Goal: Task Accomplishment & Management: Manage account settings

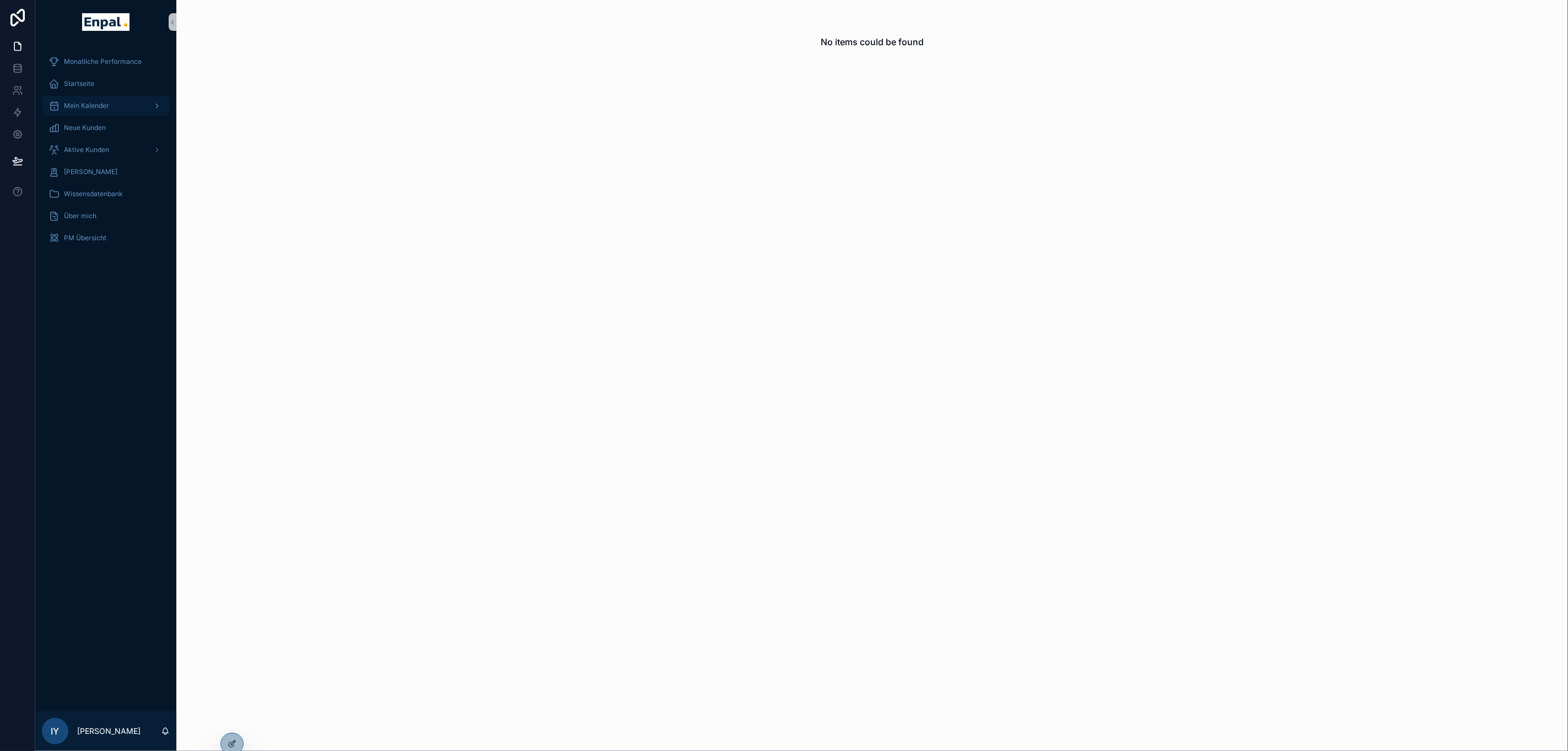
drag, startPoint x: 0, startPoint y: 0, endPoint x: 110, endPoint y: 103, distance: 150.7
click at [110, 103] on div "Mein Kalender" at bounding box center [106, 105] width 114 height 18
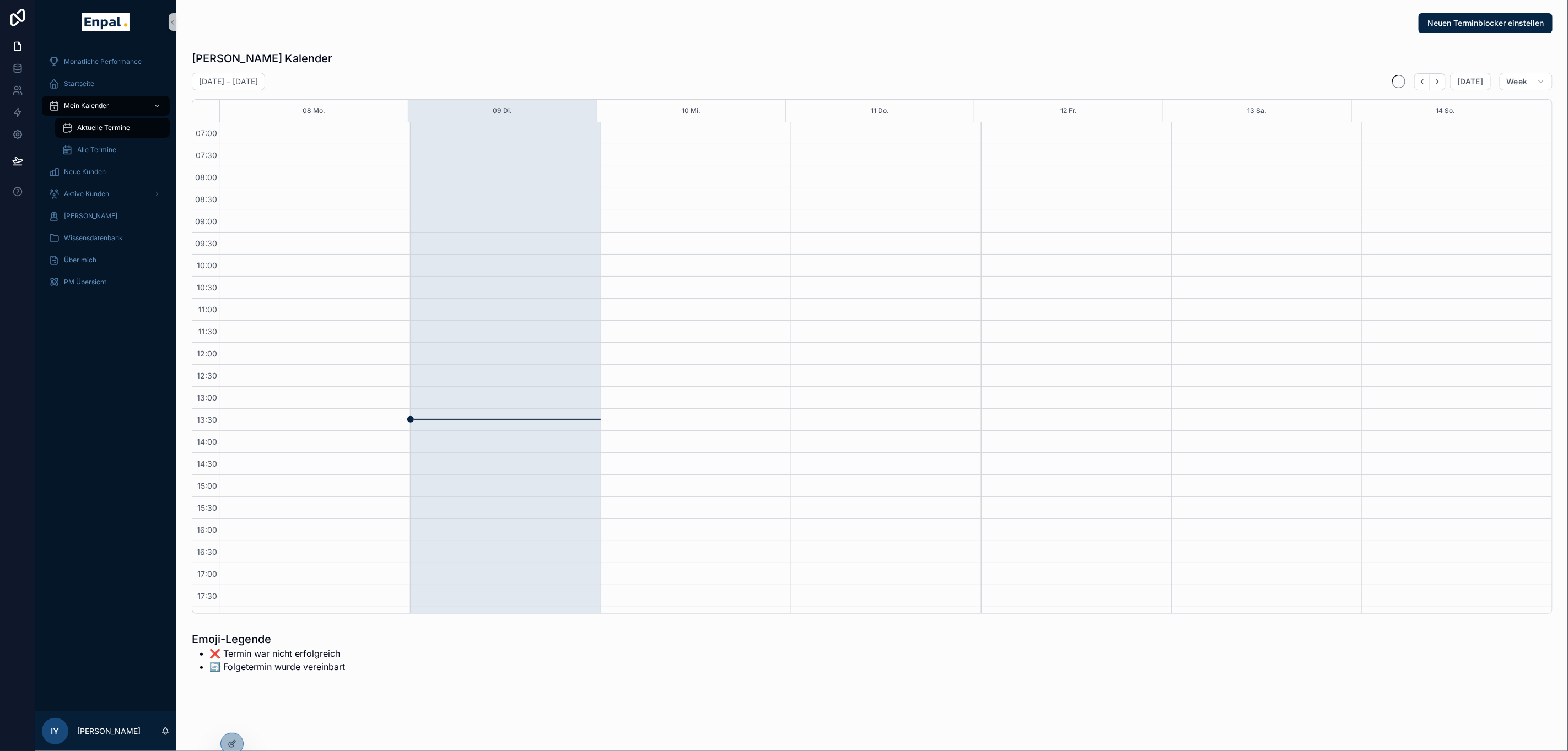
scroll to position [162, 0]
click at [227, 721] on icon at bounding box center [232, 720] width 9 height 9
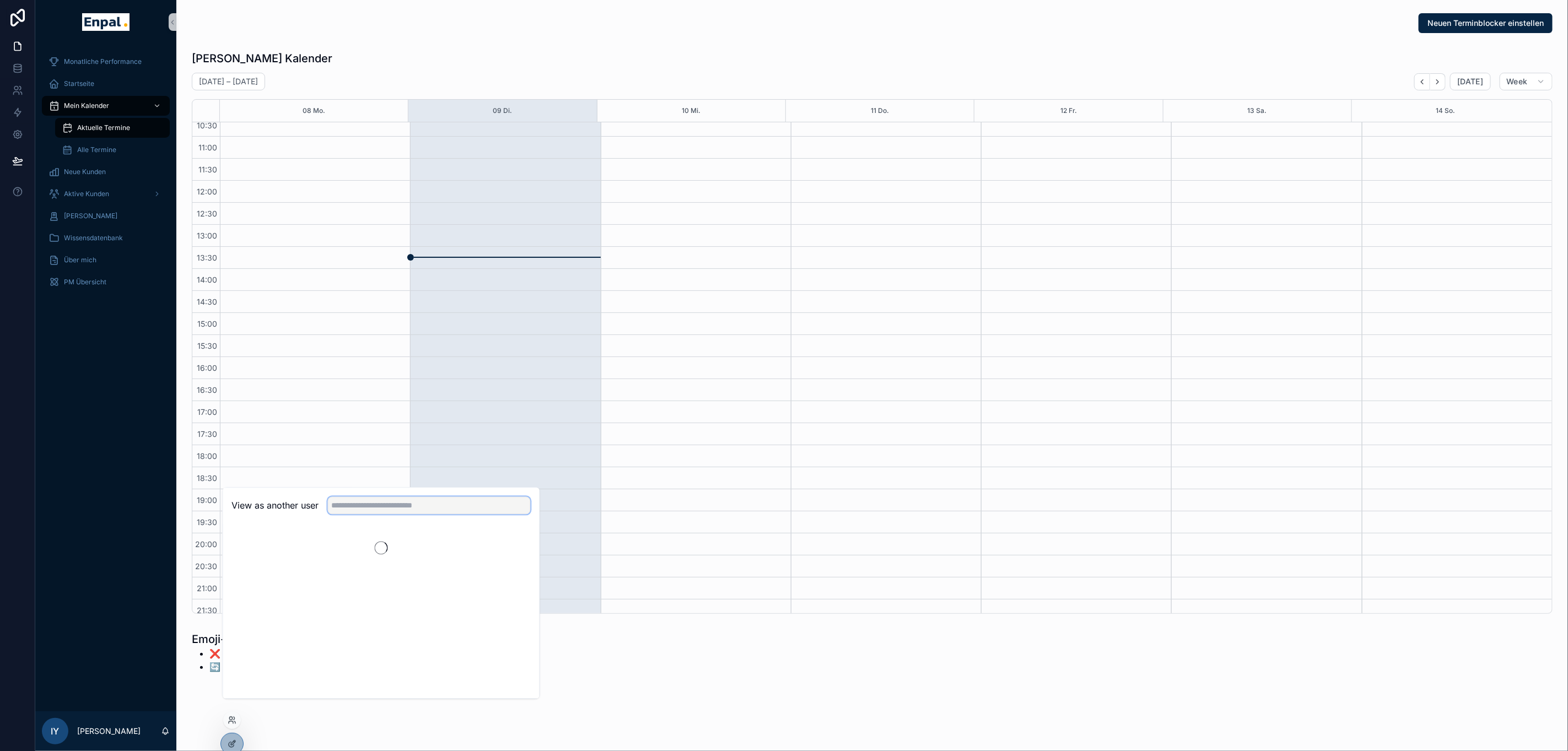
click at [366, 514] on input "text" at bounding box center [429, 505] width 203 height 18
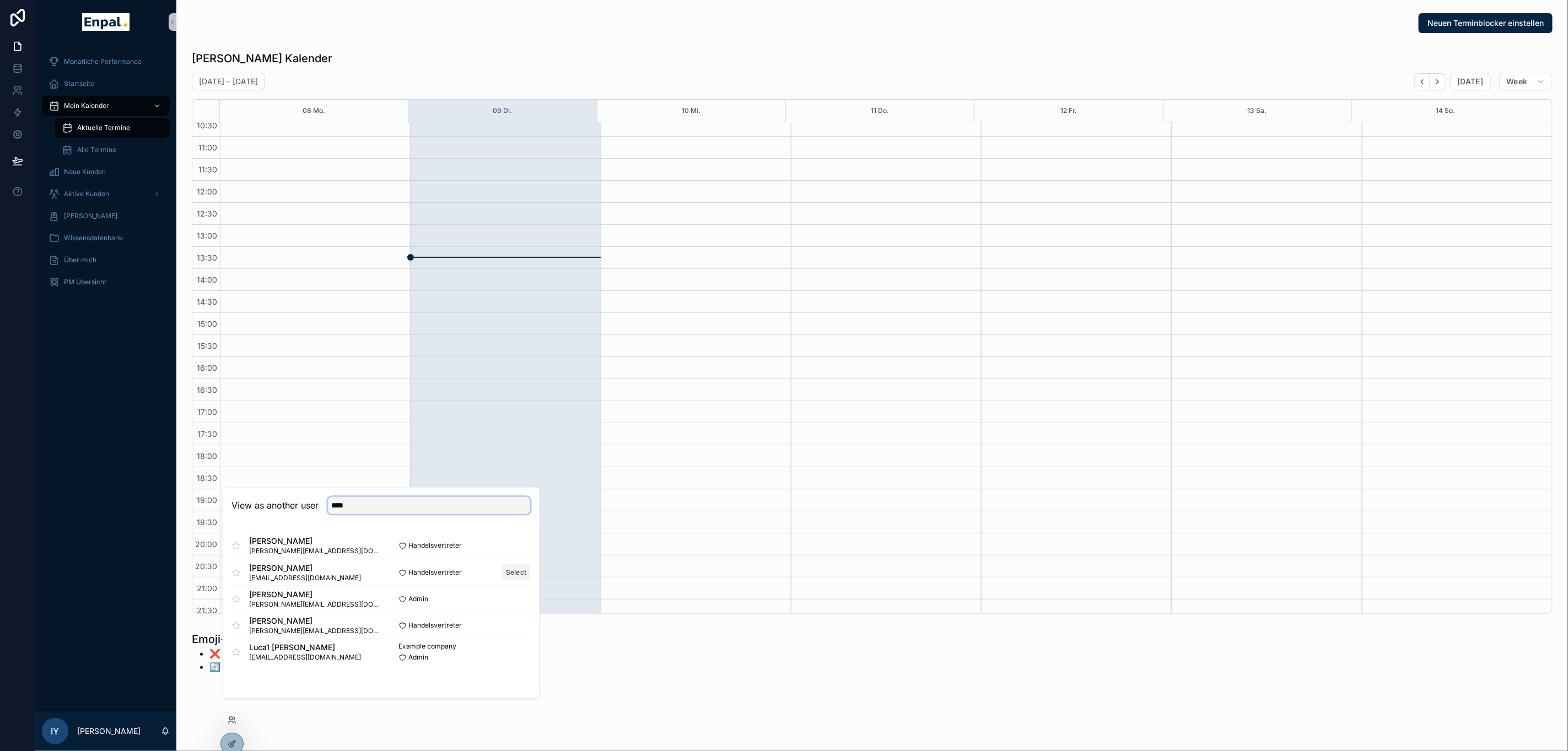
type input "****"
click at [503, 581] on button "Select" at bounding box center [516, 572] width 29 height 16
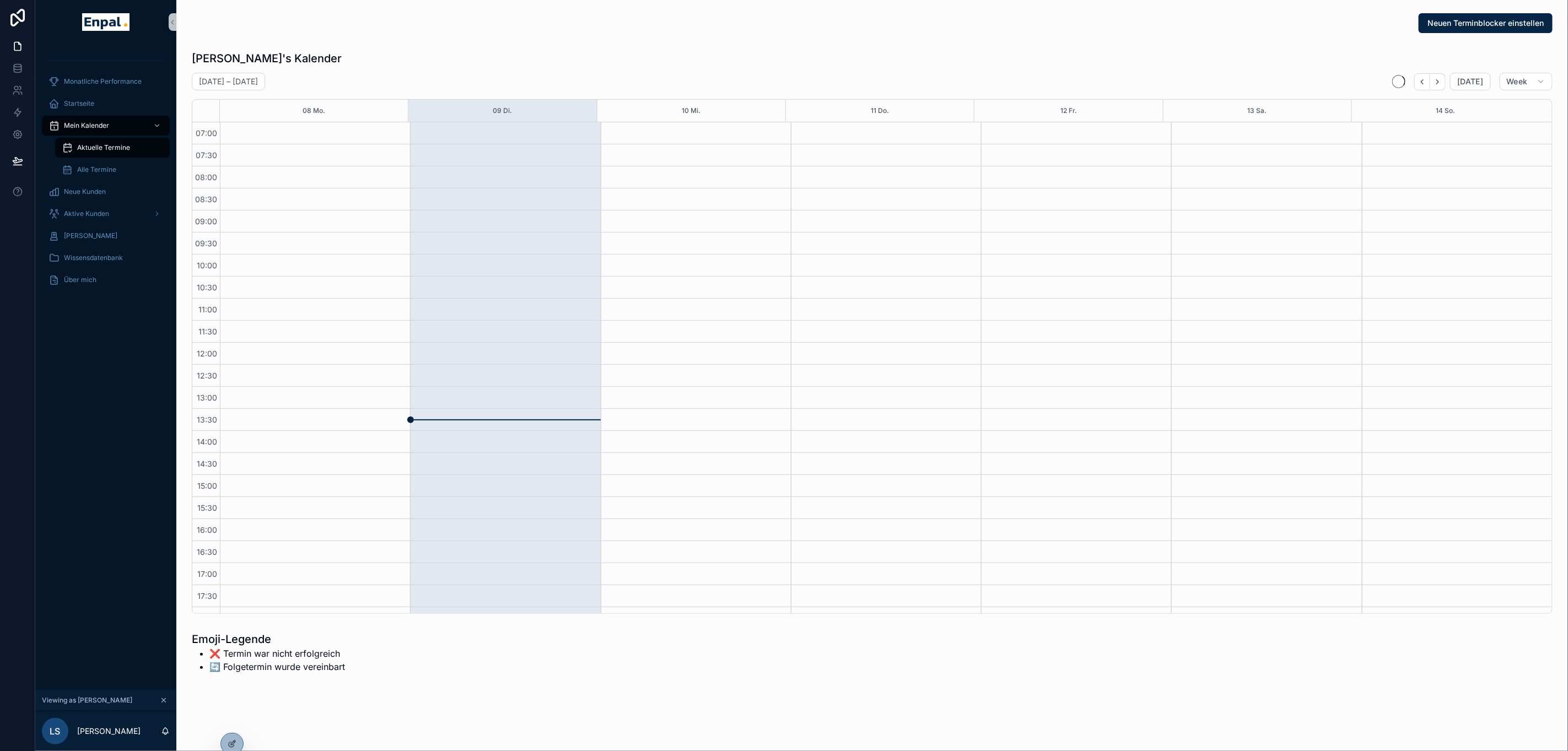
scroll to position [162, 0]
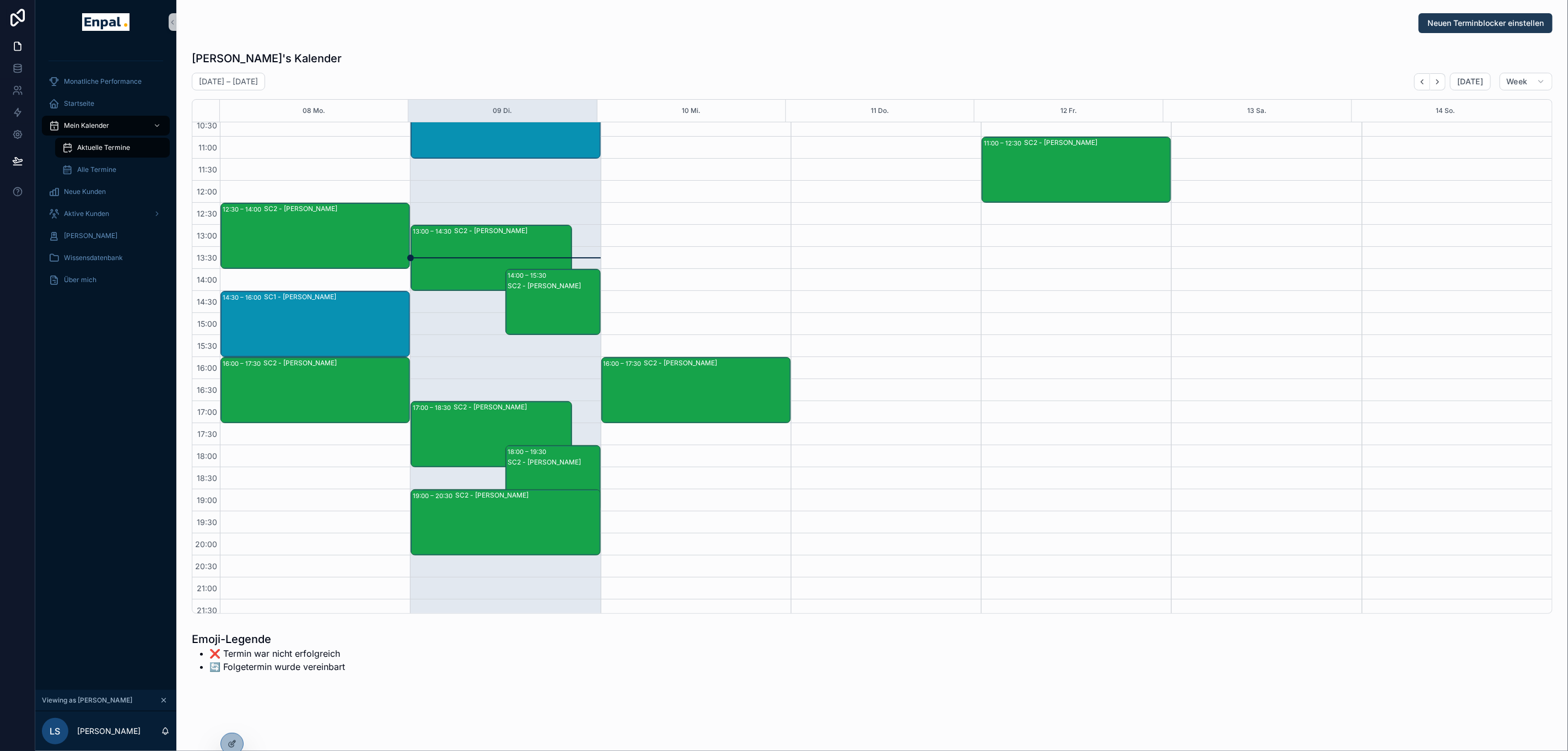
click at [1459, 29] on button "Neuen Terminblocker einstellen" at bounding box center [1485, 23] width 134 height 20
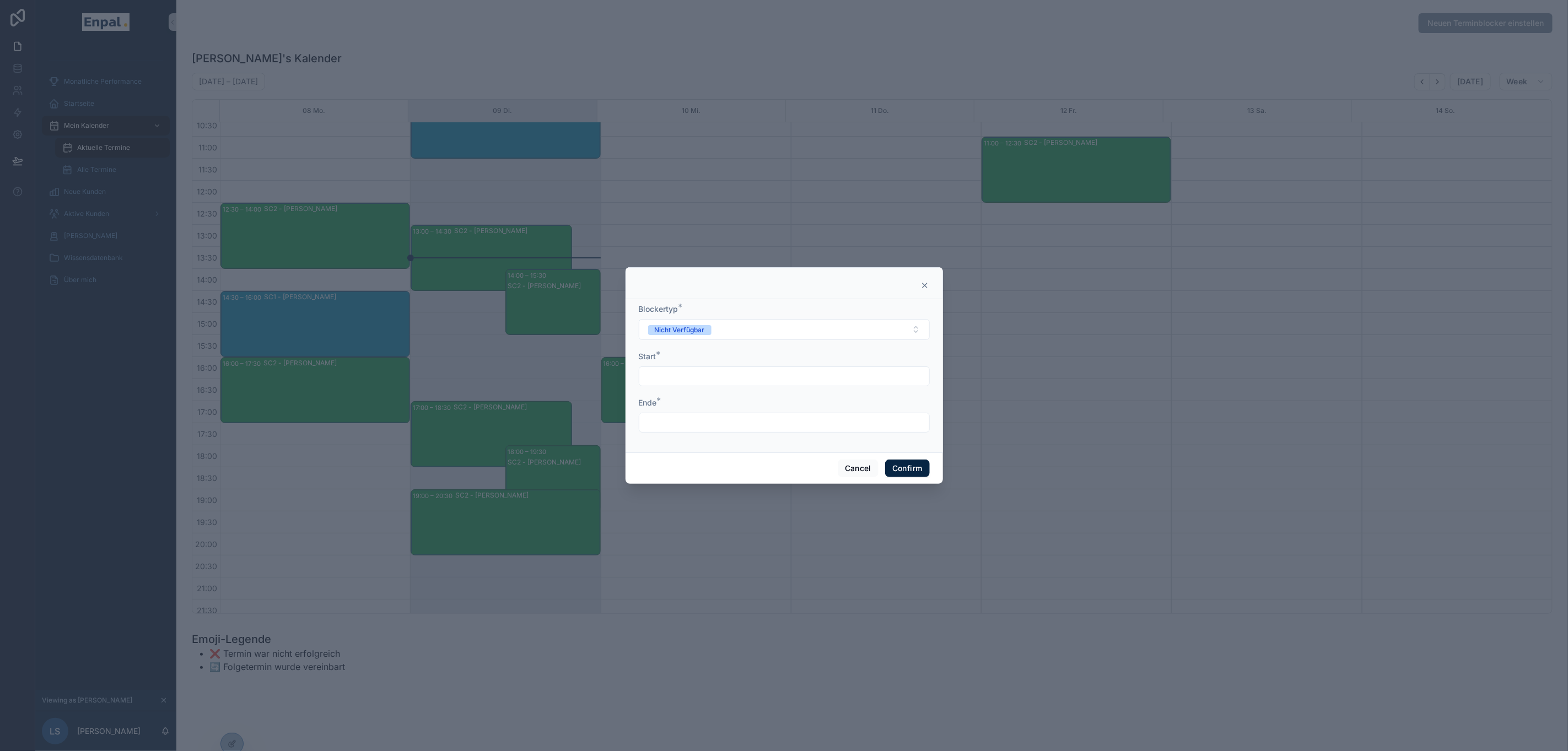
click at [743, 384] on input "text" at bounding box center [785, 376] width 290 height 16
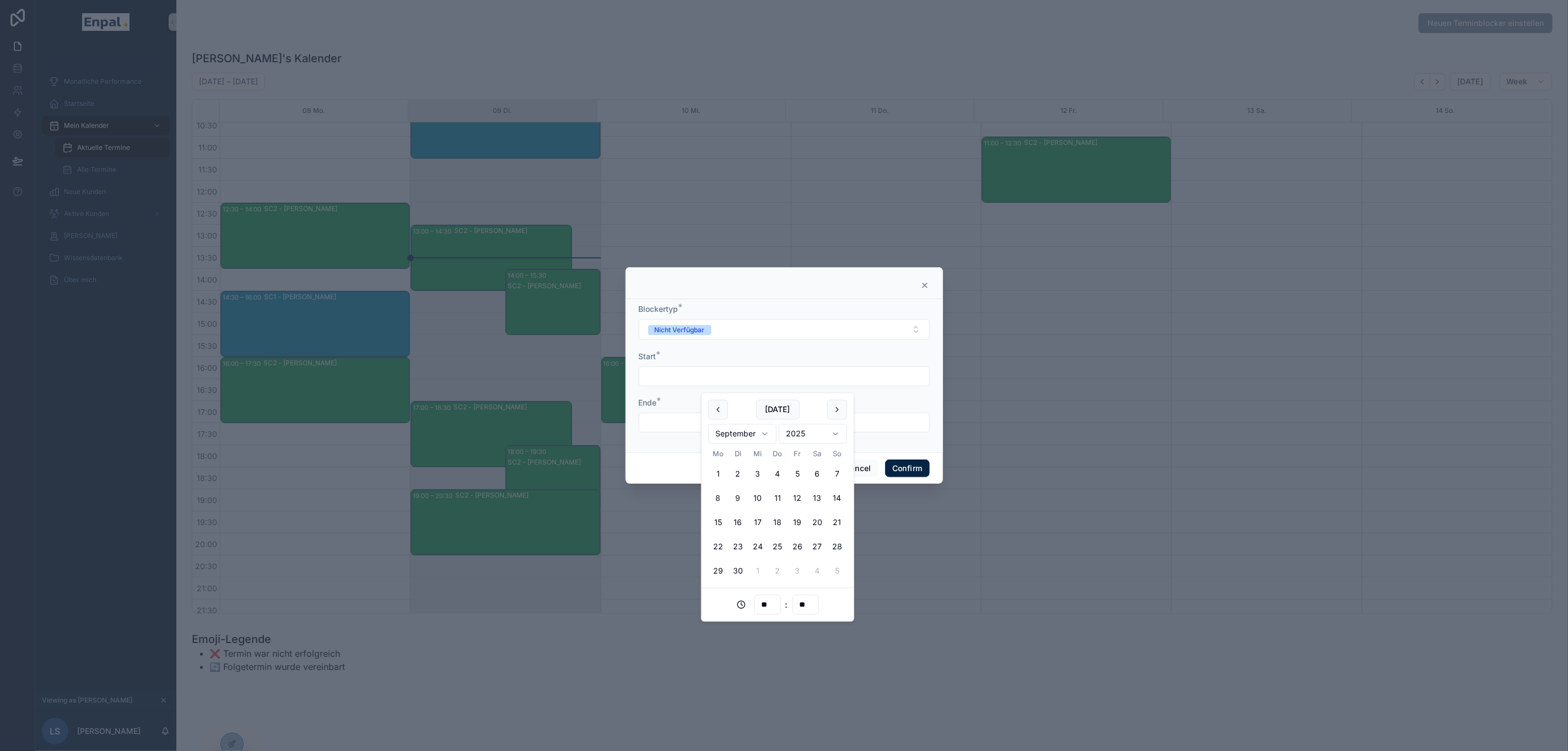
click at [686, 361] on div "Start *" at bounding box center [784, 357] width 291 height 11
click at [710, 382] on input "text" at bounding box center [785, 376] width 290 height 16
click at [763, 502] on button "10" at bounding box center [758, 499] width 20 height 20
click at [663, 430] on input "text" at bounding box center [785, 423] width 290 height 16
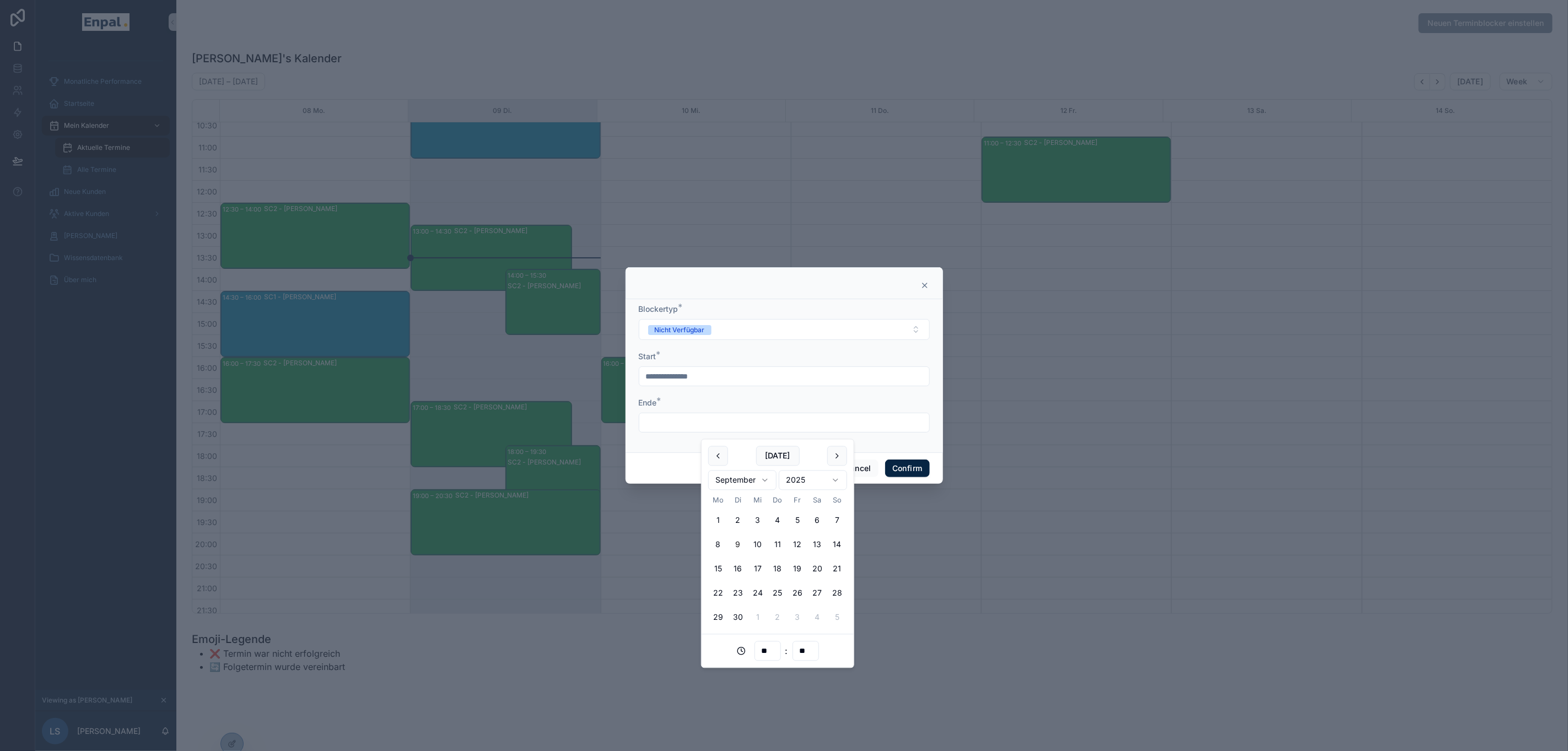
click at [705, 384] on input "**********" at bounding box center [785, 376] width 290 height 16
click at [772, 605] on input "**" at bounding box center [768, 605] width 25 height 16
click at [763, 538] on div "10" at bounding box center [768, 535] width 50 height 18
type input "**********"
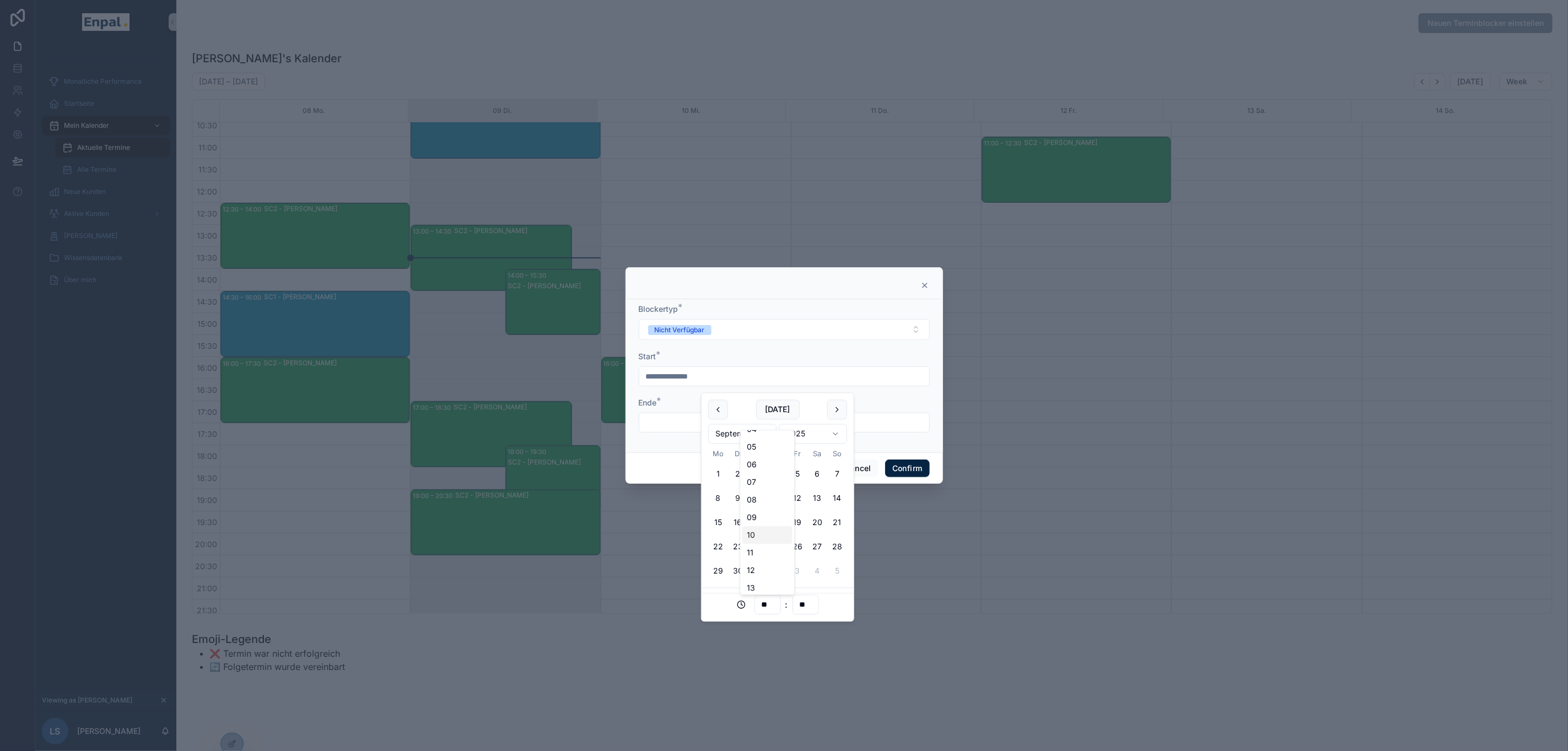
type input "**"
click at [657, 407] on span "*" at bounding box center [659, 400] width 4 height 13
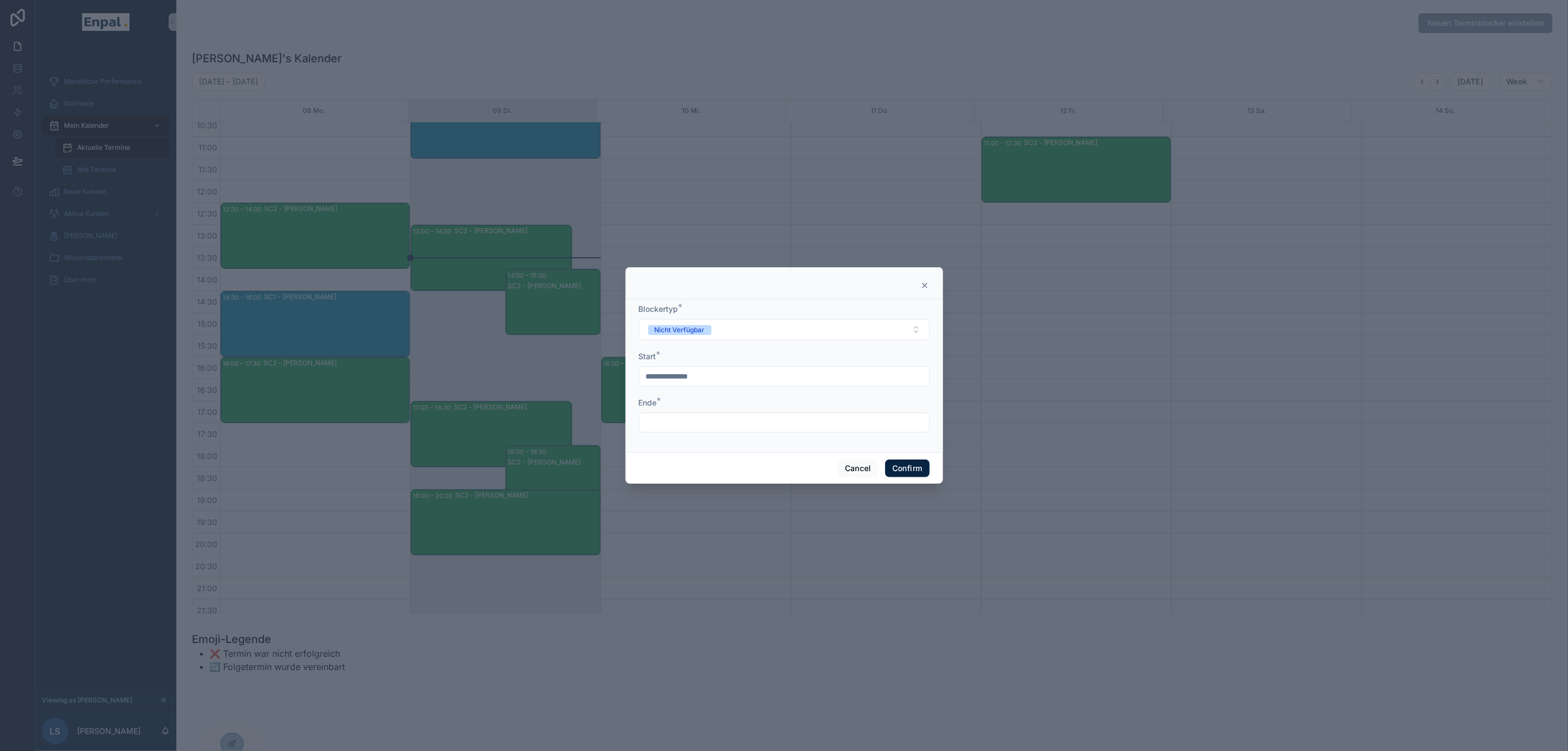
click at [667, 430] on input "text" at bounding box center [785, 423] width 290 height 16
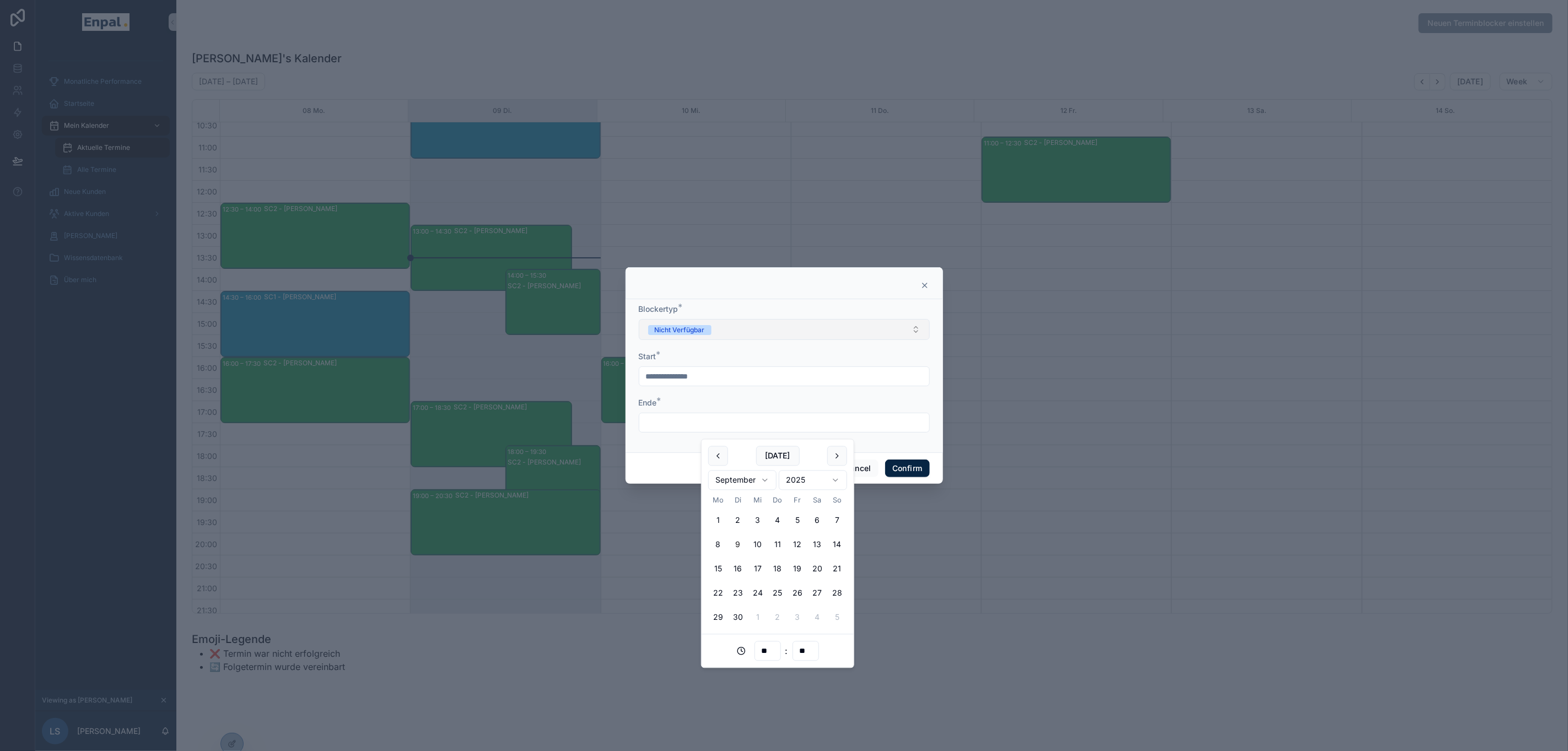
click at [704, 340] on button "Nicht Verfügbar" at bounding box center [784, 329] width 291 height 21
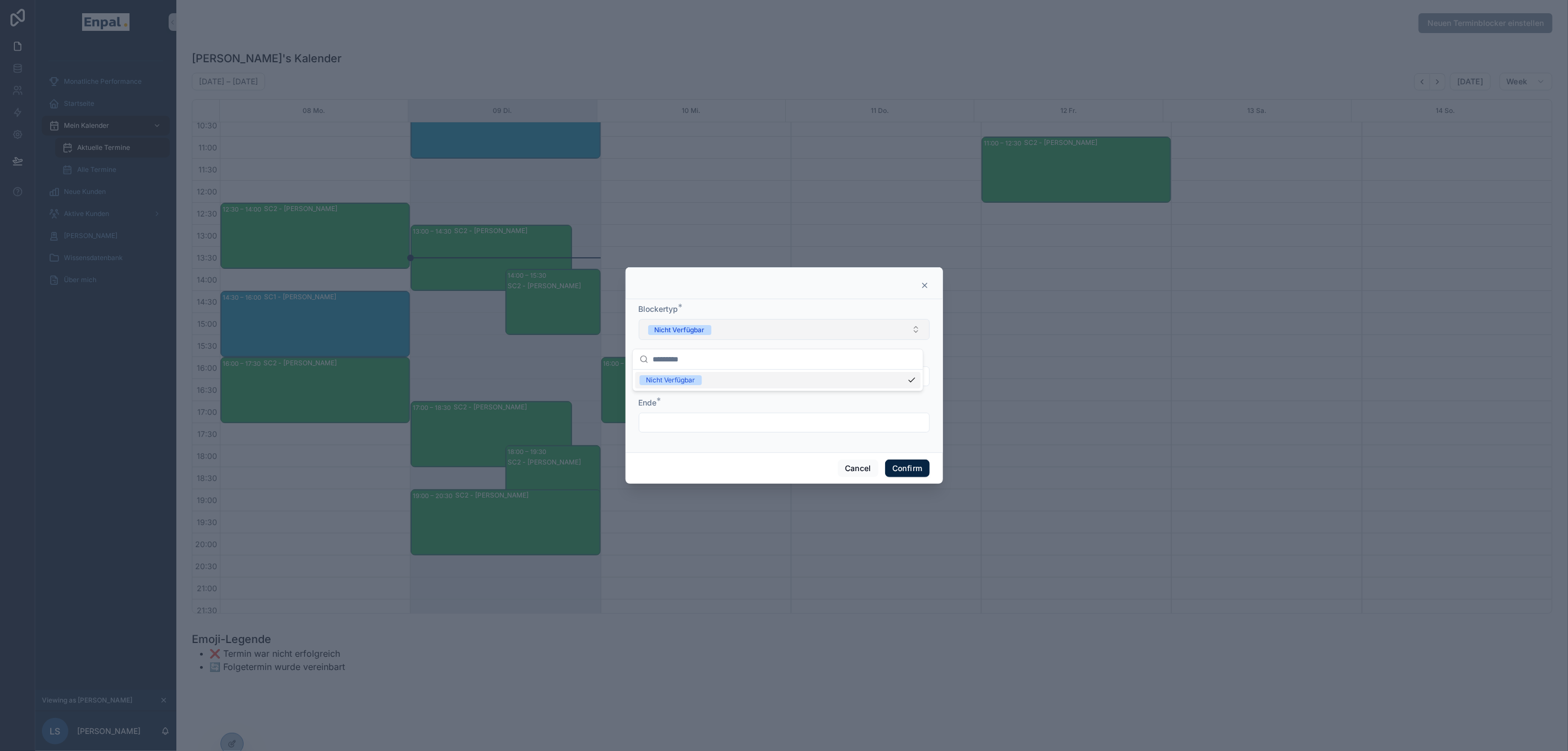
click at [704, 340] on button "Nicht Verfügbar" at bounding box center [784, 329] width 291 height 21
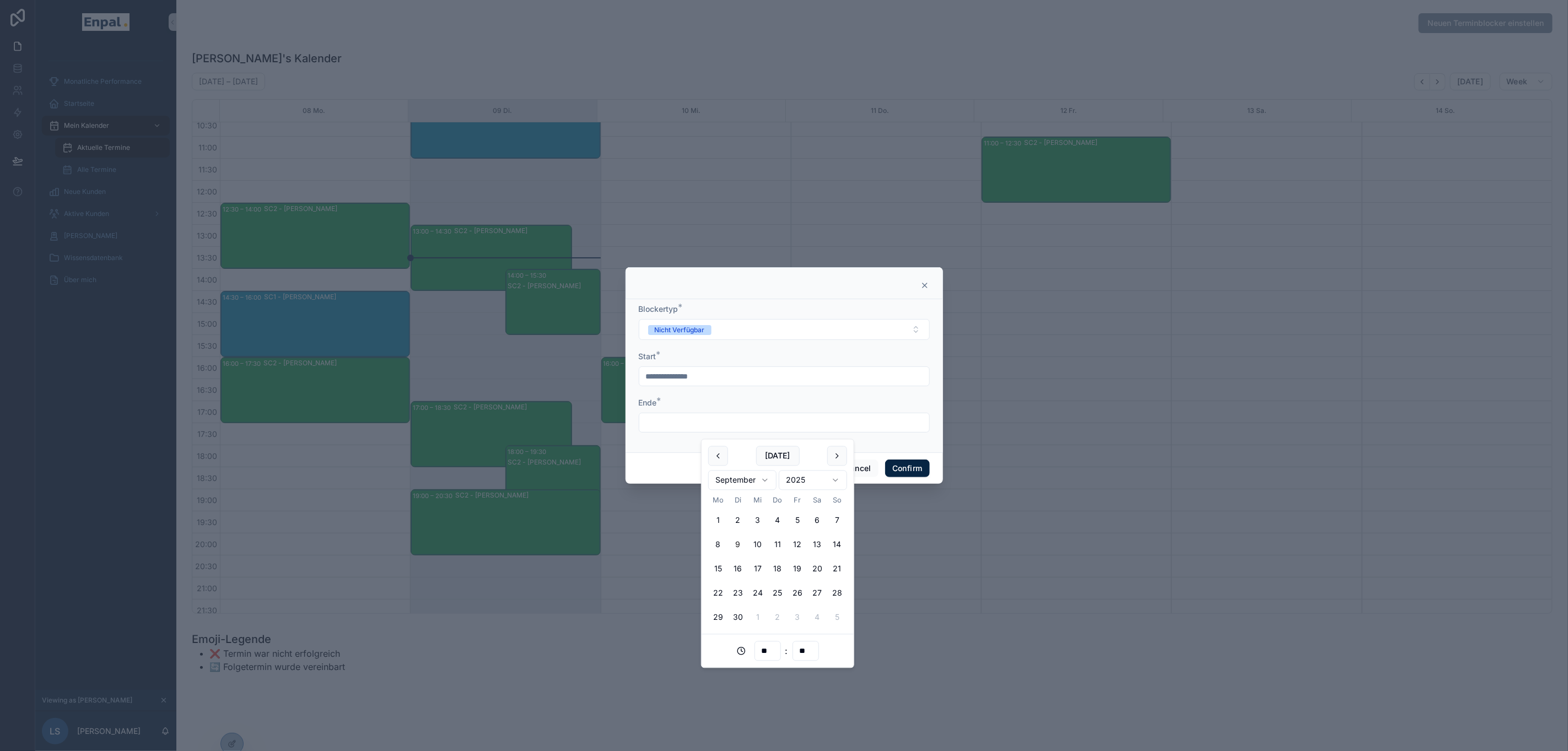
click at [683, 427] on input "text" at bounding box center [785, 423] width 290 height 16
click at [761, 546] on button "10" at bounding box center [758, 545] width 20 height 20
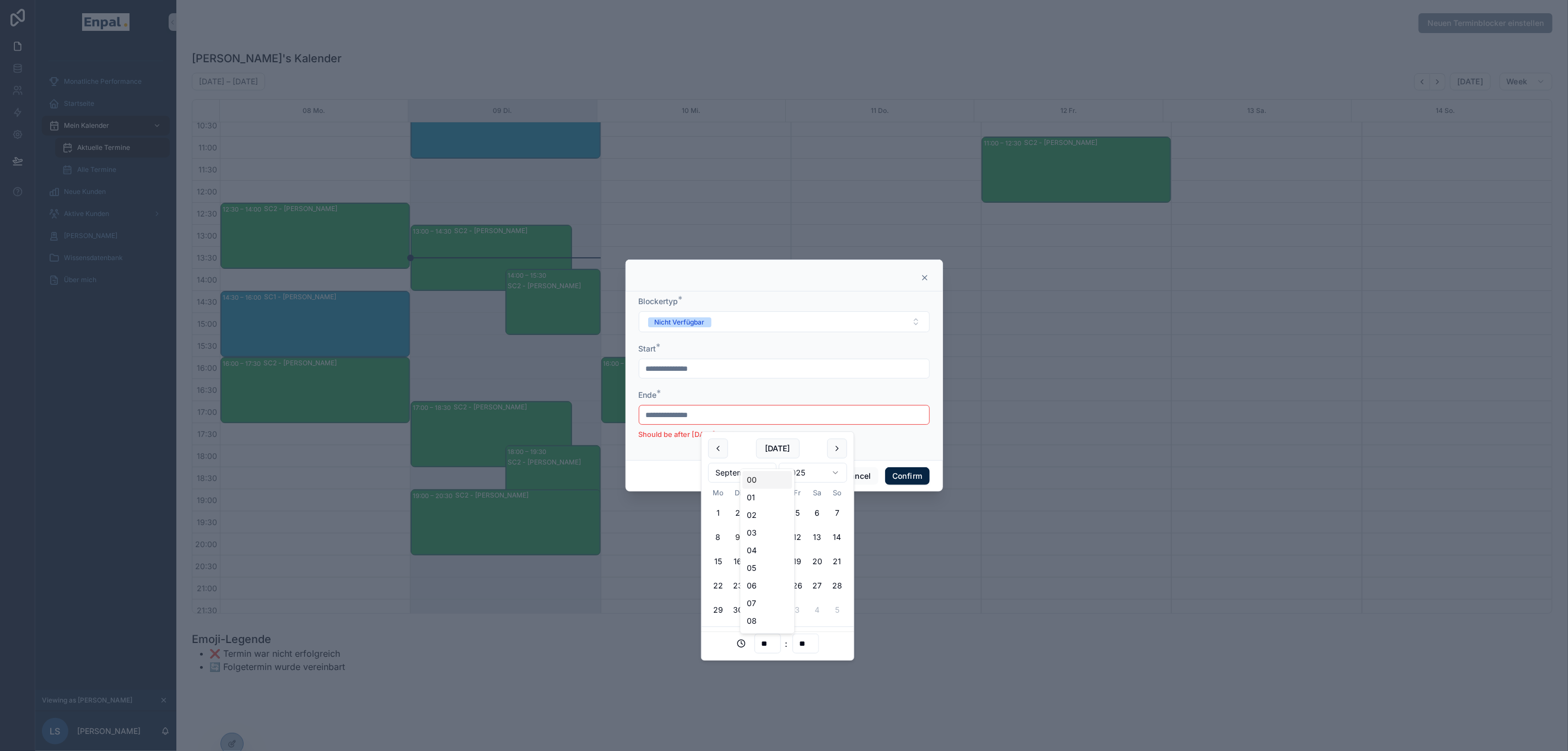
click at [771, 640] on input "**" at bounding box center [768, 644] width 25 height 16
click at [754, 526] on div "12" at bounding box center [768, 527] width 50 height 18
type input "**********"
type input "**"
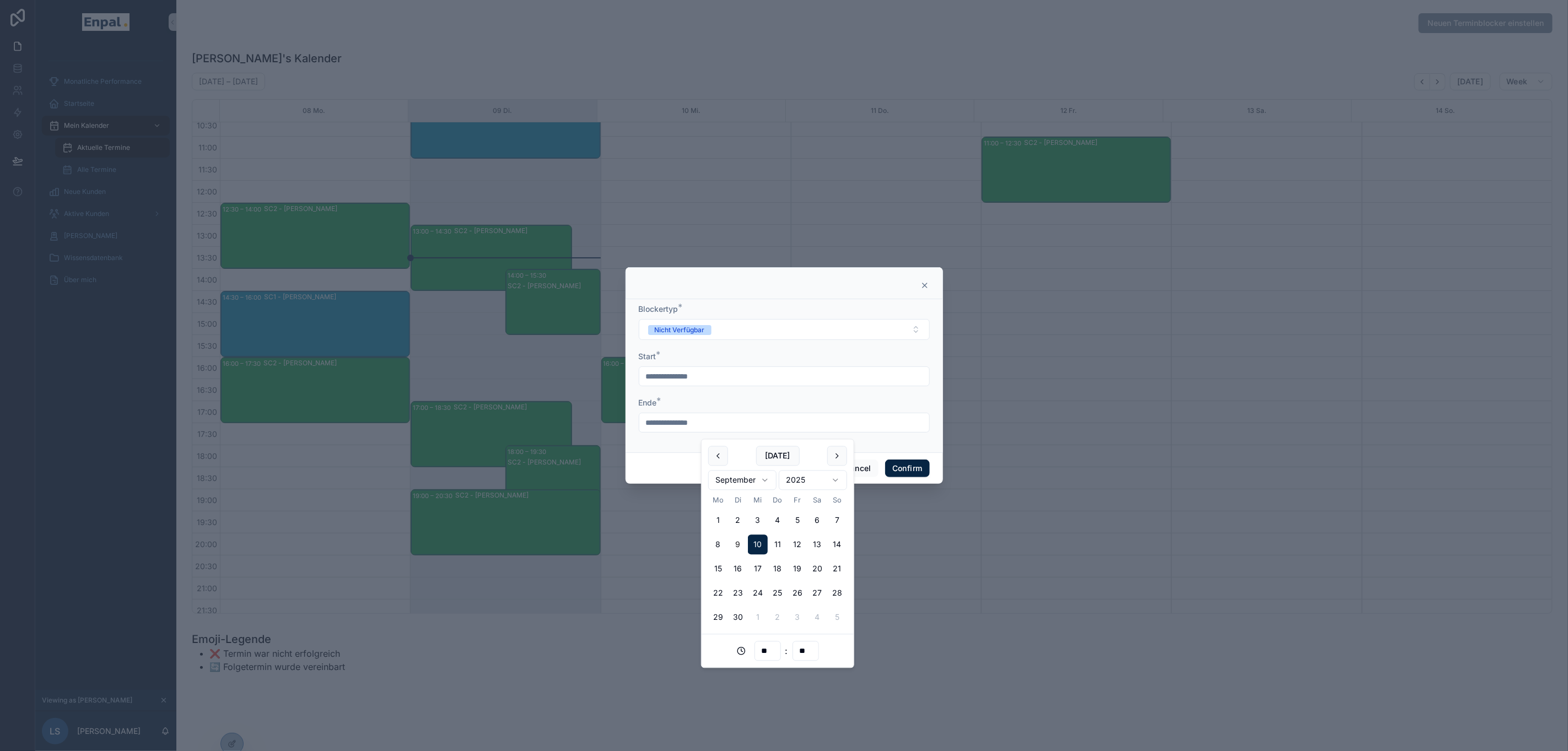
click at [643, 442] on form "**********" at bounding box center [784, 373] width 291 height 140
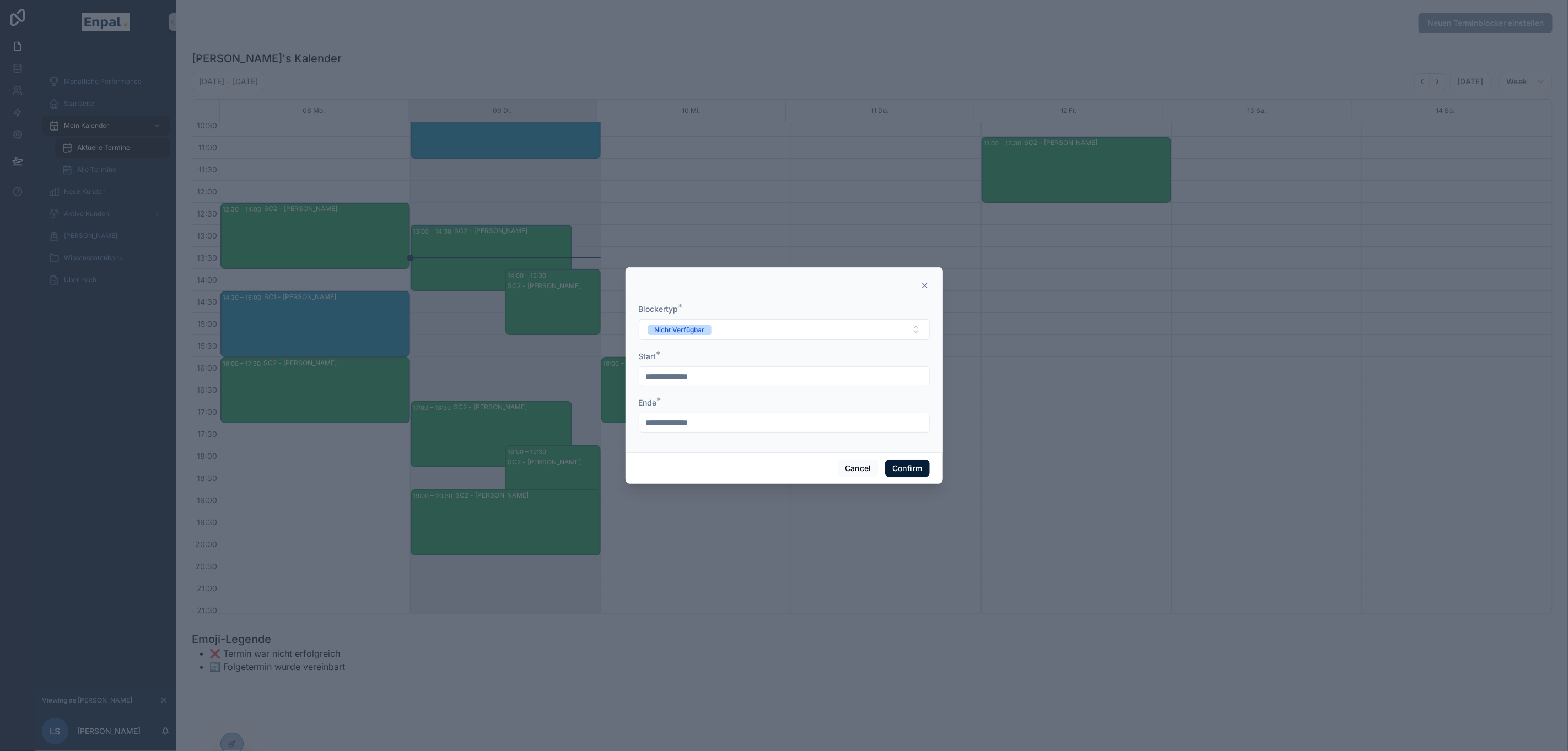
click at [895, 471] on button "Confirm" at bounding box center [907, 468] width 44 height 18
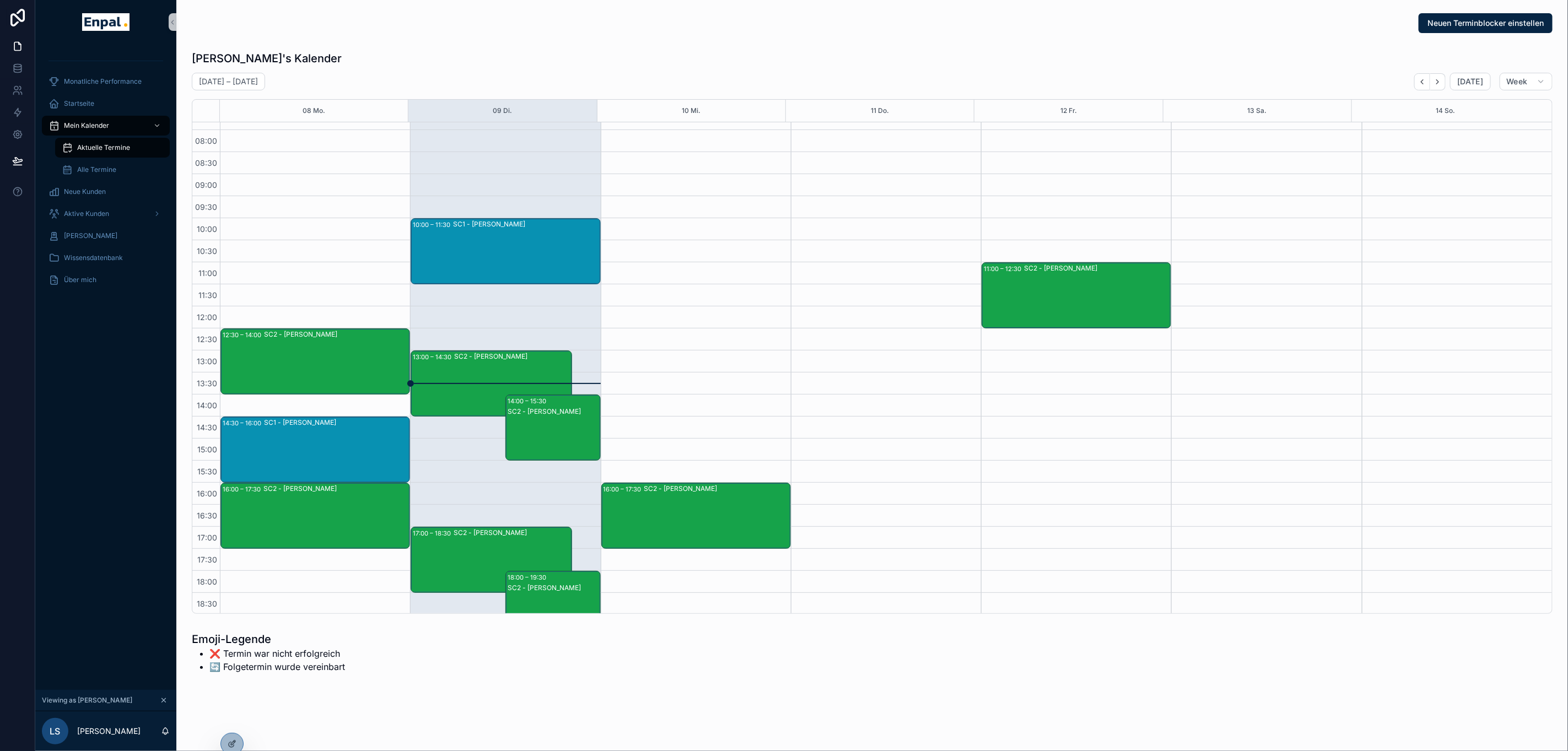
scroll to position [0, 0]
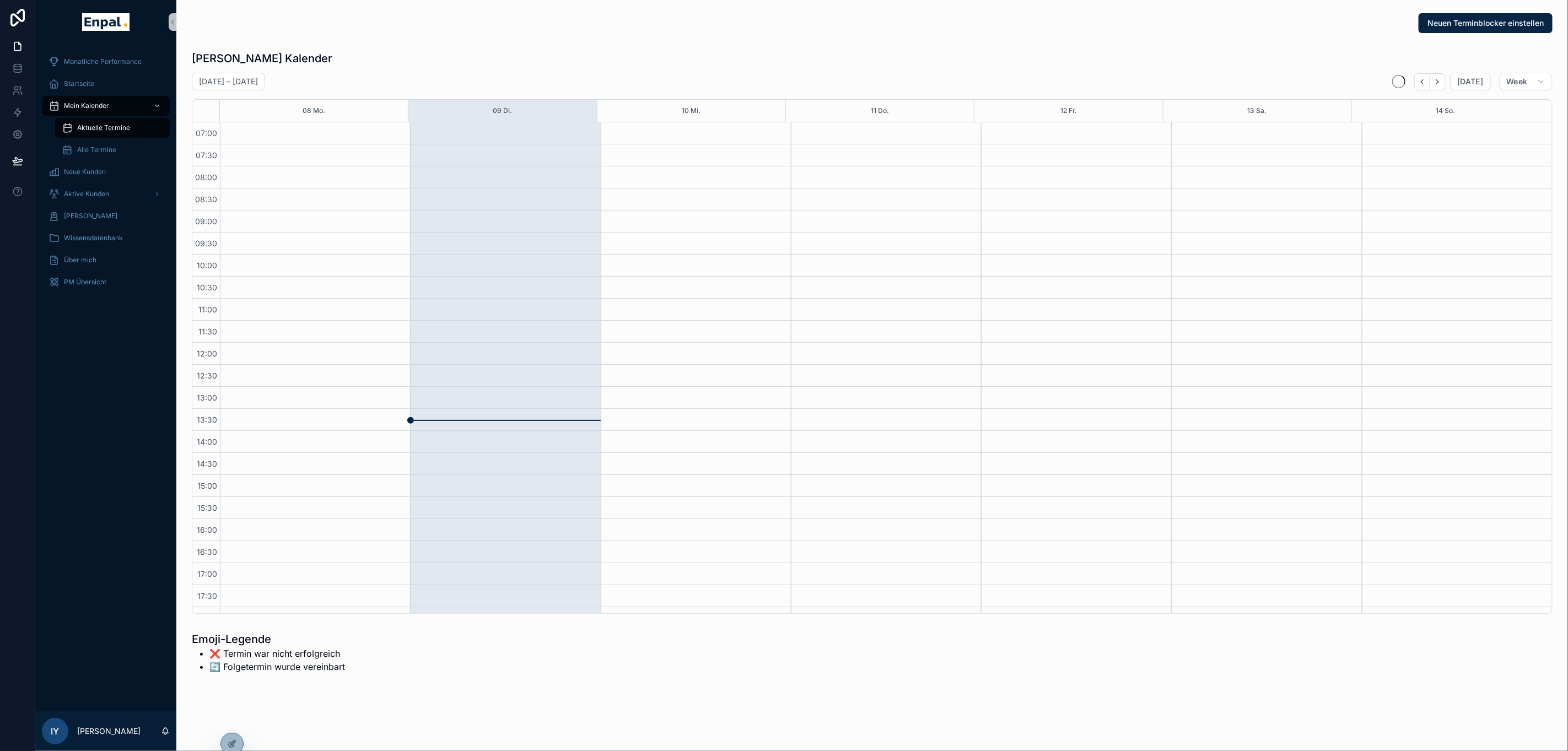
scroll to position [162, 0]
click at [231, 717] on icon at bounding box center [231, 718] width 3 height 3
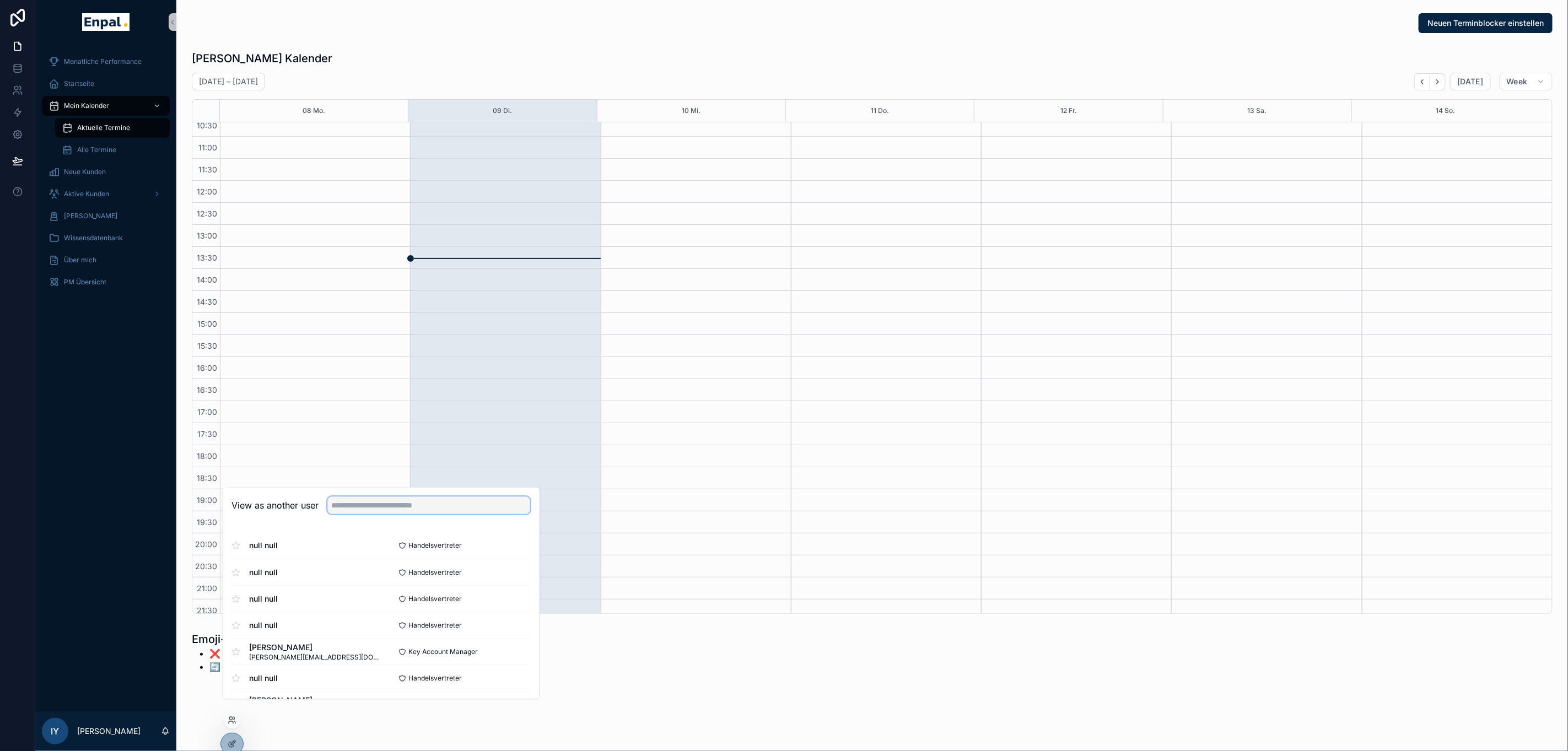
click at [351, 514] on input "text" at bounding box center [429, 505] width 203 height 18
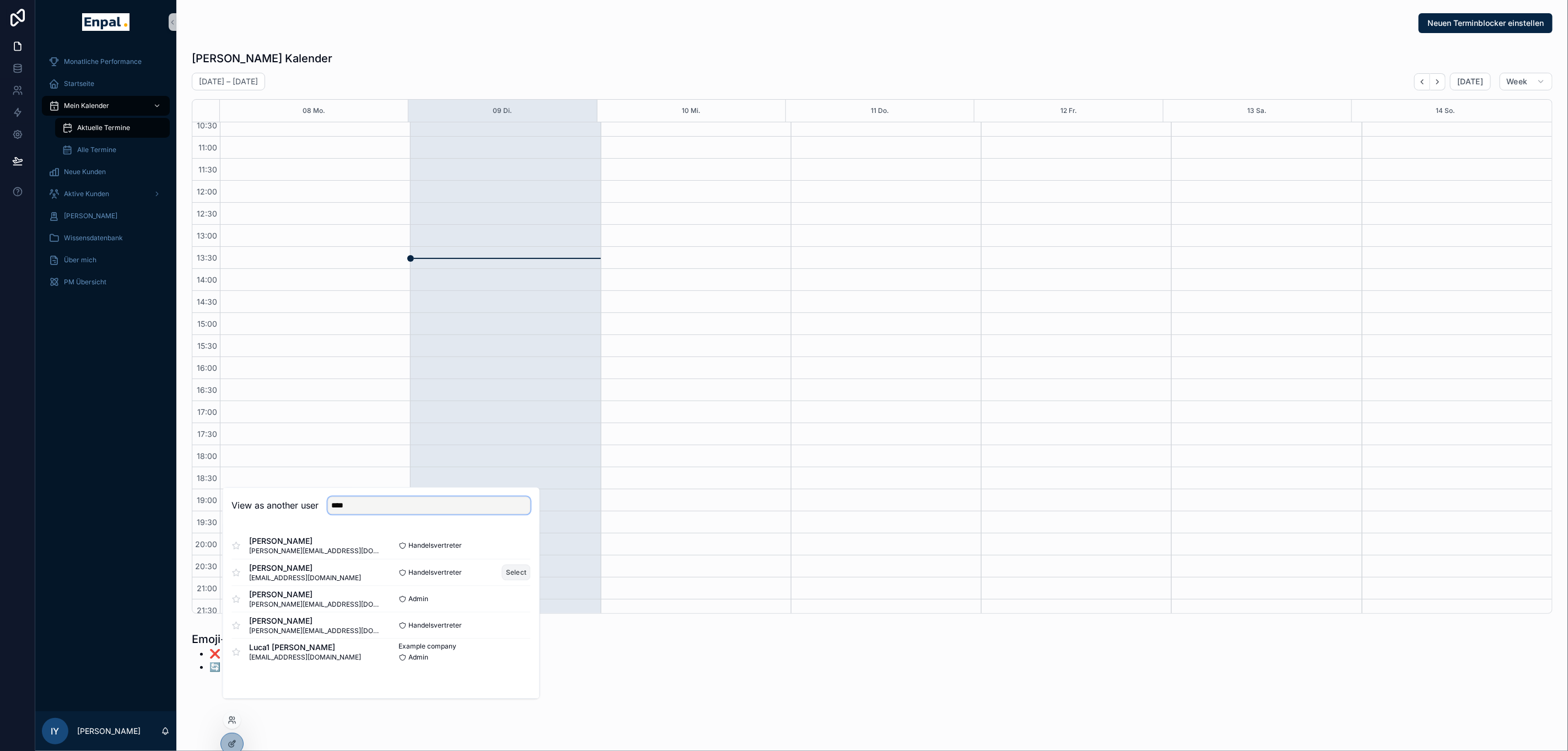
type input "****"
click at [509, 581] on button "Select" at bounding box center [516, 572] width 29 height 16
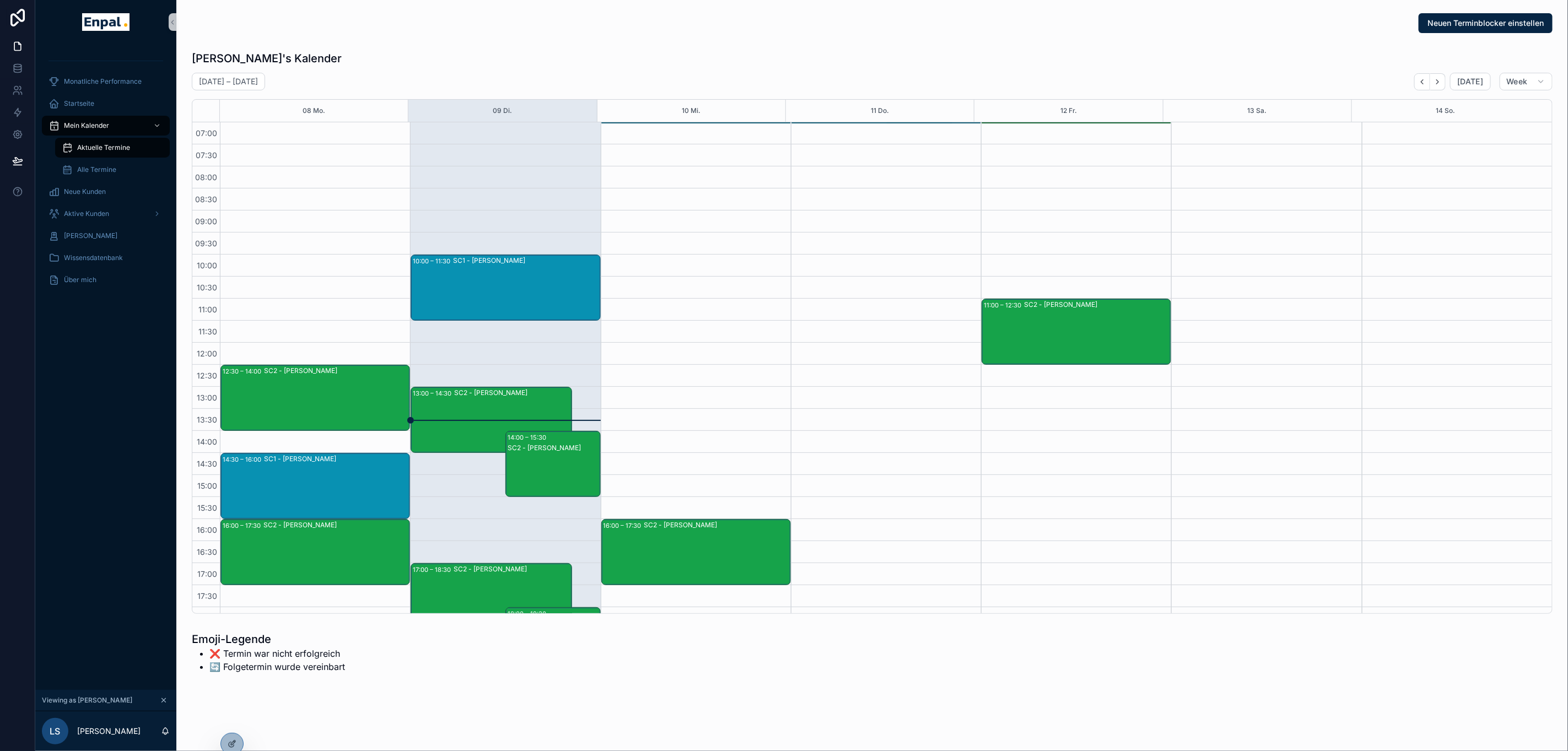
click at [698, 123] on div "00:00 – 01:30 SC1 - [PERSON_NAME]" at bounding box center [696, 123] width 190 height 1
click at [708, 153] on div "00:00 – 01:30 SC1 - [PERSON_NAME] 16:00 – 17:30 SC2 - [PERSON_NAME]" at bounding box center [695, 453] width 190 height 661
click at [709, 170] on div "00:00 – 01:30 SC1 - [PERSON_NAME] 16:00 – 17:30 SC2 - [PERSON_NAME]" at bounding box center [695, 453] width 190 height 661
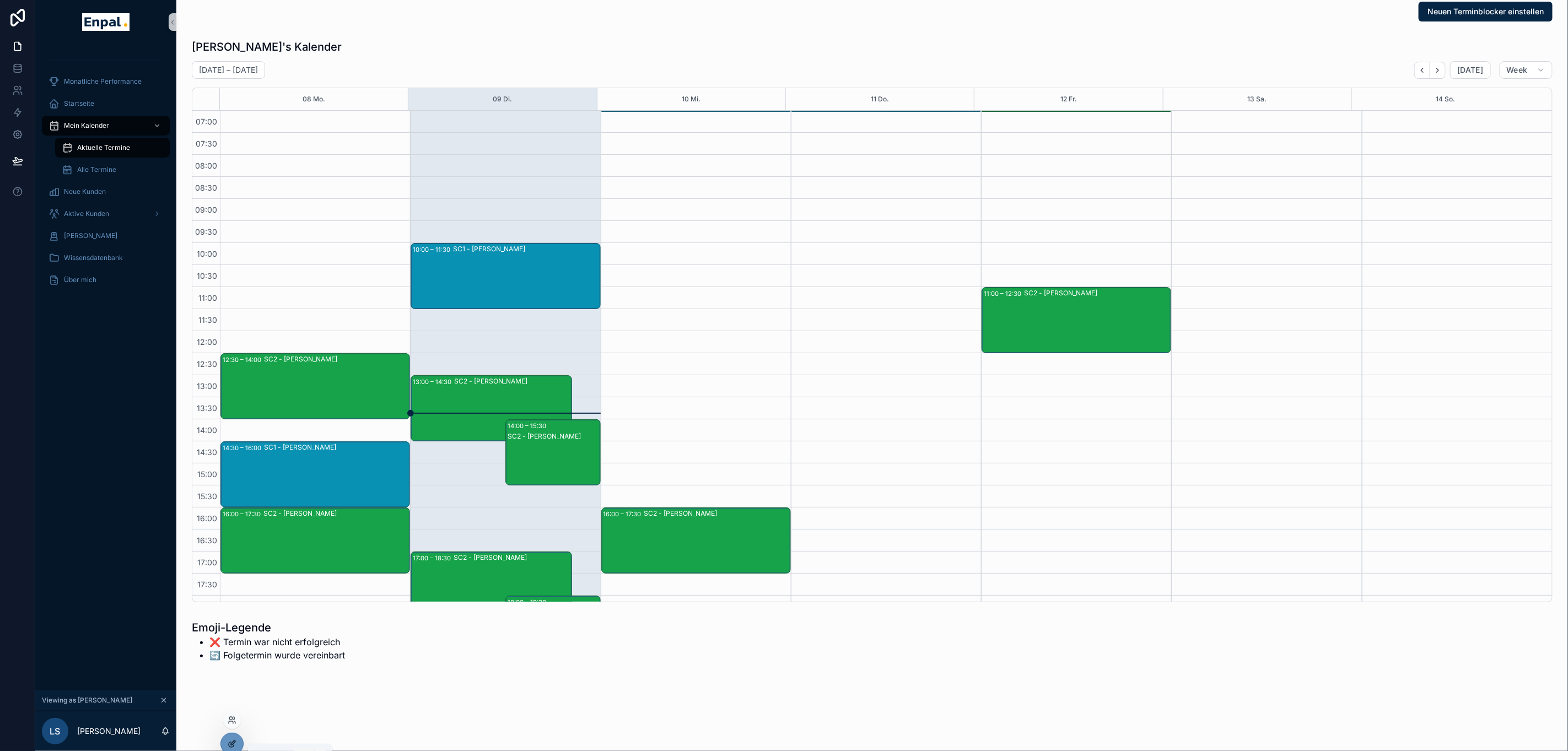
click at [239, 738] on div at bounding box center [232, 743] width 22 height 21
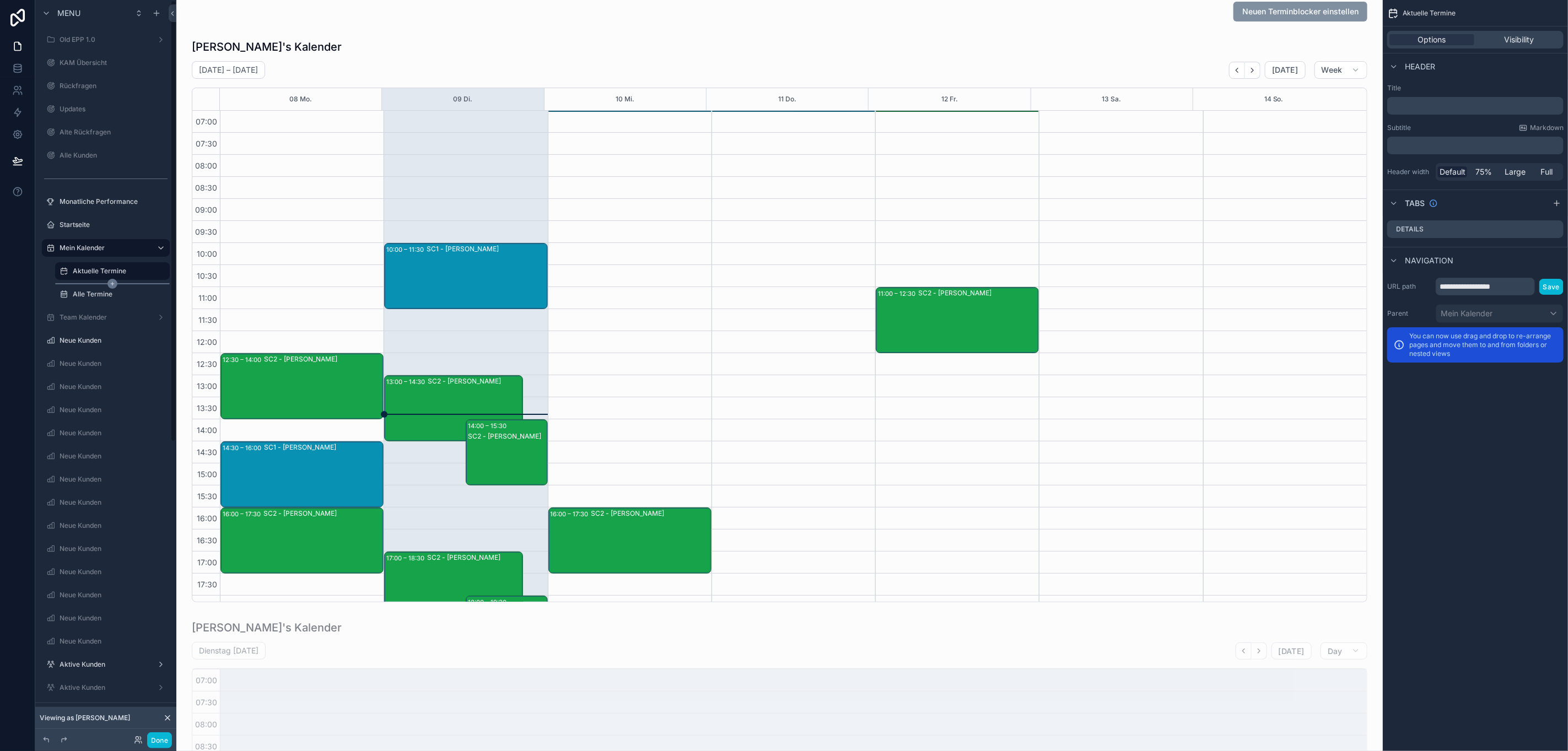
scroll to position [139, 0]
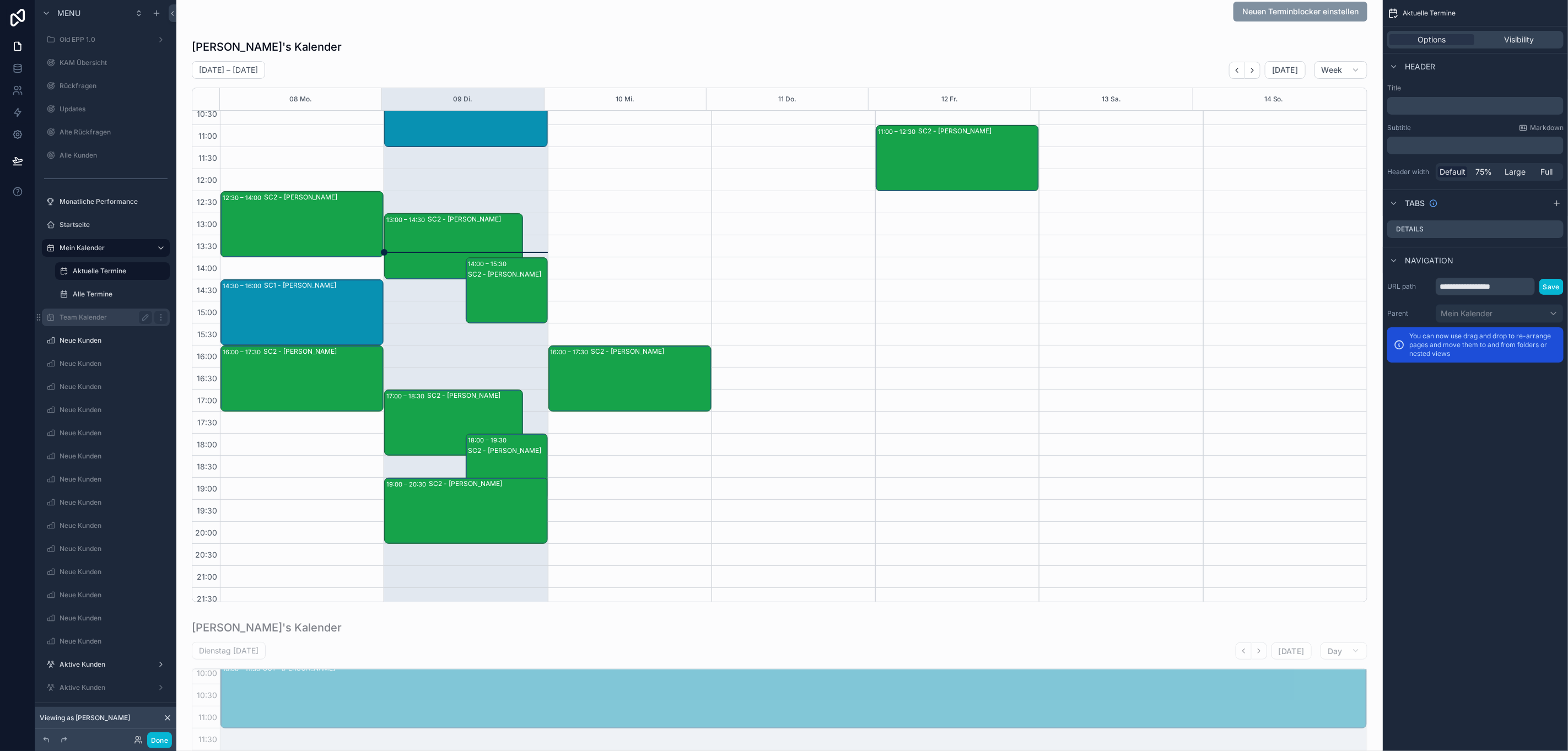
click at [92, 315] on label "Team Kalender" at bounding box center [104, 317] width 88 height 9
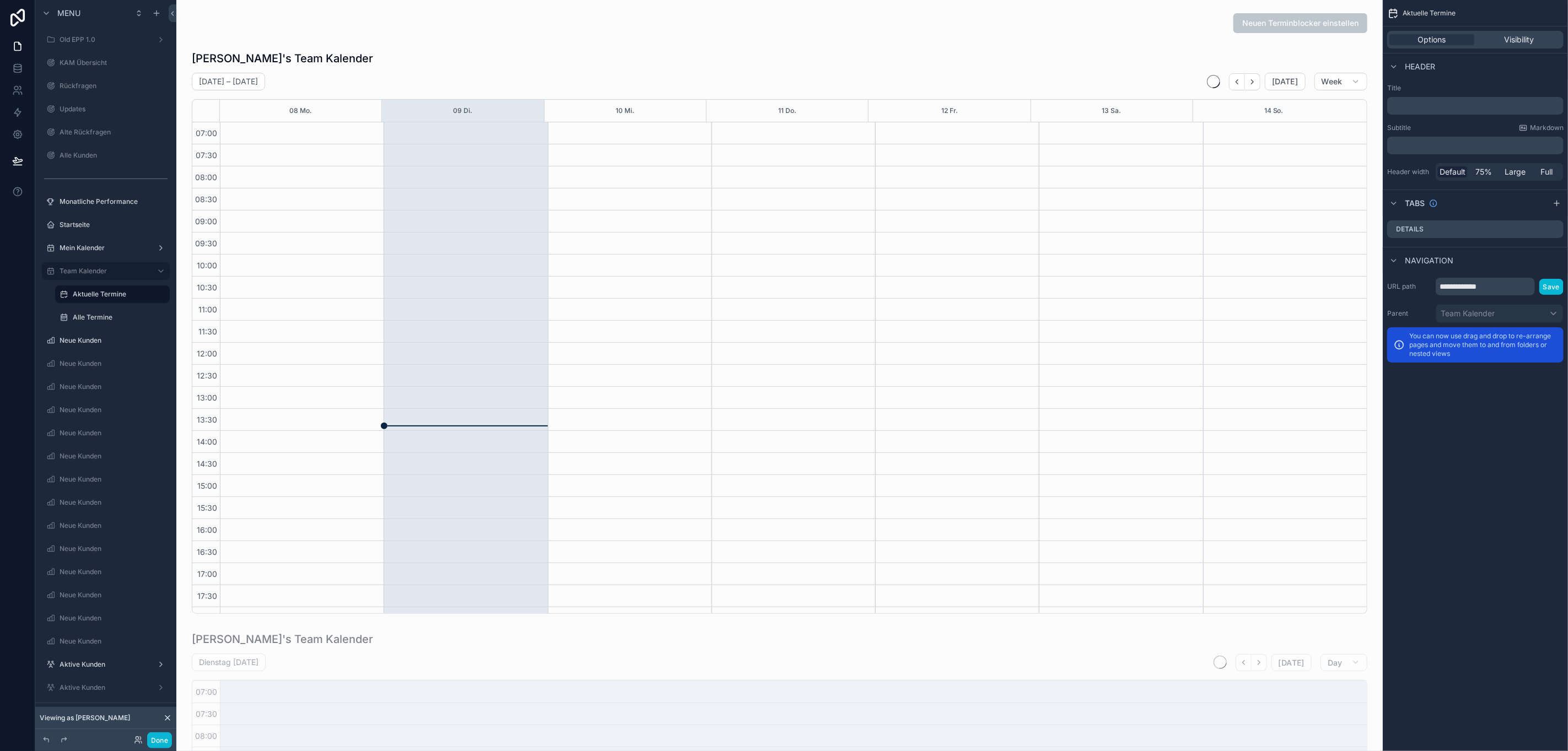
click at [966, 91] on div "scrollable content" at bounding box center [780, 332] width 1189 height 572
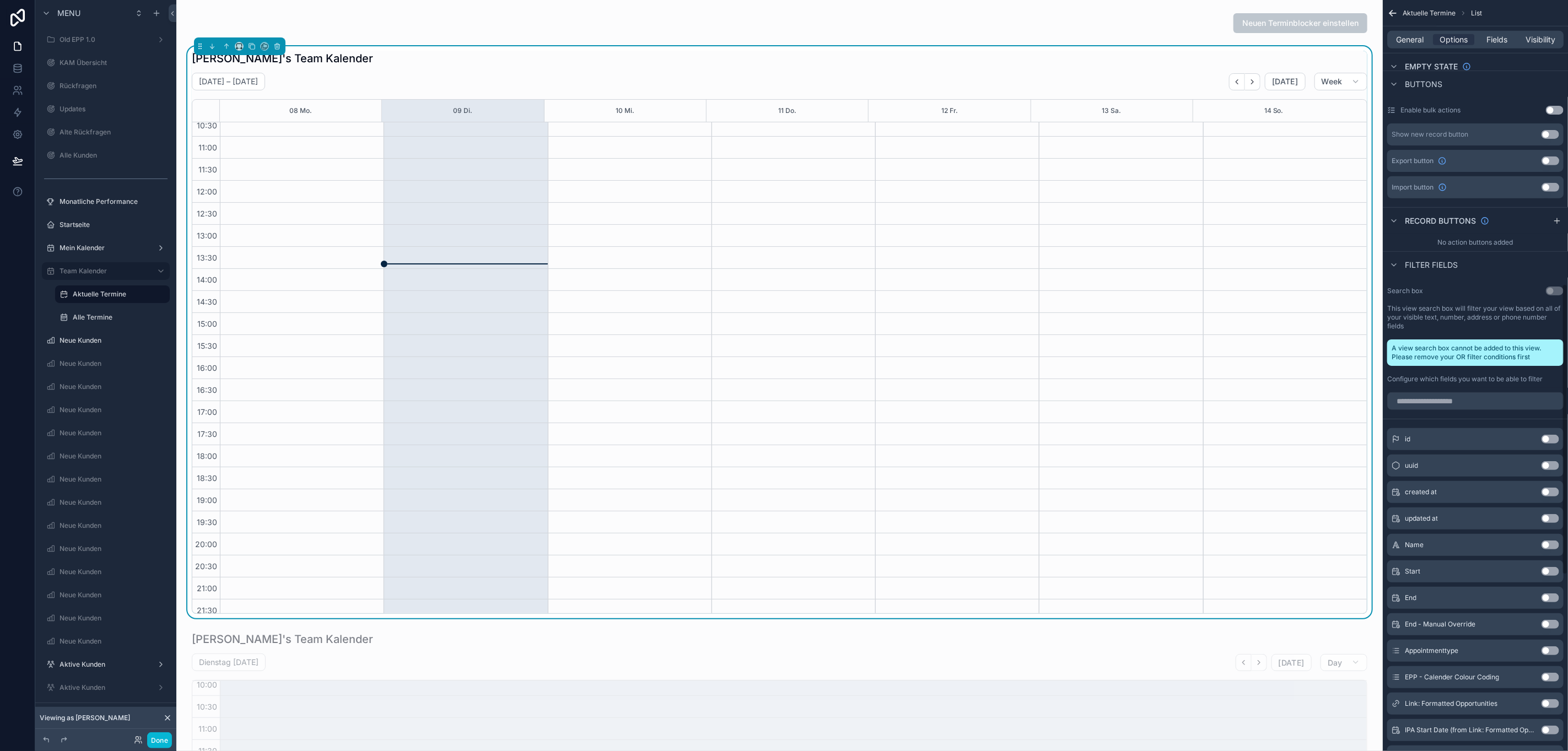
scroll to position [743, 0]
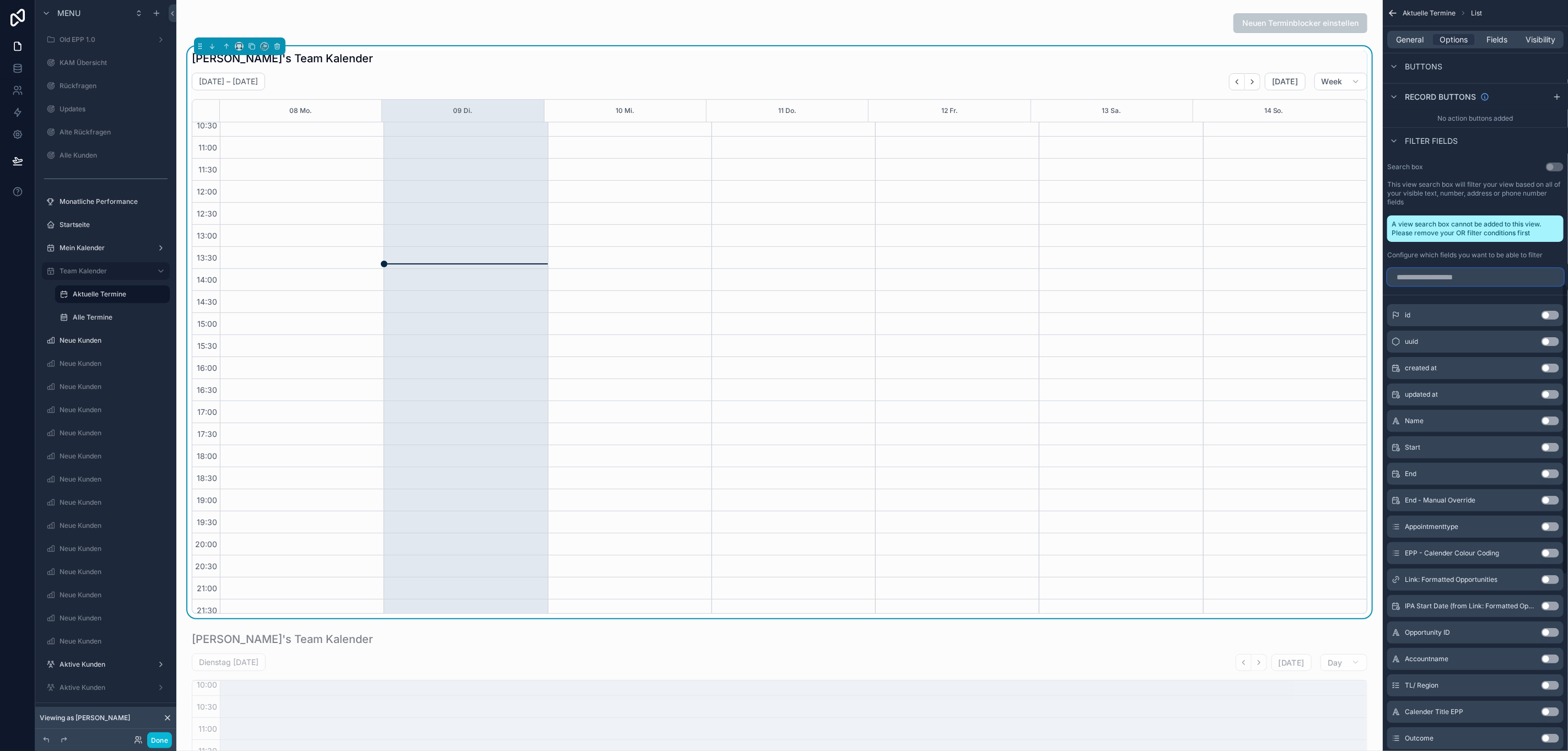
click at [1457, 279] on input "scrollable content" at bounding box center [1475, 277] width 177 height 18
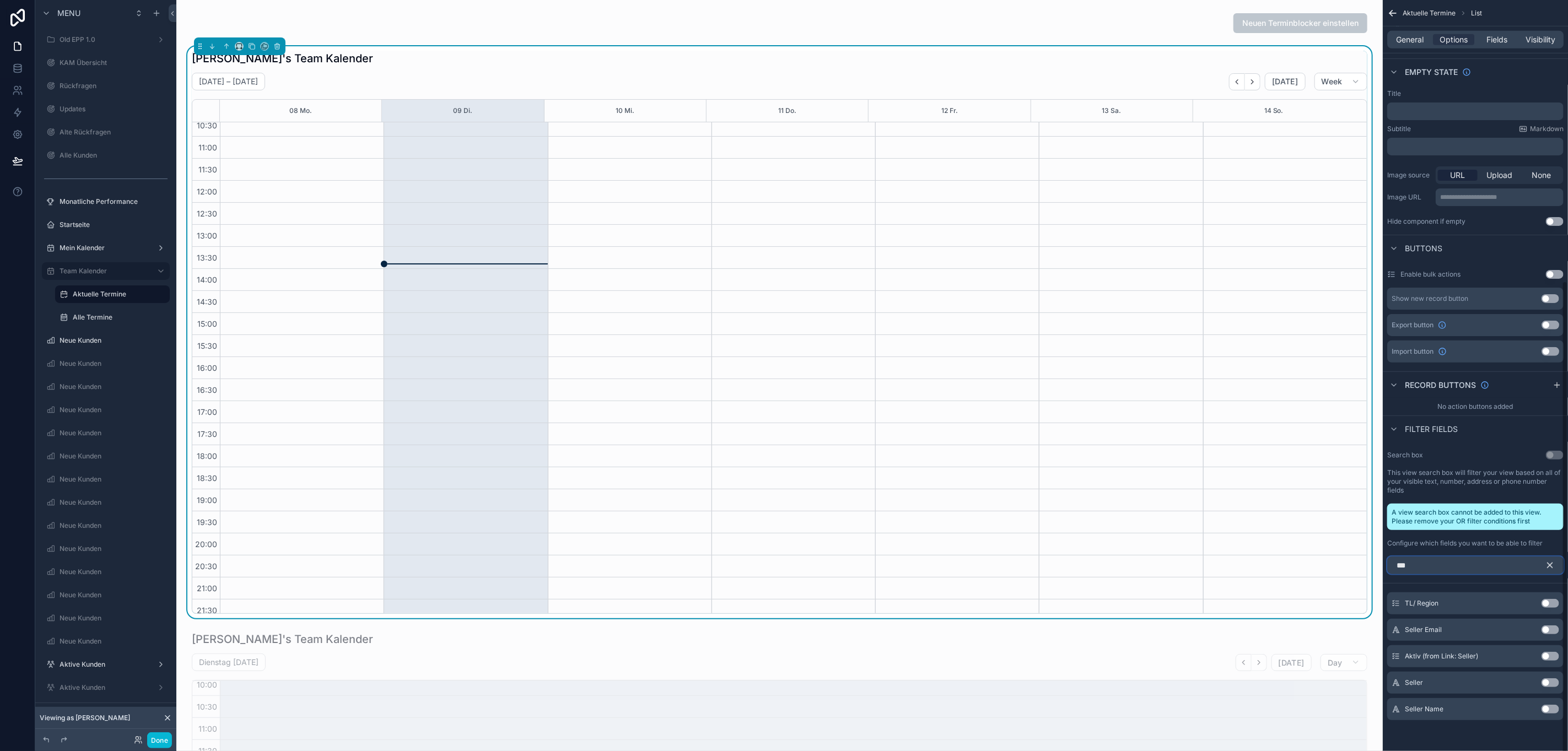
scroll to position [445, 0]
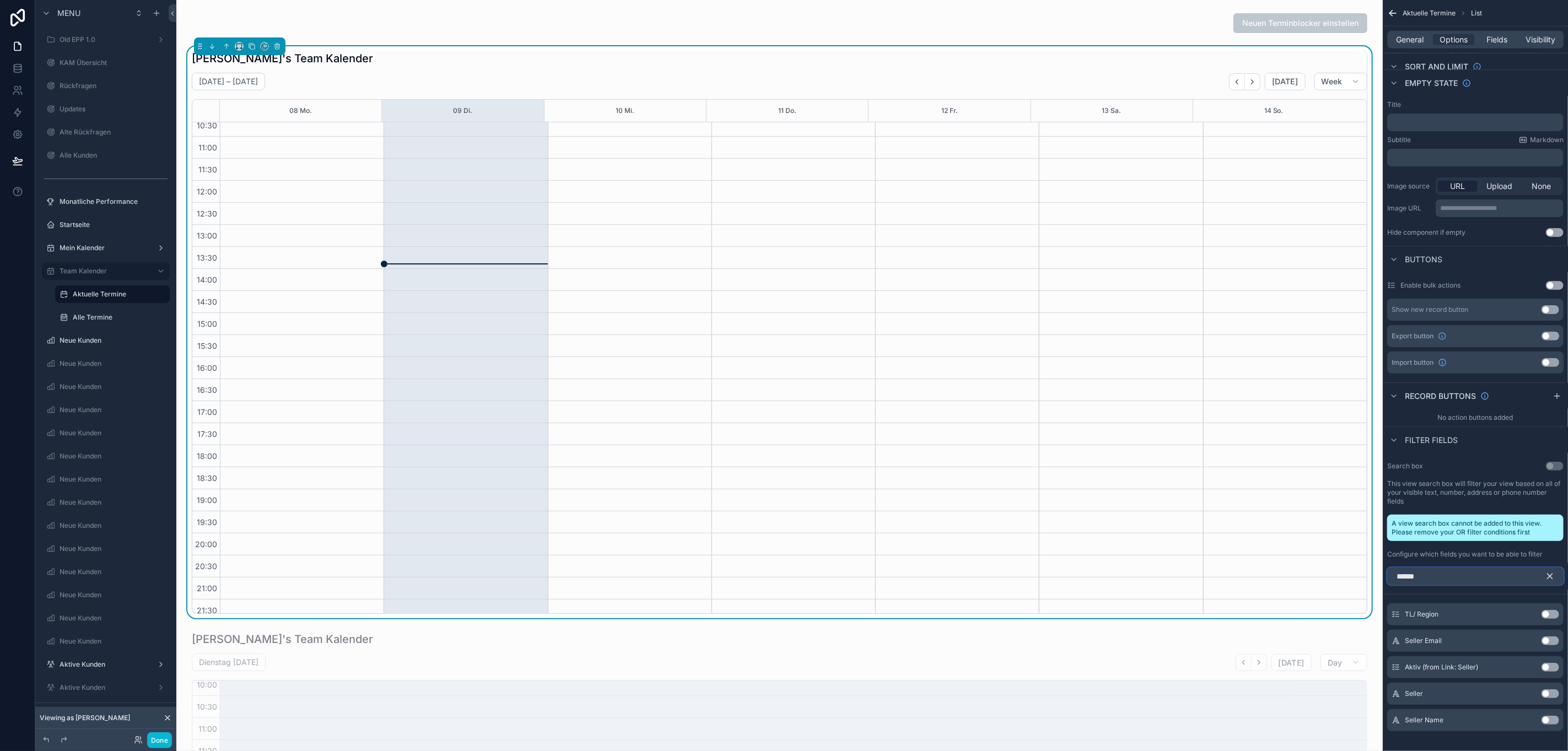
click at [1460, 574] on input "******" at bounding box center [1475, 576] width 177 height 18
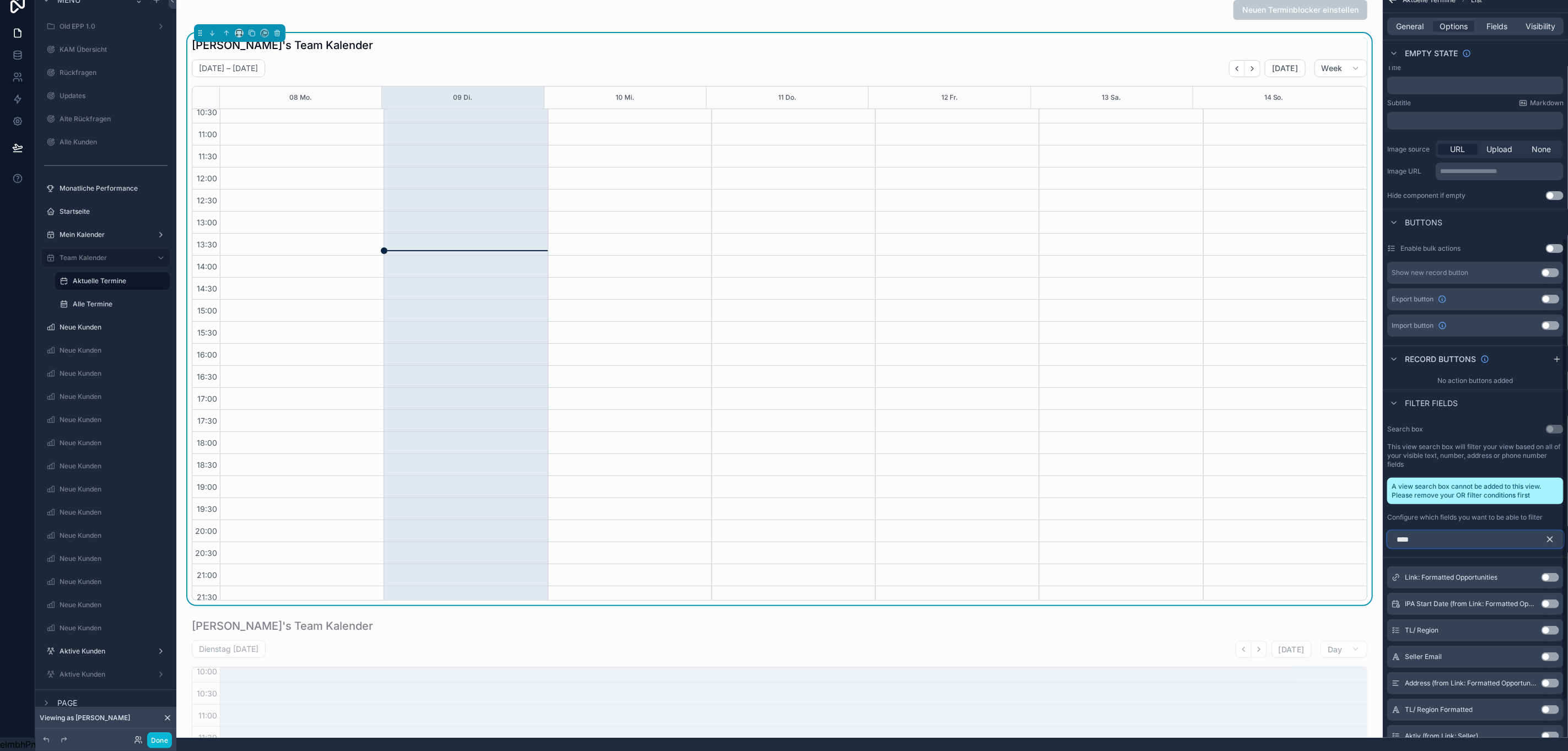
scroll to position [497, 0]
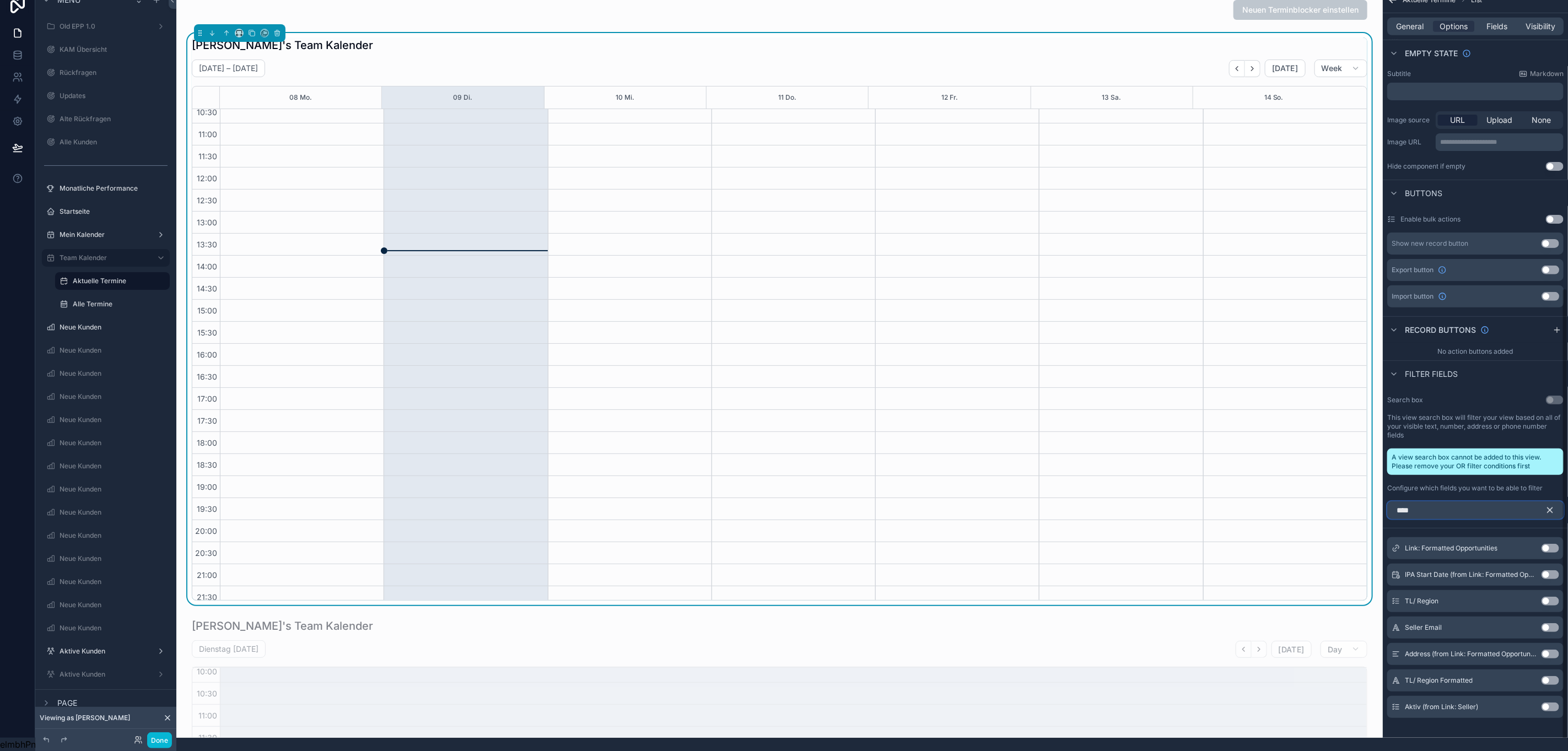
type input "****"
click at [1562, 501] on button "scrollable content" at bounding box center [1554, 510] width 19 height 18
click at [1480, 501] on input "scrollable content" at bounding box center [1475, 510] width 177 height 18
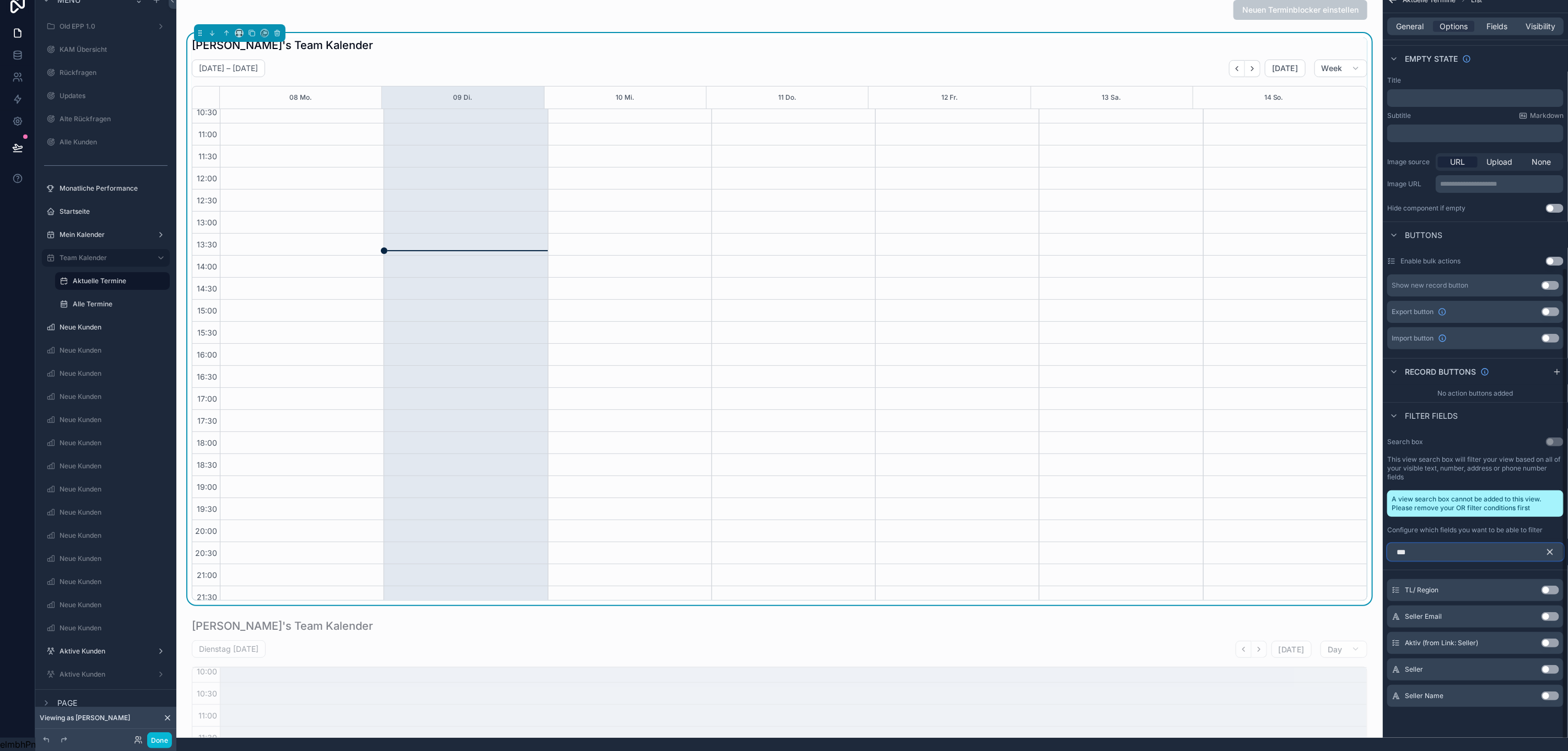
scroll to position [445, 0]
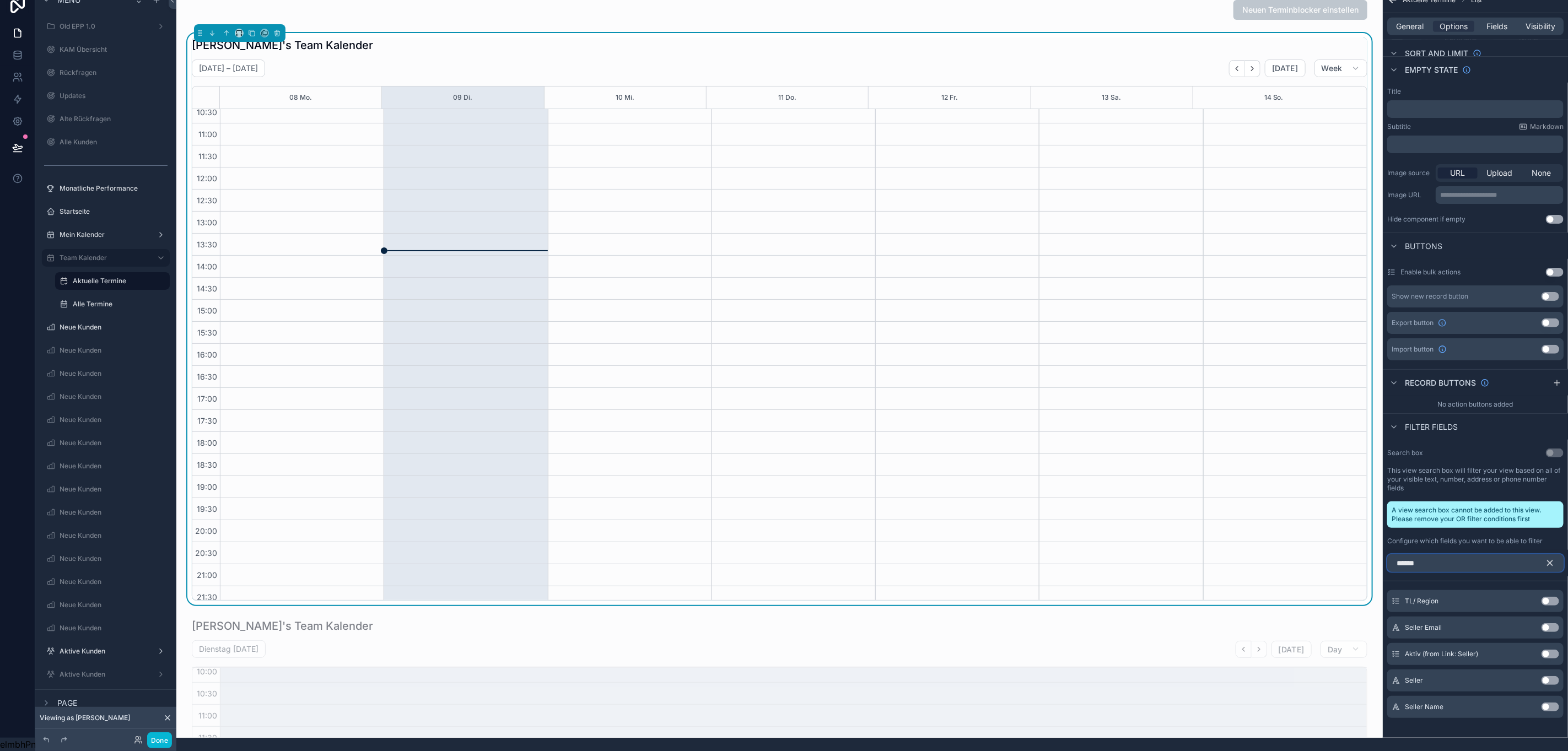
type input "******"
click at [1558, 676] on button "Use setting" at bounding box center [1550, 681] width 18 height 9
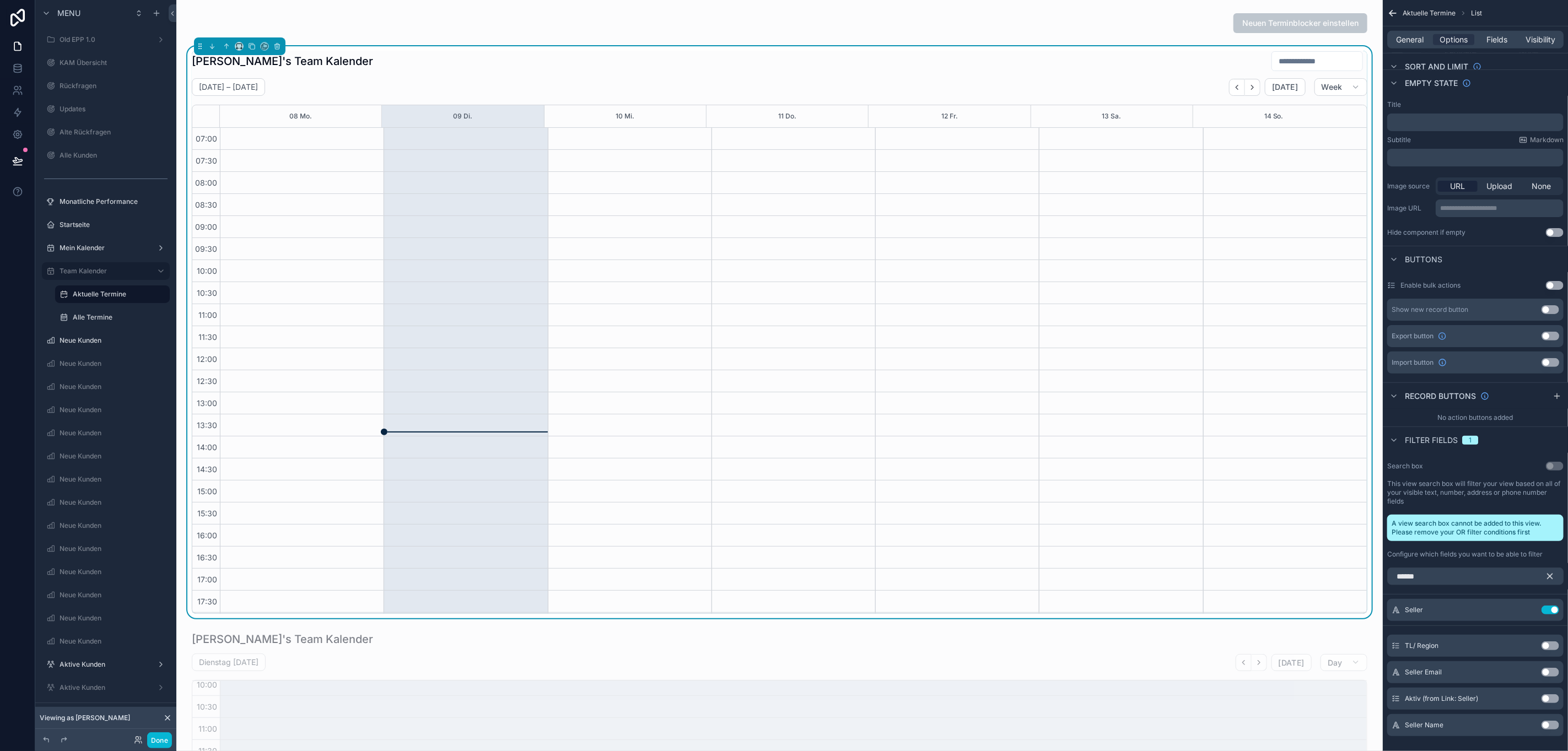
click at [1282, 58] on input "scrollable content" at bounding box center [1317, 61] width 90 height 16
click at [1559, 613] on button "Use setting" at bounding box center [1550, 610] width 18 height 9
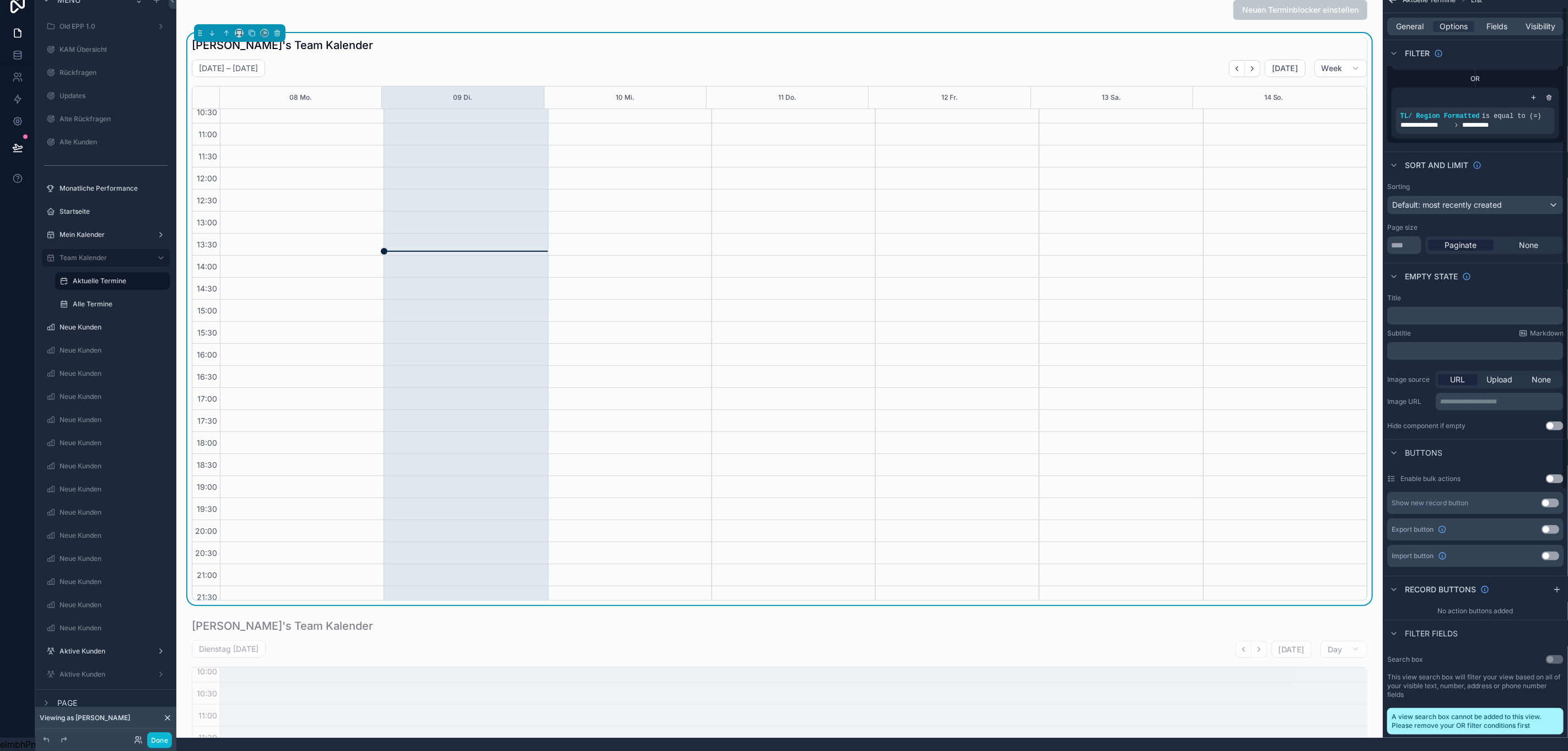
scroll to position [445, 0]
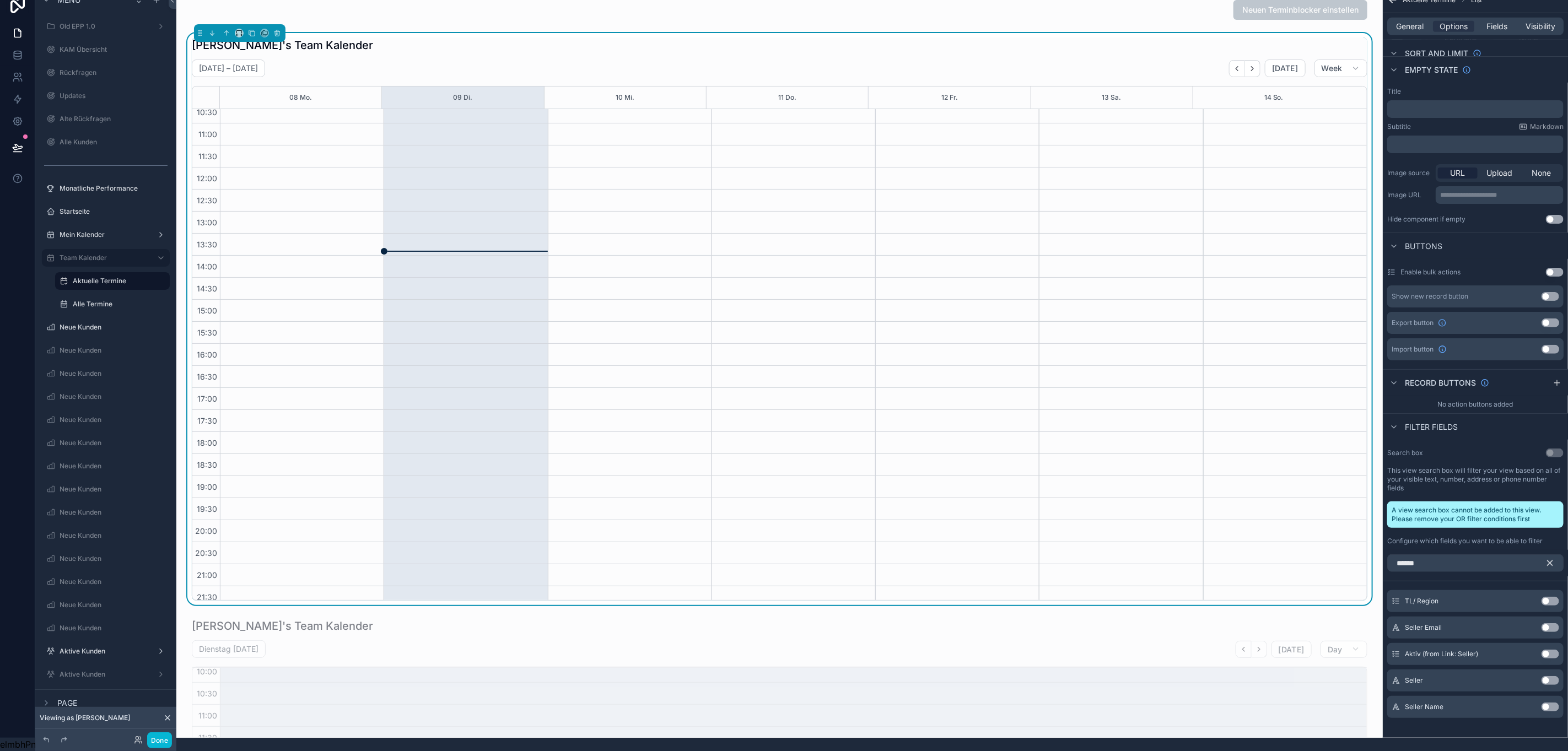
click at [1555, 558] on icon "scrollable content" at bounding box center [1550, 563] width 10 height 10
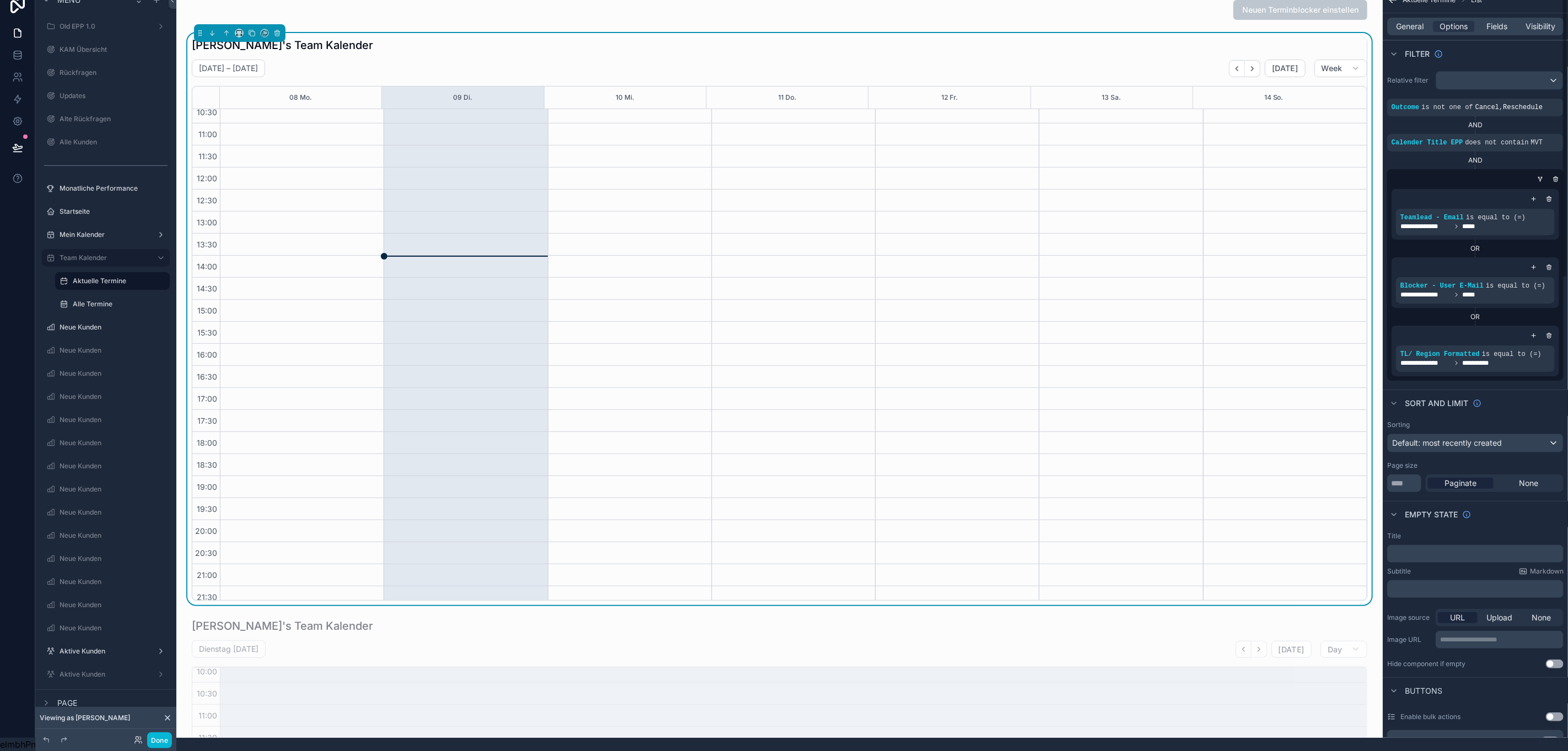
scroll to position [0, 0]
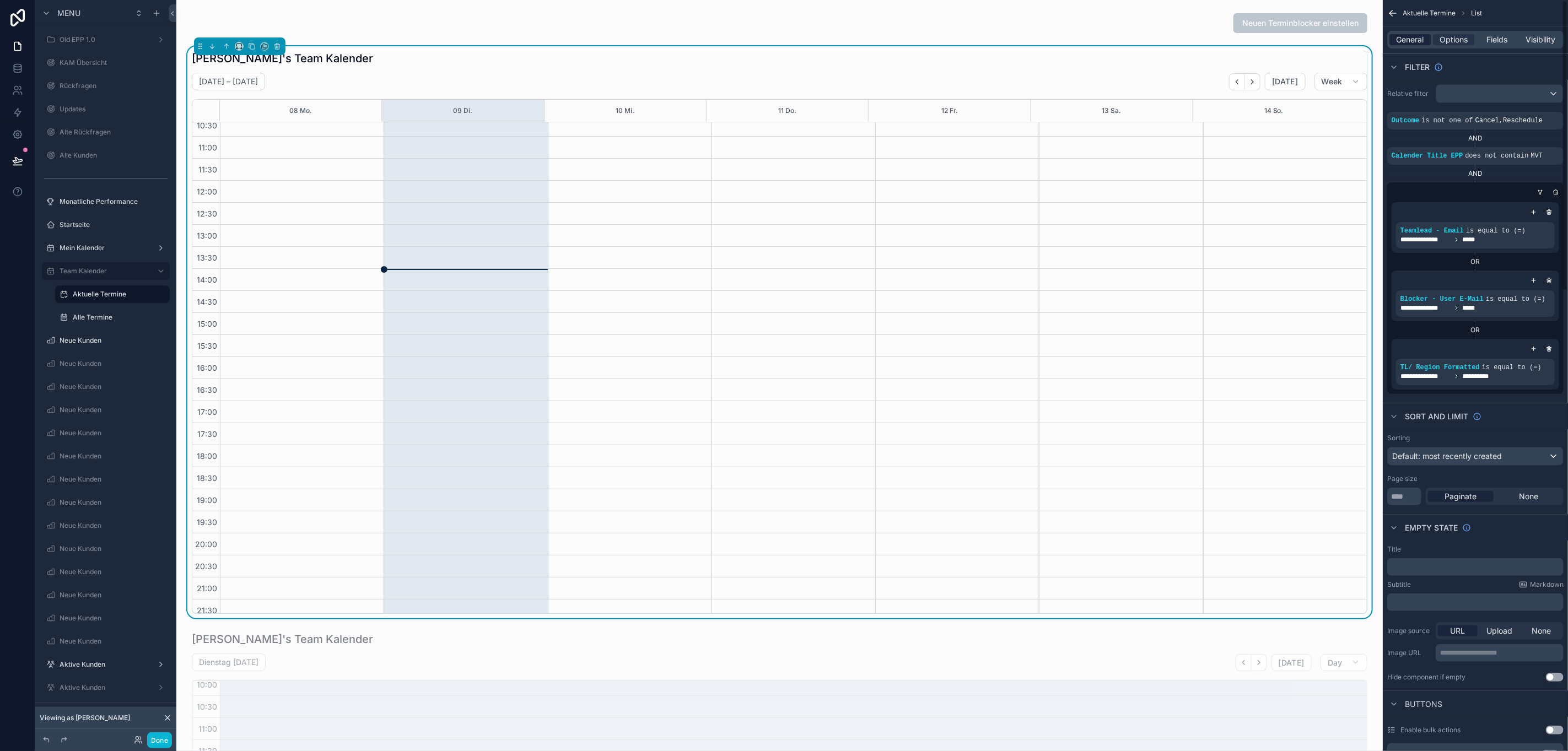
click at [1424, 43] on span "General" at bounding box center [1410, 40] width 28 height 11
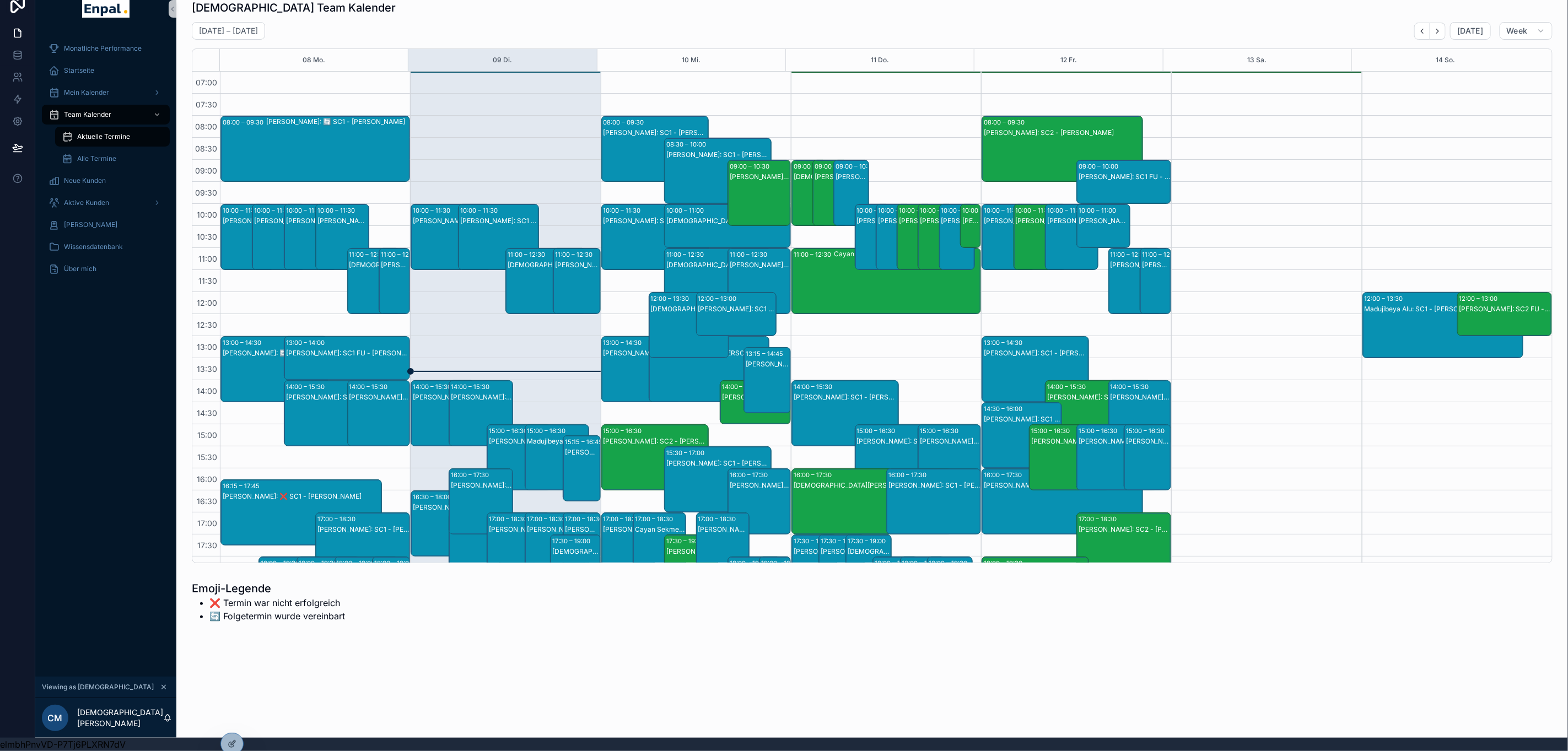
scroll to position [25, 12]
click at [72, 84] on div "Mein Kalender" at bounding box center [106, 92] width 114 height 18
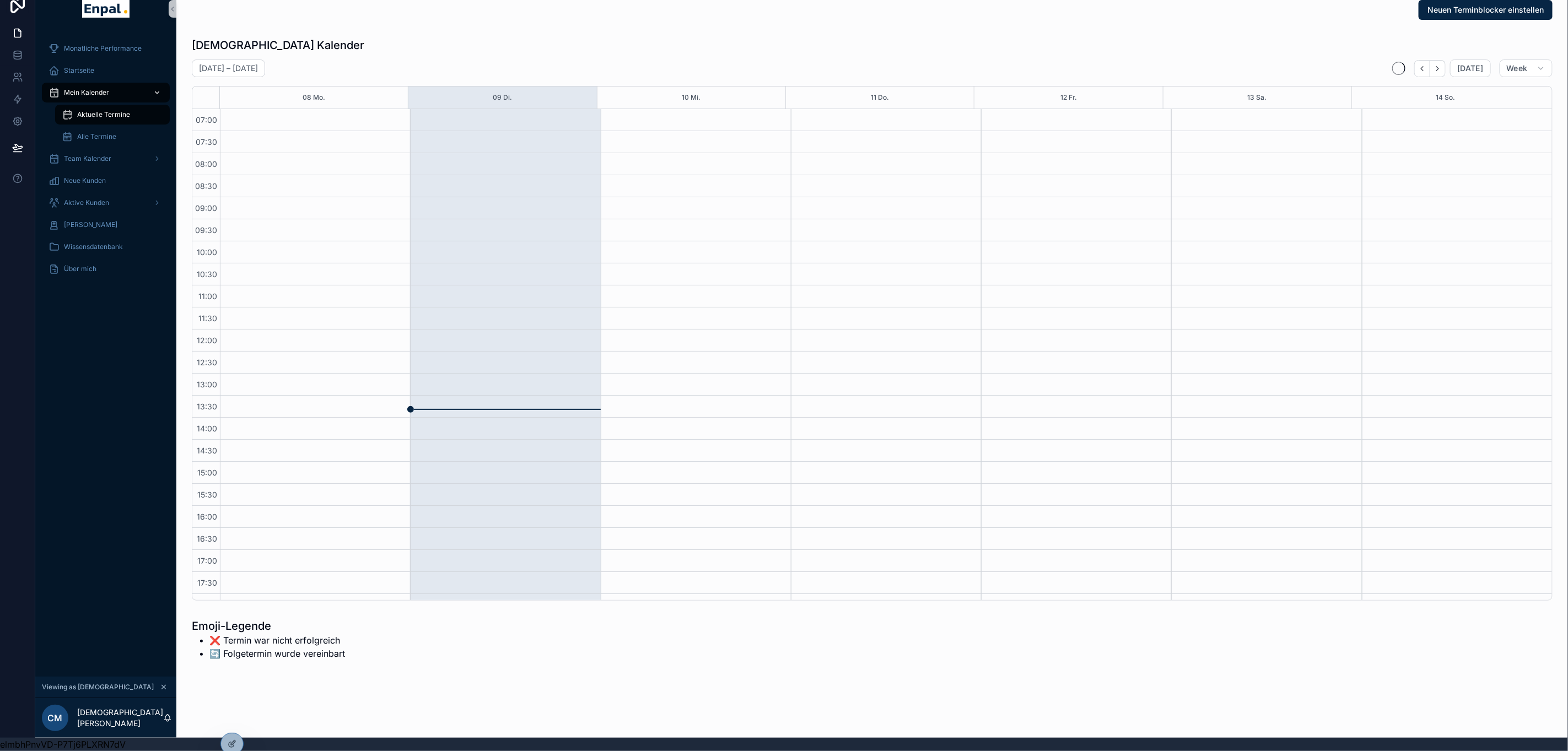
scroll to position [162, 0]
click at [234, 720] on icon at bounding box center [234, 718] width 1 height 3
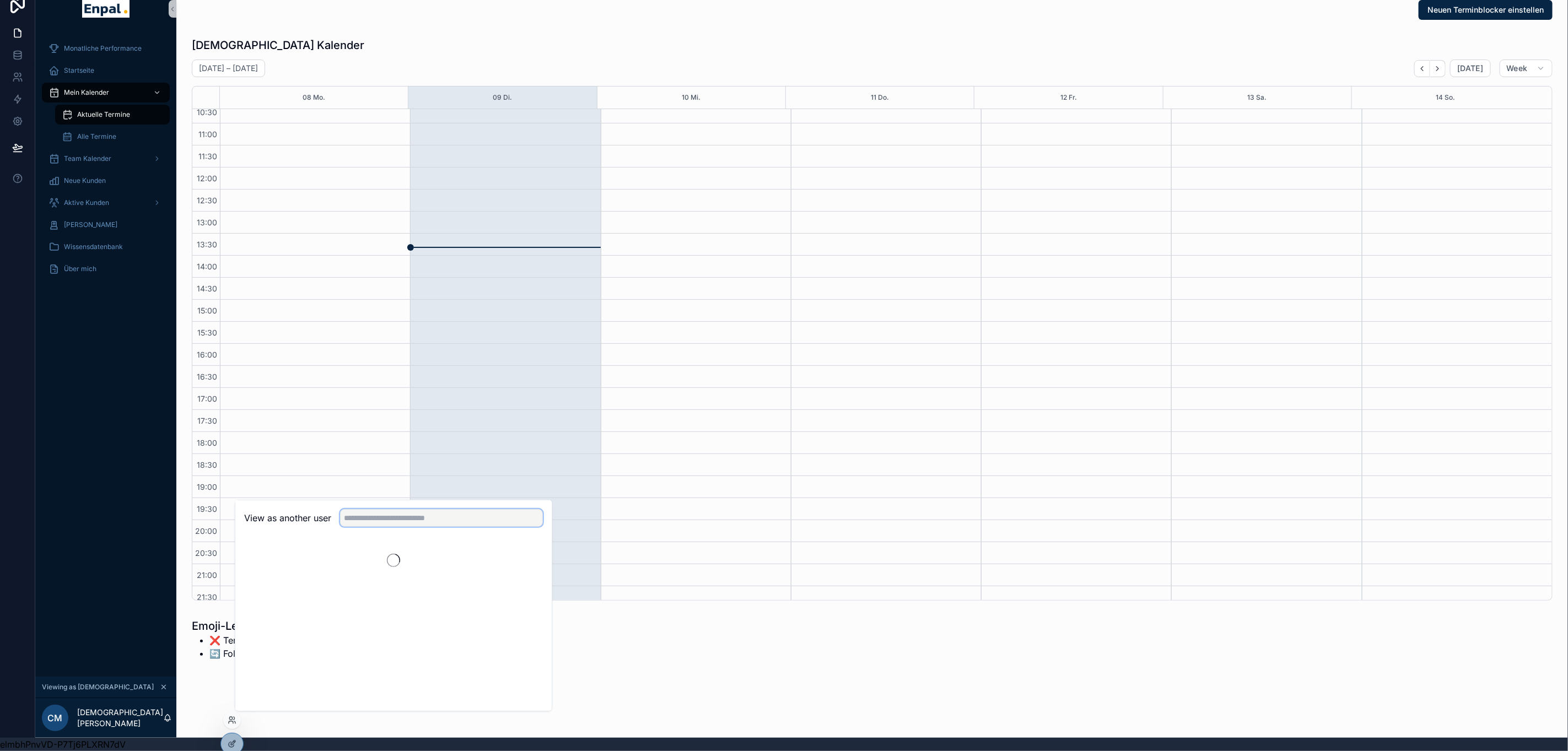
click at [368, 518] on input "text" at bounding box center [441, 518] width 203 height 18
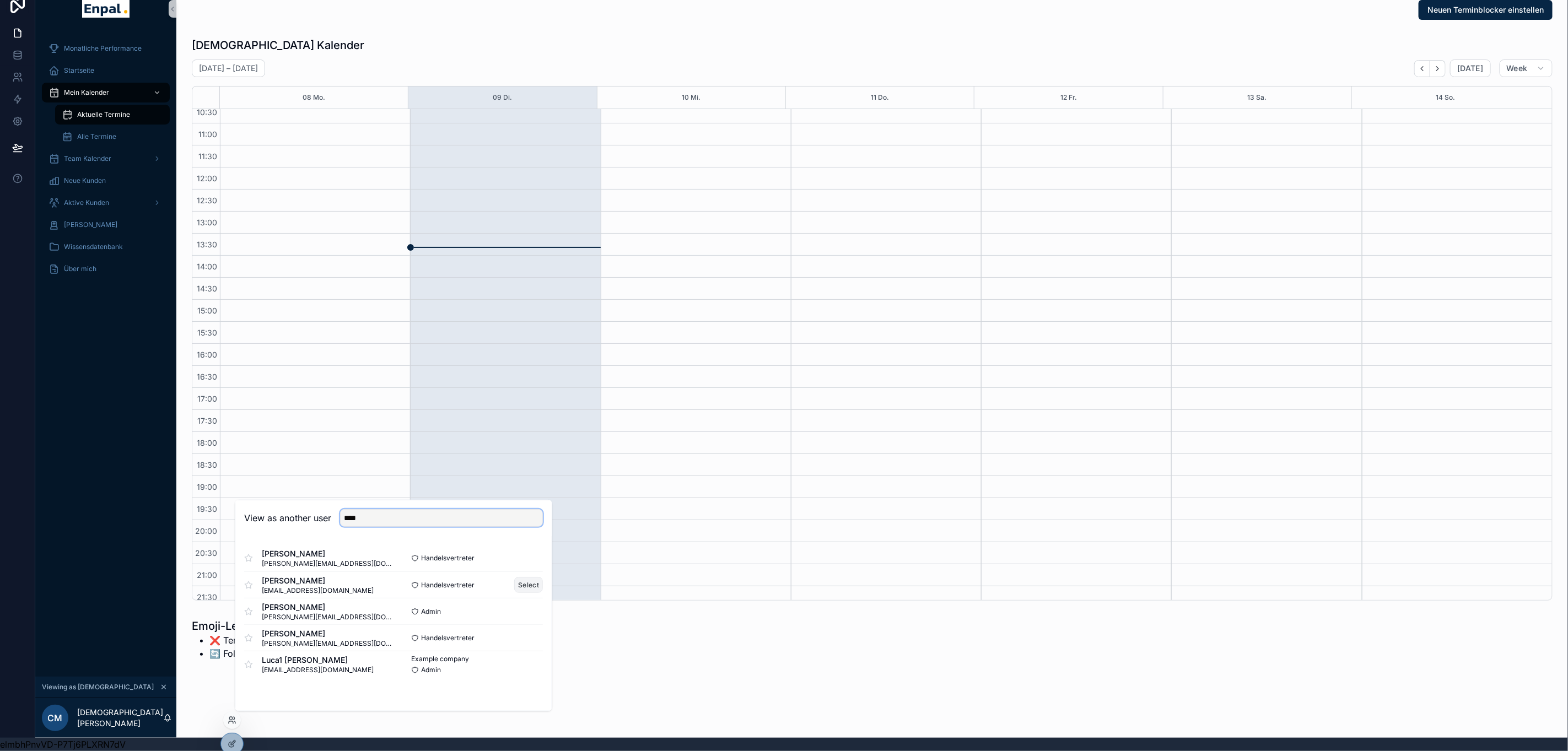
type input "****"
click at [521, 585] on button "Select" at bounding box center [529, 585] width 29 height 16
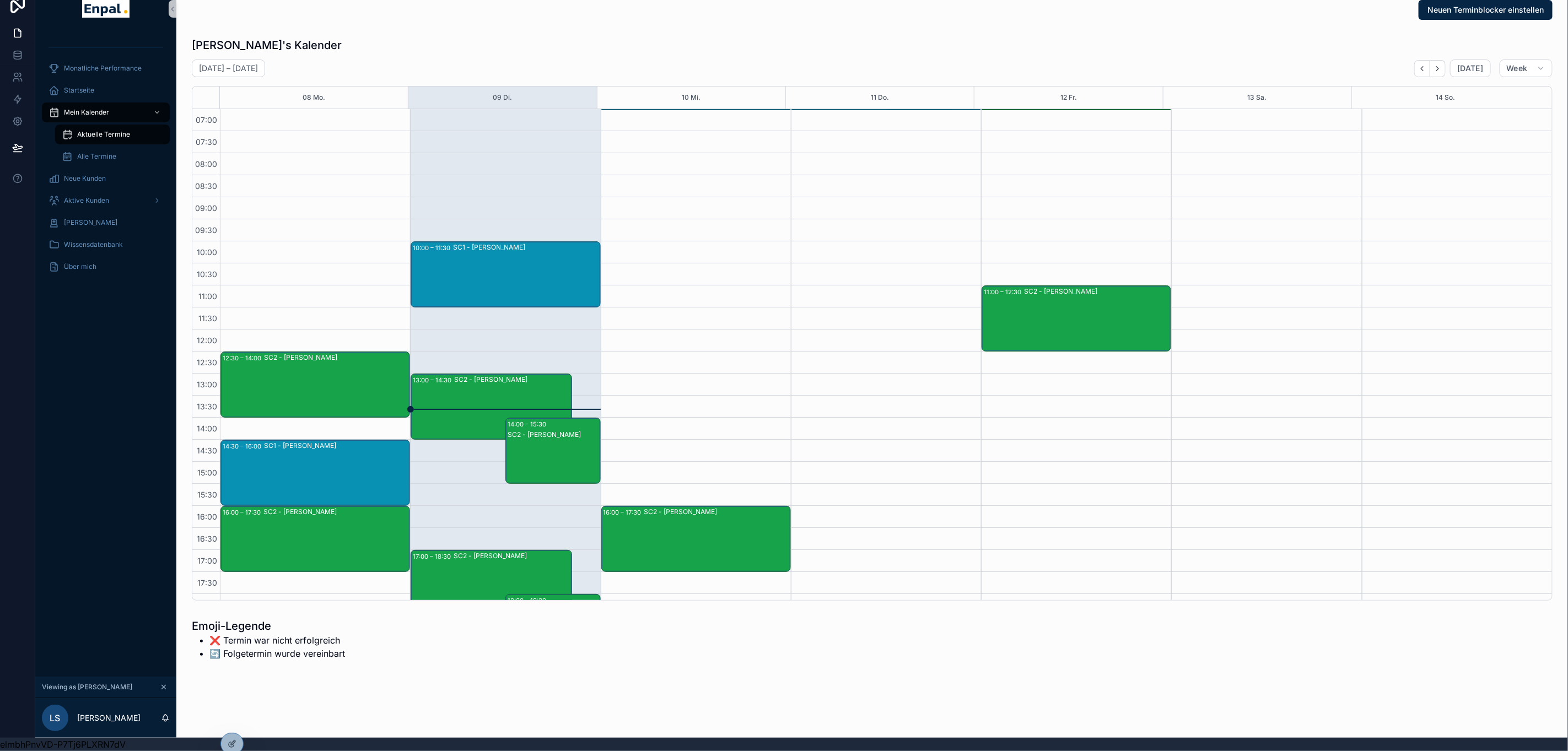
click at [348, 38] on div "[PERSON_NAME] Kalender" at bounding box center [872, 45] width 1361 height 16
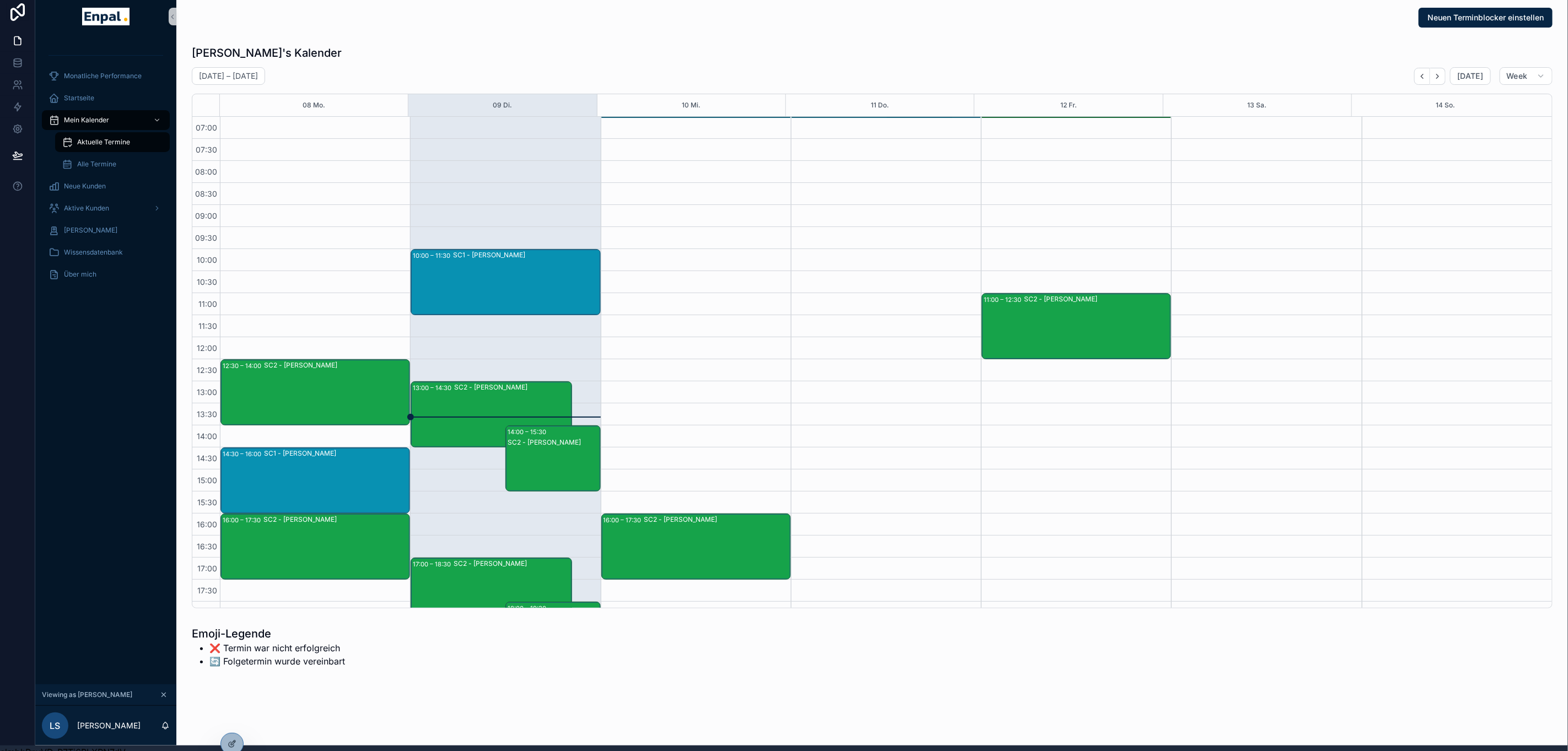
scroll to position [0, 12]
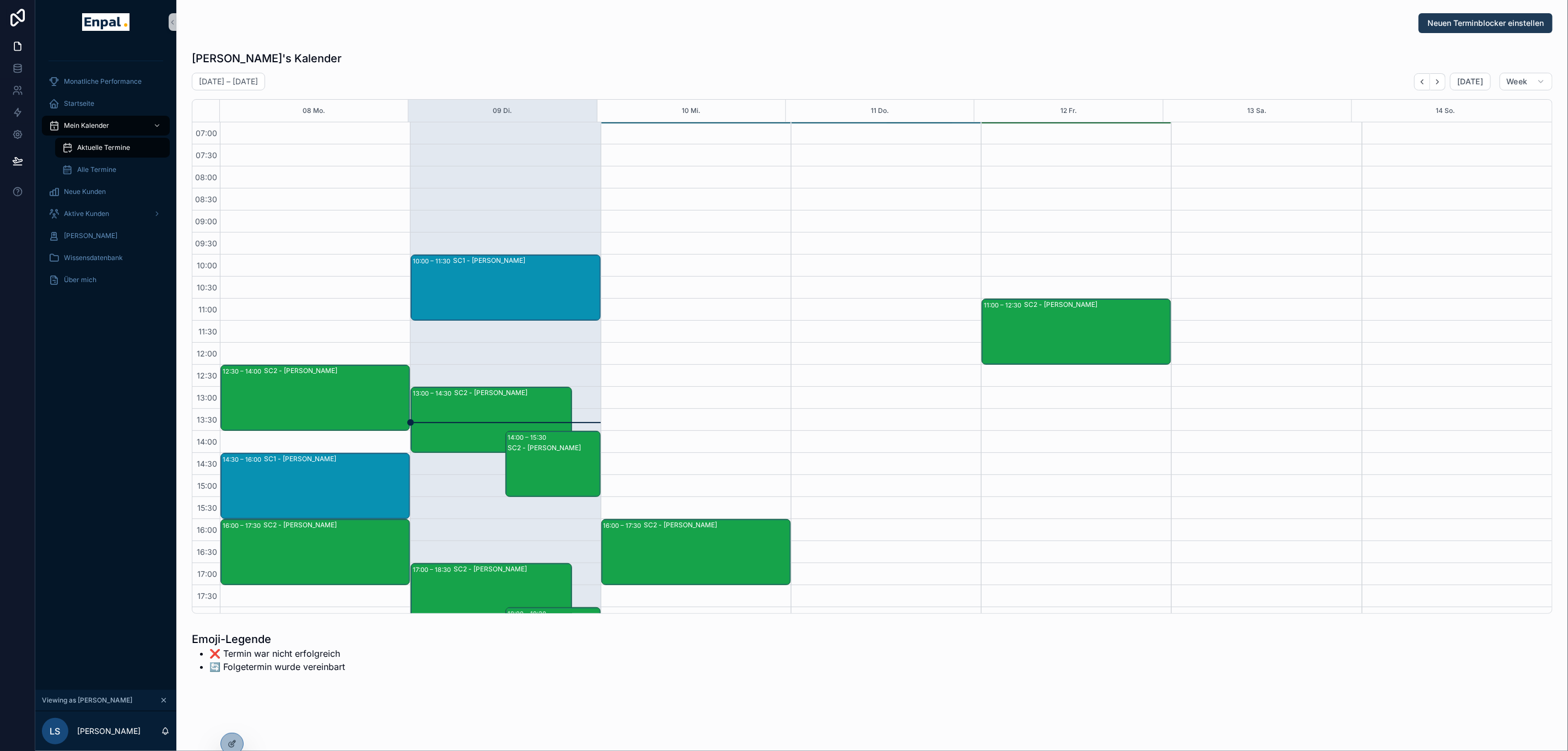
click at [1427, 26] on span "Neuen Terminblocker einstellen" at bounding box center [1485, 23] width 116 height 11
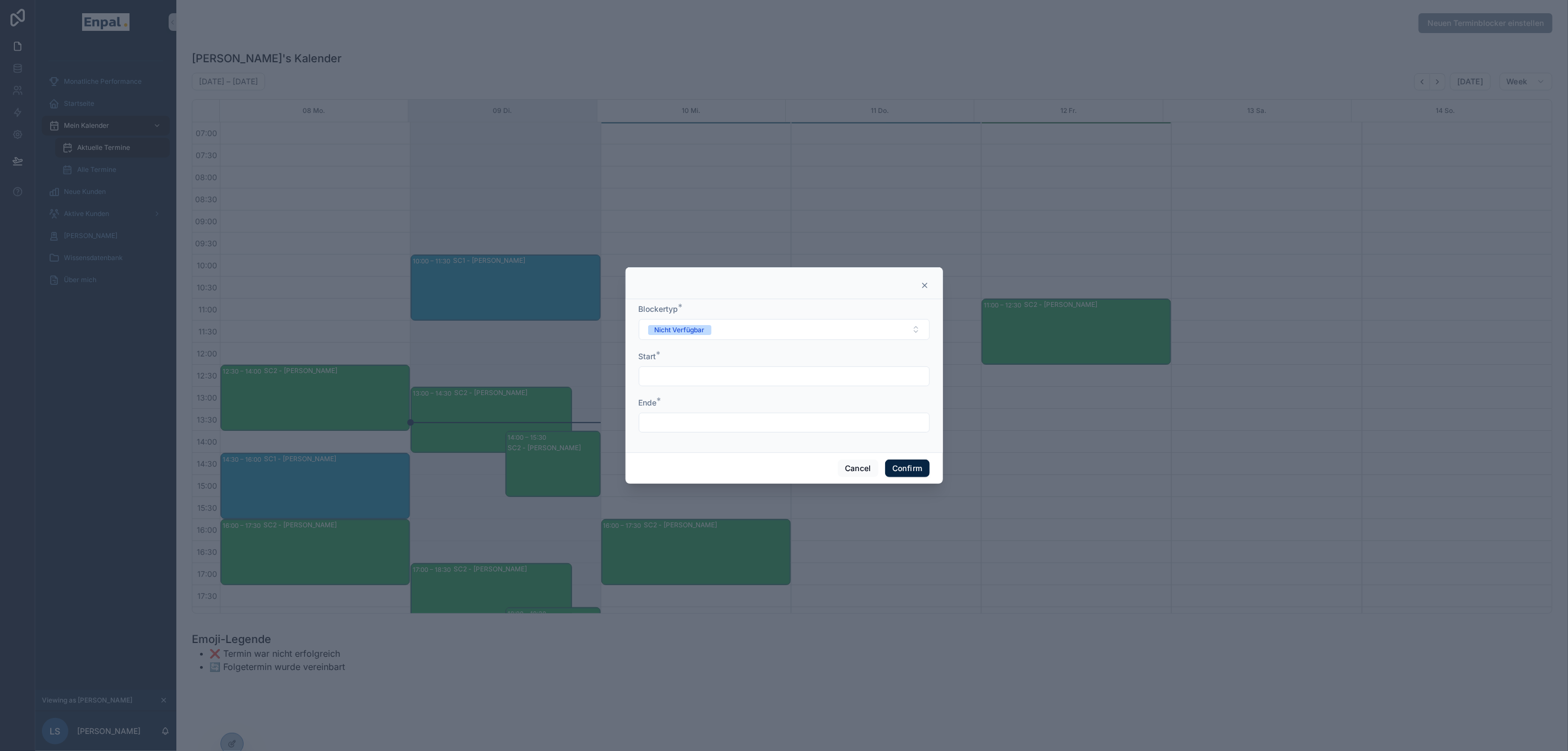
click at [920, 288] on icon at bounding box center [925, 285] width 9 height 9
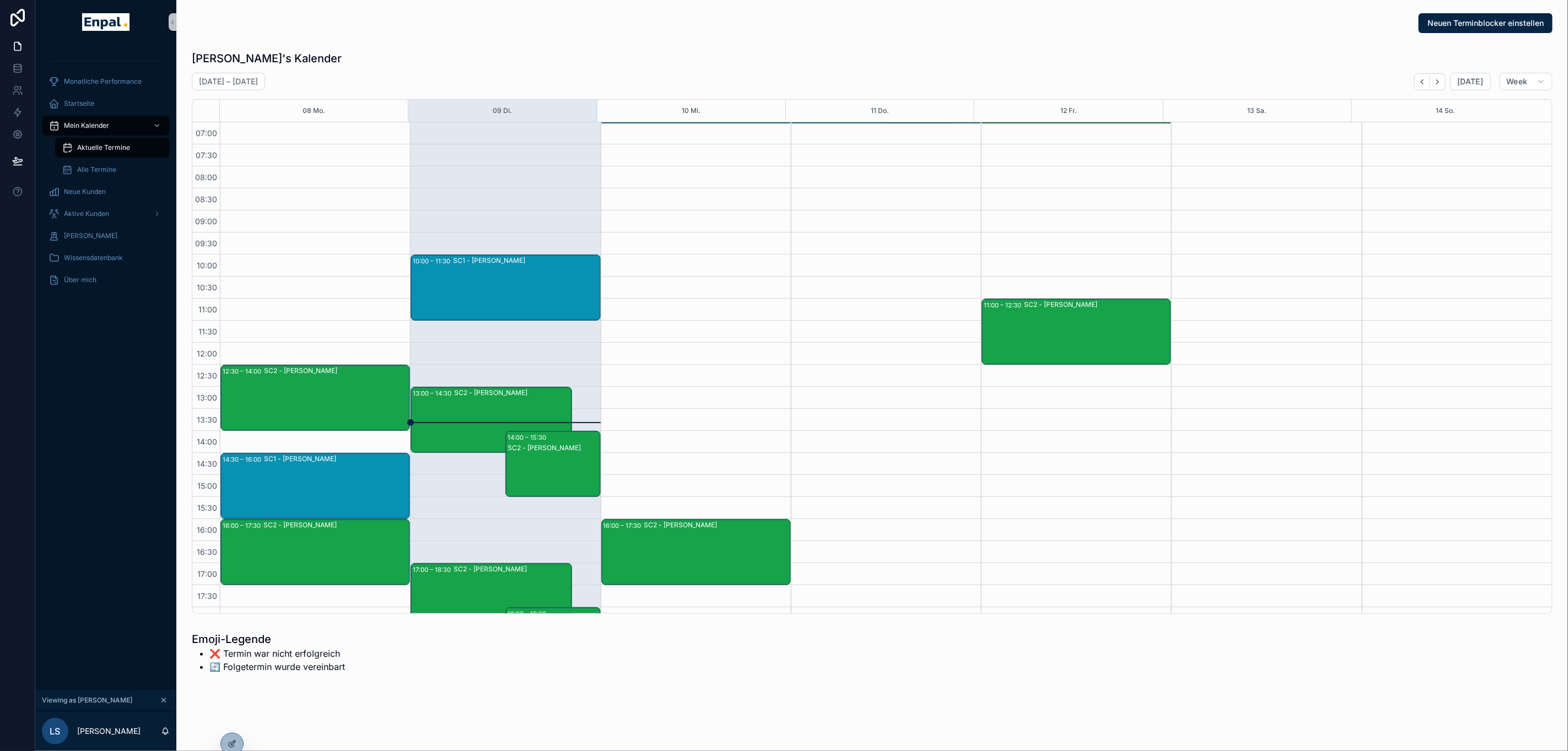
drag, startPoint x: 645, startPoint y: 175, endPoint x: 651, endPoint y: 239, distance: 64.3
click at [651, 239] on div "00:00 – 01:30 SC1 - [PERSON_NAME] 16:00 – 17:30 SC2 - [PERSON_NAME]" at bounding box center [695, 453] width 190 height 661
click at [1447, 21] on span "Neuen Terminblocker einstellen" at bounding box center [1485, 23] width 116 height 11
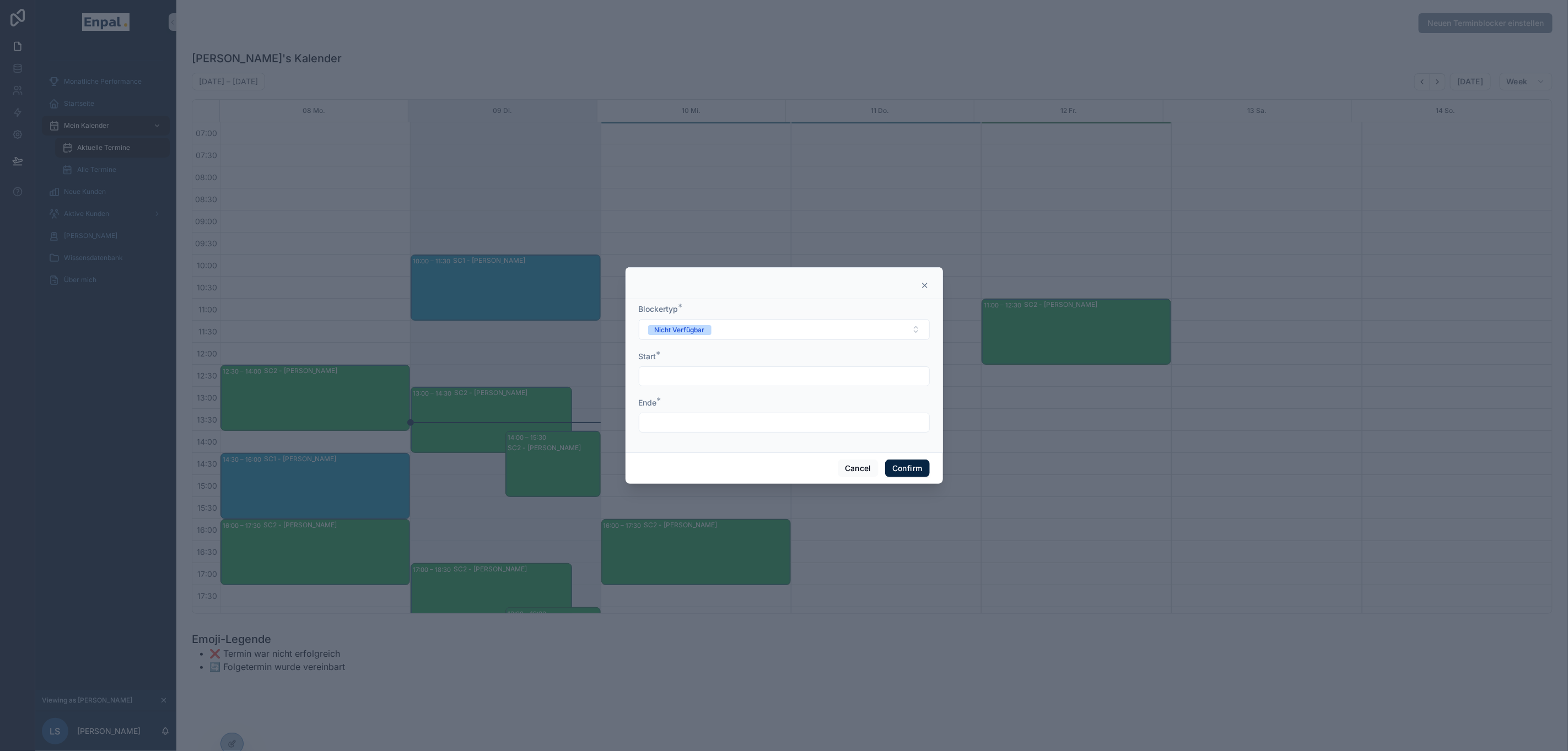
click at [923, 288] on icon at bounding box center [925, 285] width 4 height 4
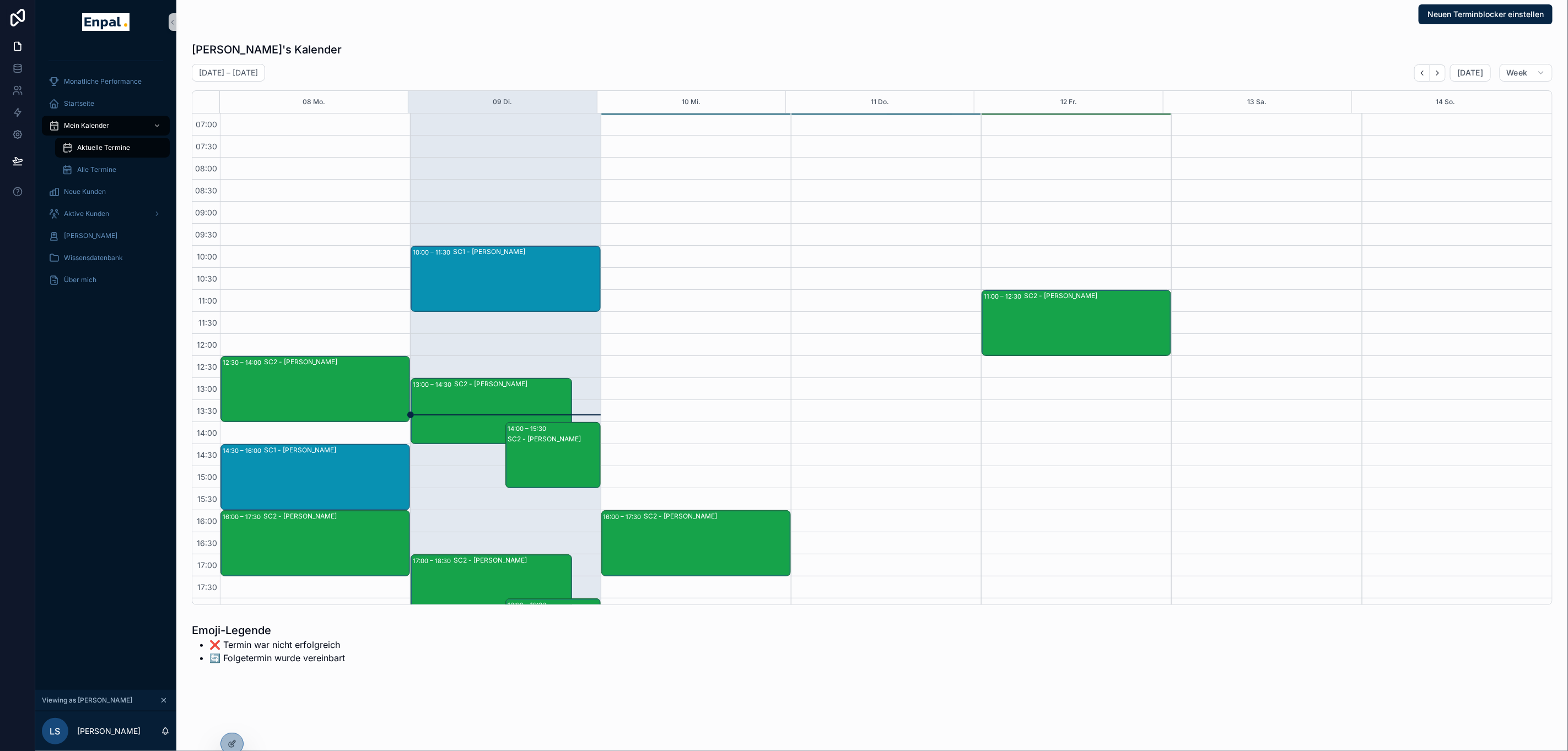
scroll to position [11, 0]
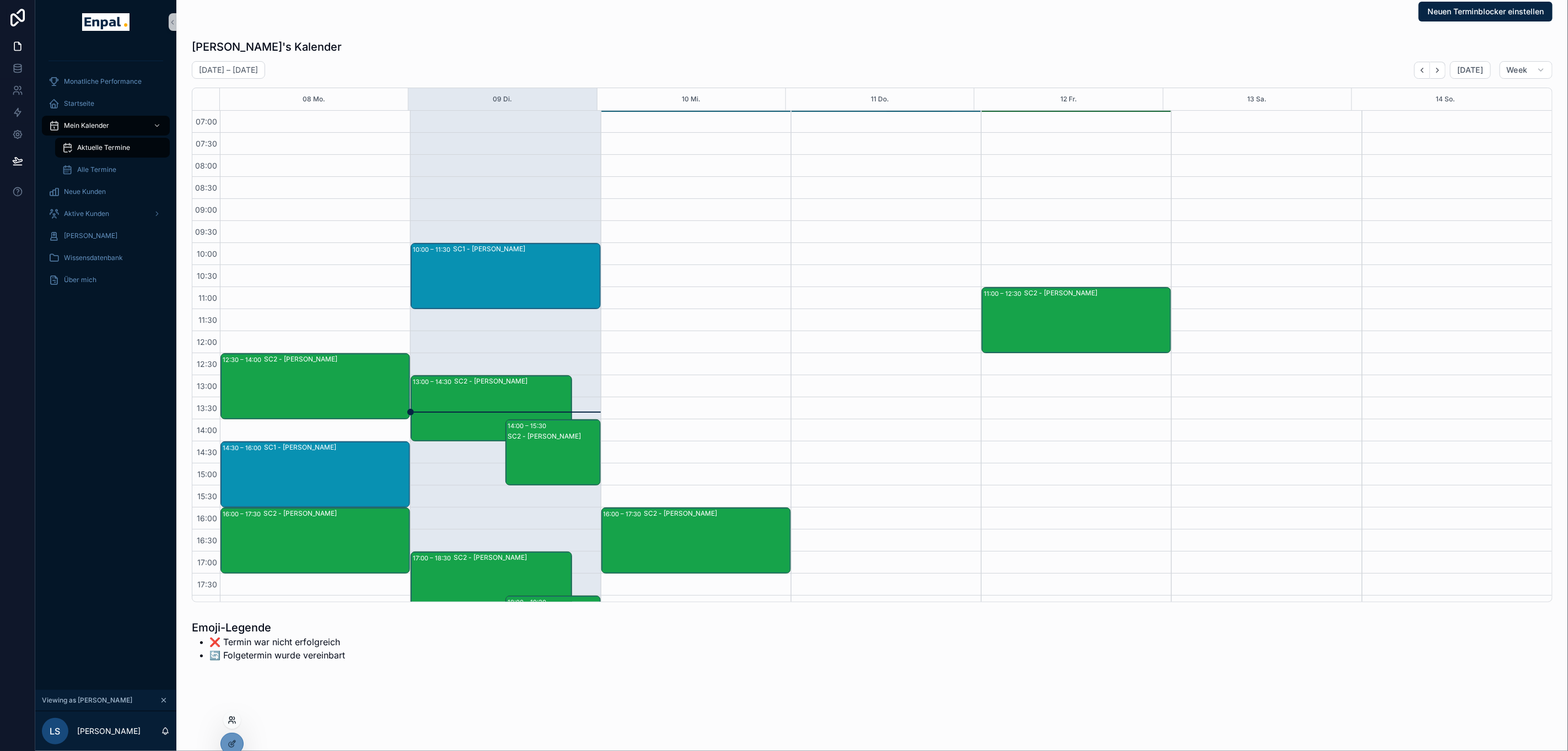
click at [233, 718] on icon at bounding box center [232, 720] width 9 height 9
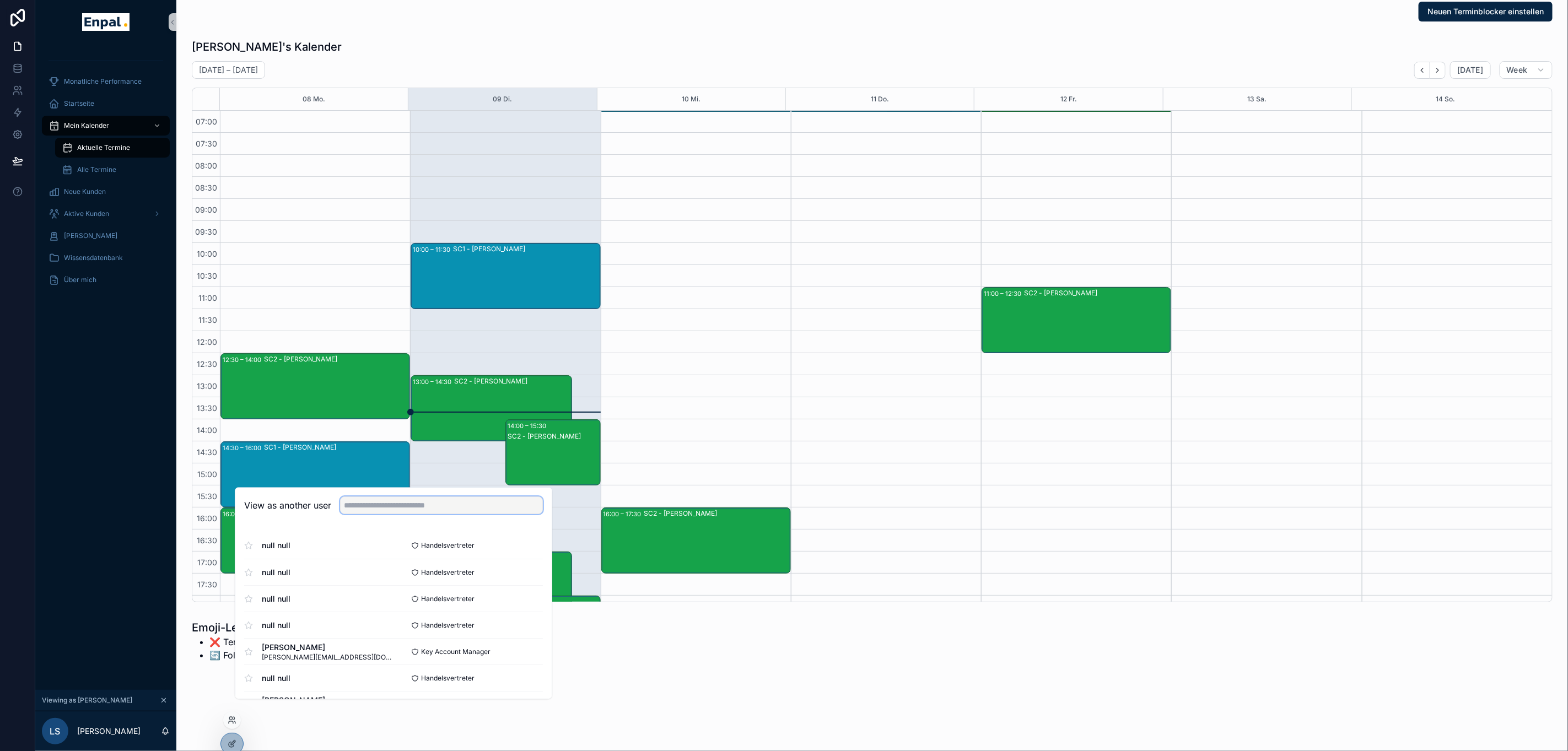
click at [393, 514] on input "text" at bounding box center [441, 505] width 203 height 18
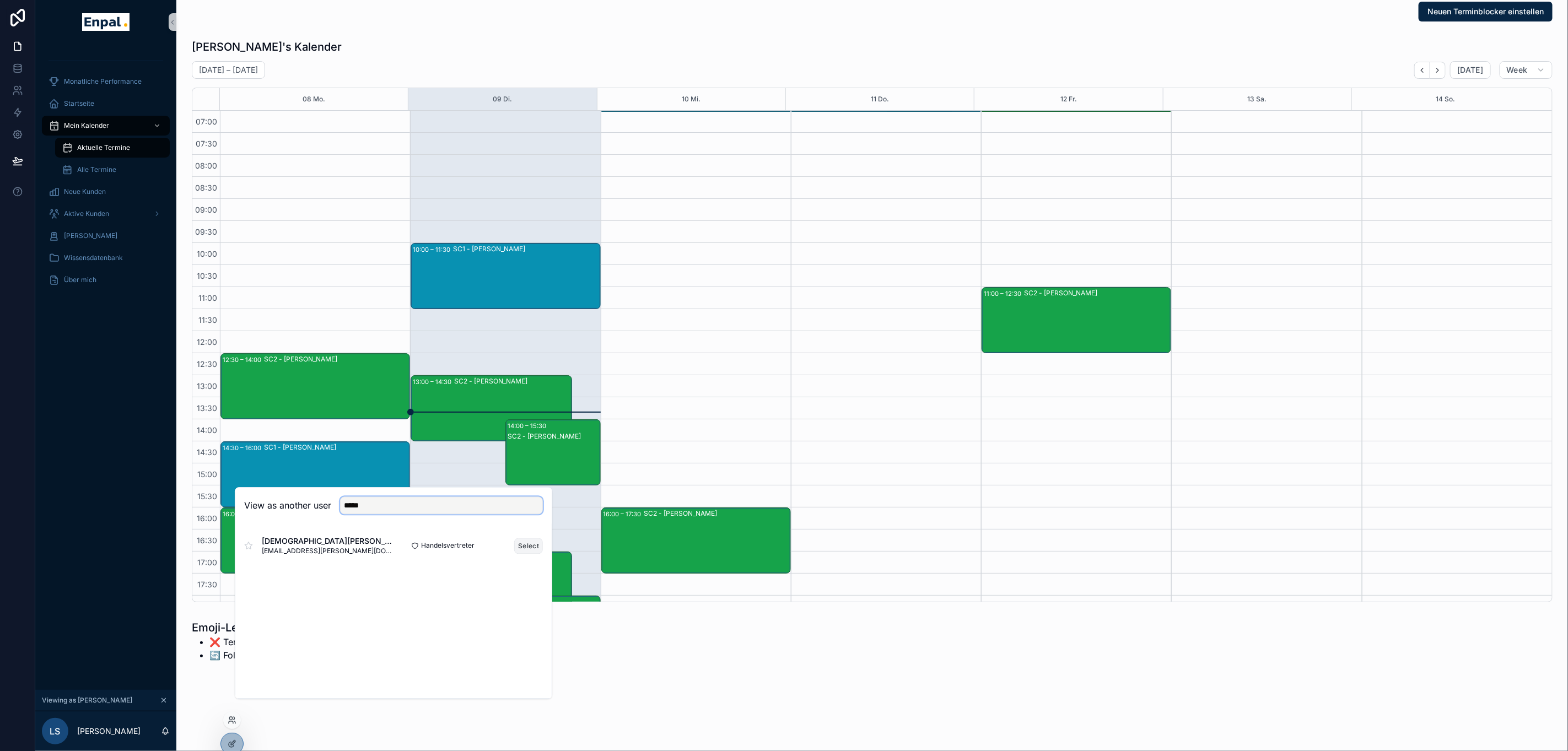
type input "*****"
click at [514, 554] on button "Select" at bounding box center [529, 545] width 29 height 16
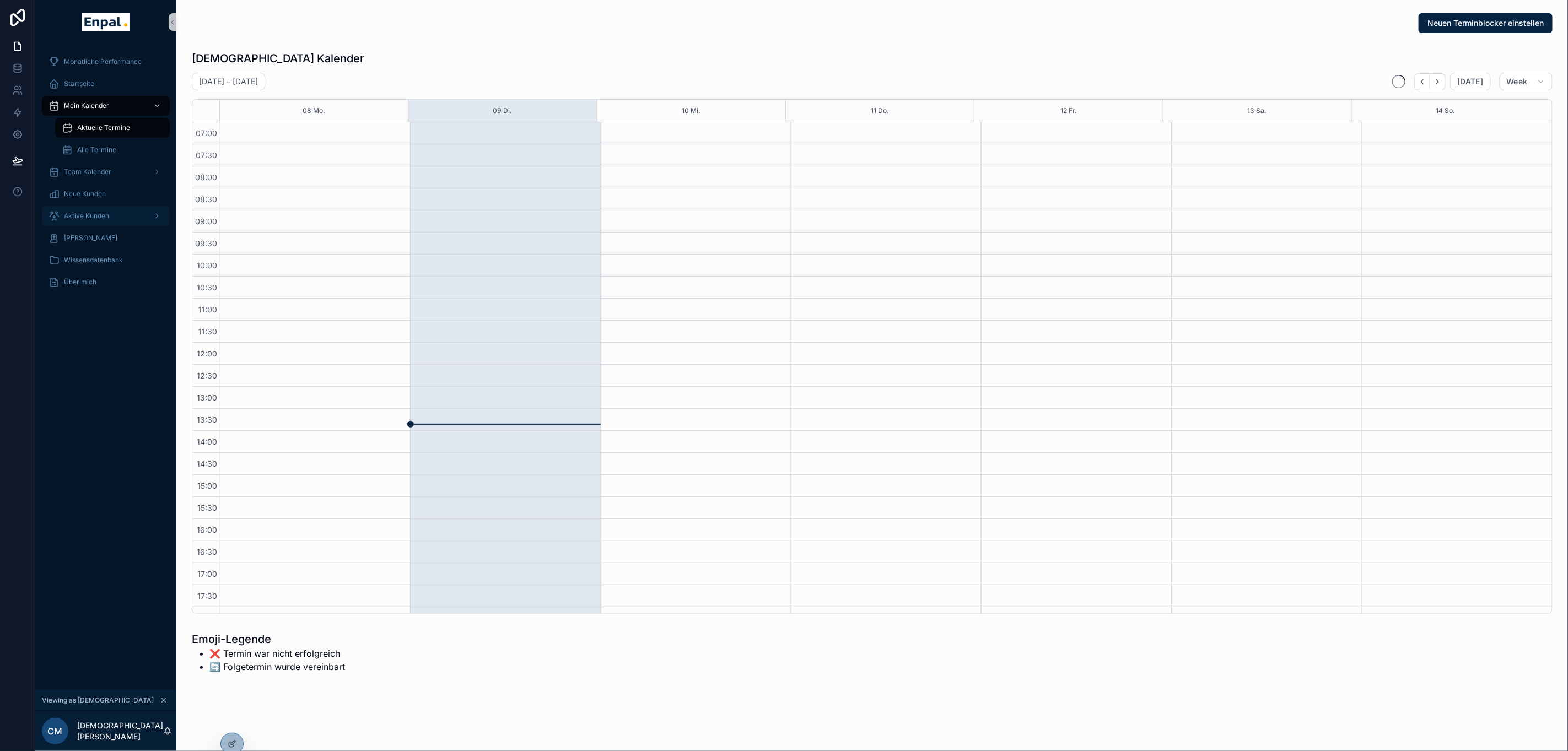
scroll to position [162, 0]
click at [79, 173] on span "Team Kalender" at bounding box center [87, 172] width 47 height 9
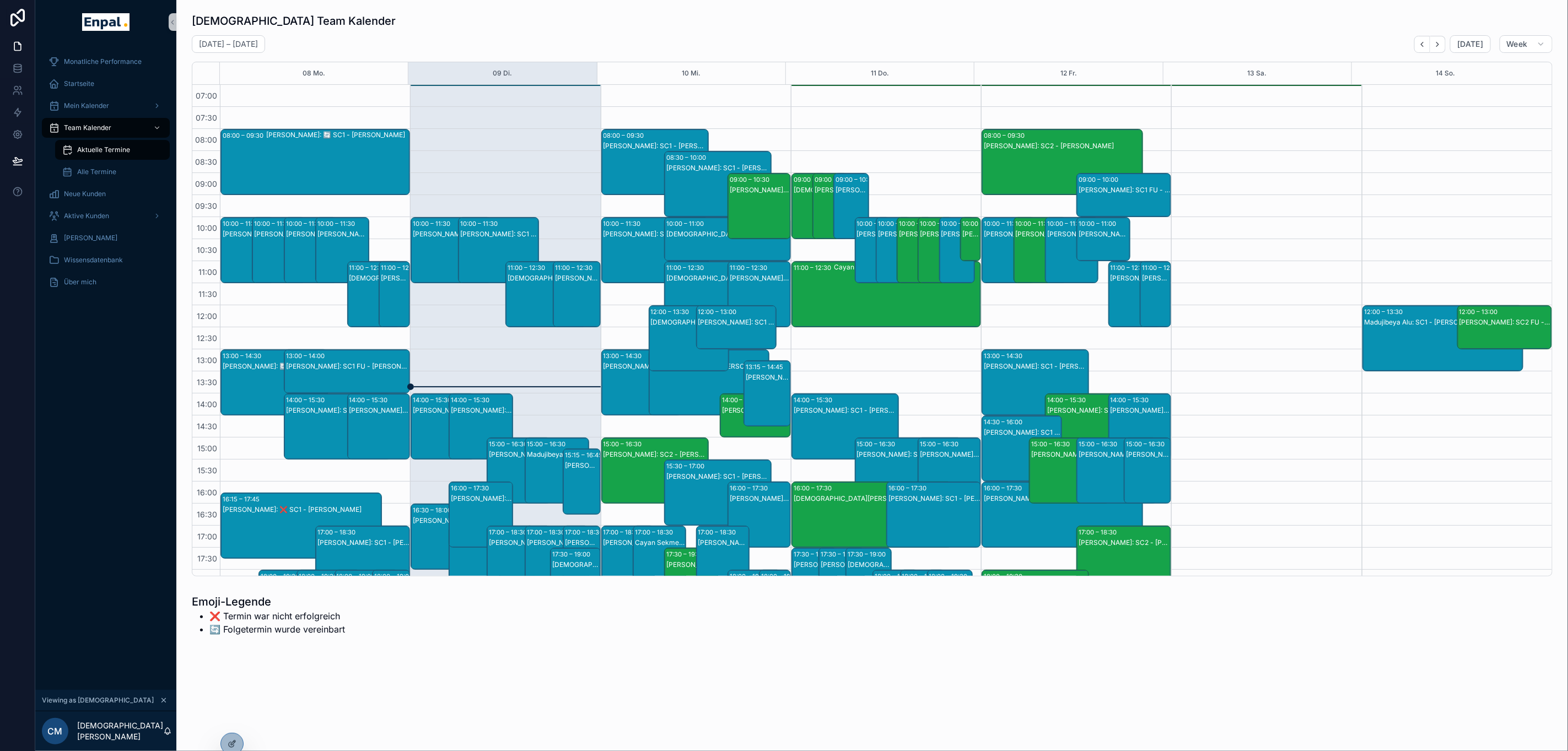
scroll to position [162, 0]
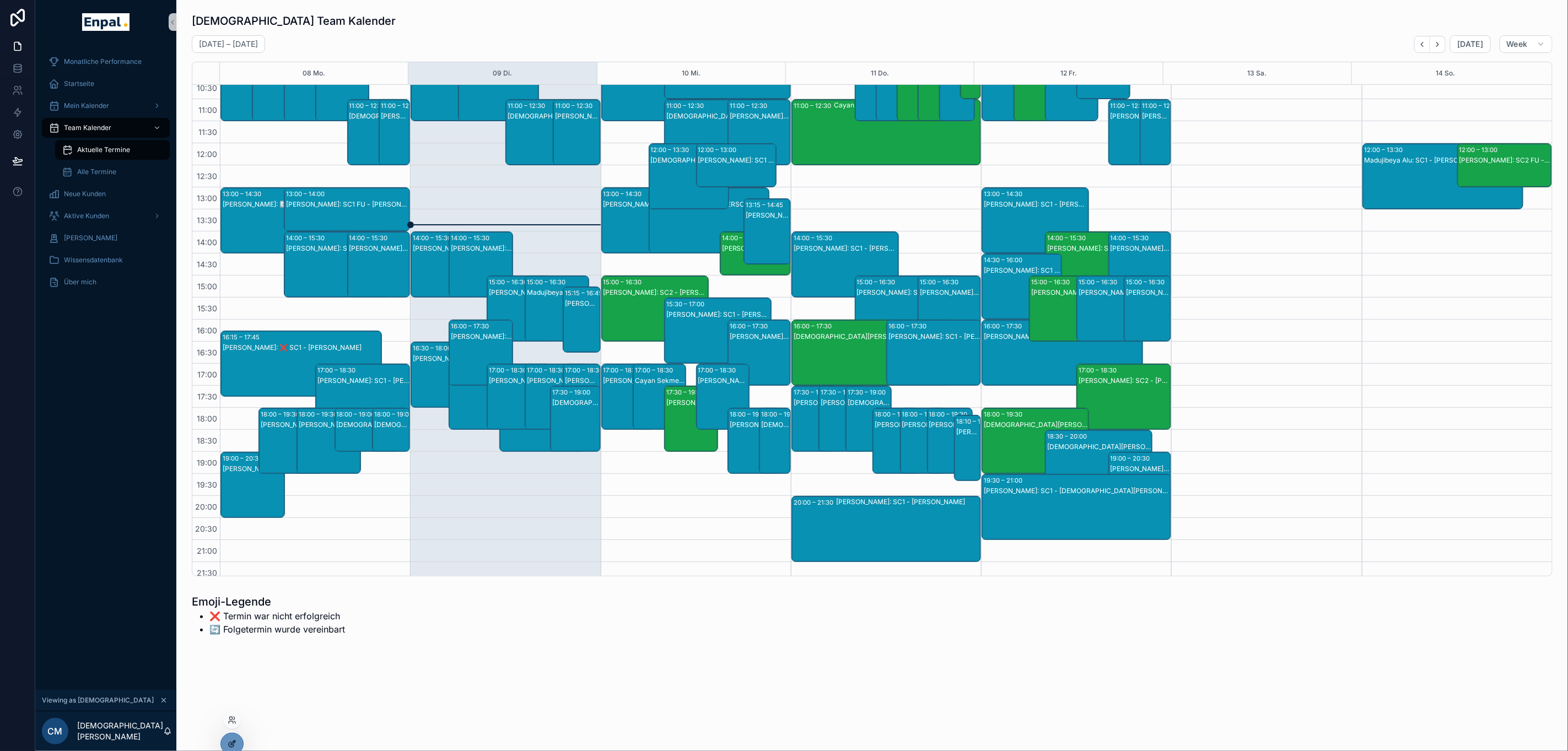
click at [232, 736] on div at bounding box center [232, 743] width 22 height 21
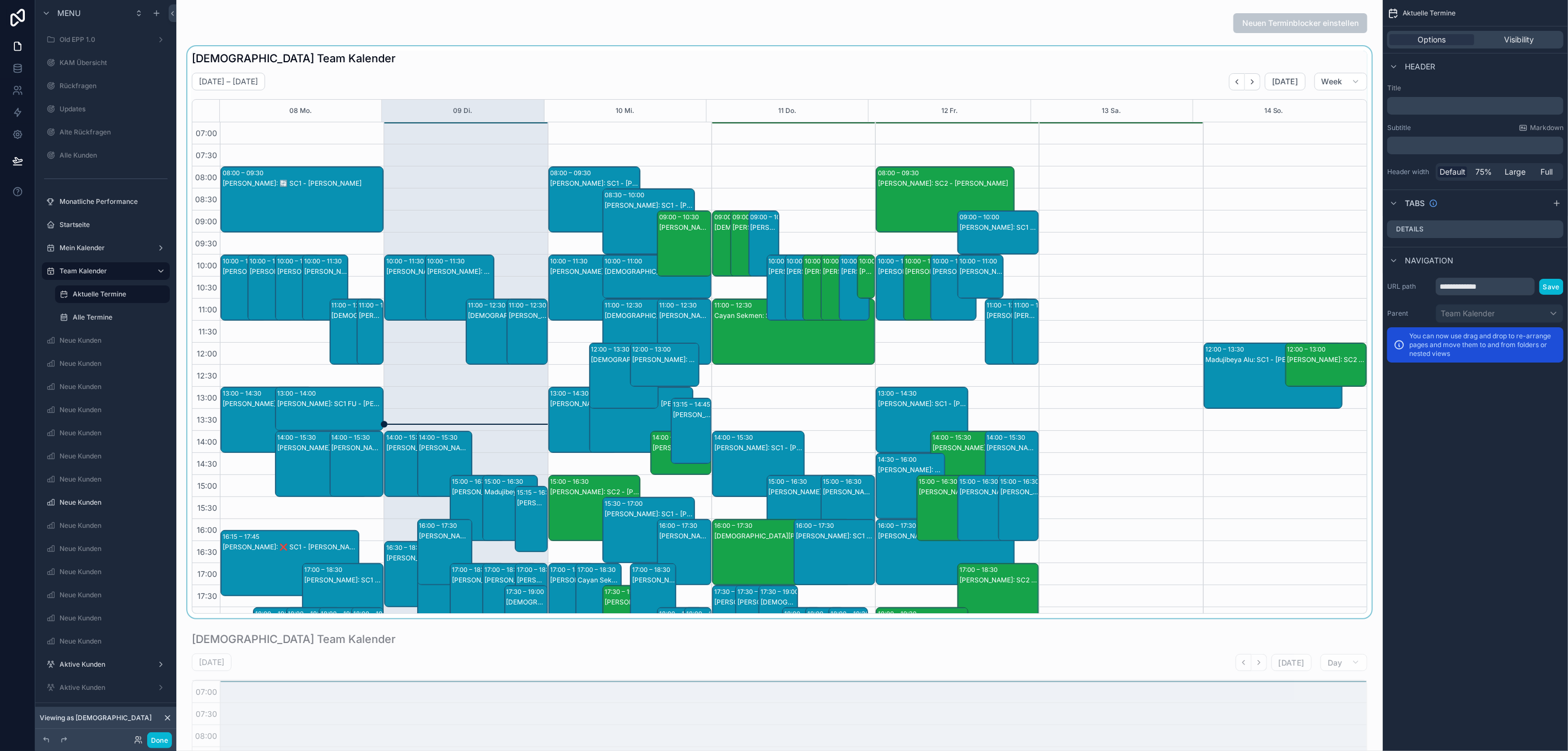
scroll to position [139, 0]
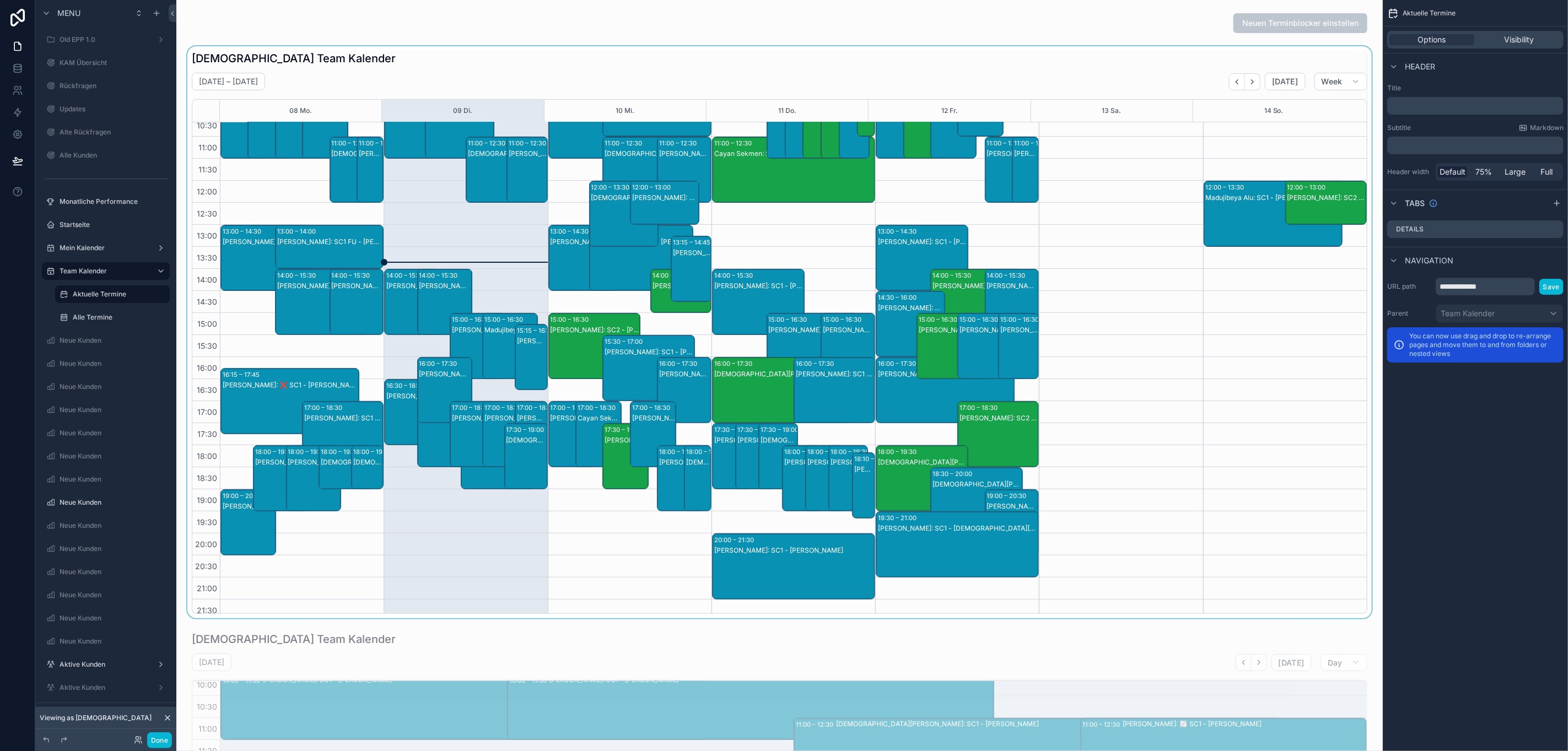
click at [1062, 76] on div "scrollable content" at bounding box center [780, 332] width 1189 height 572
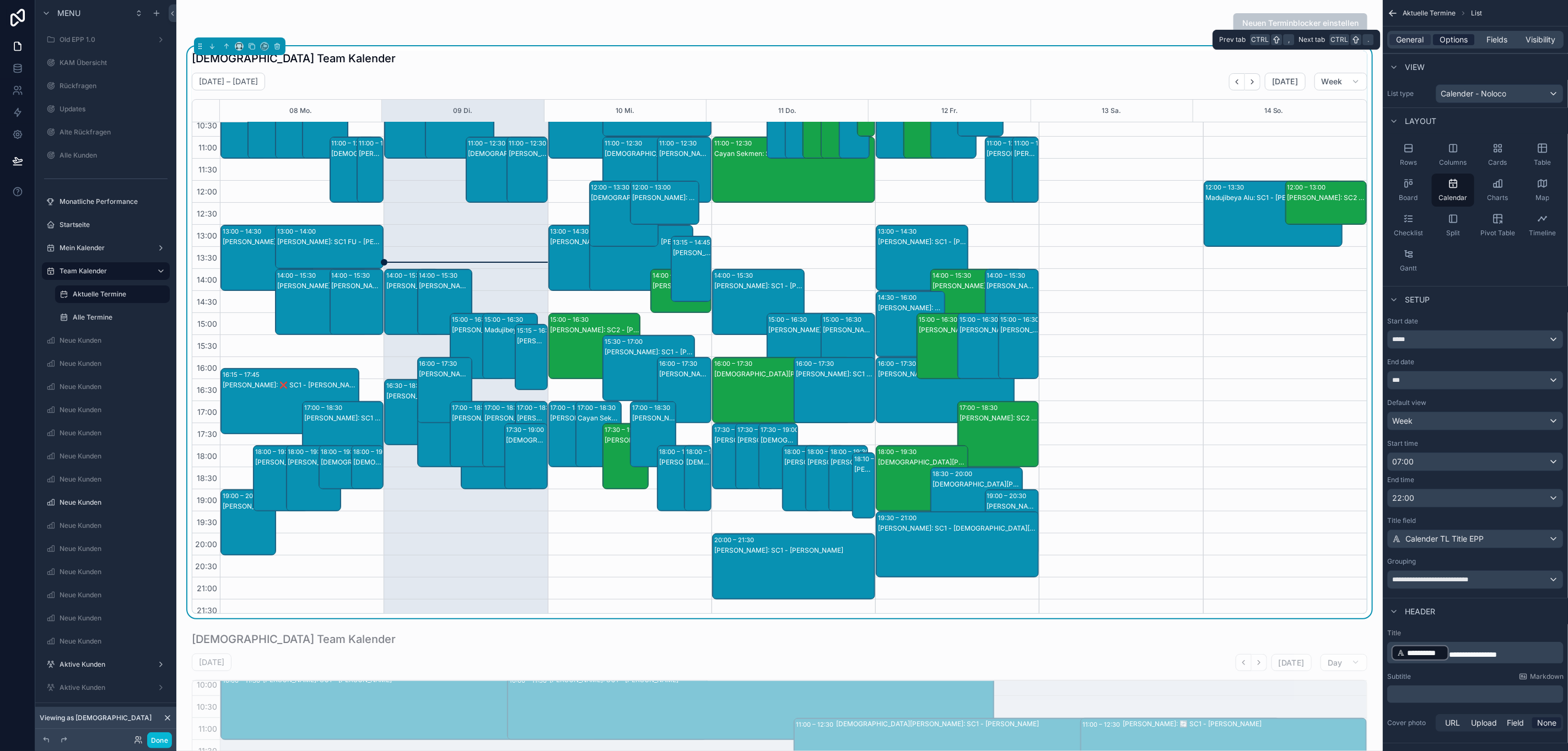
click at [1461, 38] on span "Options" at bounding box center [1454, 40] width 28 height 11
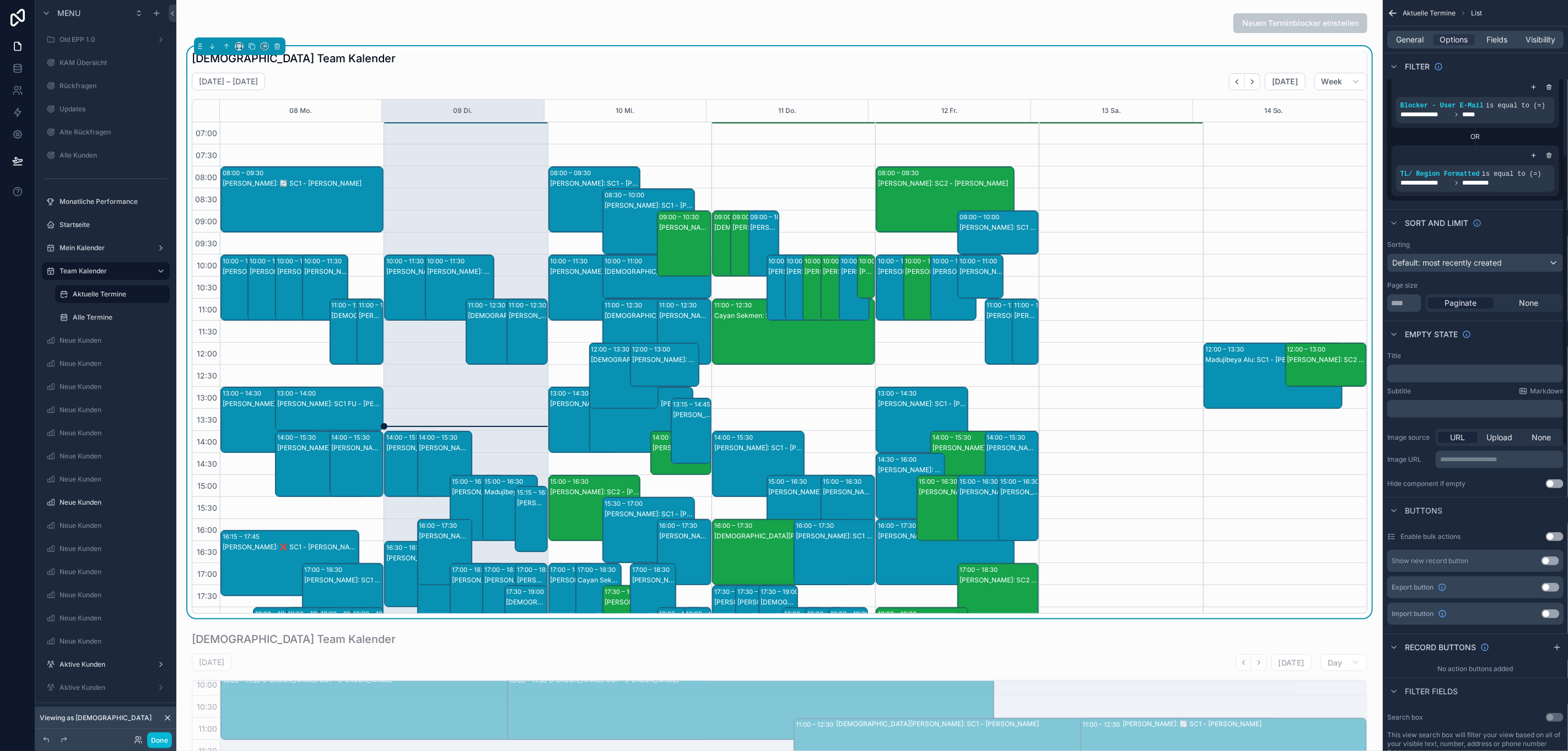
scroll to position [413, 0]
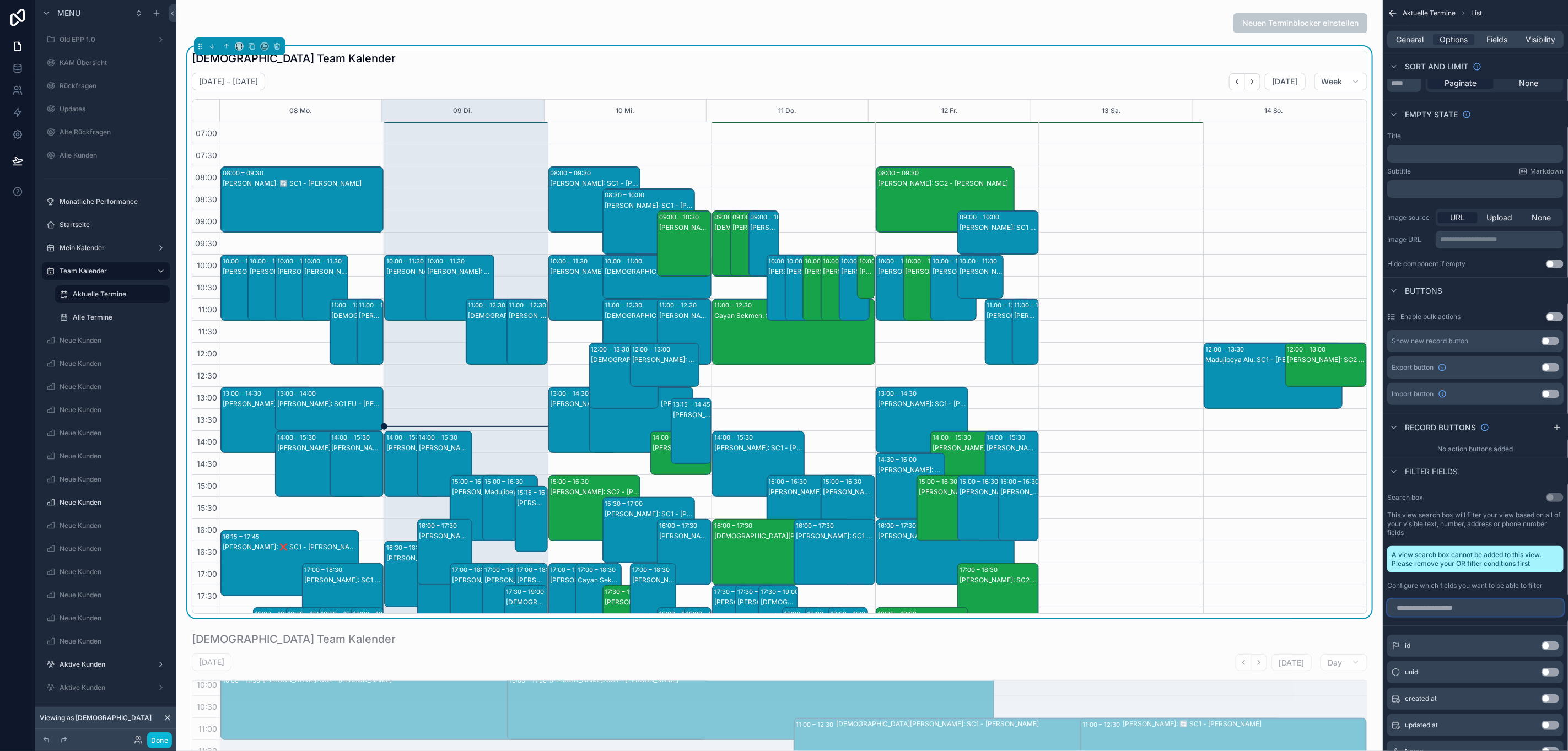
click at [1452, 607] on input "scrollable content" at bounding box center [1475, 608] width 177 height 18
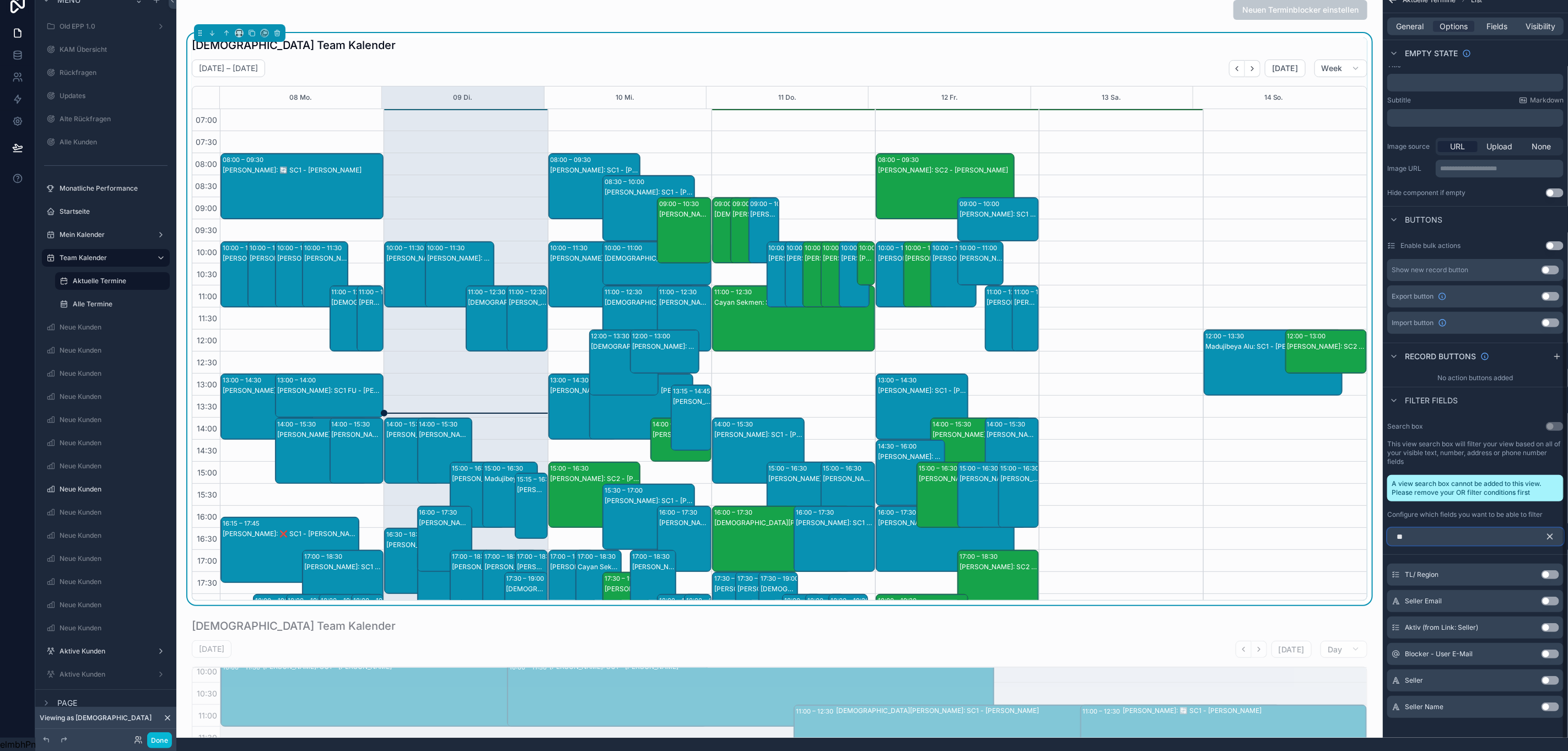
scroll to position [25, 12]
type input "**"
click at [1549, 676] on button "Use setting" at bounding box center [1550, 681] width 18 height 9
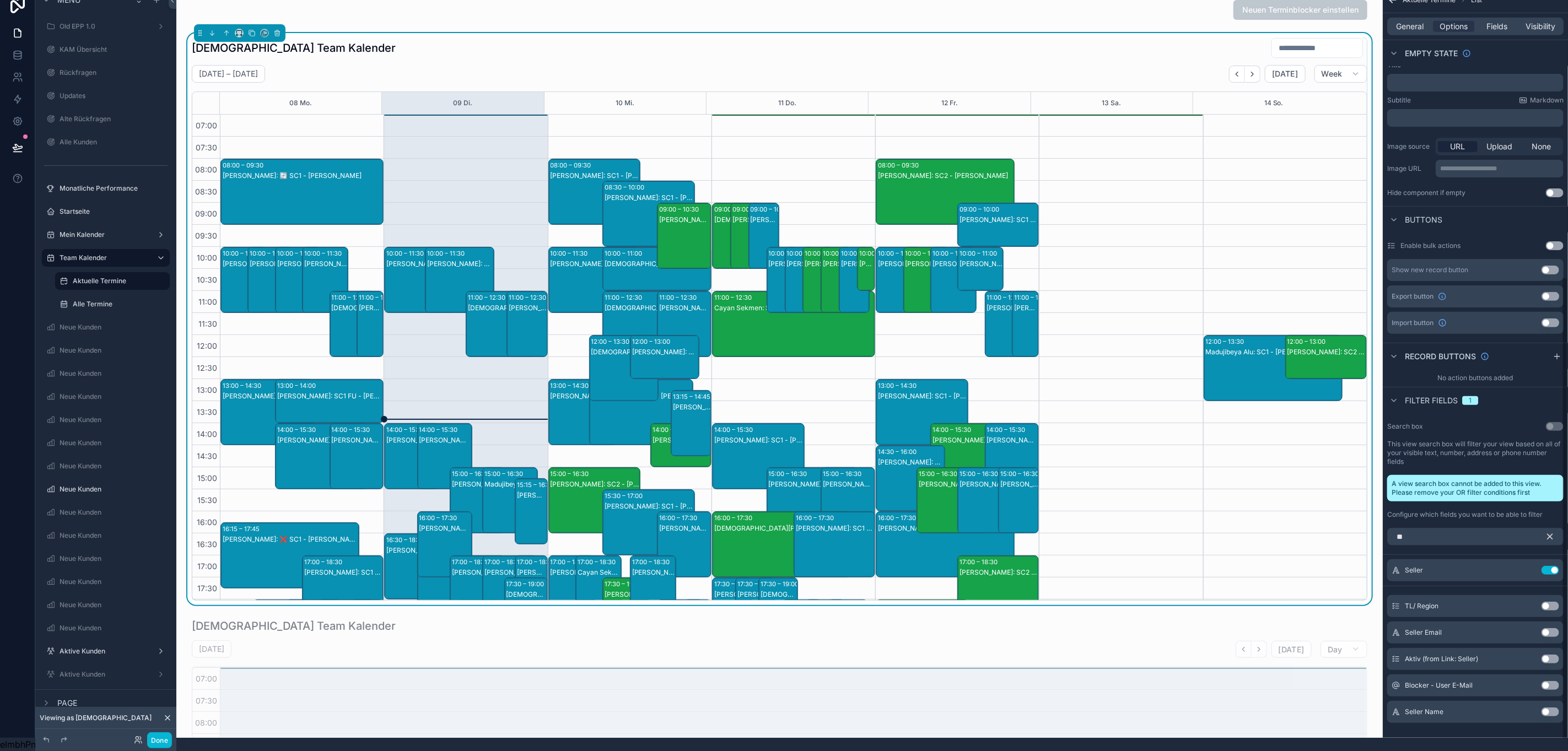
scroll to position [139, 0]
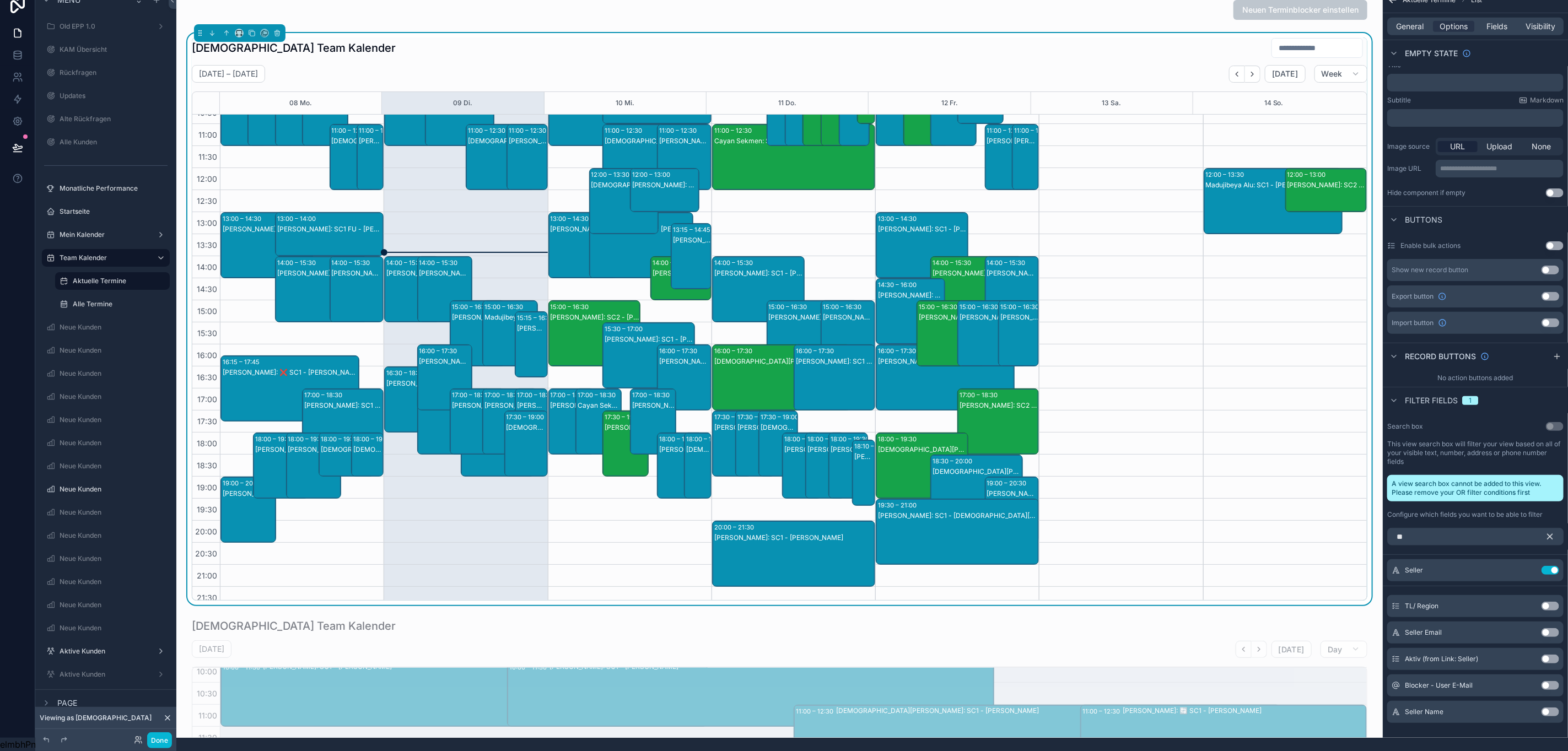
click at [1551, 708] on button "Use setting" at bounding box center [1550, 712] width 18 height 9
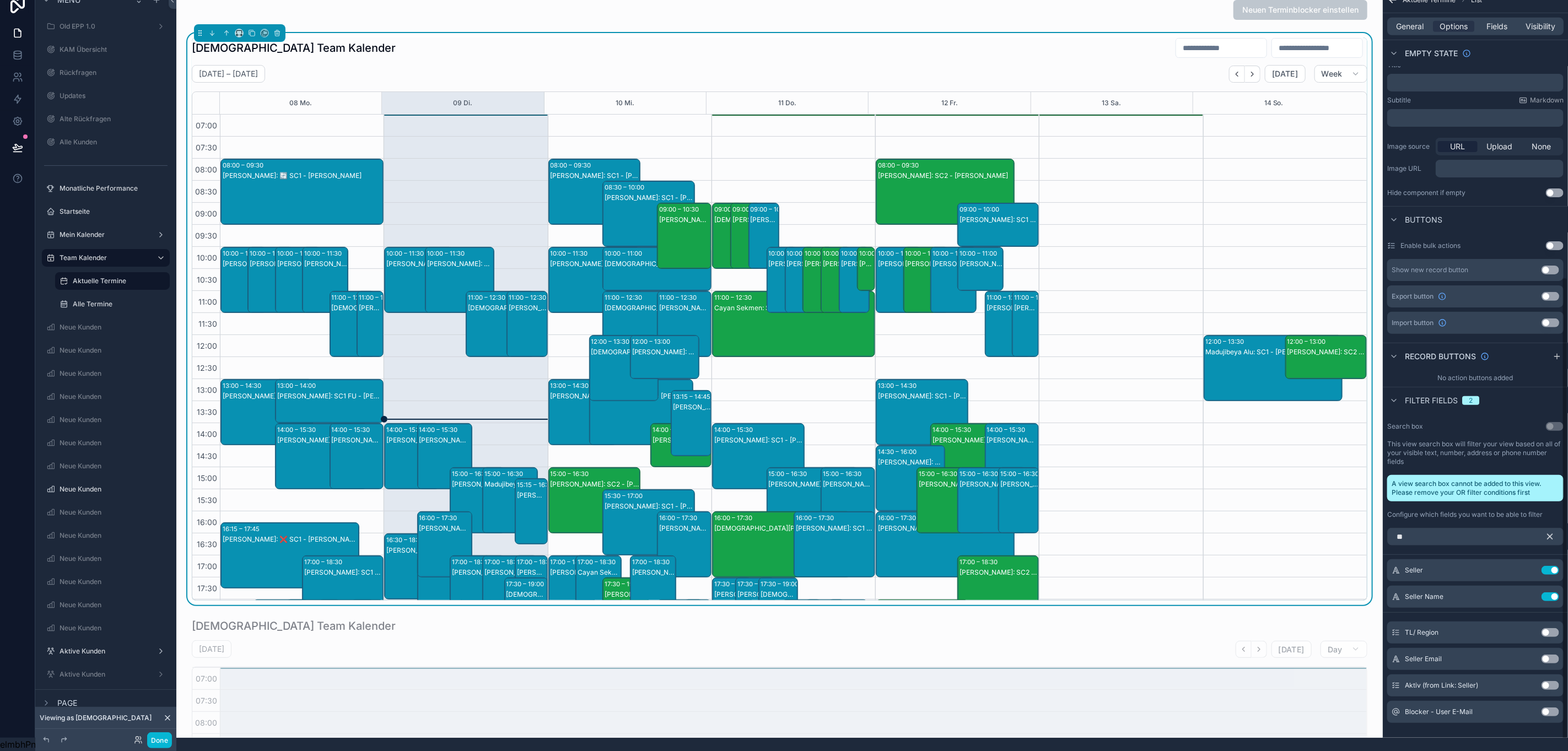
click at [1549, 532] on icon "scrollable content" at bounding box center [1550, 537] width 10 height 10
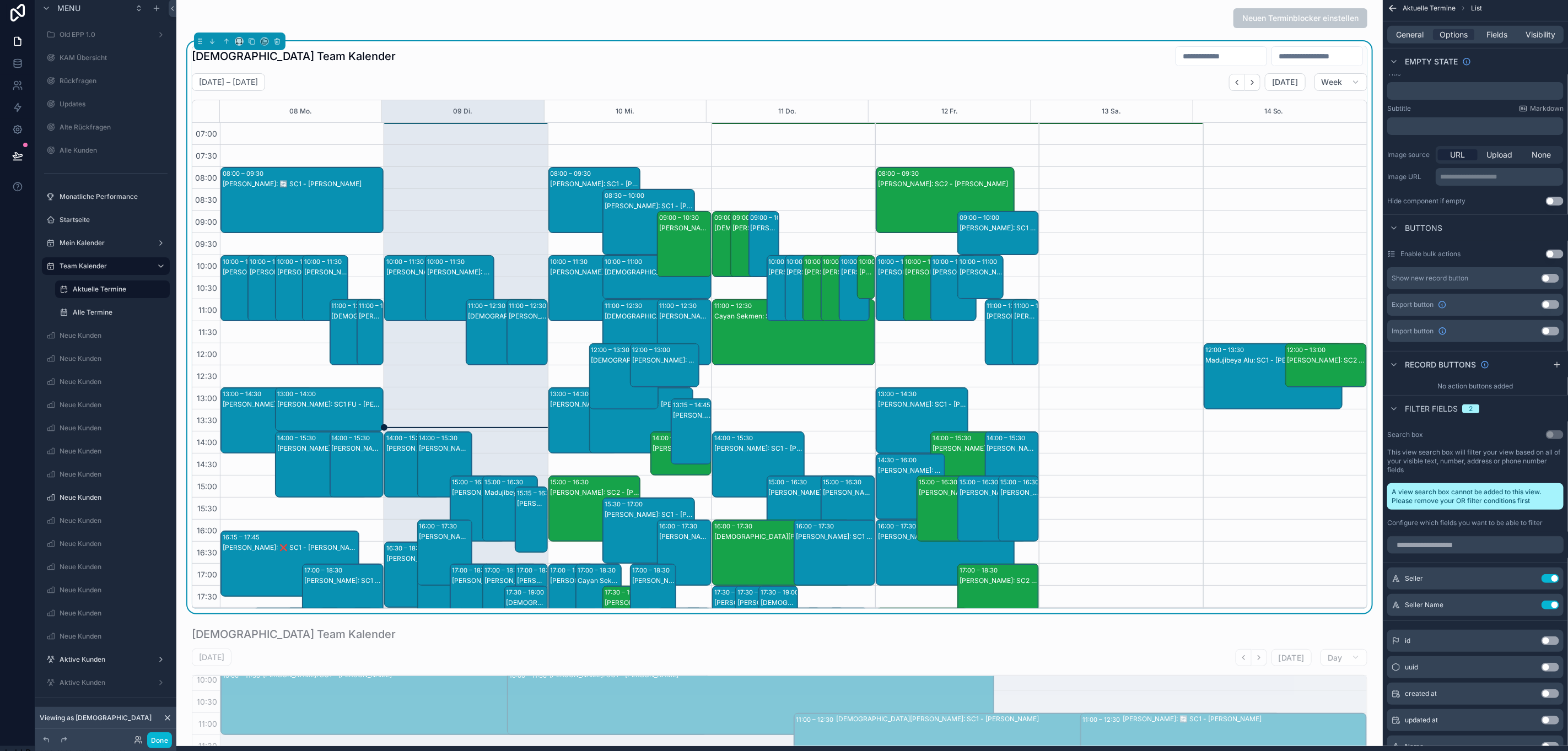
scroll to position [0, 12]
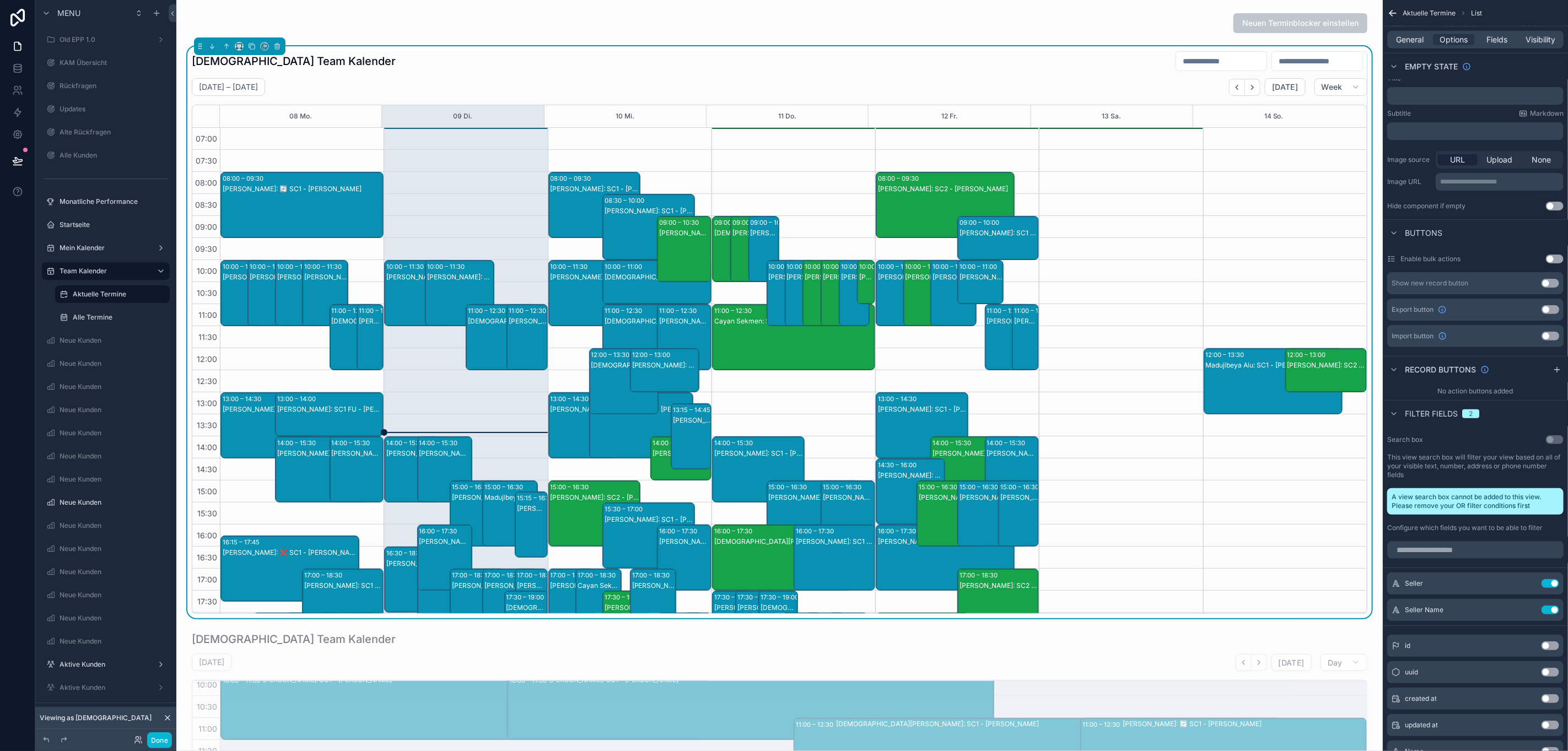
click at [1310, 58] on input "scrollable content" at bounding box center [1317, 61] width 90 height 16
click at [1176, 60] on input "scrollable content" at bounding box center [1221, 61] width 90 height 16
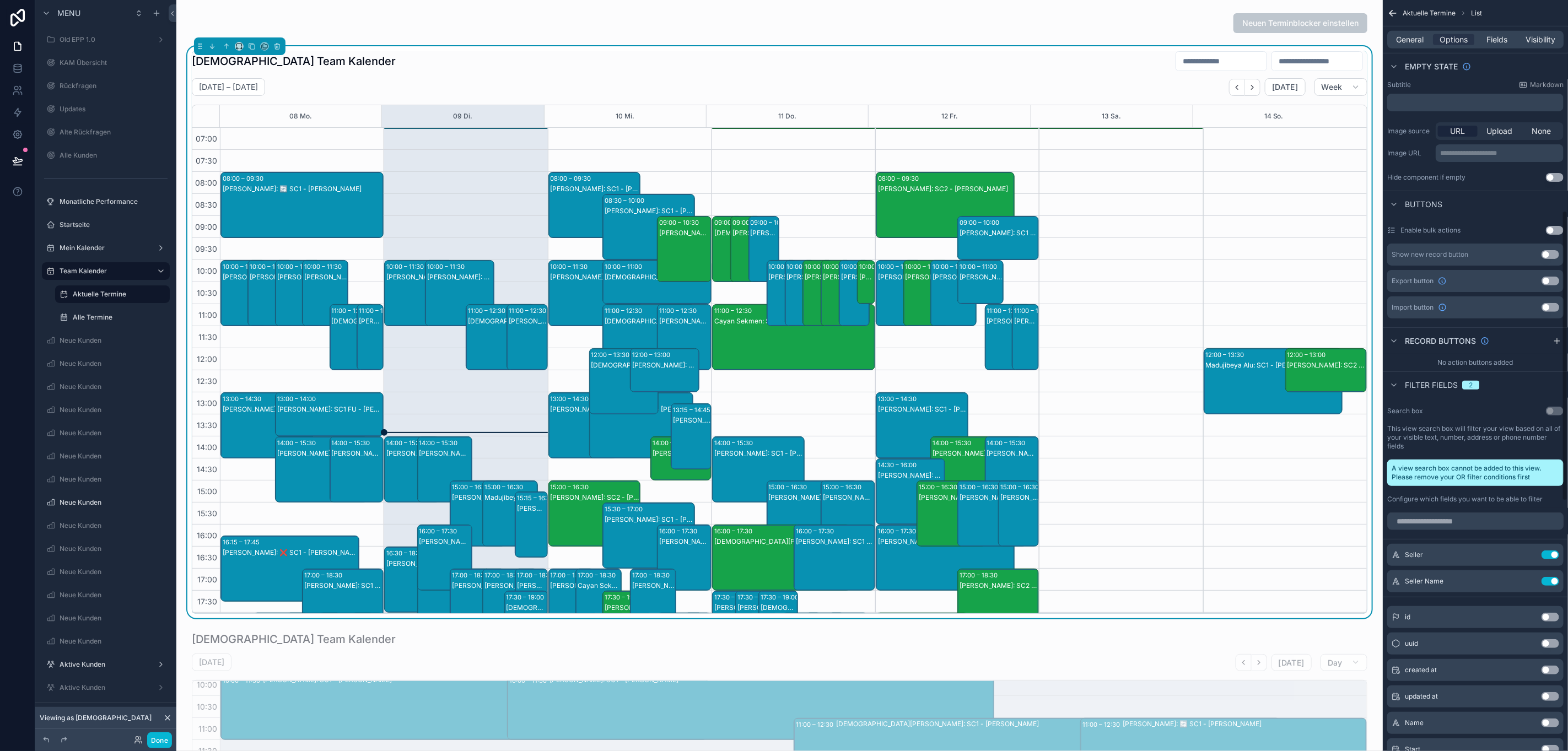
scroll to position [554, 0]
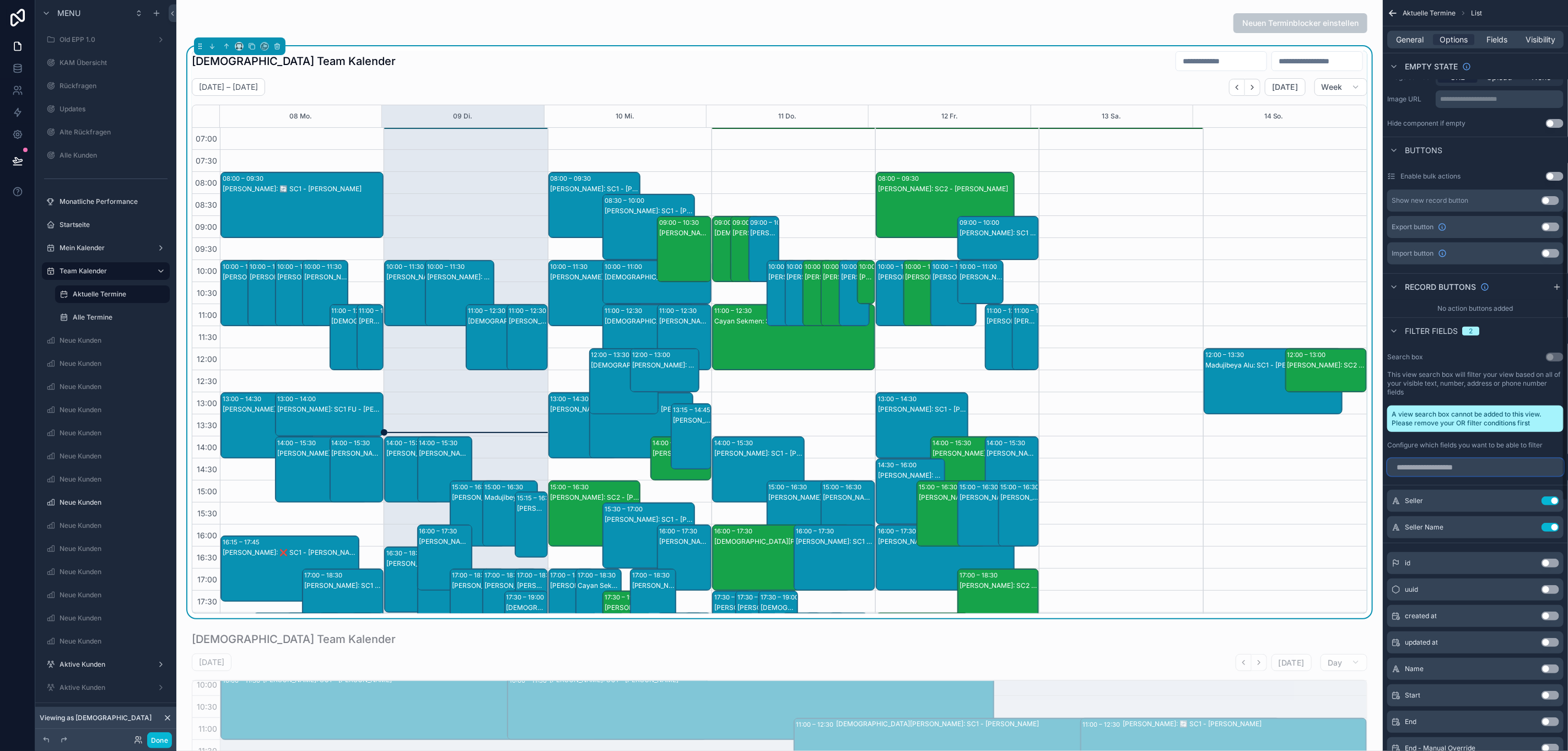
click at [1460, 471] on input "scrollable content" at bounding box center [1475, 467] width 177 height 18
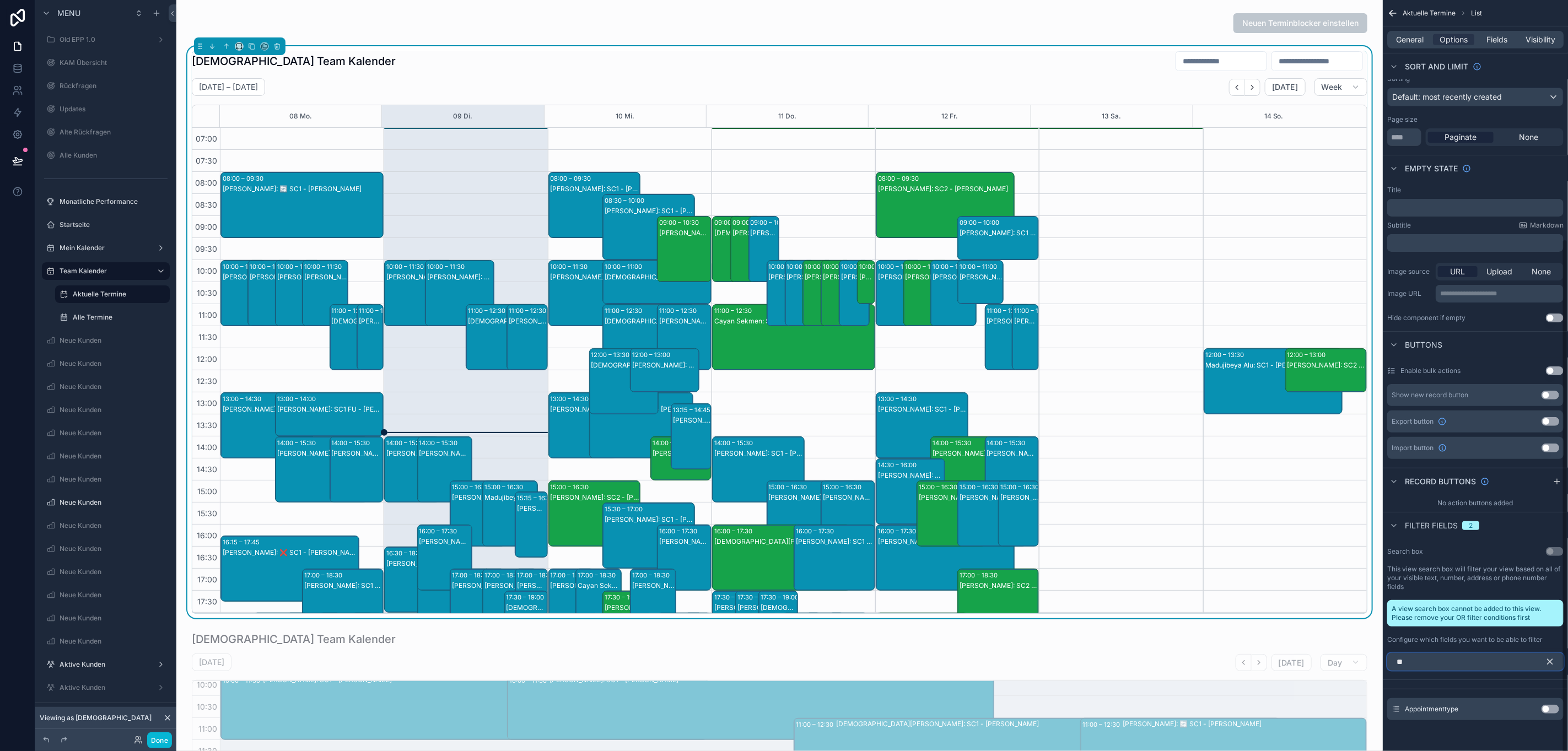
scroll to position [348, 0]
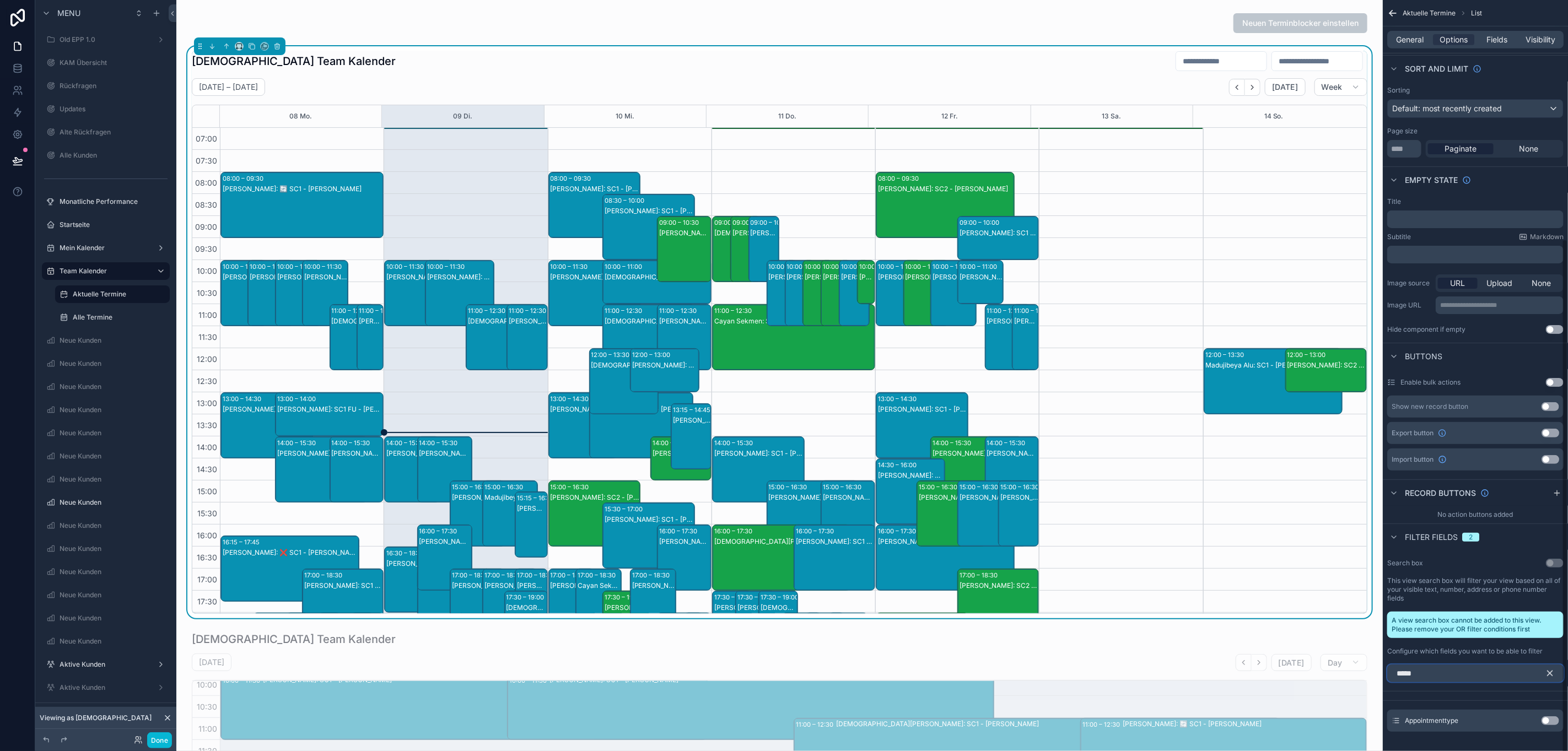
type input "*****"
click at [1553, 722] on button "Use setting" at bounding box center [1550, 721] width 18 height 9
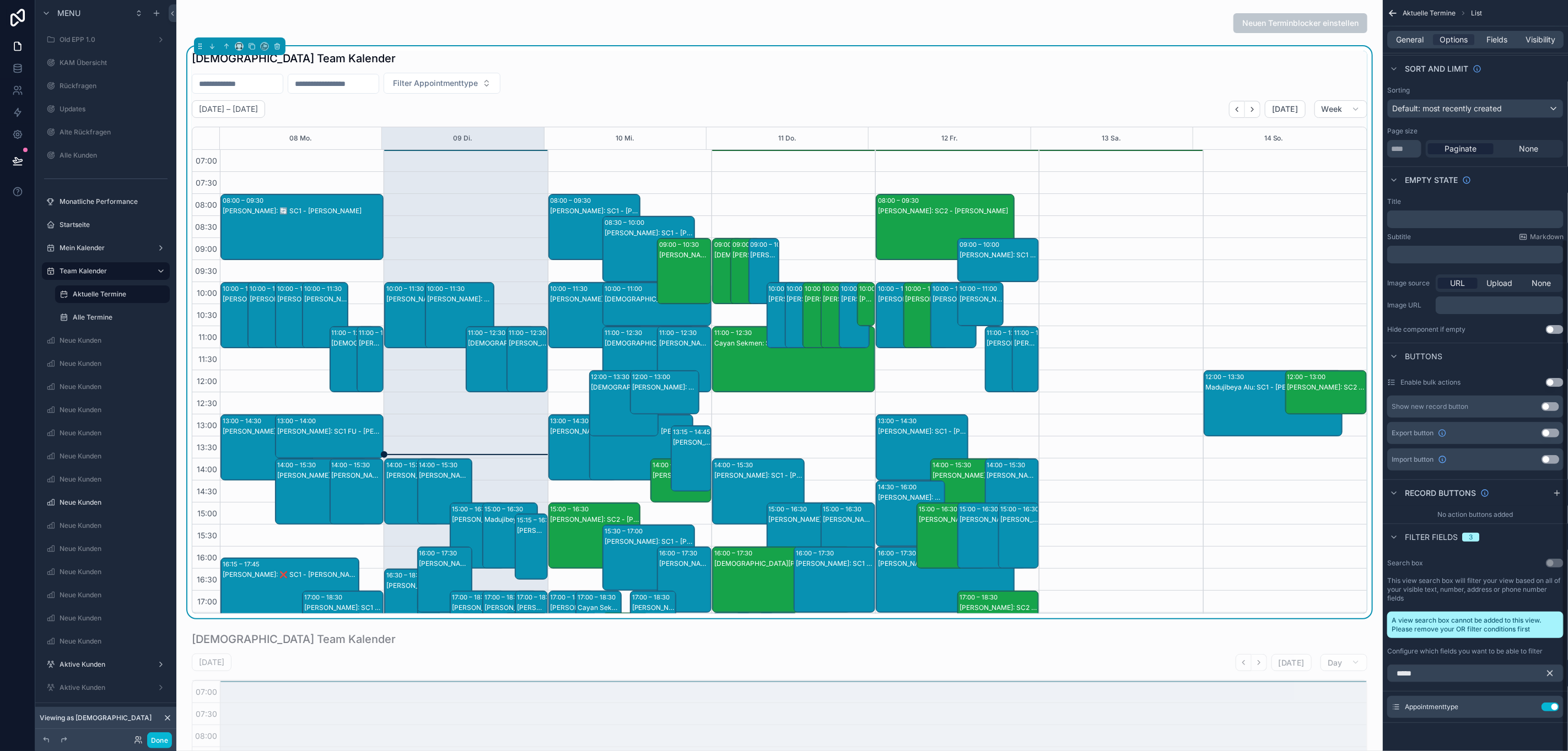
click at [1548, 672] on icon "scrollable content" at bounding box center [1550, 674] width 5 height 5
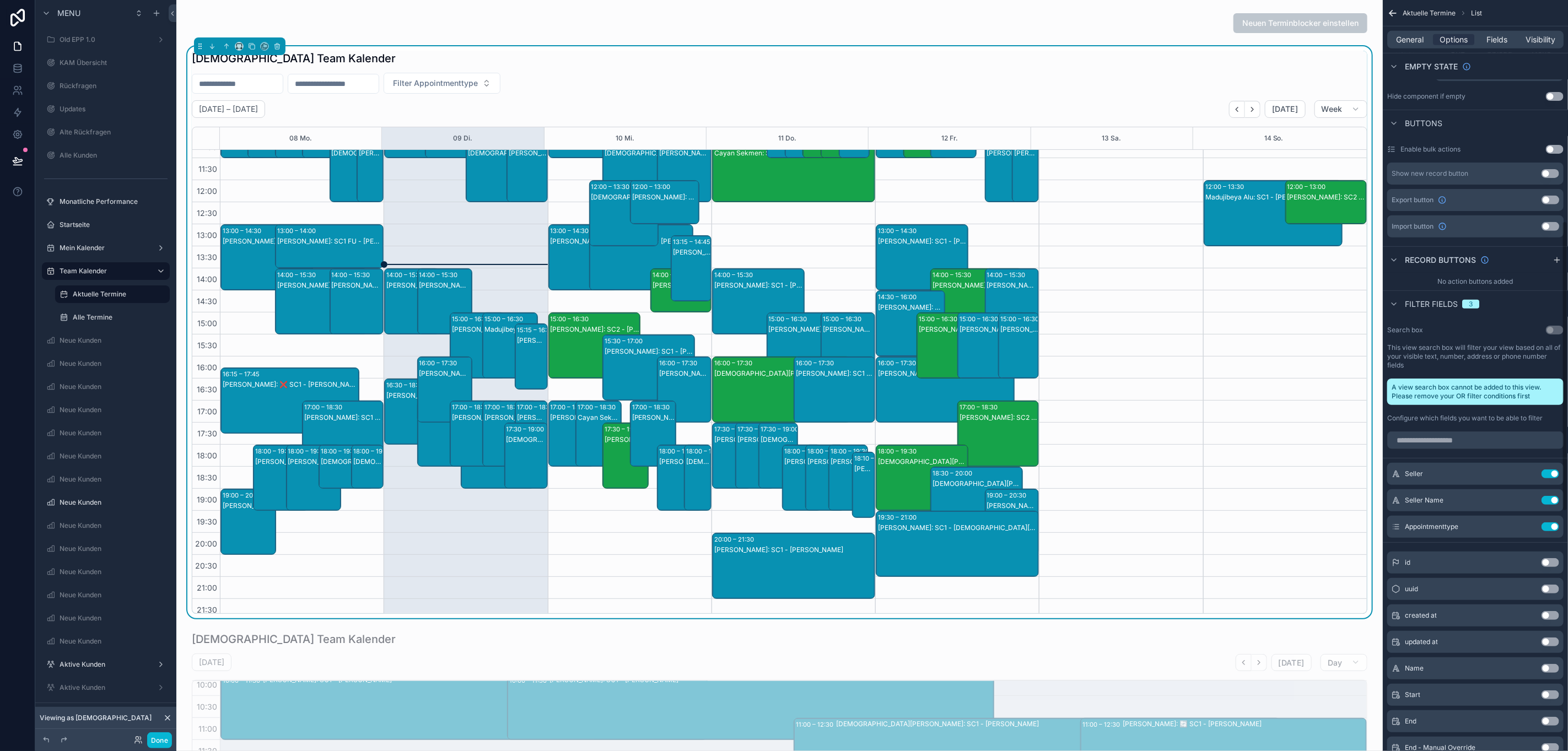
scroll to position [595, 0]
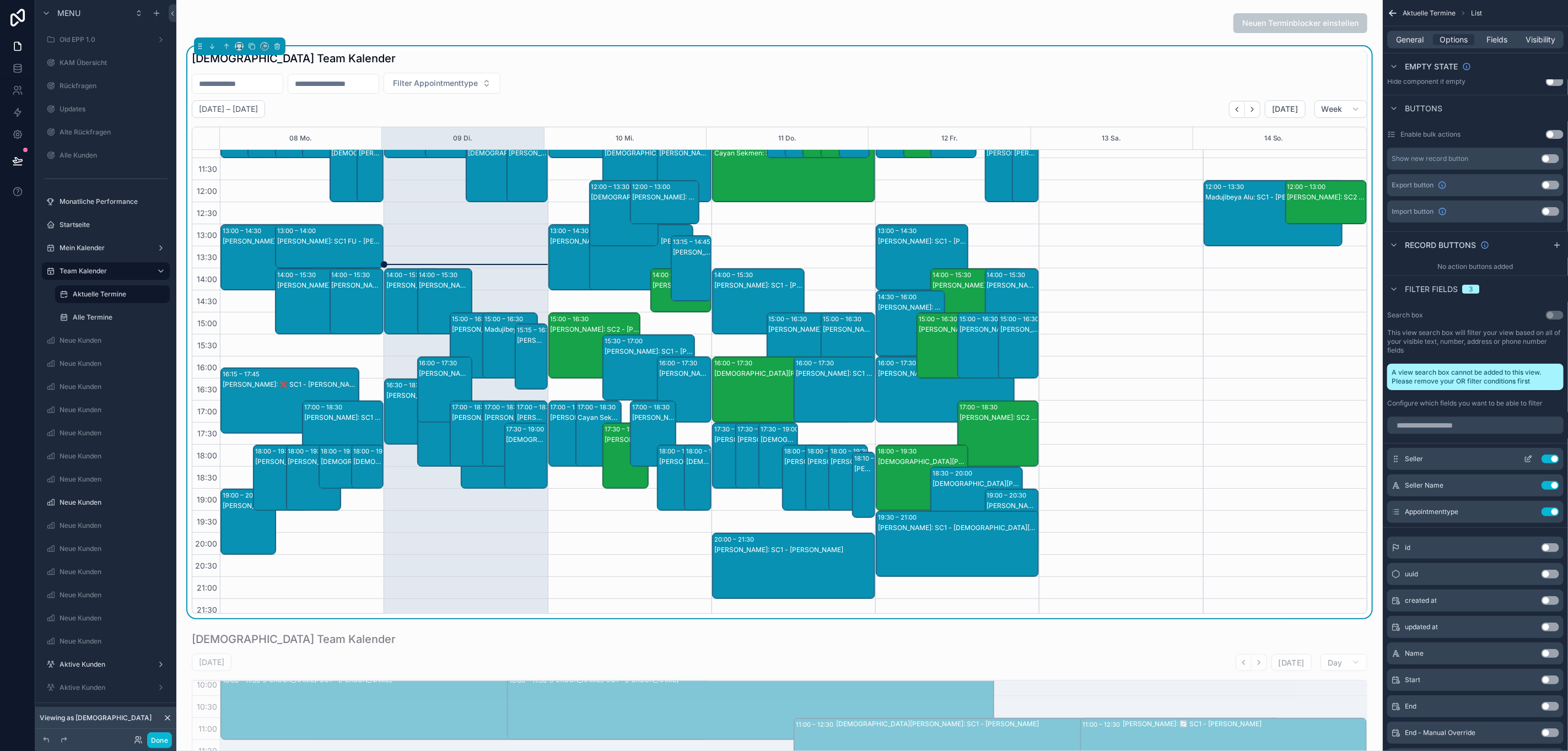
click at [1545, 458] on button "Use setting" at bounding box center [1550, 459] width 18 height 9
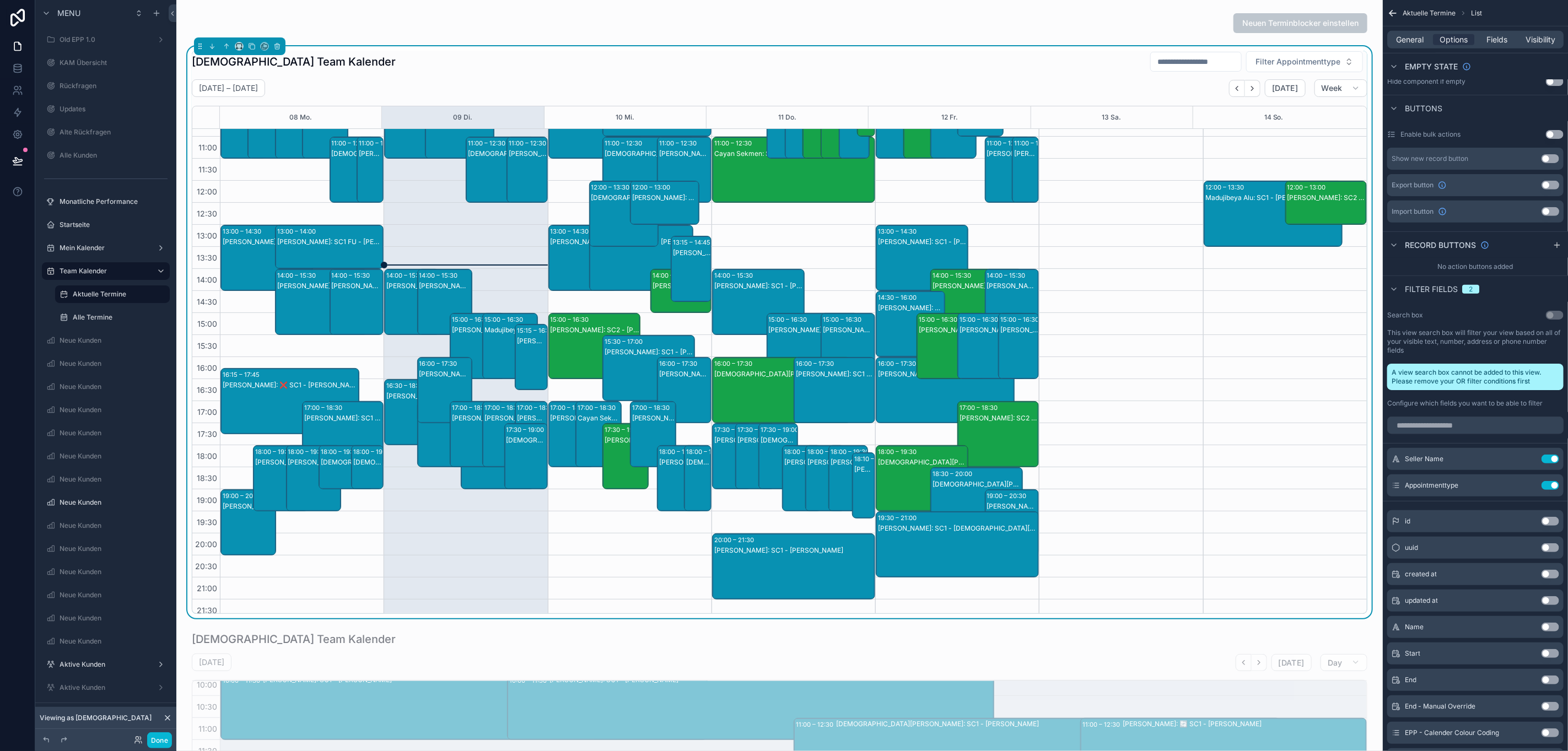
scroll to position [0, 0]
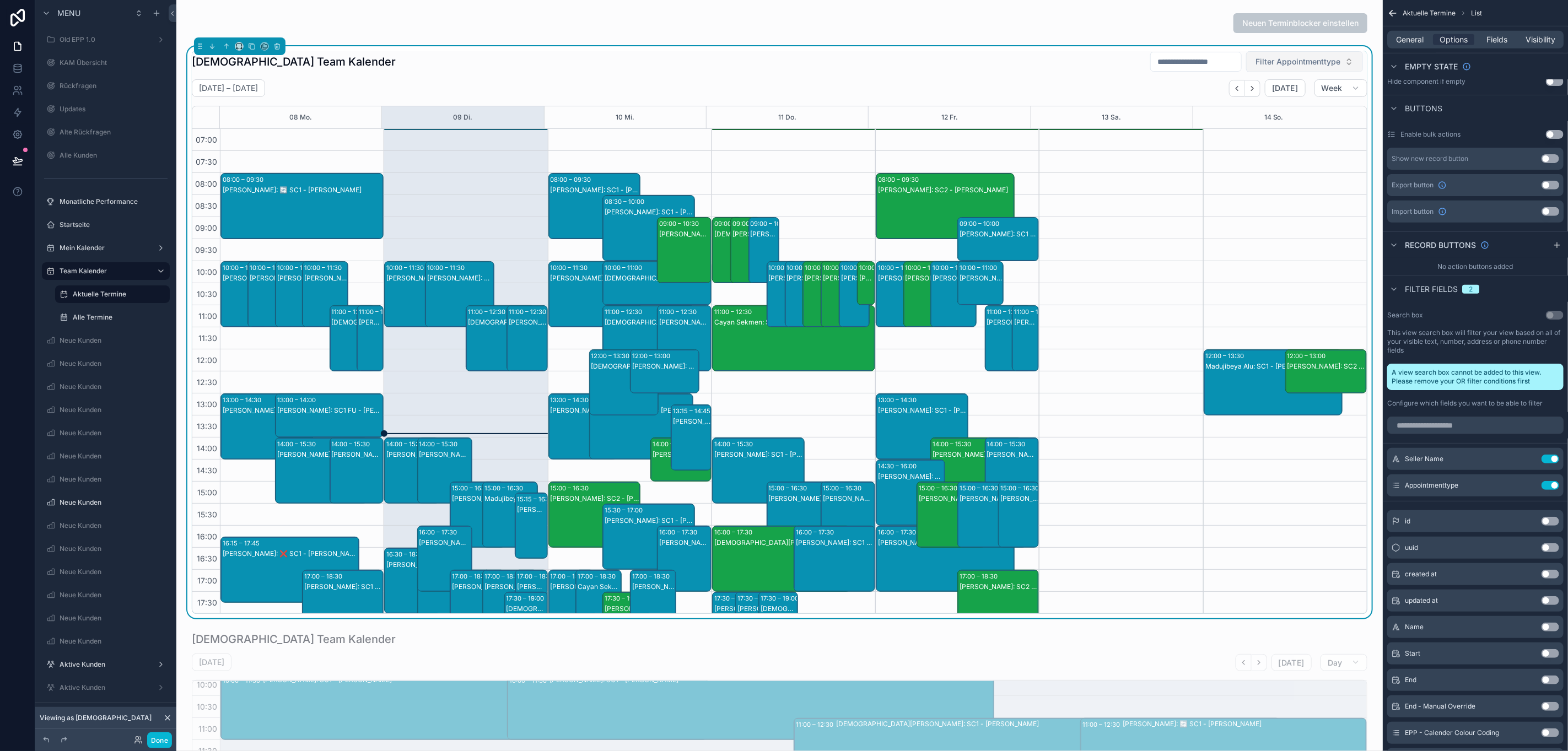
click at [1298, 67] on span "Filter Appointmenttype" at bounding box center [1298, 62] width 85 height 11
click at [1300, 63] on span "Filter Appointmenttype" at bounding box center [1298, 62] width 85 height 11
click at [1525, 487] on icon "scrollable content" at bounding box center [1528, 485] width 9 height 9
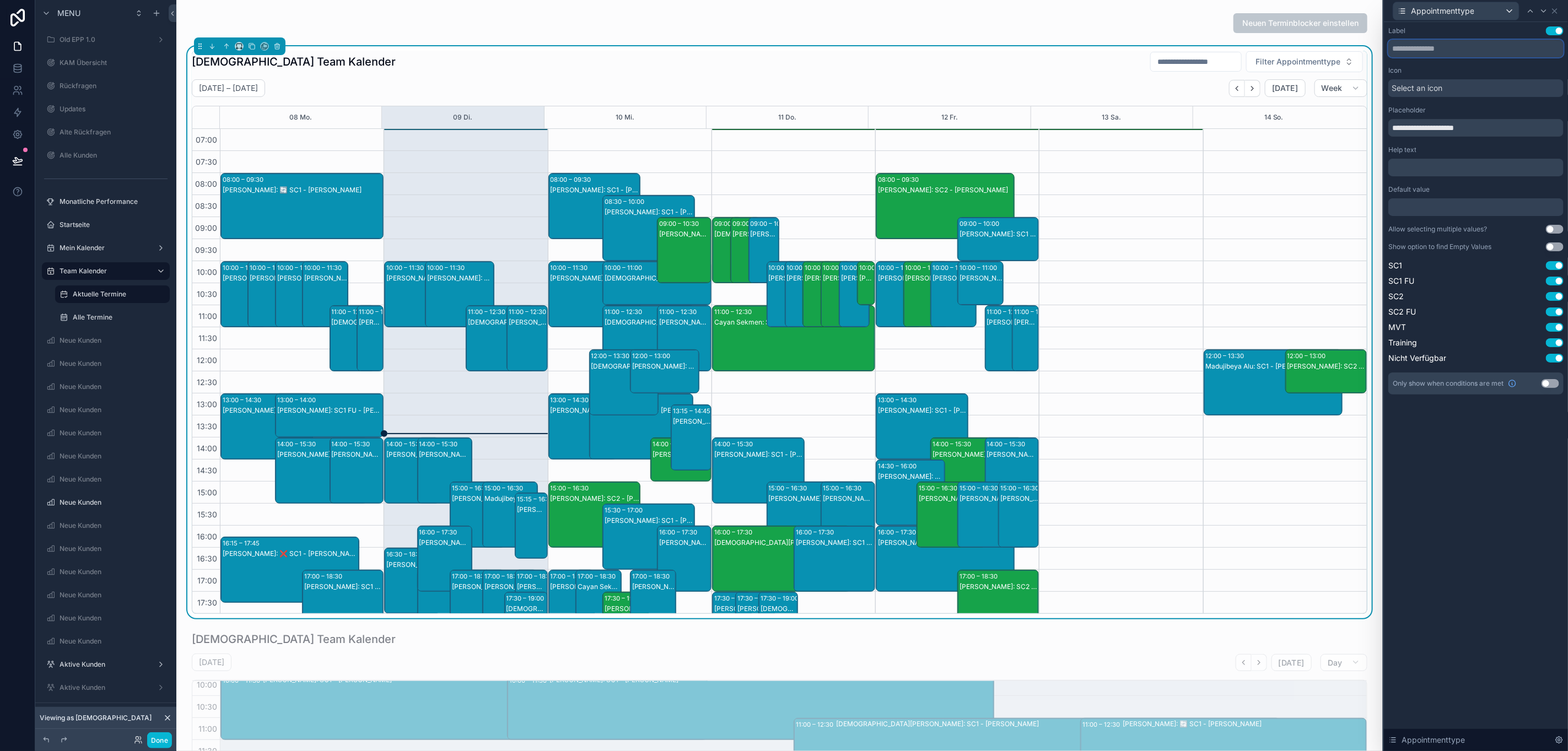
click at [1440, 47] on input "text" at bounding box center [1476, 48] width 175 height 18
click at [1471, 131] on input "**********" at bounding box center [1476, 128] width 175 height 18
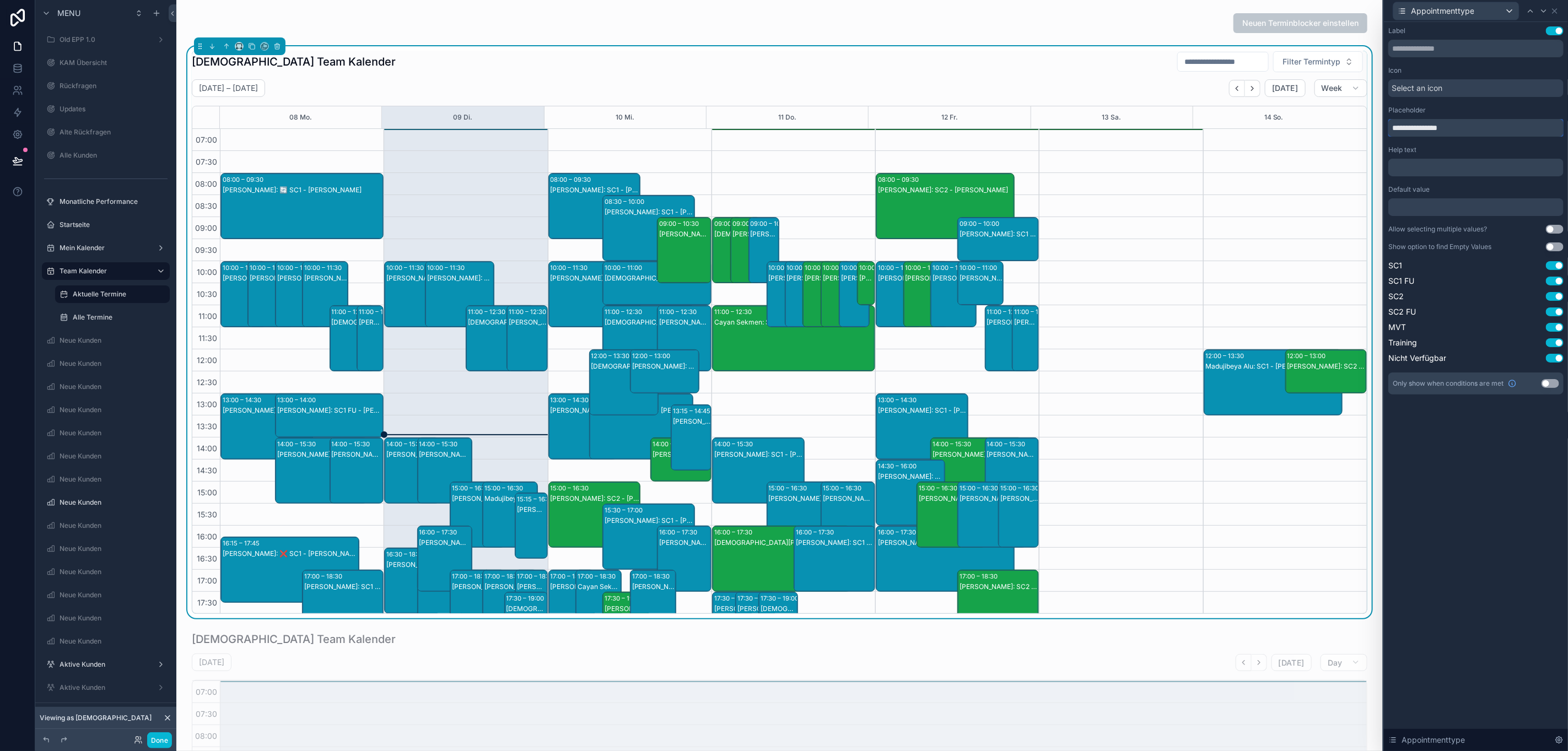
scroll to position [139, 0]
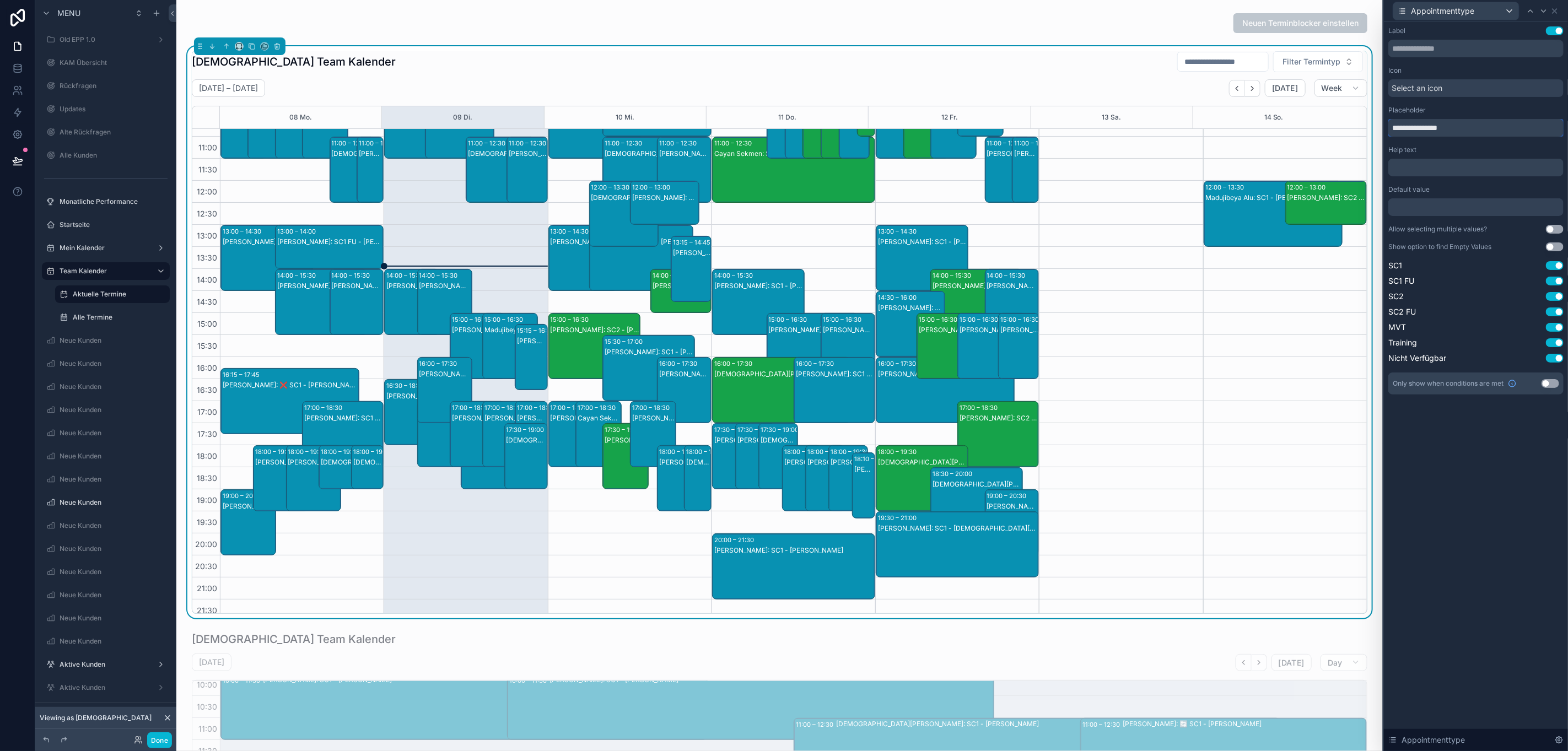
type input "**********"
click at [1508, 503] on div "**********" at bounding box center [1476, 386] width 184 height 729
click at [1557, 11] on icon at bounding box center [1555, 11] width 9 height 9
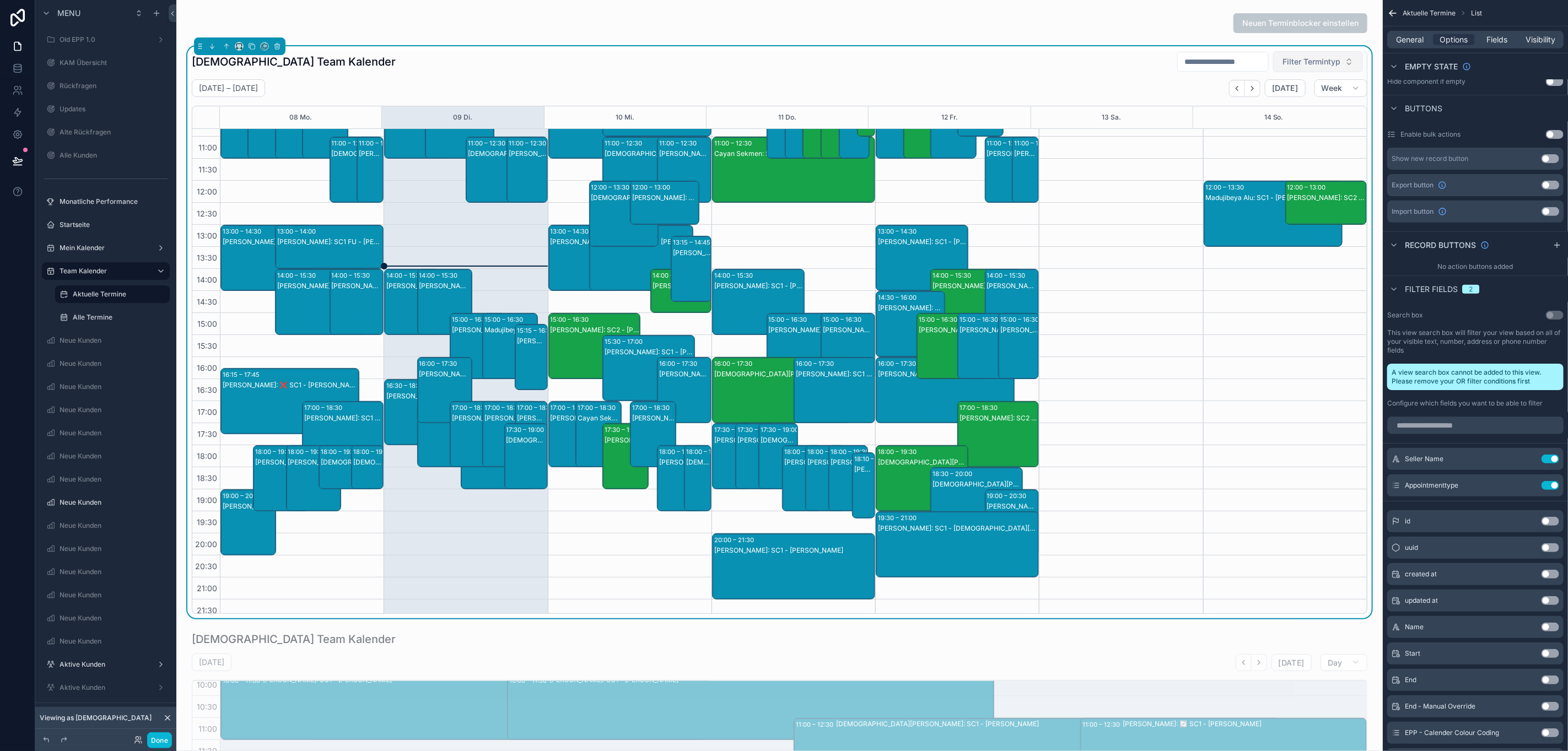
click at [1336, 60] on button "Filter Termintyp" at bounding box center [1318, 62] width 90 height 21
click at [1527, 458] on icon "scrollable content" at bounding box center [1528, 460] width 5 height 5
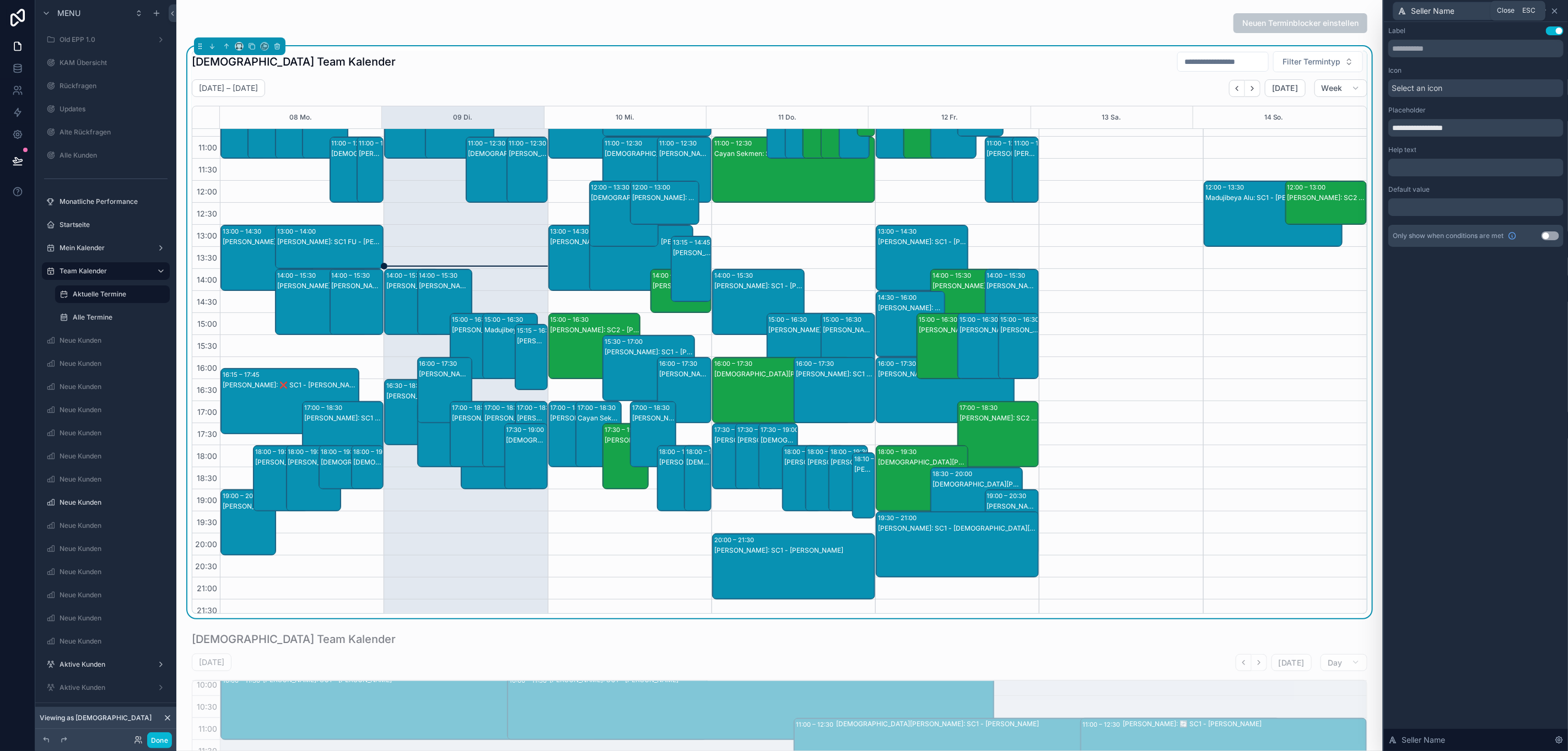
click at [1557, 9] on icon at bounding box center [1555, 11] width 4 height 4
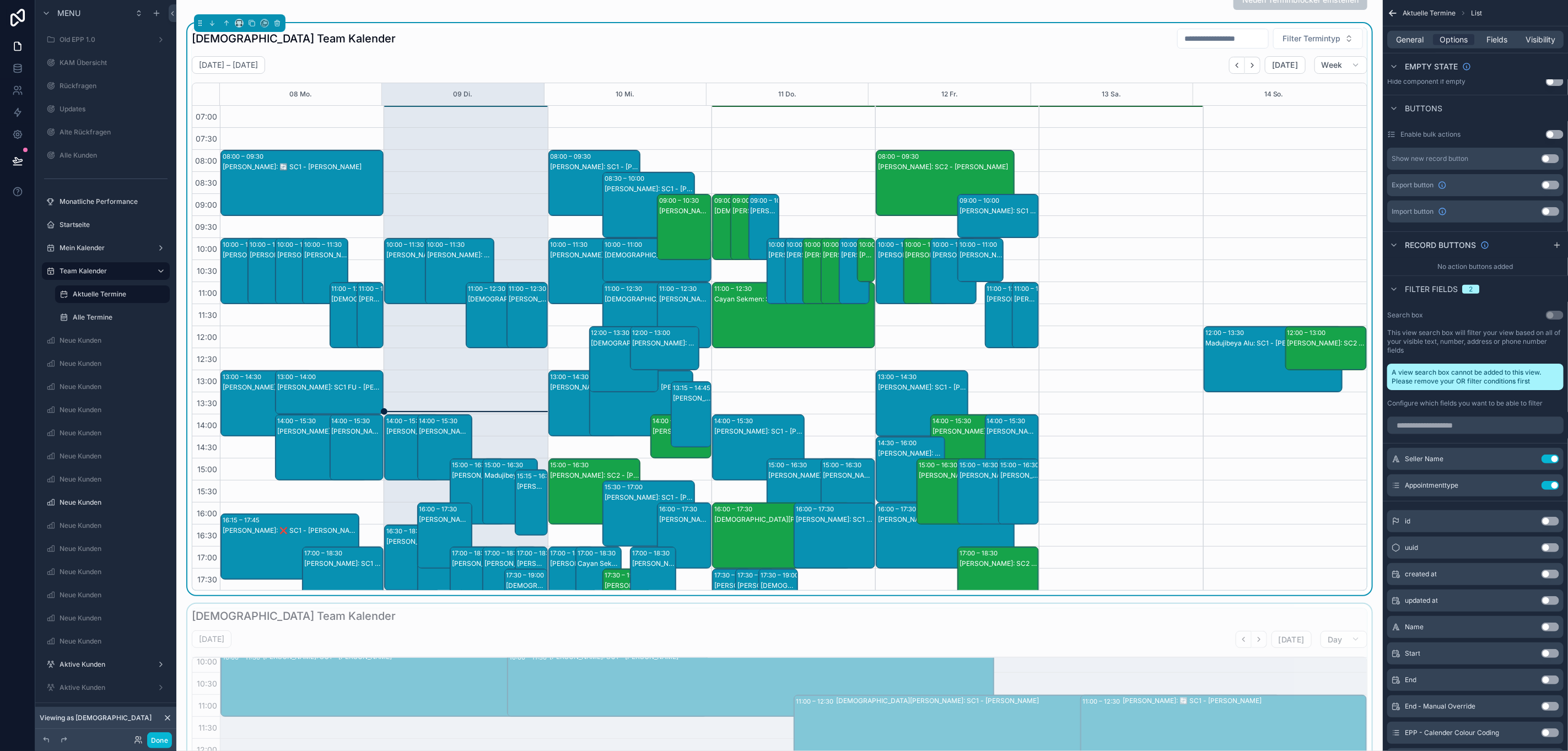
scroll to position [0, 0]
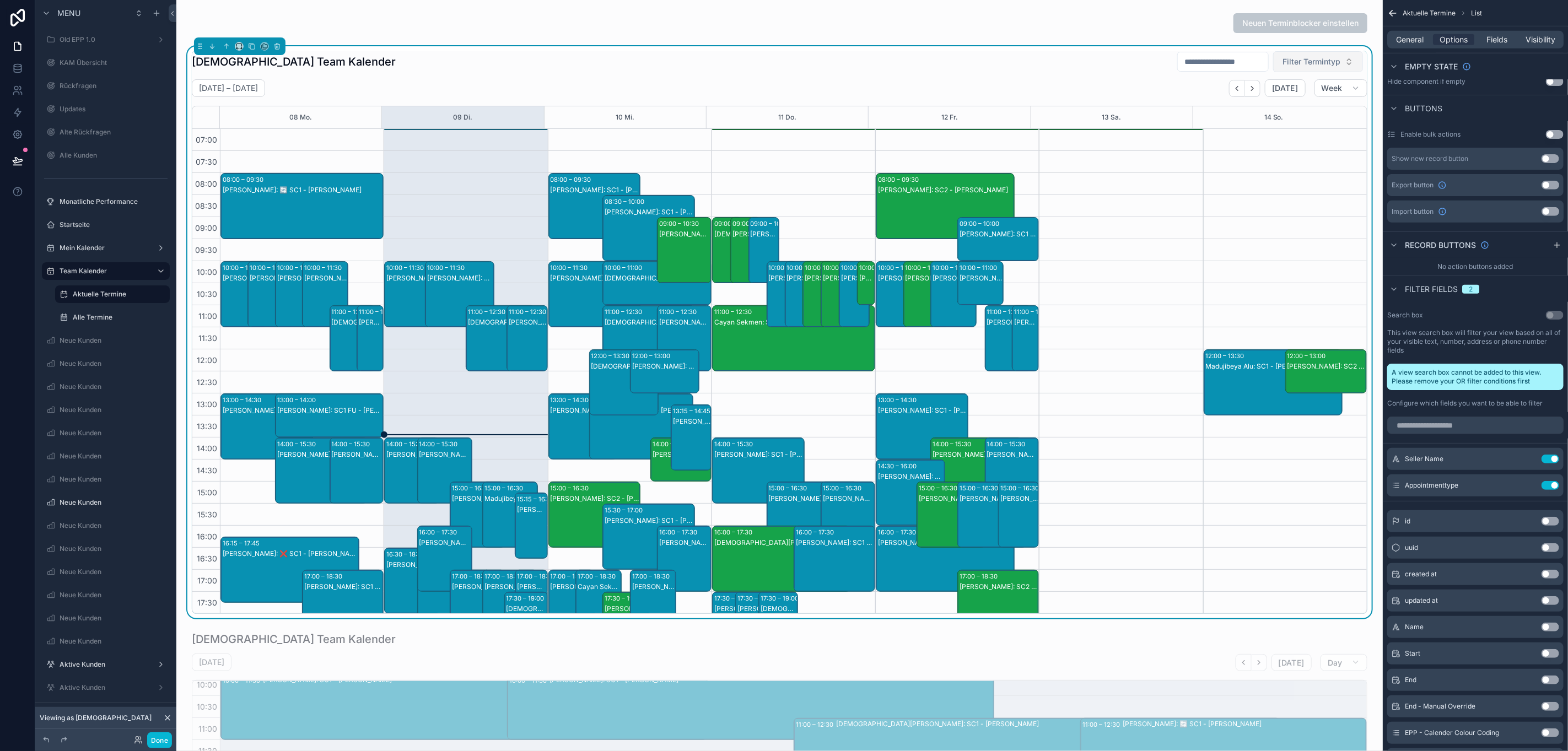
click at [1310, 60] on span "Filter Termintyp" at bounding box center [1312, 62] width 58 height 11
click at [1221, 54] on input "scrollable content" at bounding box center [1223, 62] width 90 height 16
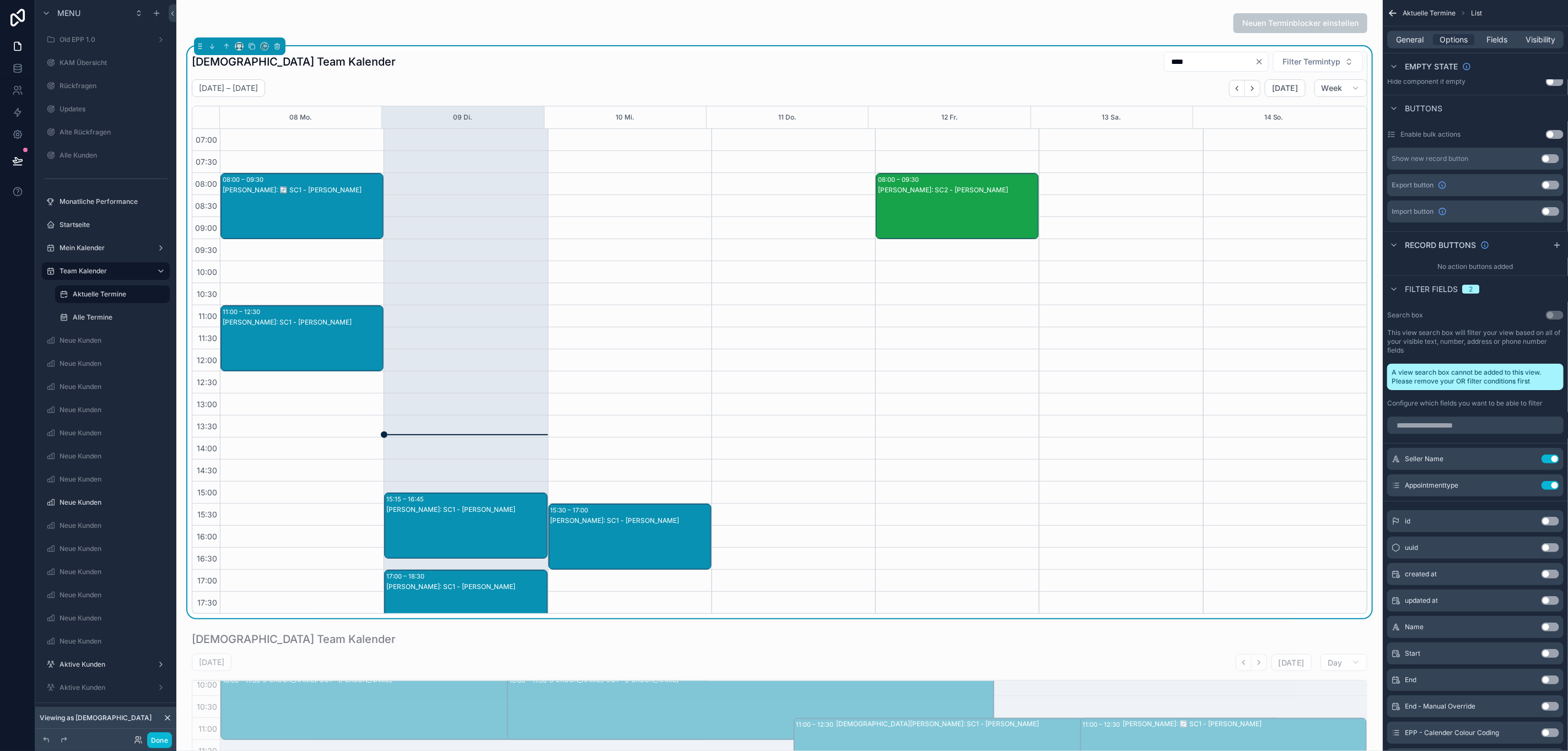
type input "***"
click at [1255, 57] on icon "Clear" at bounding box center [1260, 62] width 9 height 9
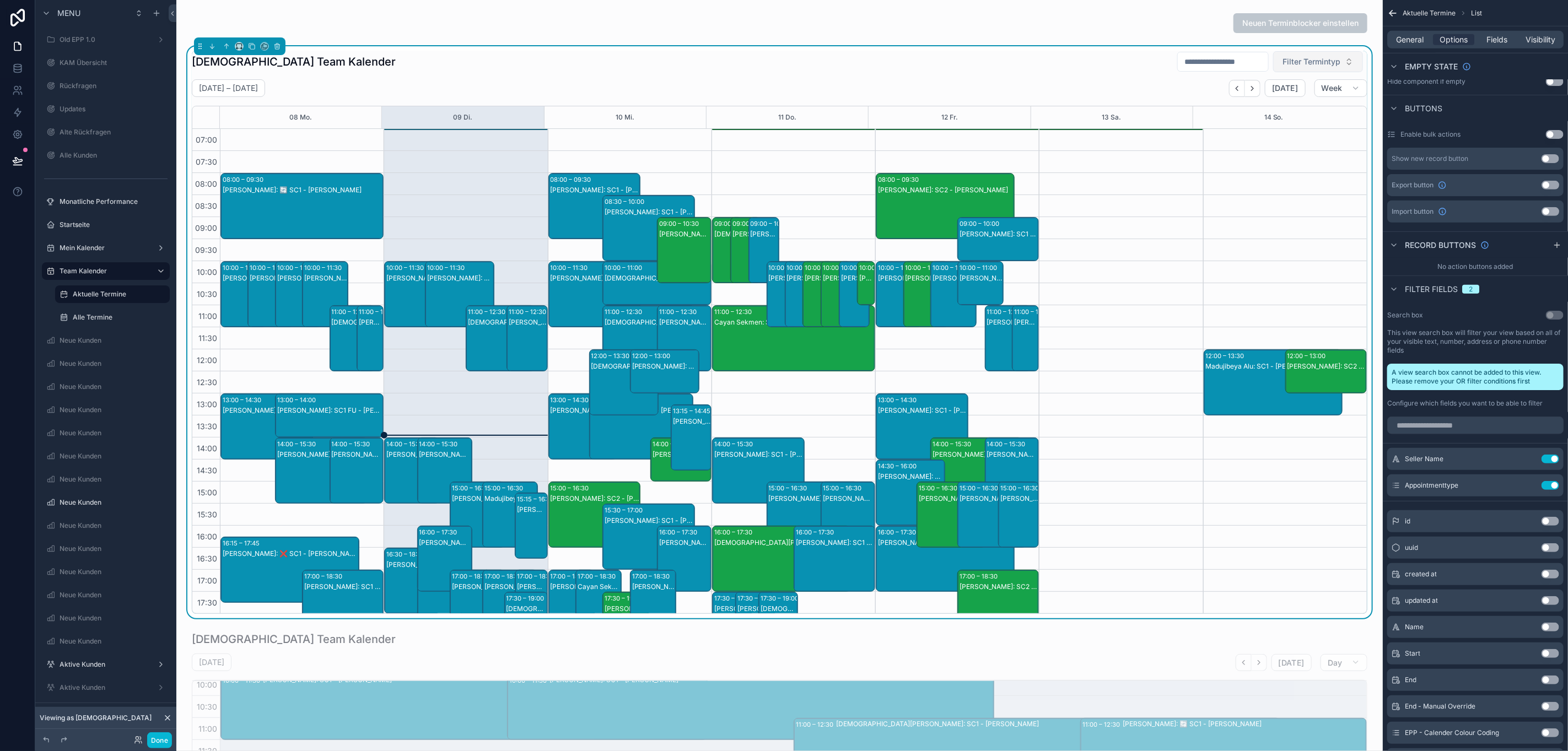
click at [1305, 66] on span "Filter Termintyp" at bounding box center [1312, 62] width 58 height 11
click at [1297, 110] on div "SC1" at bounding box center [1305, 107] width 133 height 18
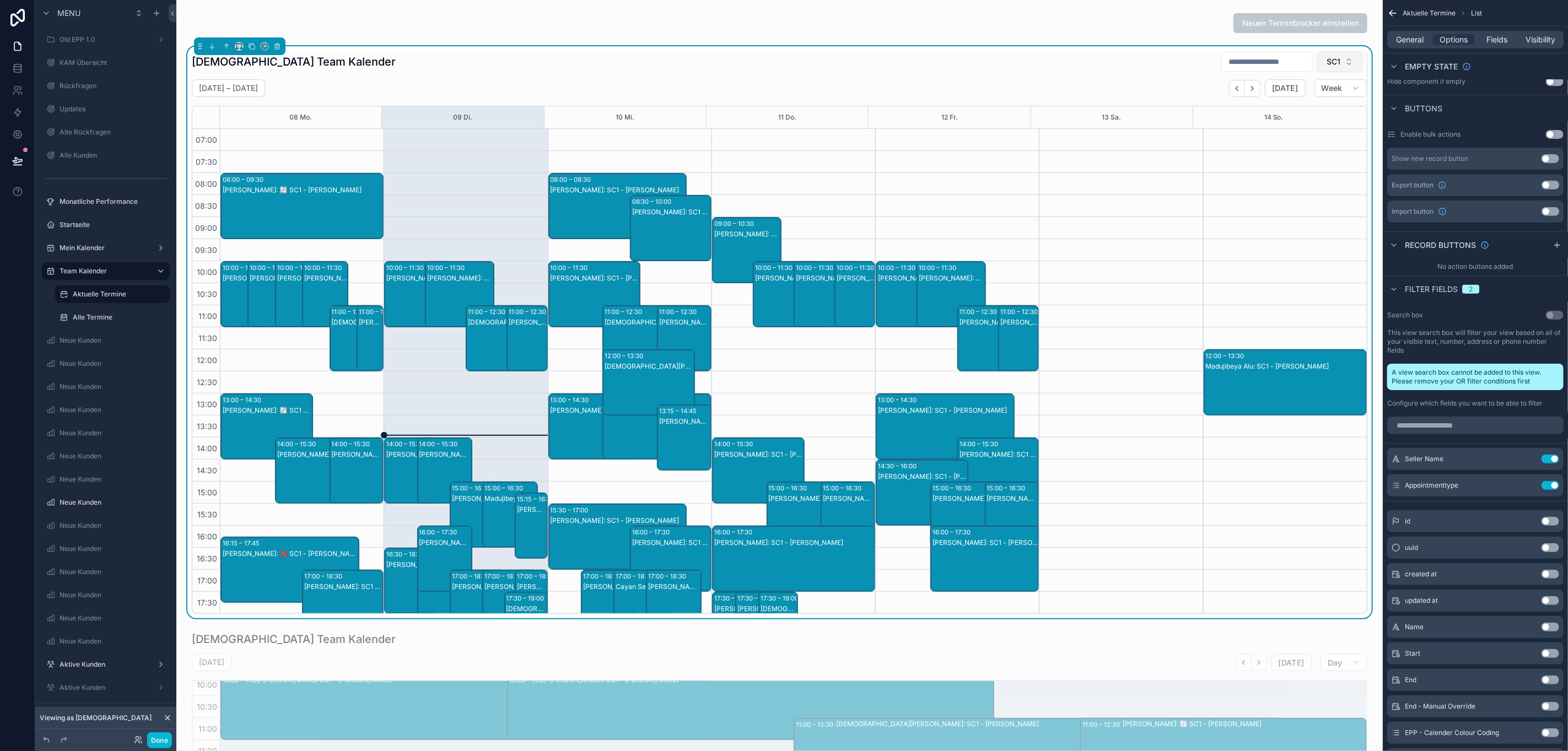
click at [1327, 65] on span "SC1" at bounding box center [1334, 62] width 14 height 11
click at [1310, 104] on div "None" at bounding box center [1328, 107] width 133 height 18
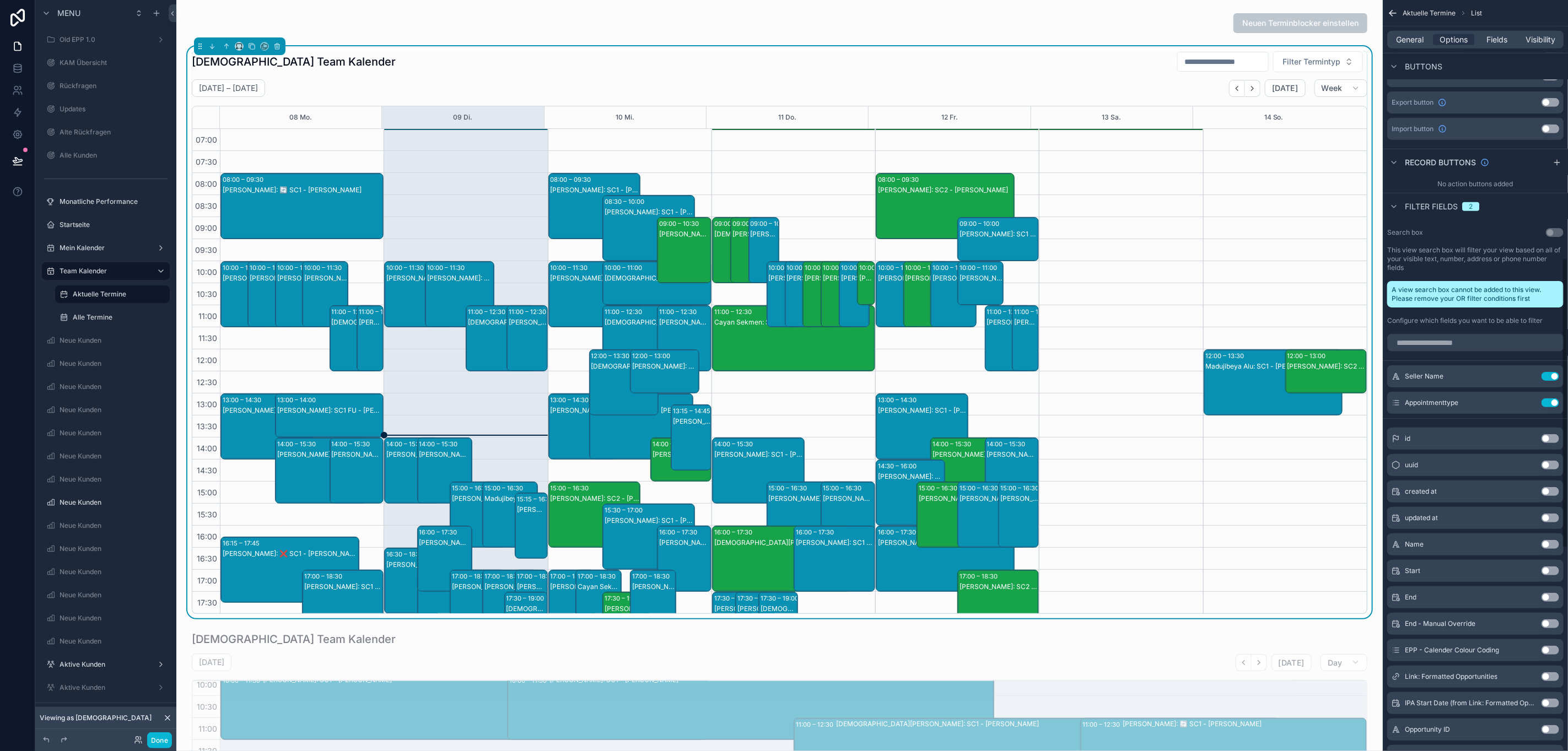
scroll to position [595, 0]
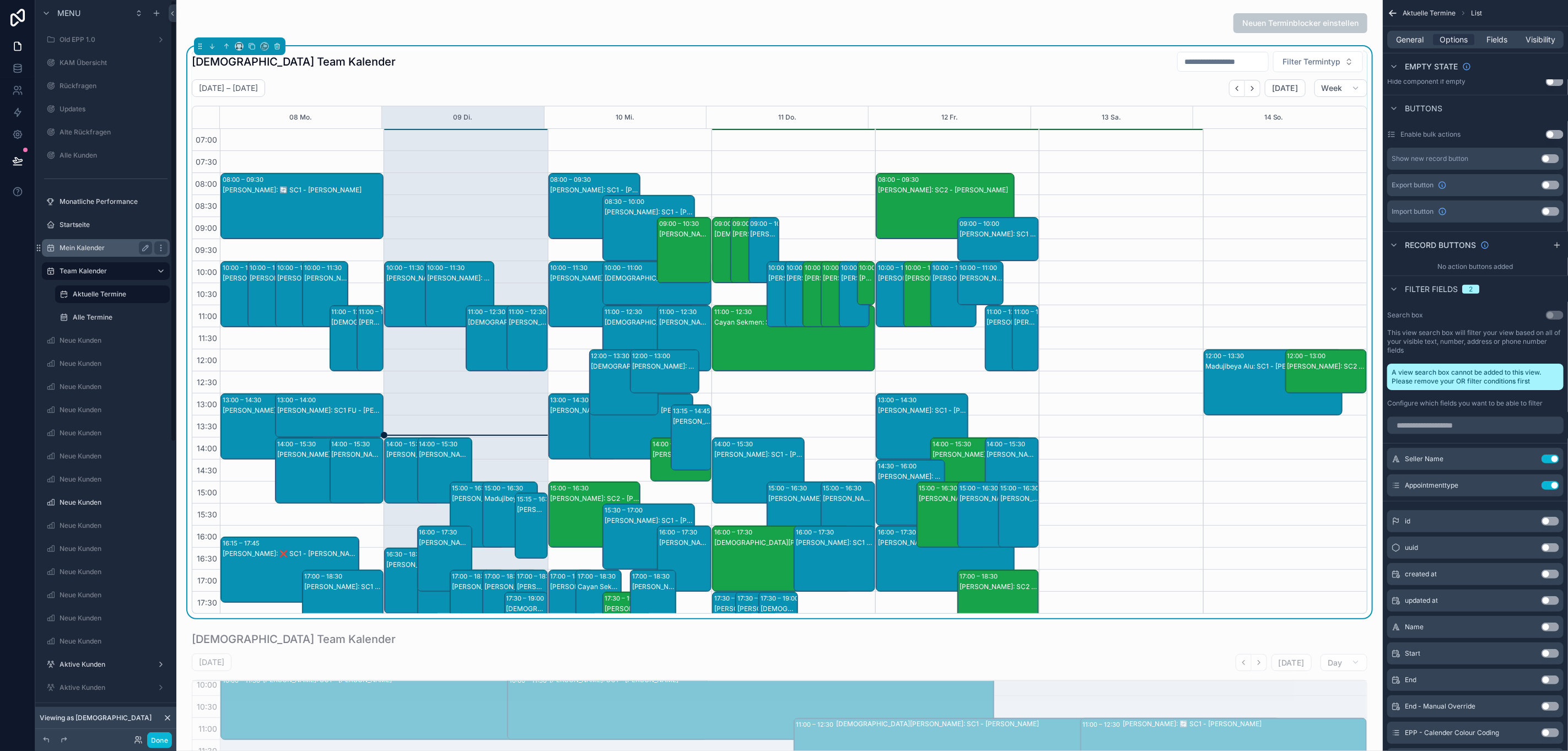
click at [92, 250] on label "Mein Kalender" at bounding box center [104, 248] width 88 height 9
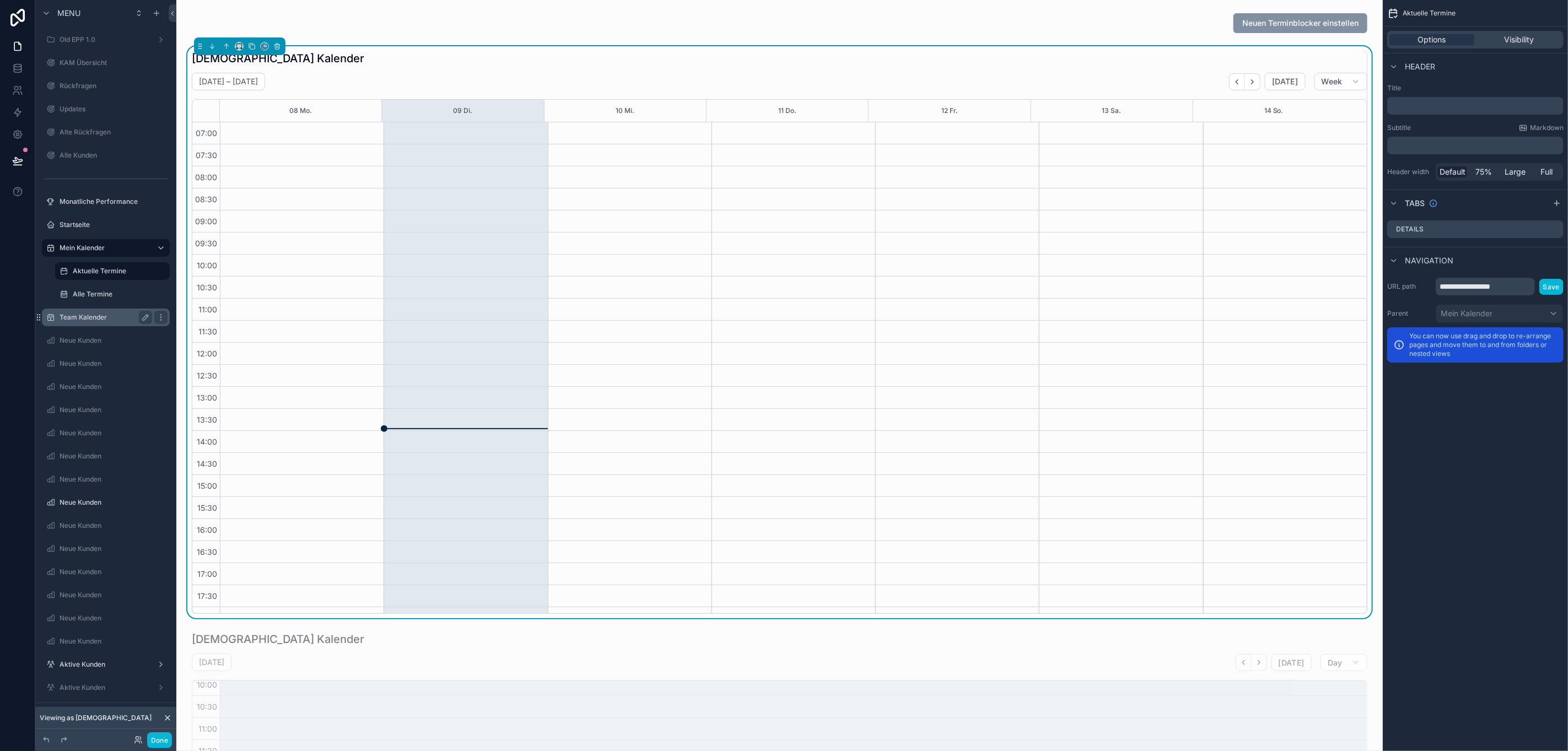
click at [88, 308] on div "Team Kalender" at bounding box center [106, 317] width 124 height 18
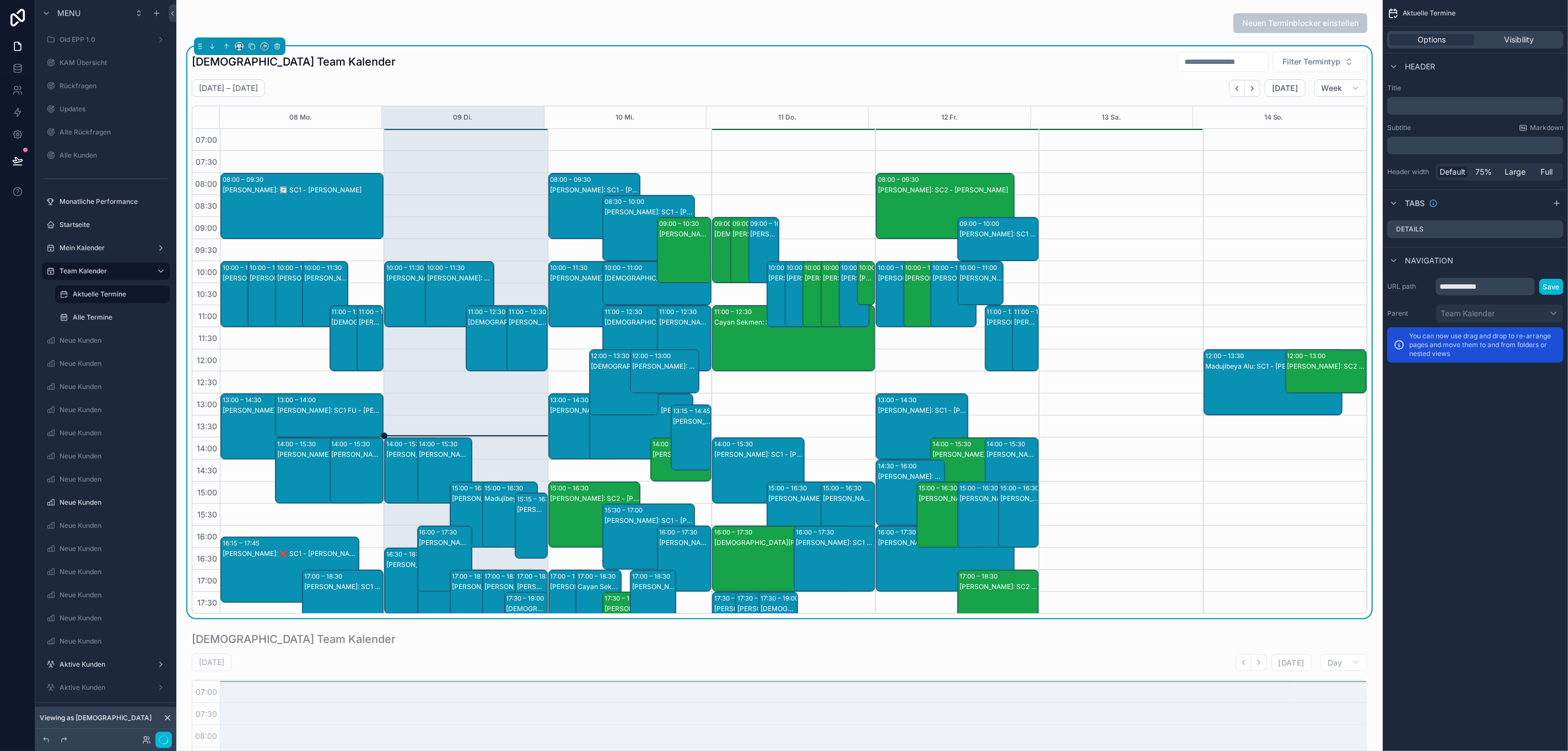
scroll to position [139, 0]
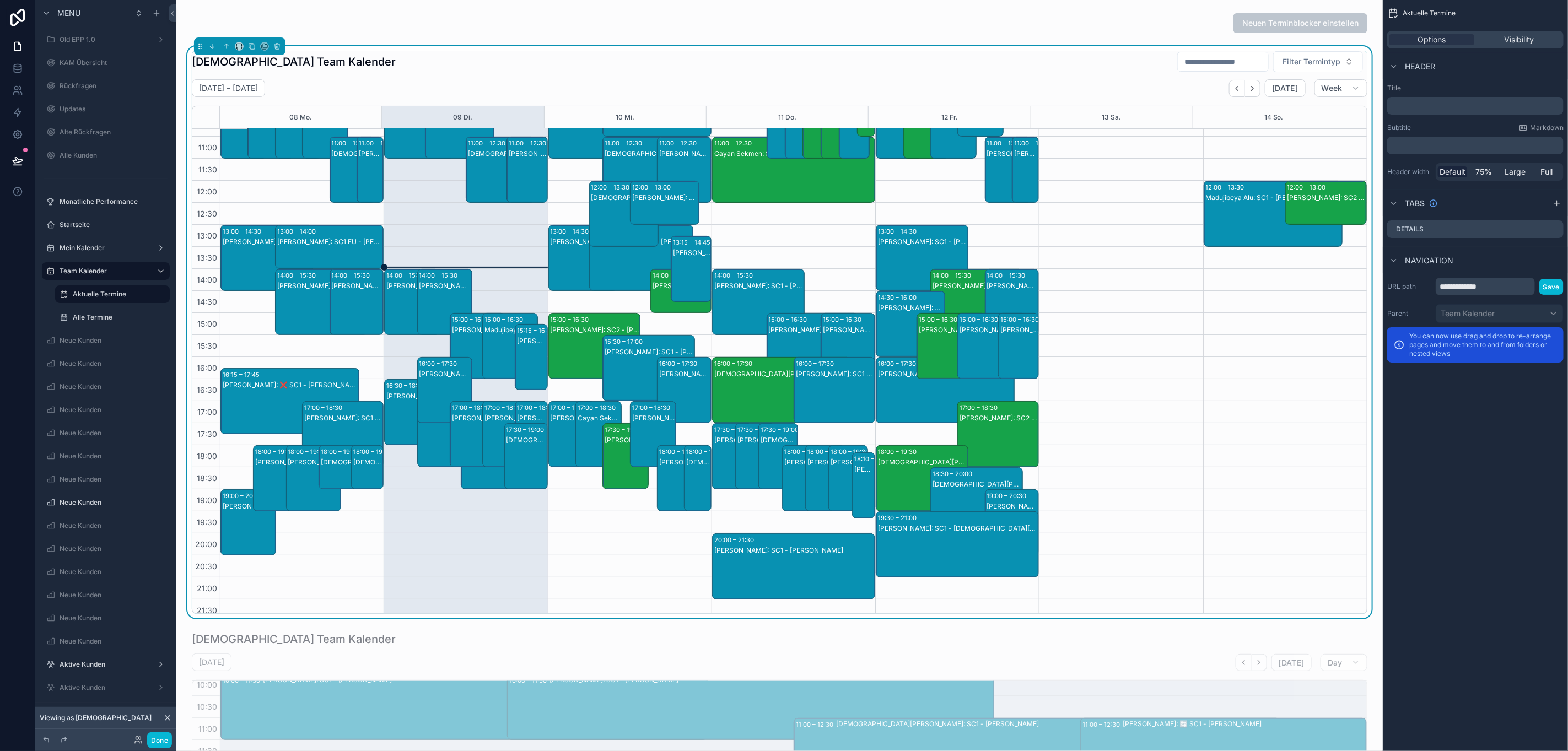
click at [1214, 60] on input "scrollable content" at bounding box center [1223, 62] width 90 height 16
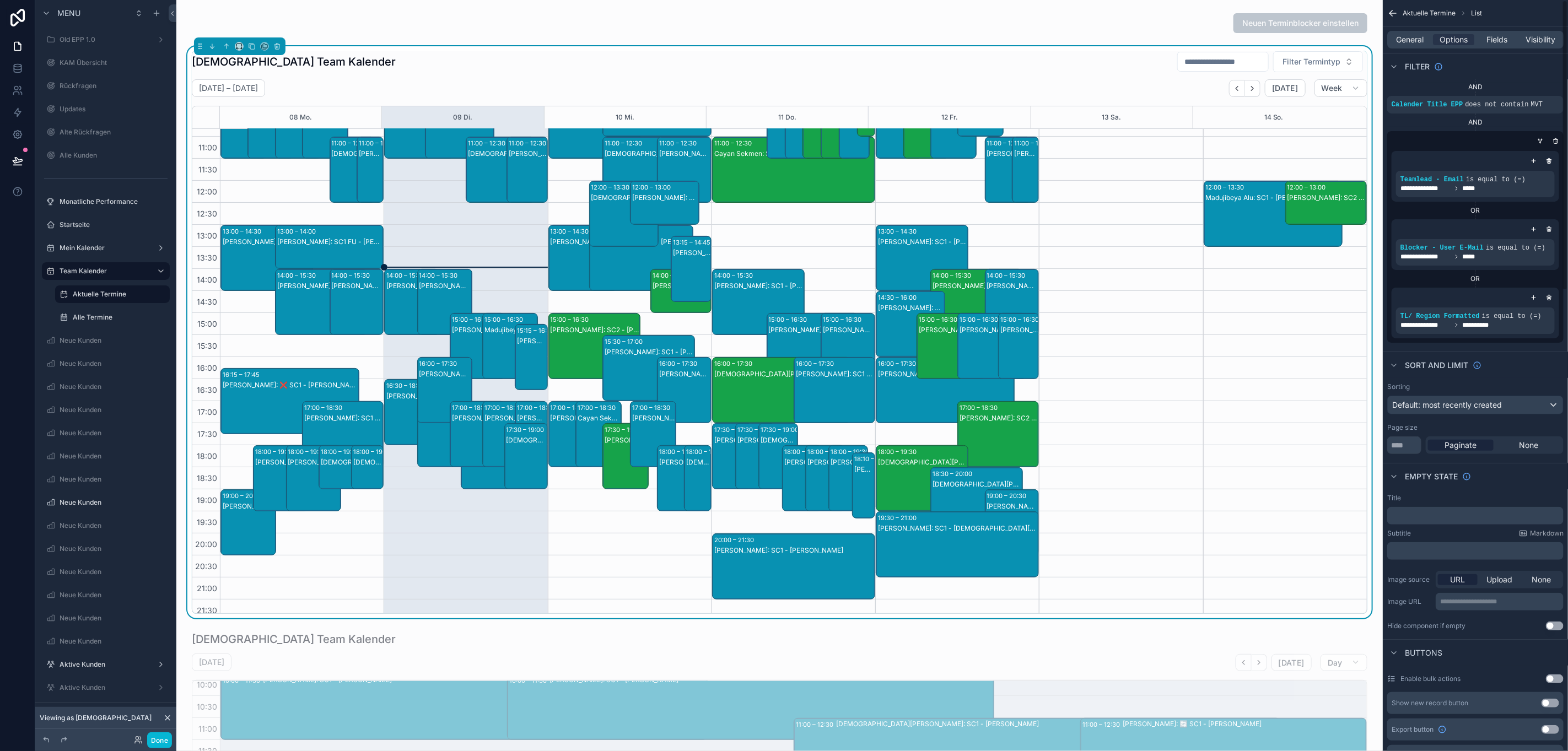
scroll to position [0, 0]
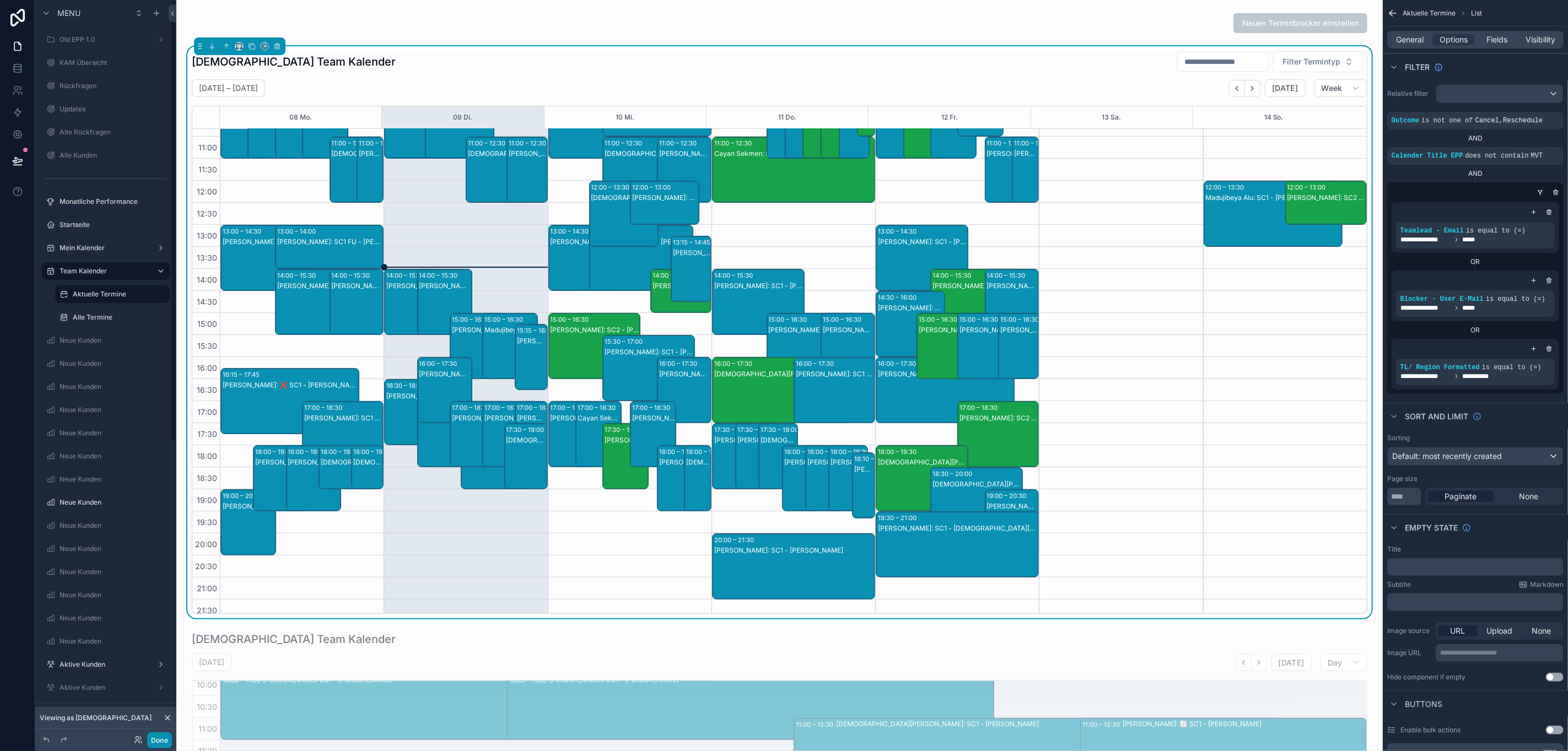
click at [157, 744] on button "Done" at bounding box center [159, 740] width 24 height 16
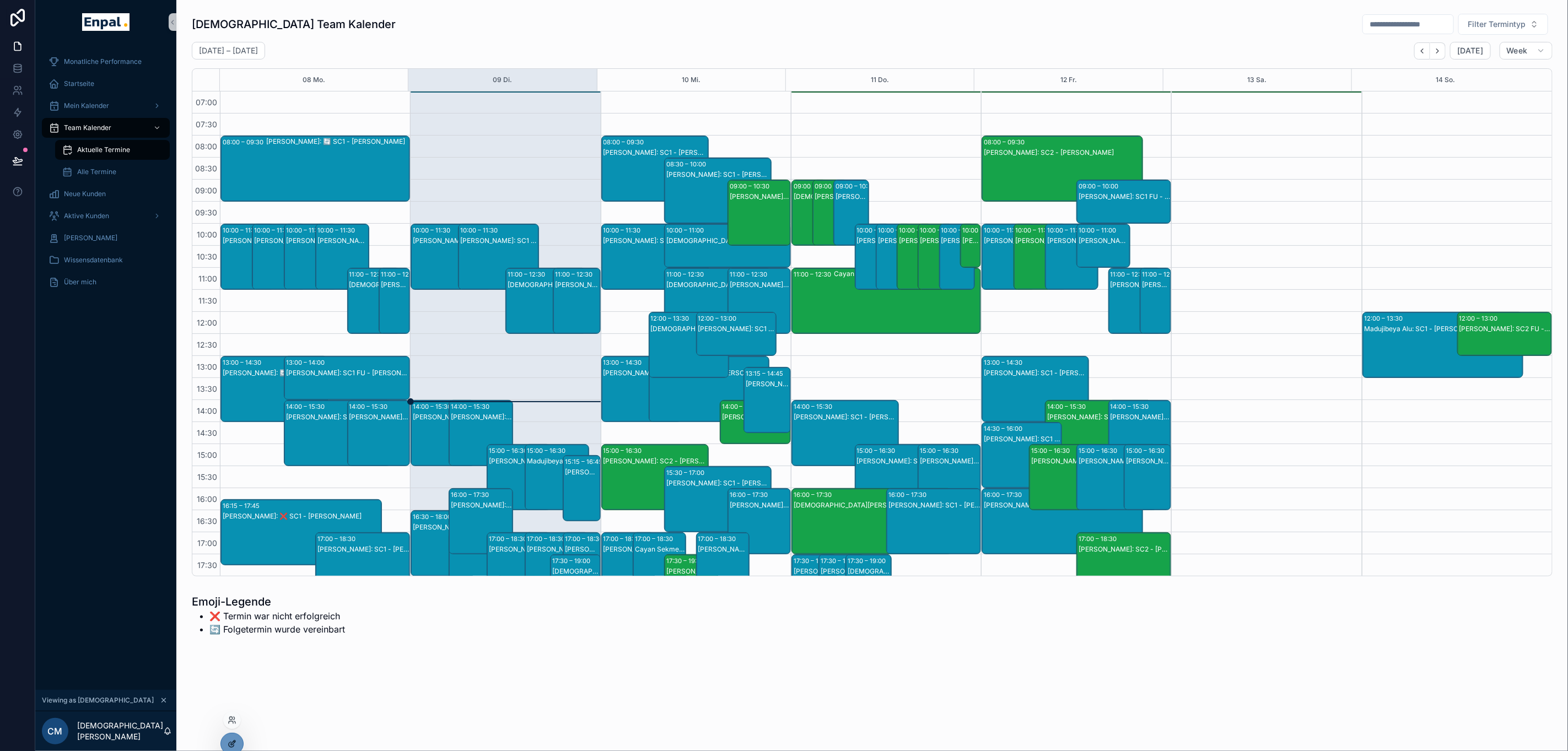
click at [241, 739] on div at bounding box center [232, 743] width 22 height 21
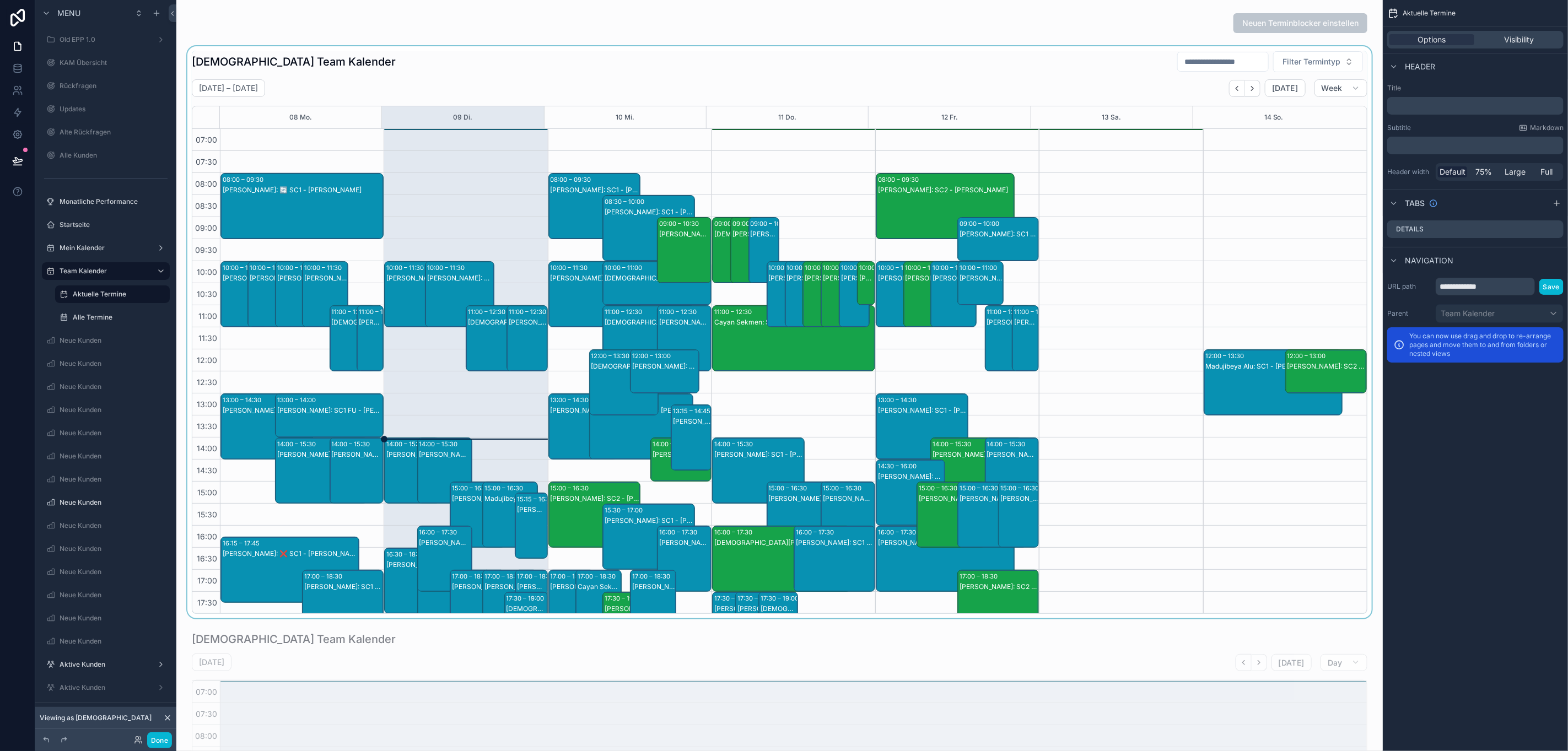
scroll to position [139, 0]
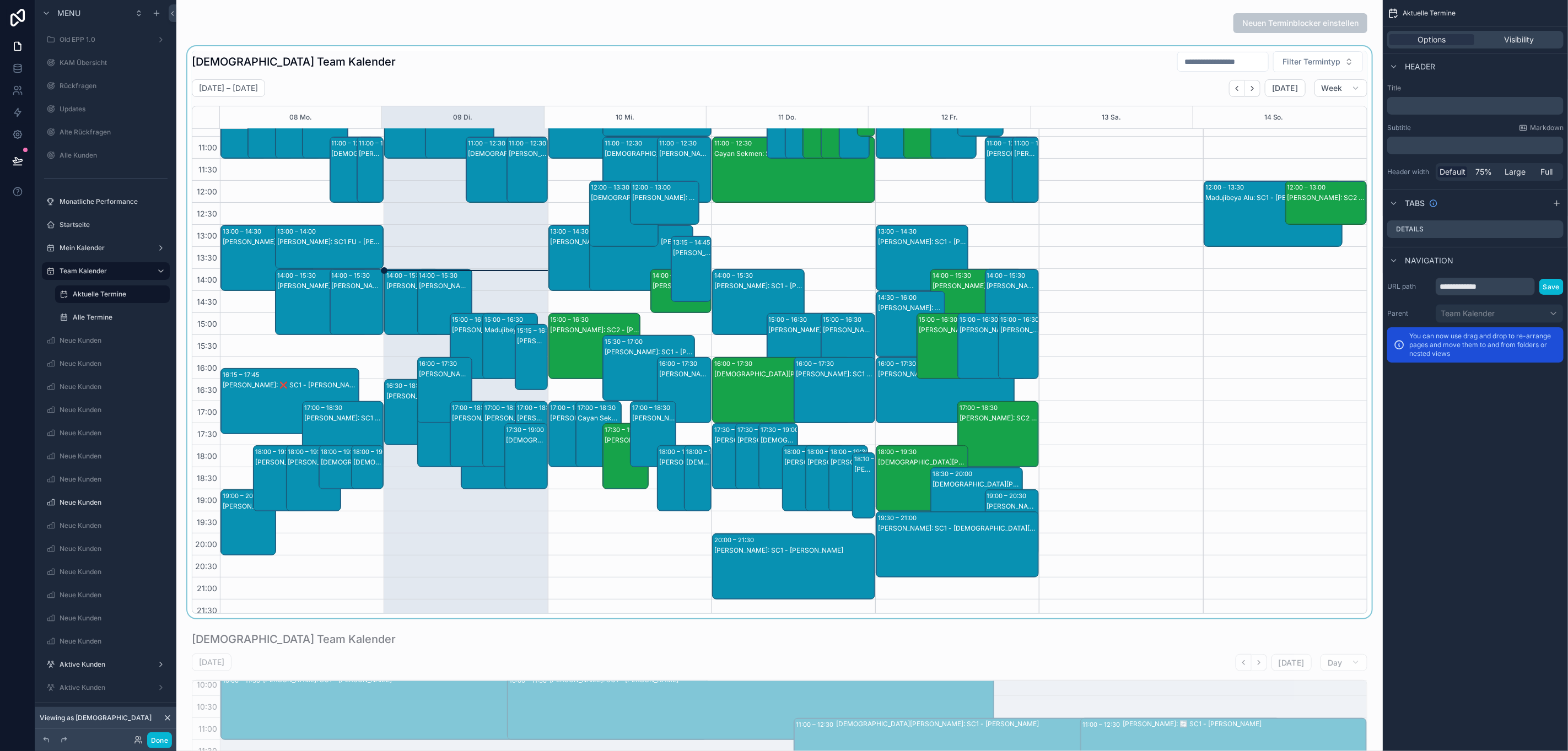
click at [633, 56] on div "scrollable content" at bounding box center [780, 332] width 1189 height 572
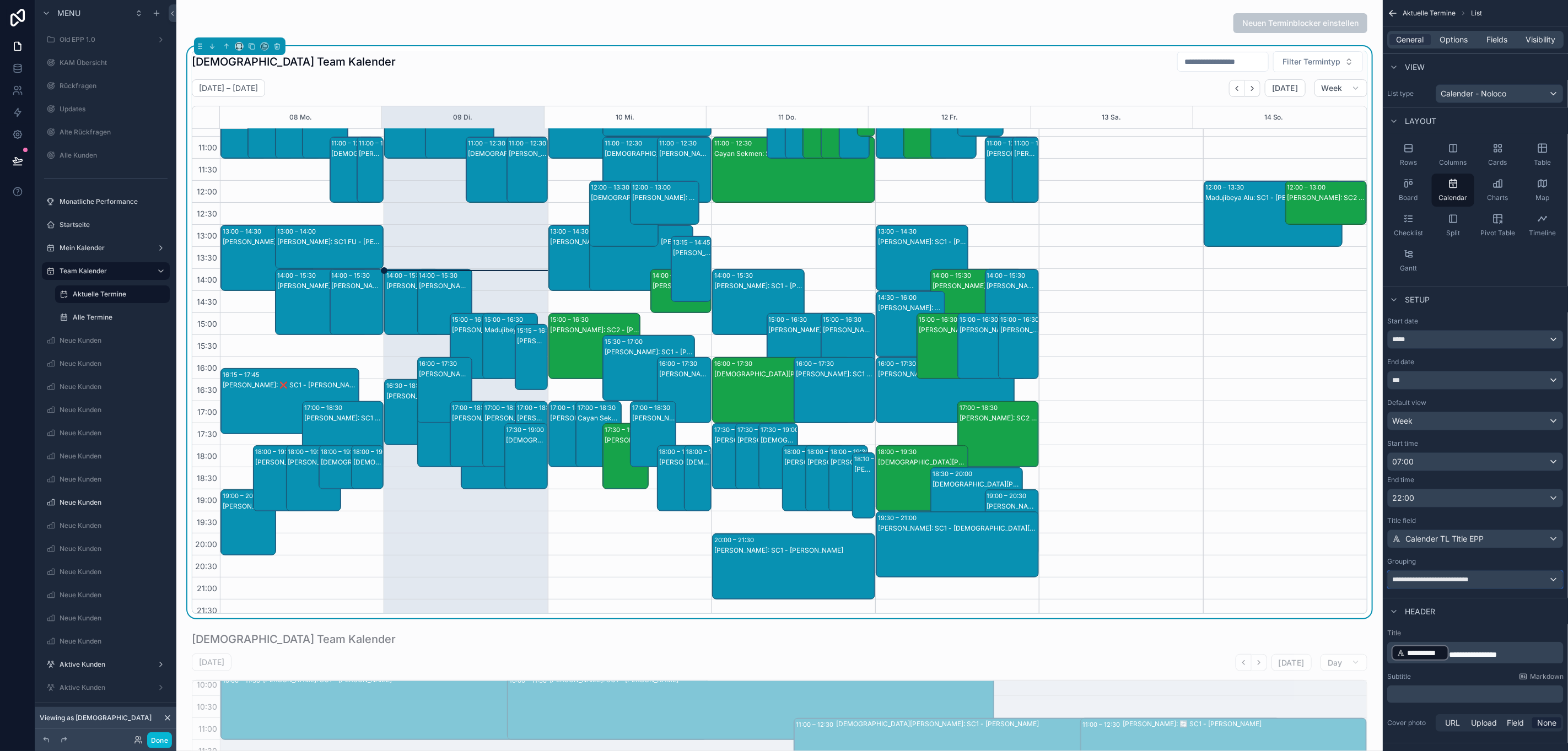
click at [1467, 583] on span "**********" at bounding box center [1439, 580] width 94 height 9
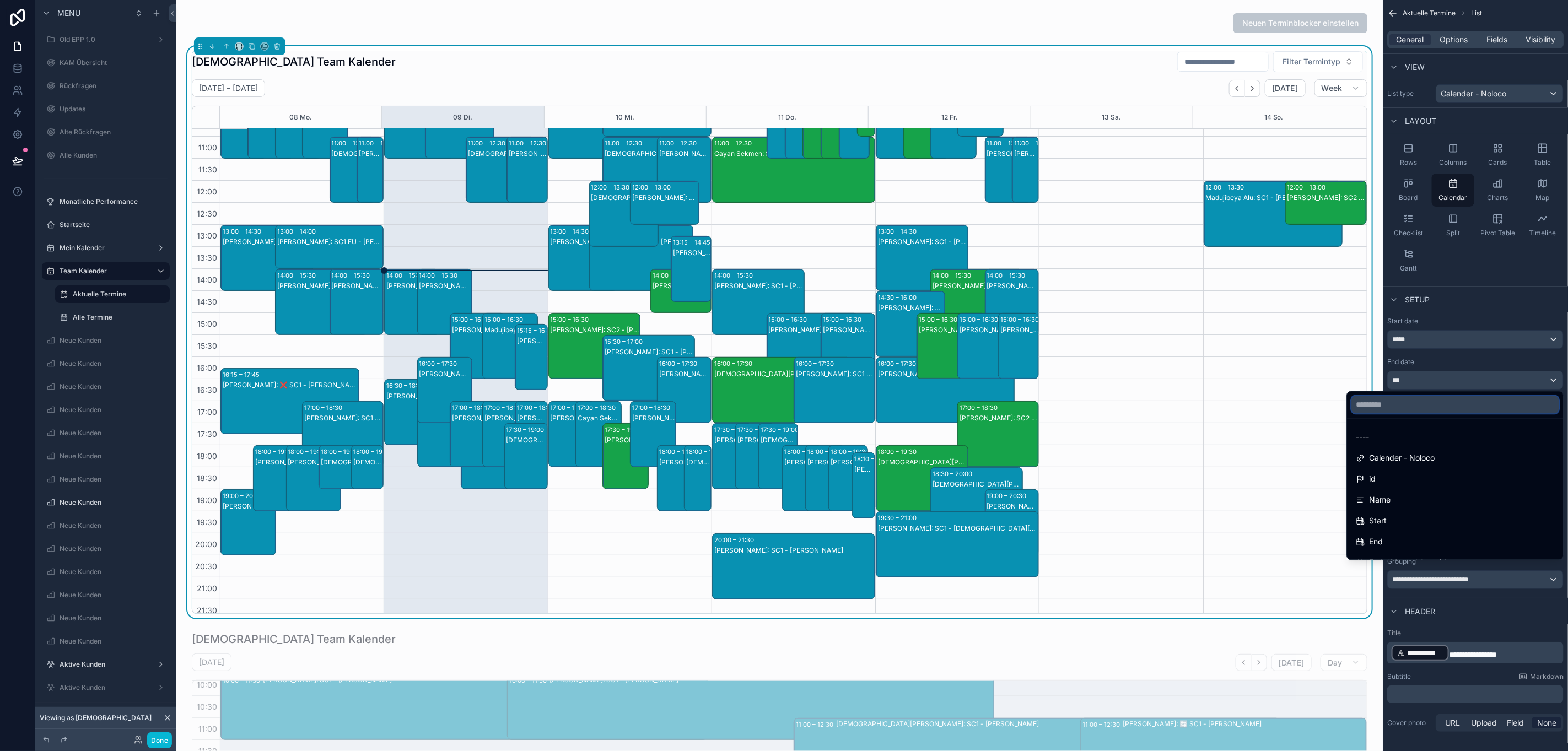
click at [1396, 414] on input "text" at bounding box center [1456, 405] width 207 height 18
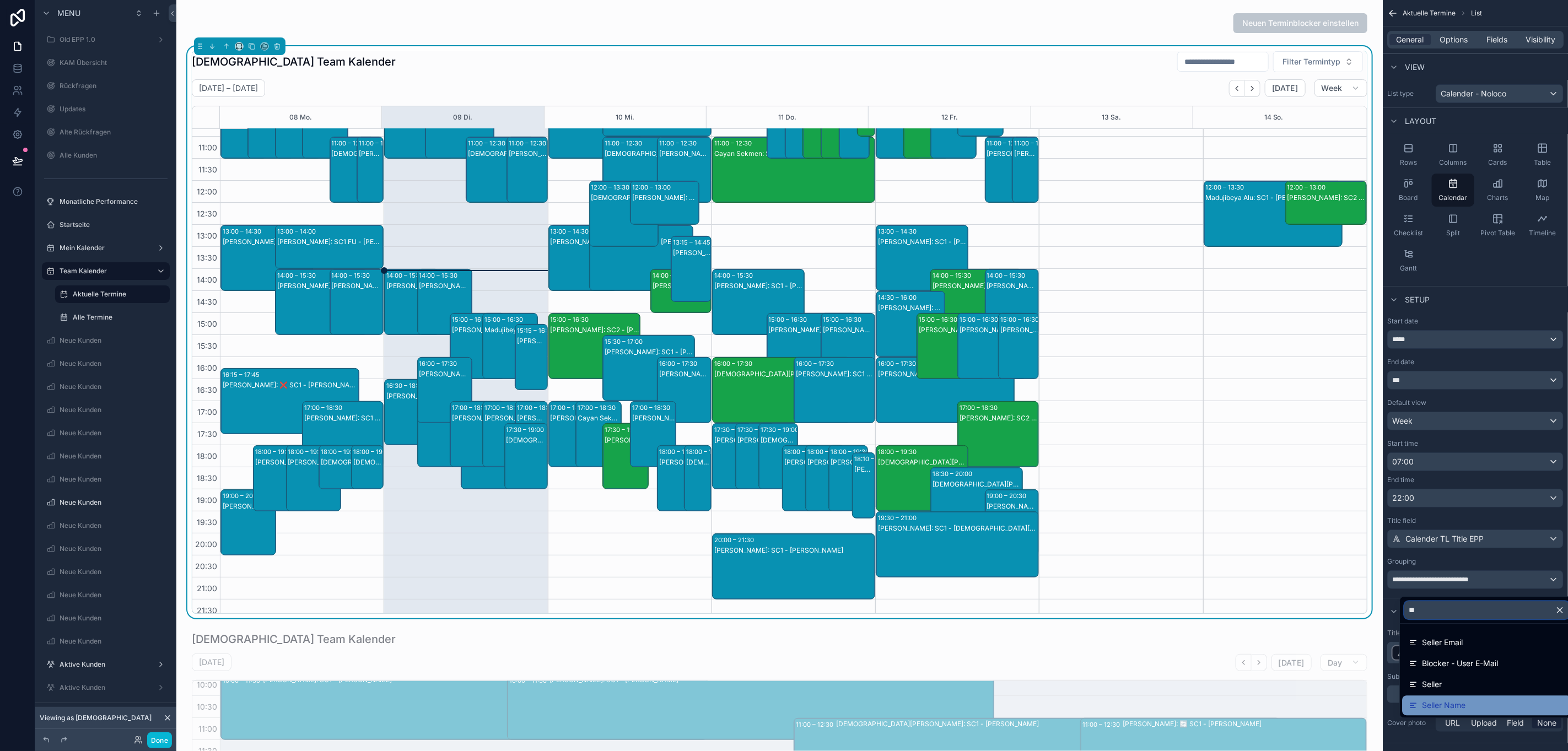
type input "**"
click at [1467, 701] on div "Seller Name" at bounding box center [1487, 705] width 156 height 13
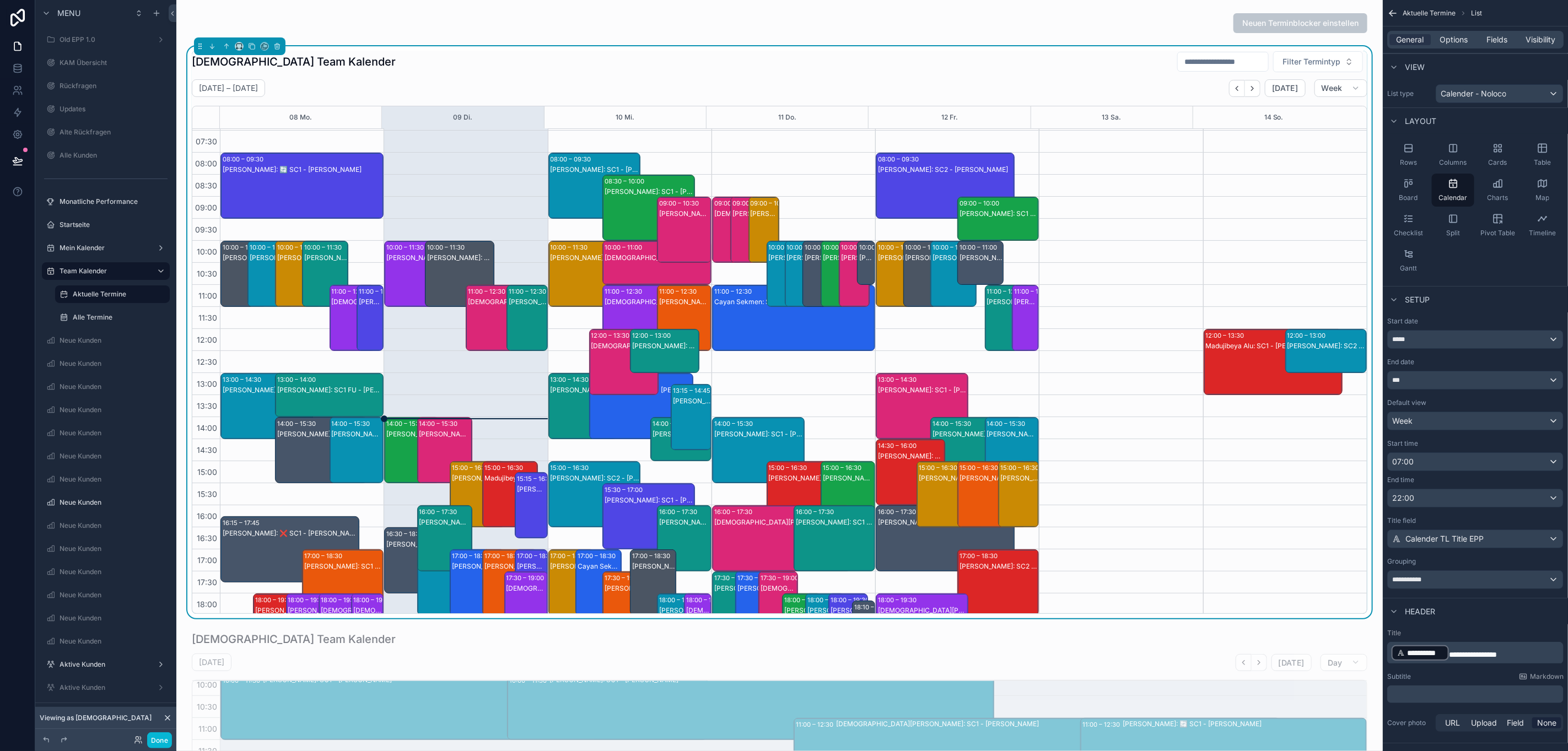
scroll to position [0, 0]
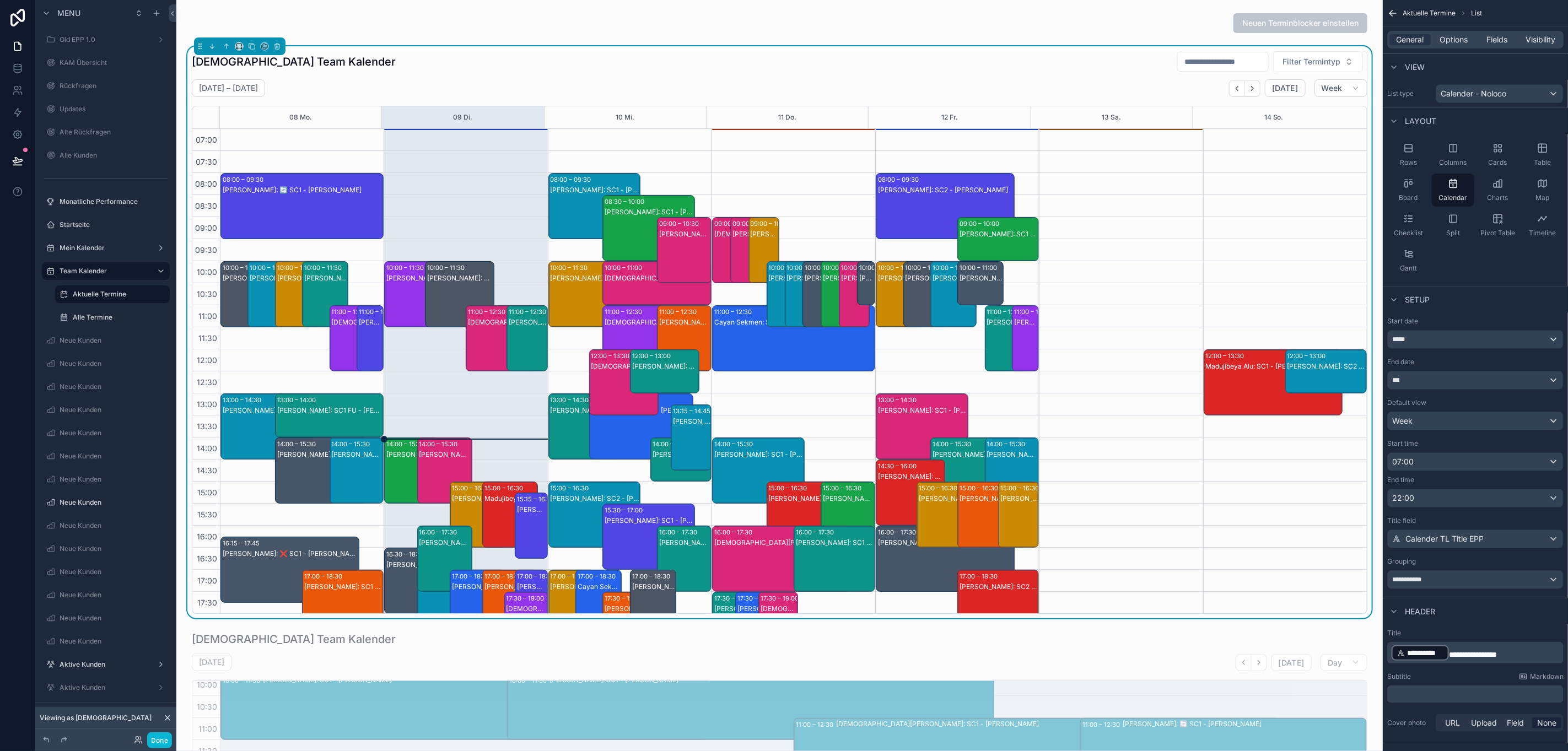
click at [852, 82] on div "[DATE] – [DATE] [DATE] Week" at bounding box center [779, 88] width 1175 height 18
click at [778, 25] on div "scrollable content" at bounding box center [780, 23] width 1189 height 29
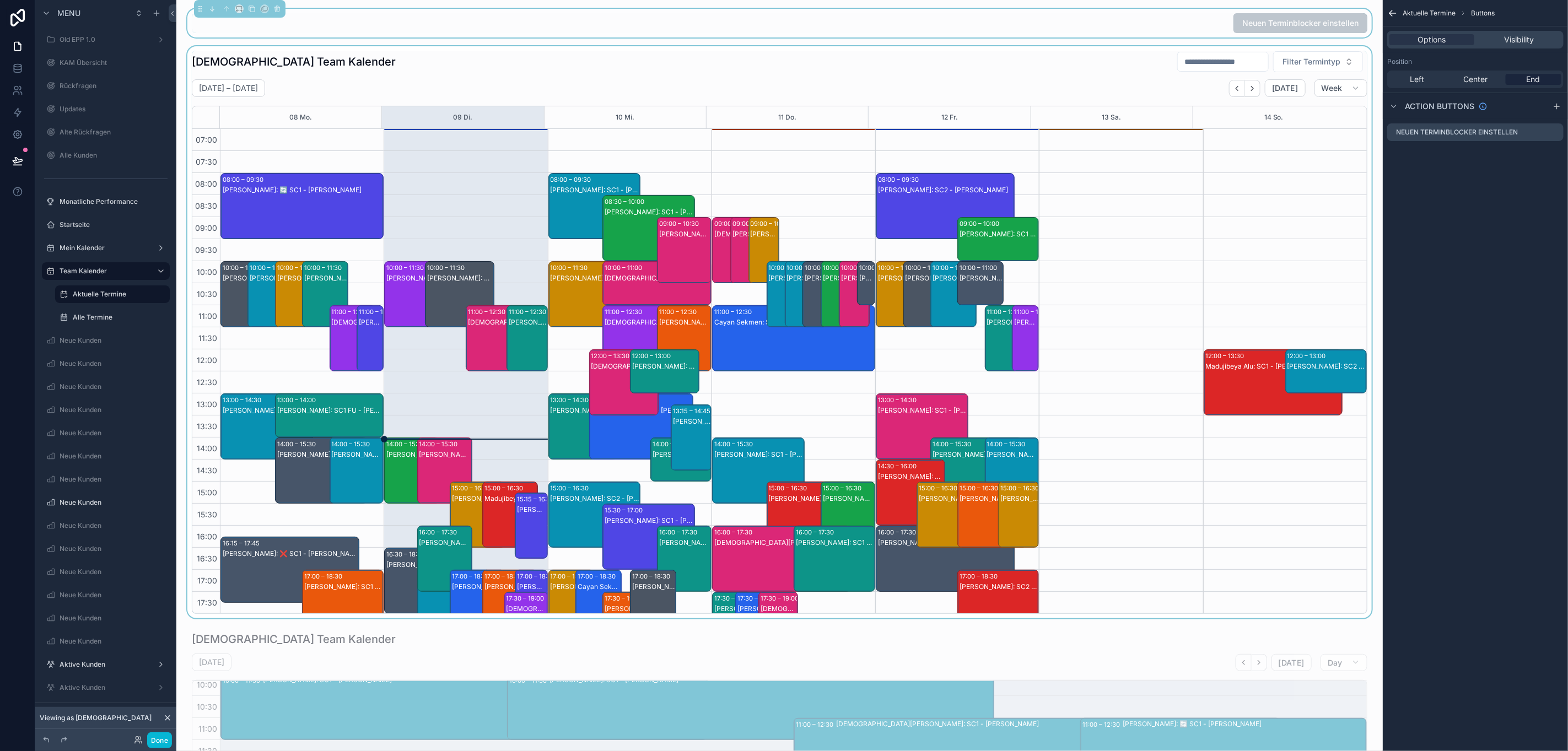
click at [785, 70] on div "scrollable content" at bounding box center [780, 332] width 1189 height 572
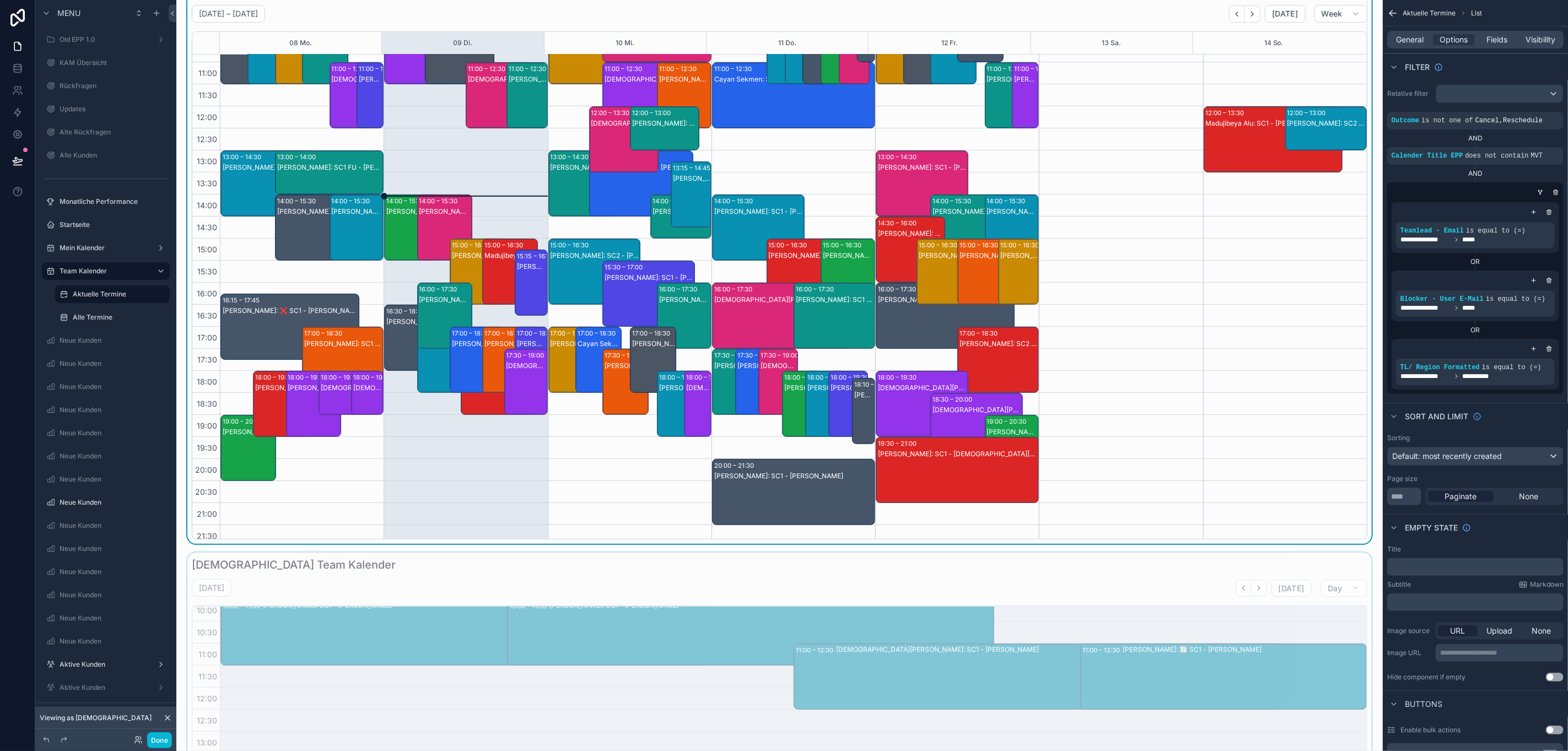
scroll to position [248, 0]
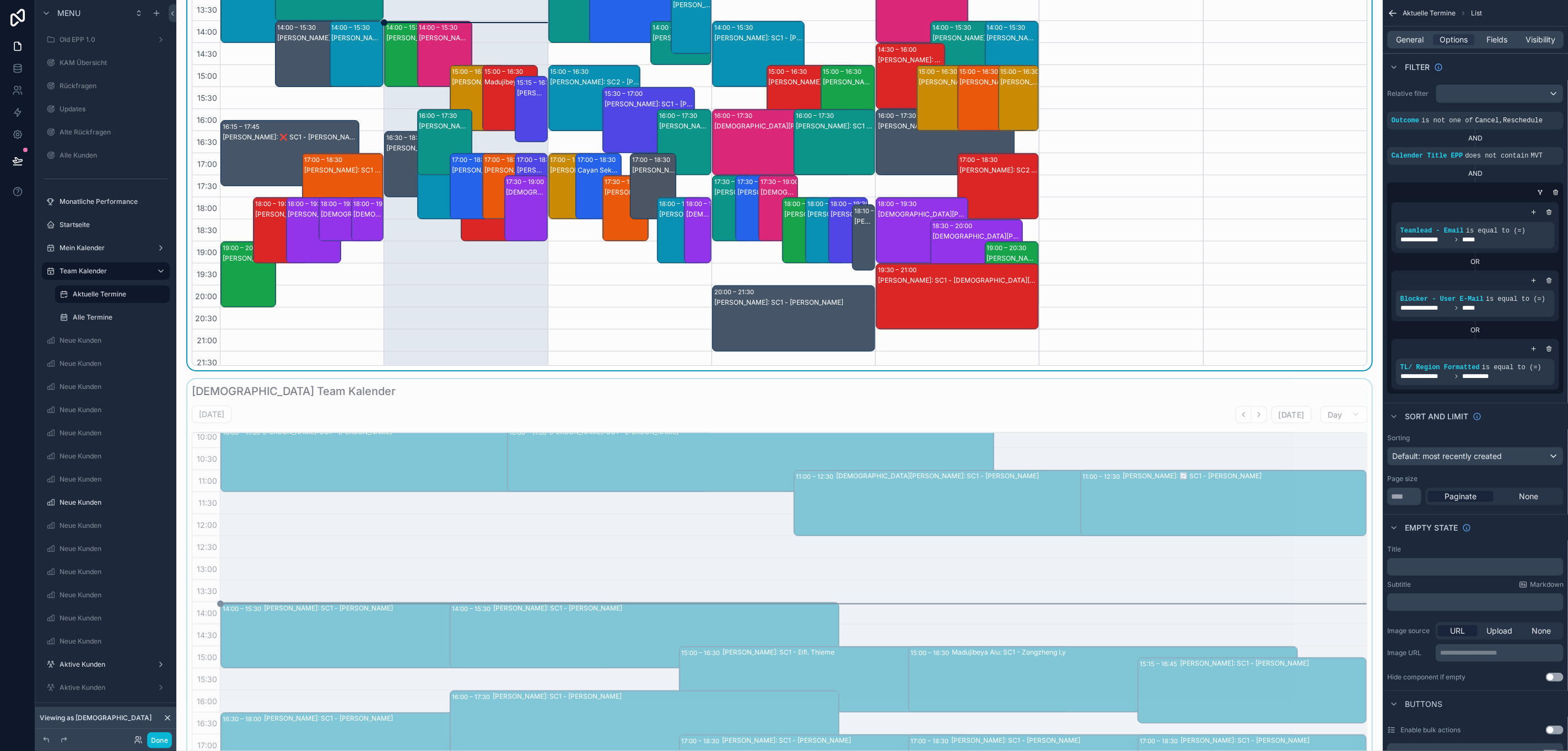
click at [977, 424] on div "scrollable content" at bounding box center [780, 665] width 1189 height 572
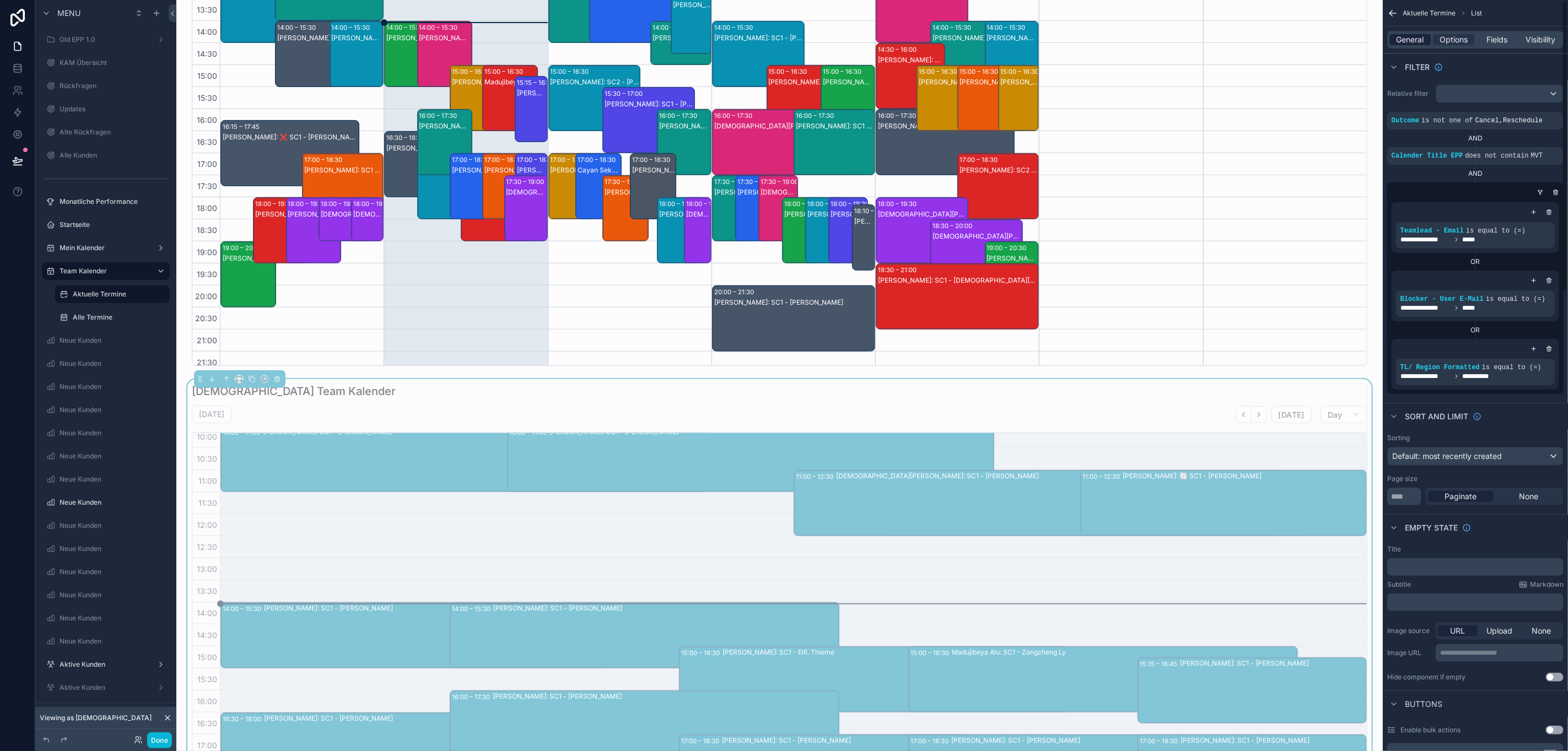
click at [1422, 34] on span "General" at bounding box center [1410, 40] width 28 height 11
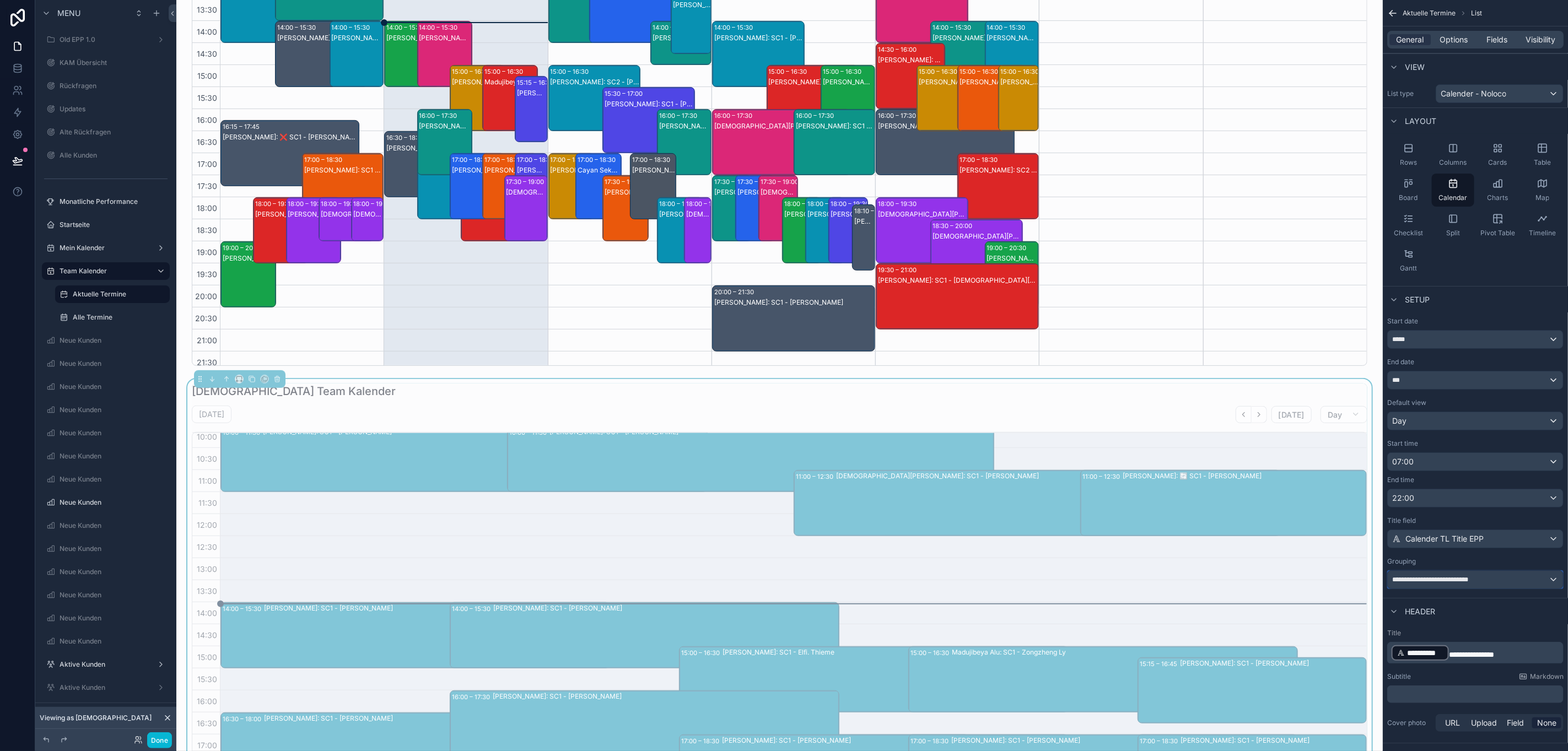
click at [1450, 580] on span "**********" at bounding box center [1439, 580] width 94 height 9
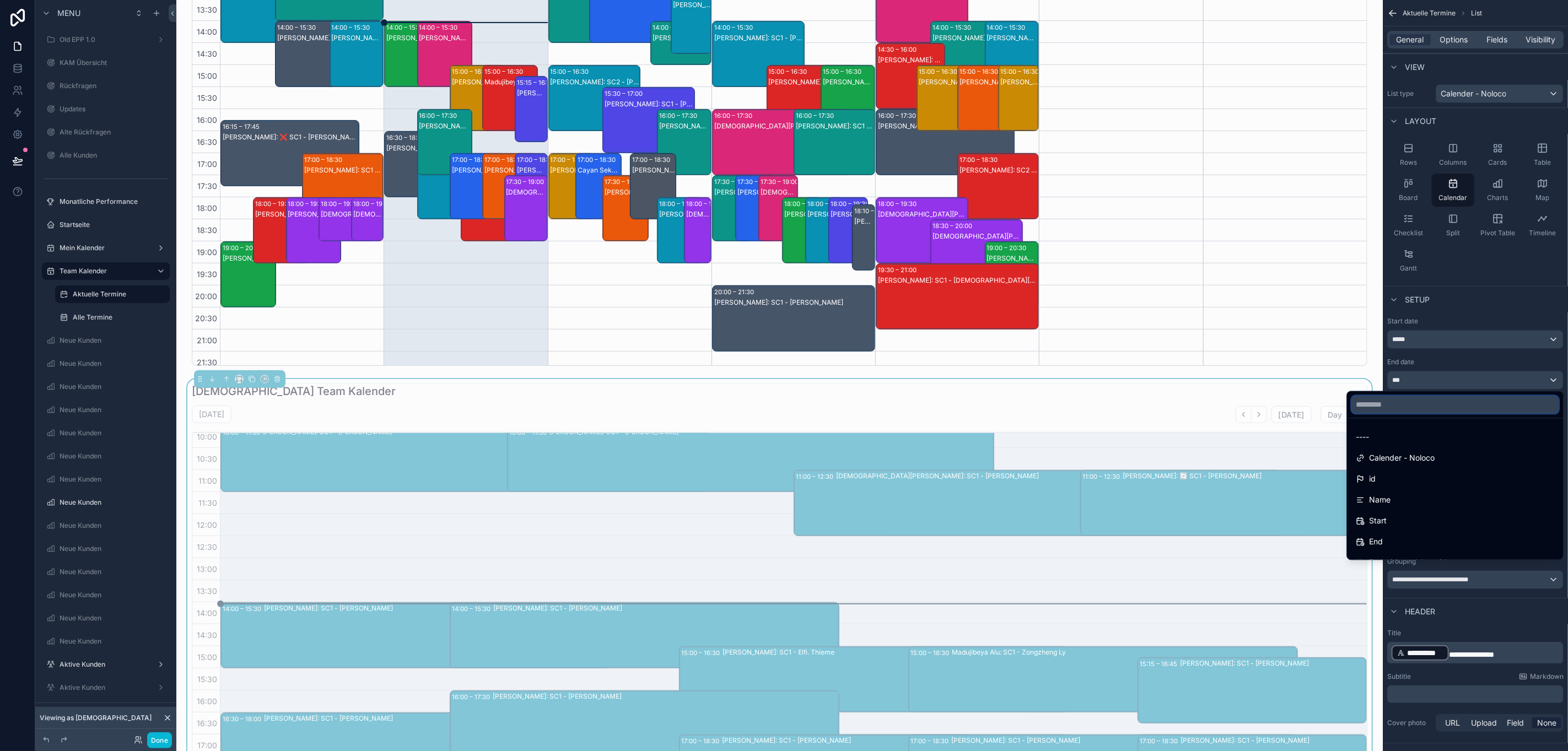
click at [1400, 412] on input "text" at bounding box center [1456, 405] width 207 height 18
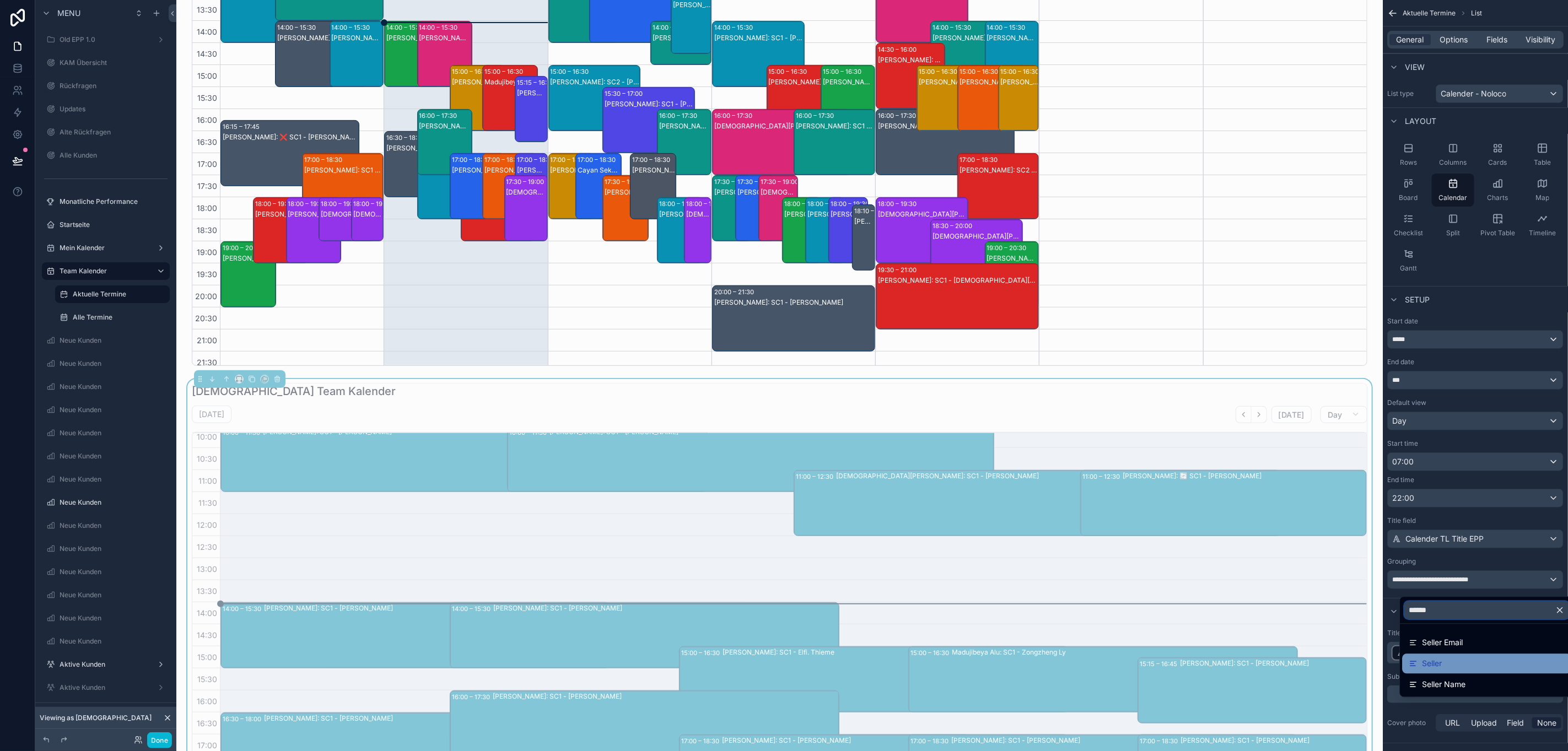
type input "******"
click at [1489, 659] on div "Seller" at bounding box center [1487, 664] width 156 height 13
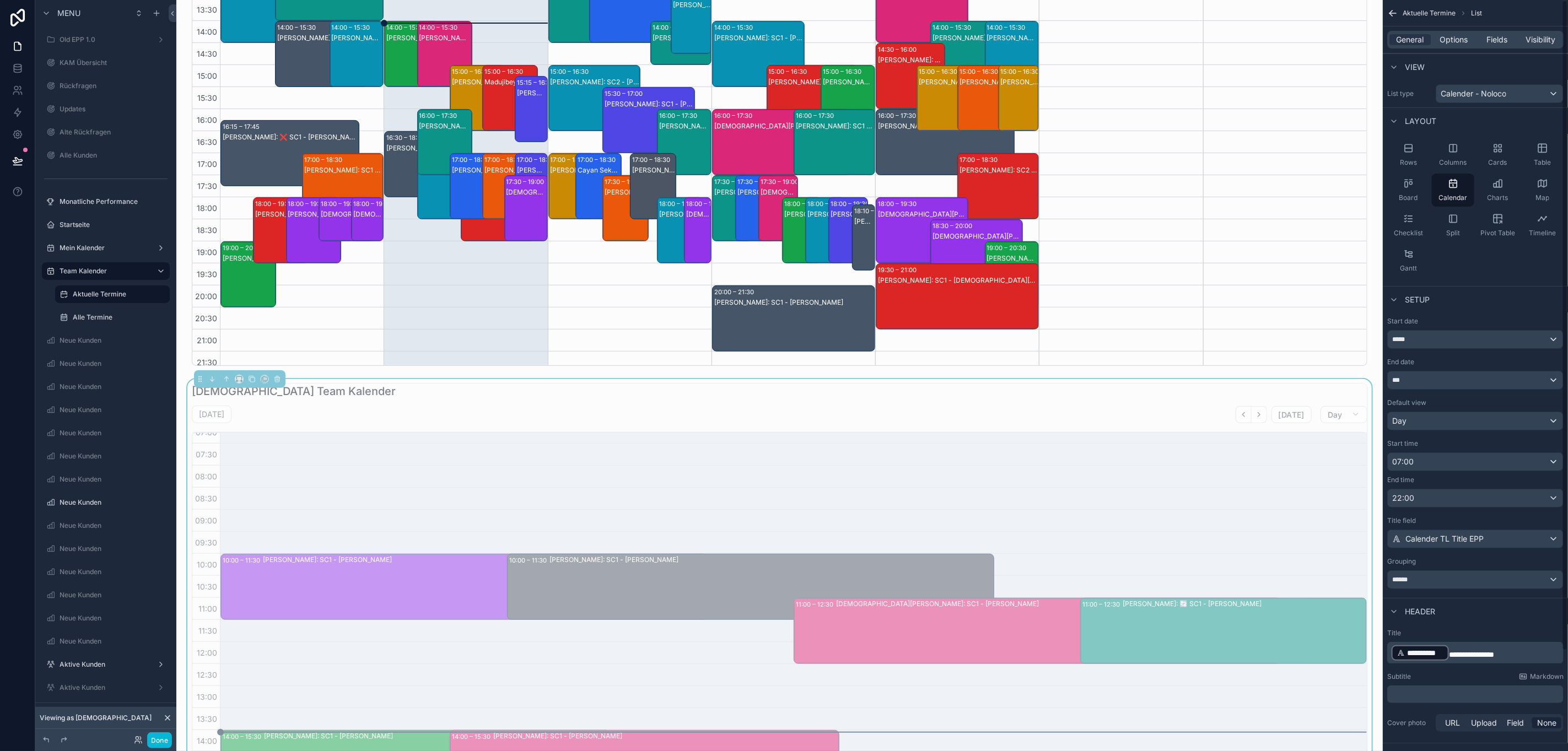
scroll to position [0, 0]
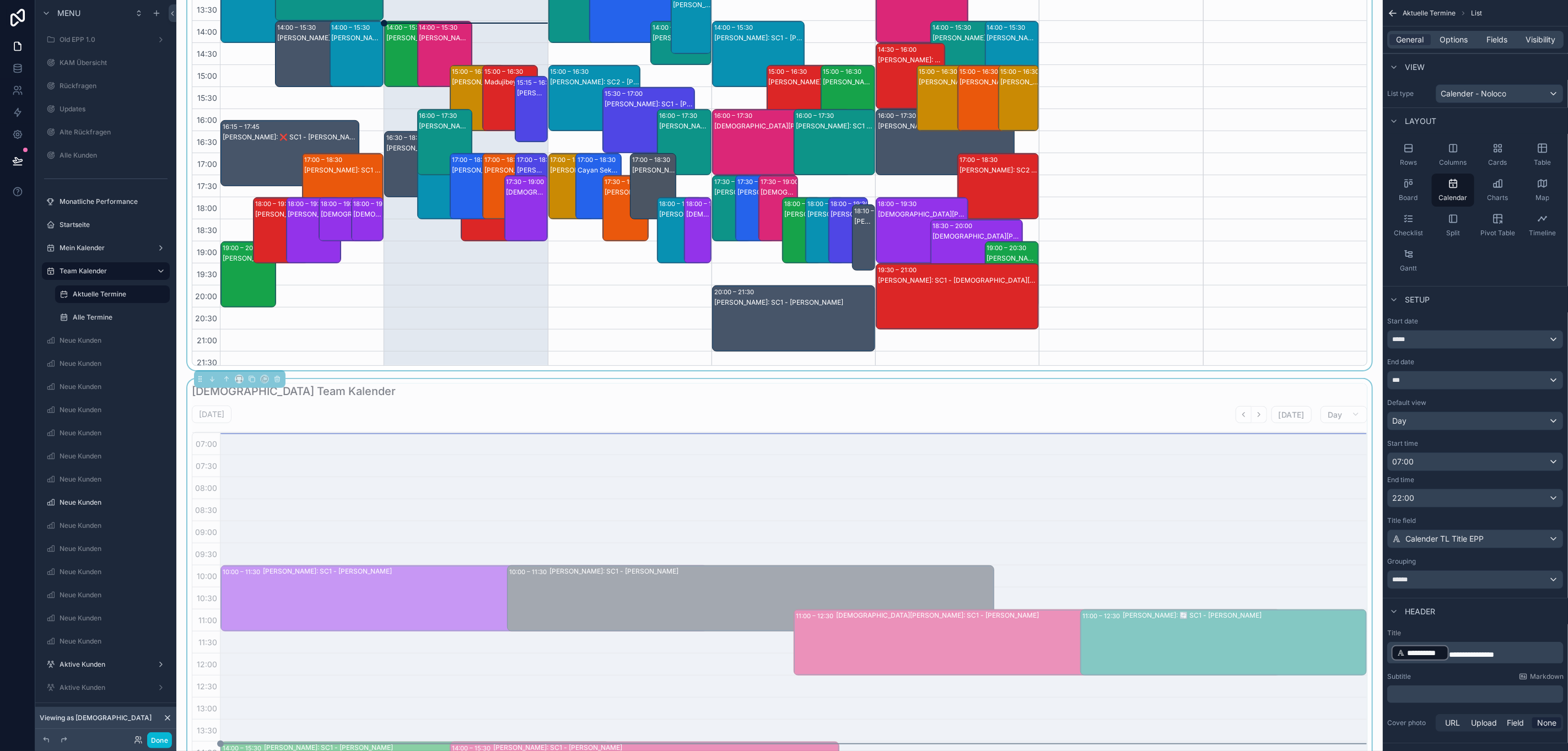
click at [1198, 219] on div "scrollable content" at bounding box center [780, 84] width 1189 height 572
click at [1449, 587] on div "**********" at bounding box center [1475, 580] width 175 height 18
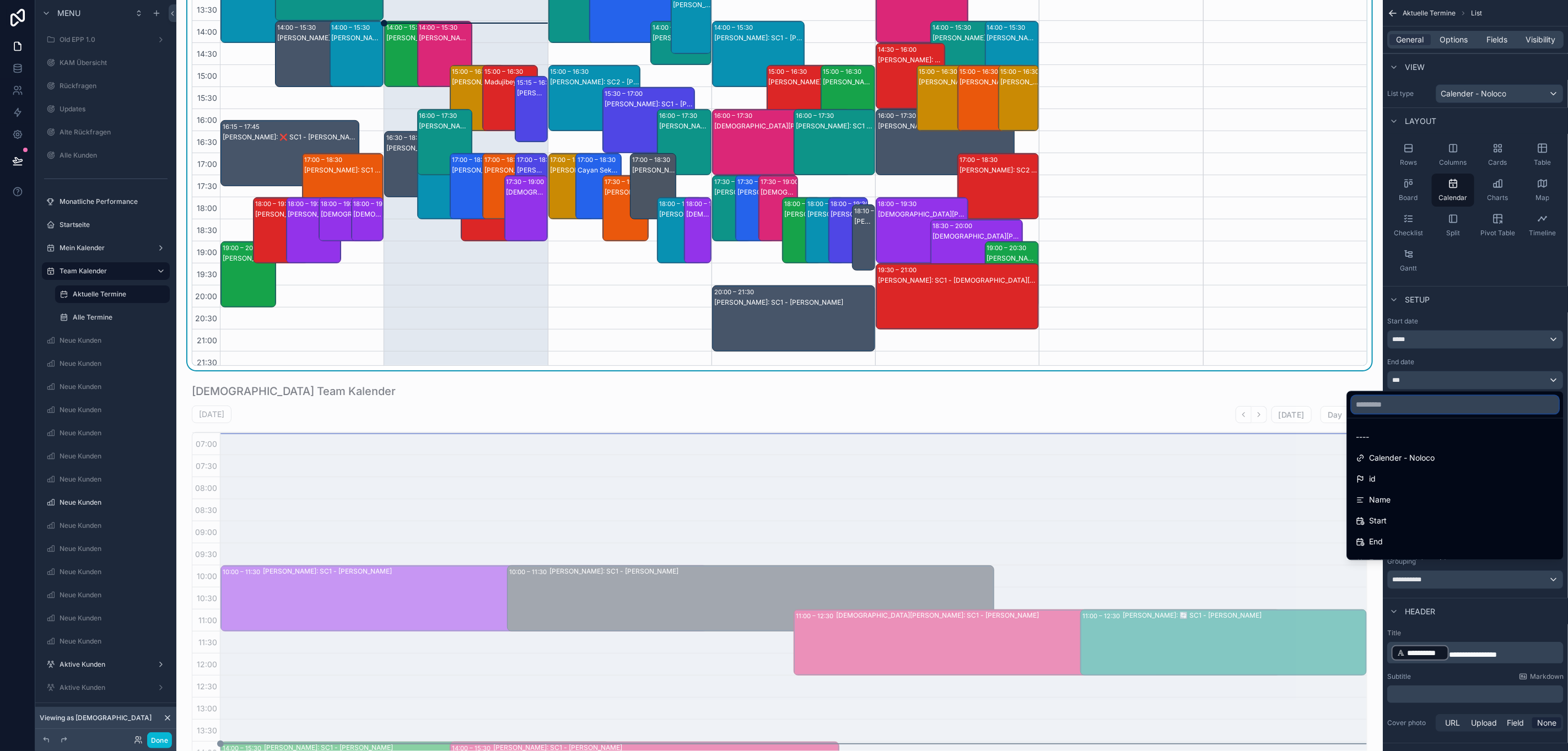
click at [1418, 414] on input "text" at bounding box center [1456, 405] width 207 height 18
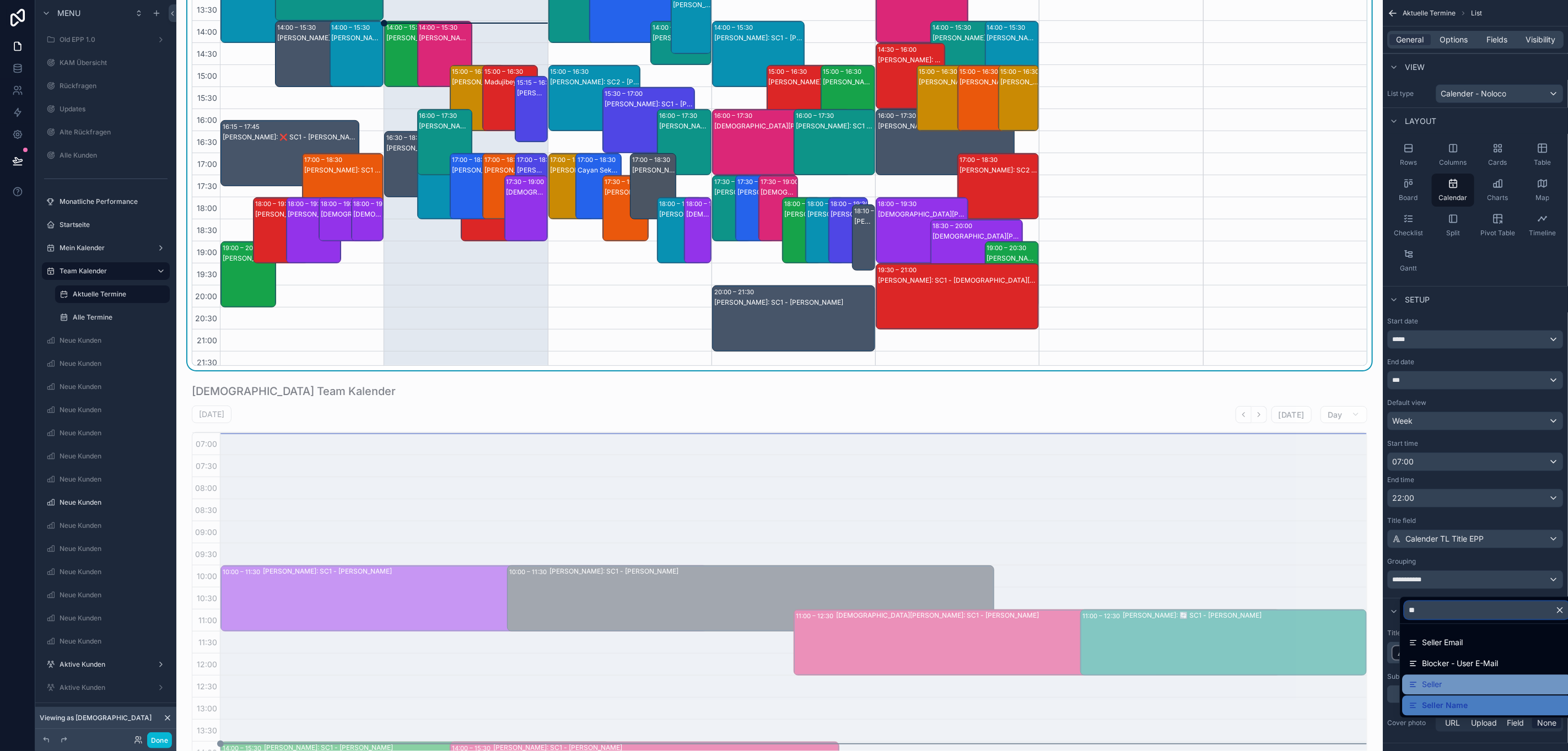
type input "**"
click at [1474, 678] on div "Seller" at bounding box center [1487, 684] width 156 height 13
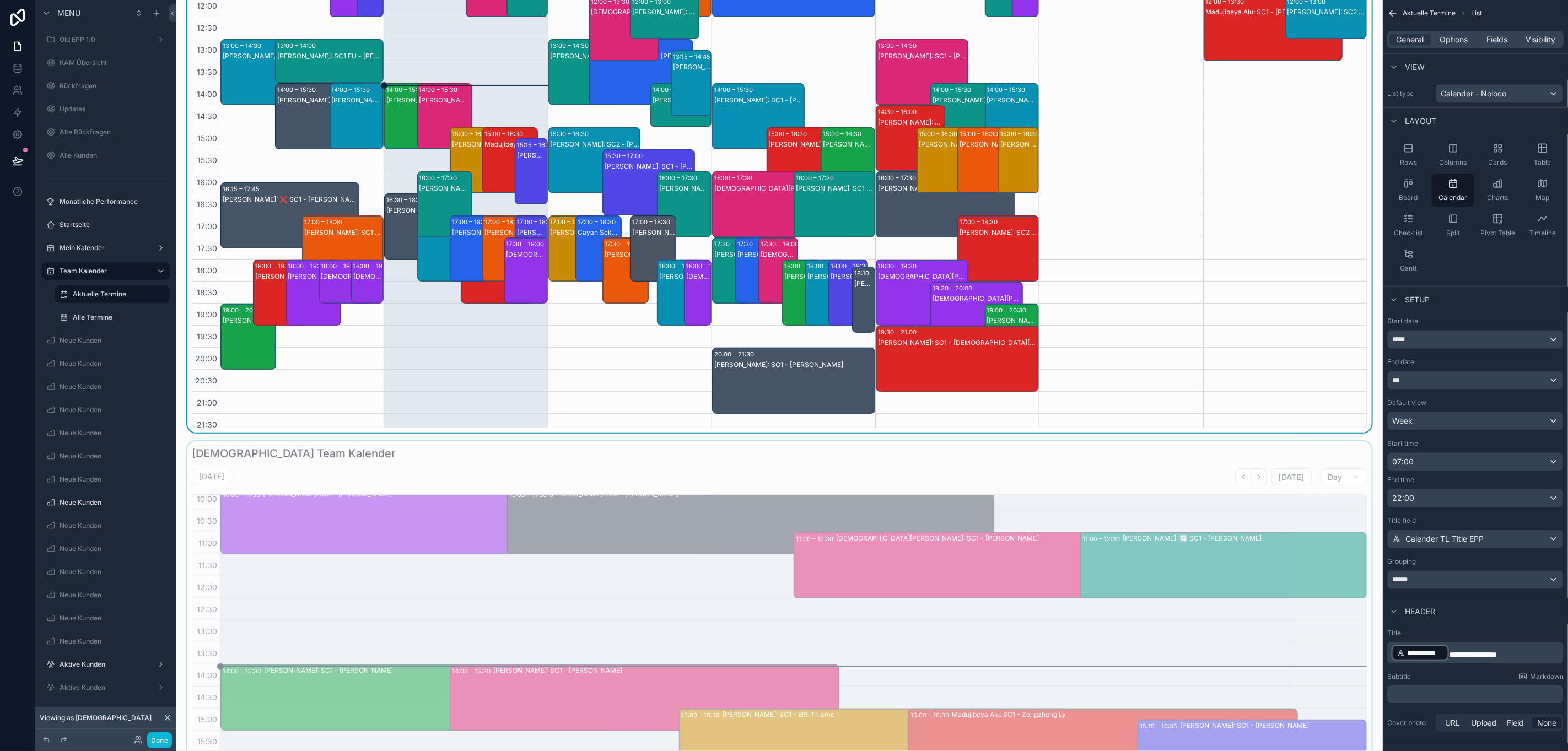
scroll to position [83, 0]
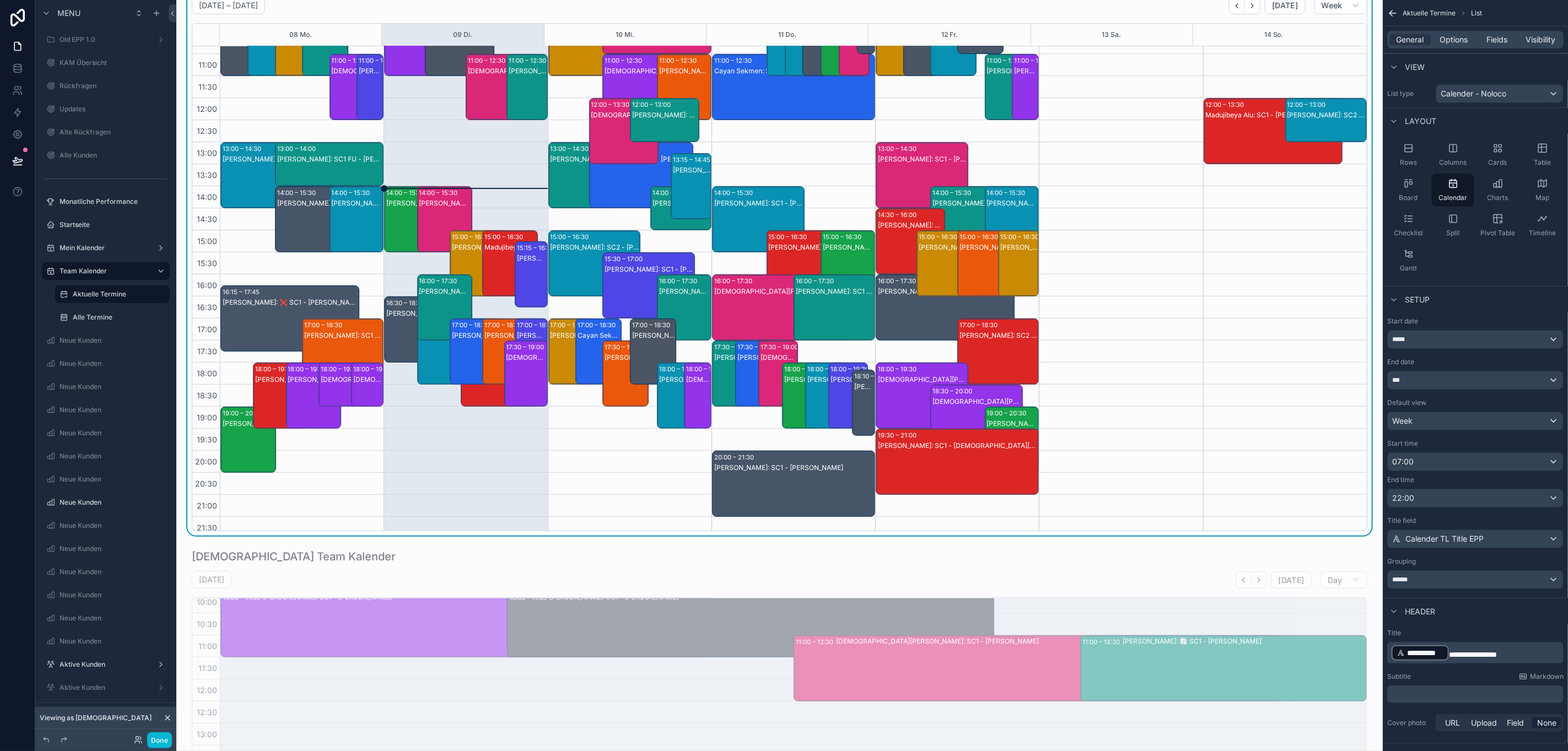
click at [1224, 343] on div "12:00 – 13:30 Madujibeya Alu: SC1 - [PERSON_NAME] 12:00 – 13:00 [PERSON_NAME]: …" at bounding box center [1285, 208] width 164 height 661
click at [1189, 435] on div "scrollable content" at bounding box center [780, 249] width 1189 height 572
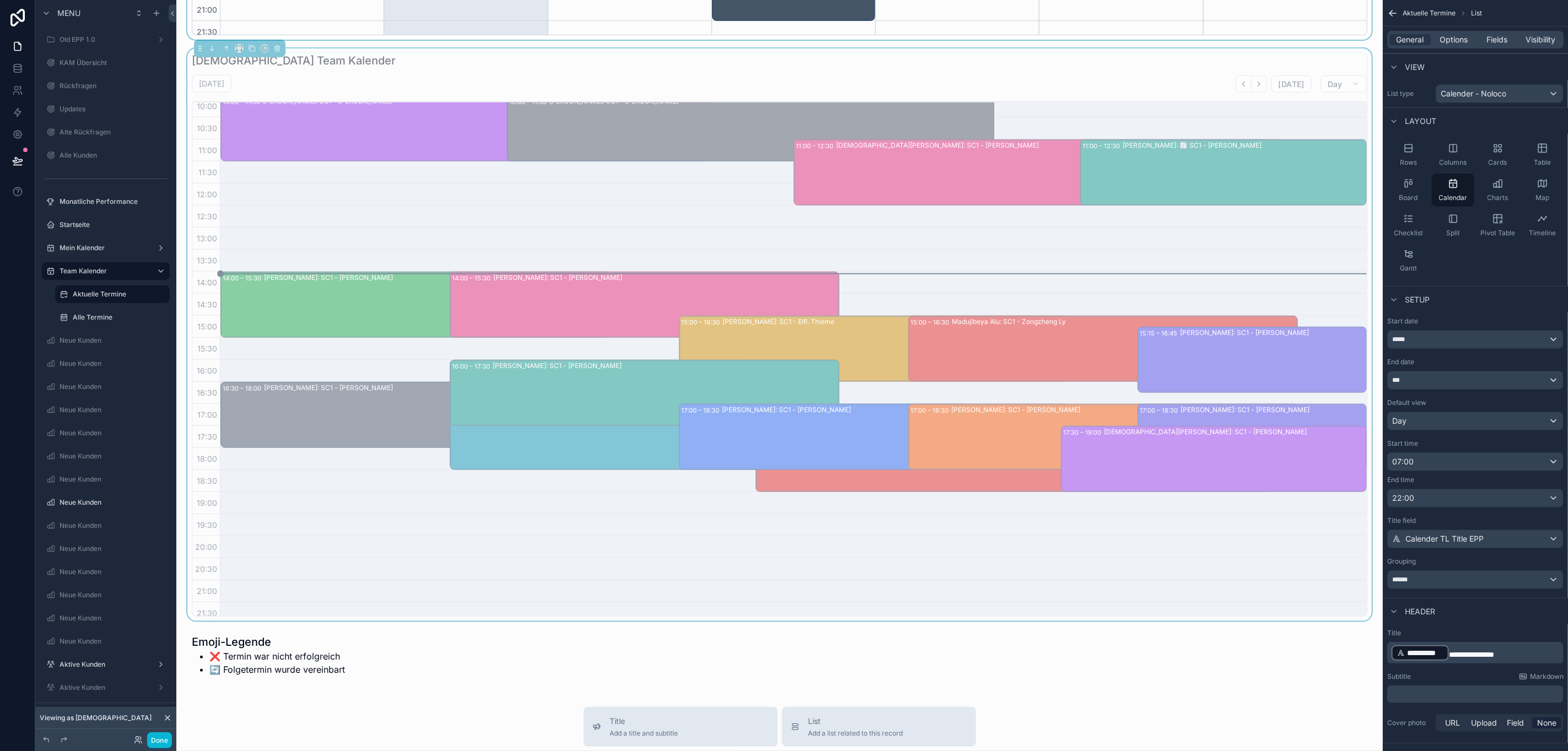
scroll to position [139, 0]
click at [1450, 45] on span "Options" at bounding box center [1454, 40] width 28 height 11
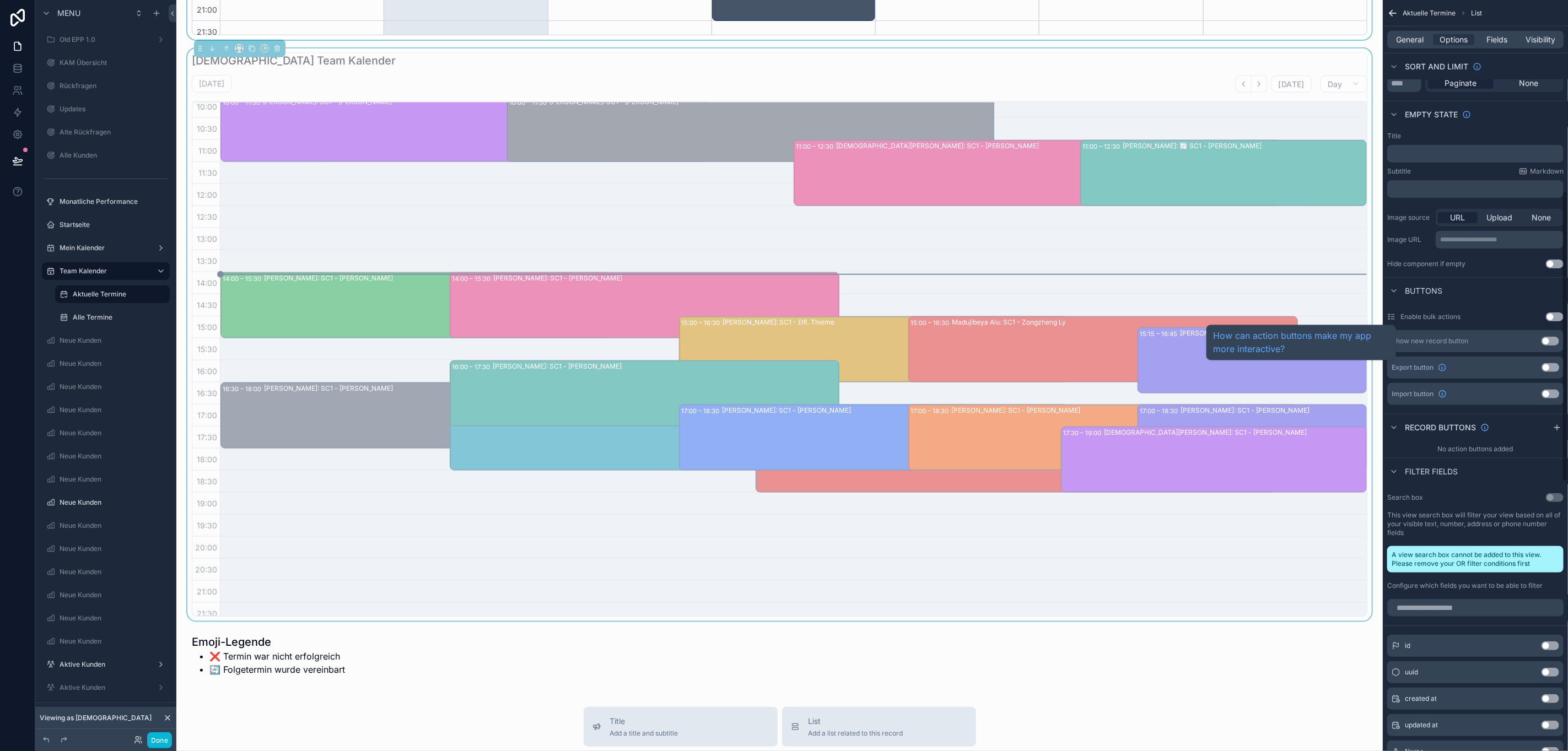
scroll to position [661, 0]
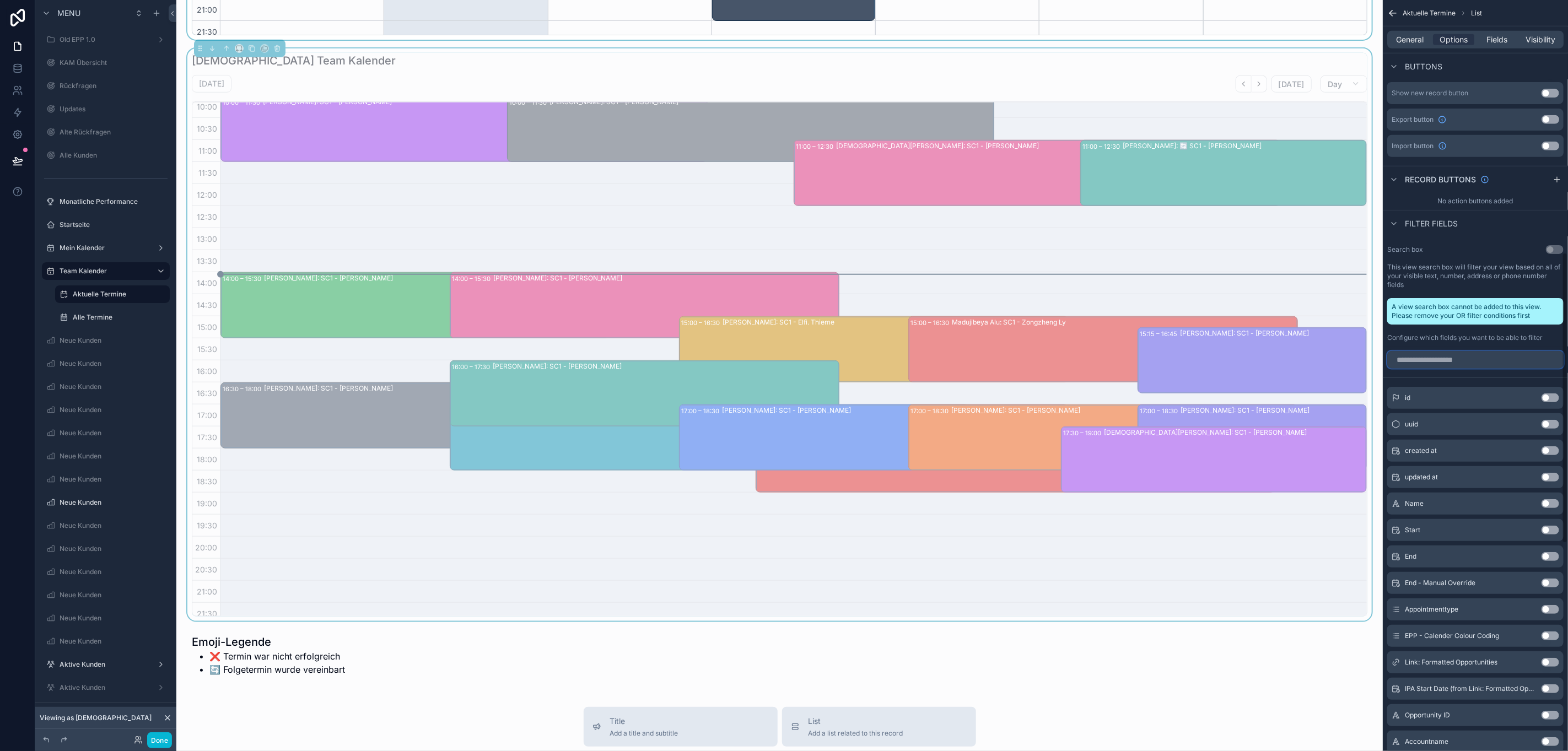
click at [1447, 362] on input "scrollable content" at bounding box center [1475, 360] width 177 height 18
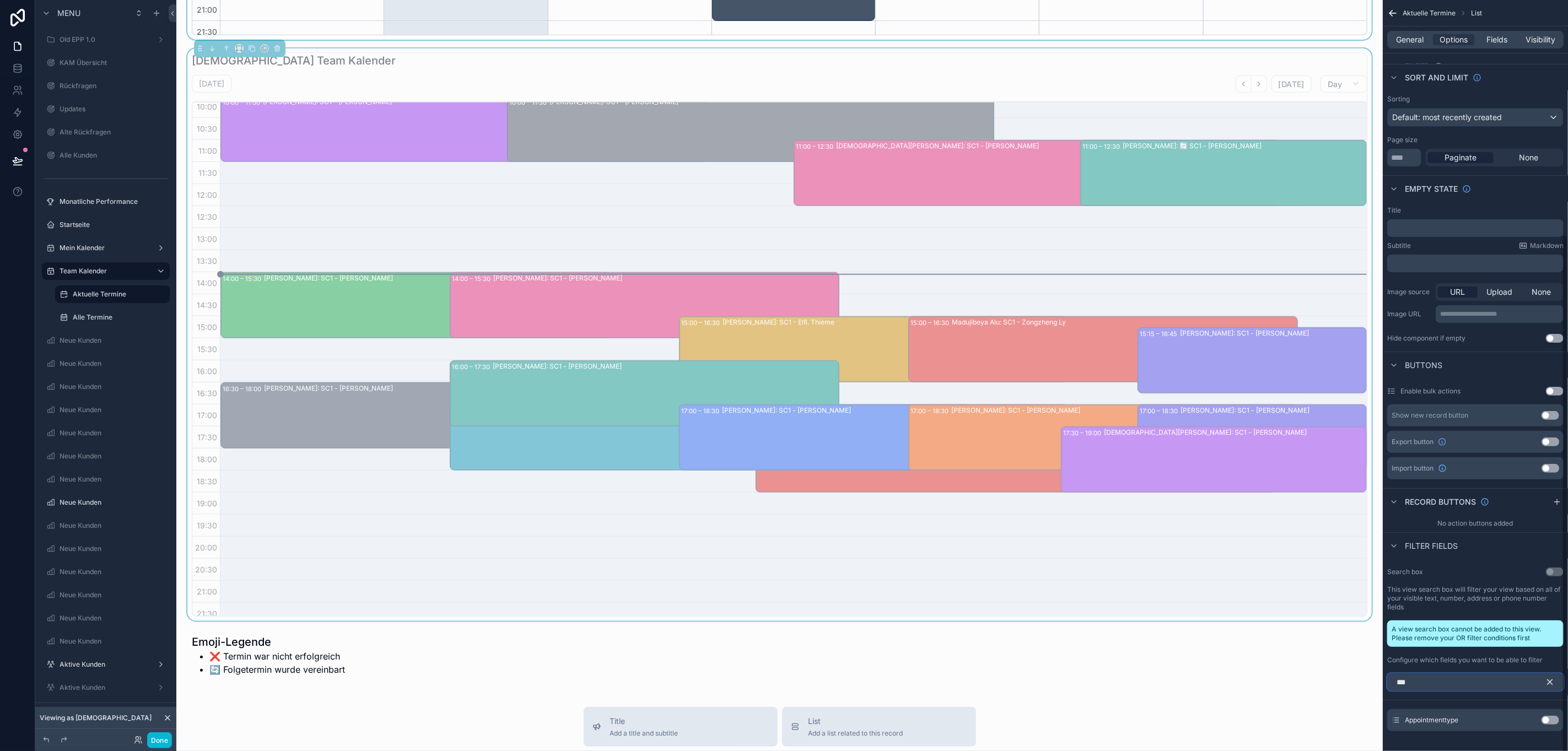
type input "***"
click at [1544, 716] on div "Use setting" at bounding box center [1550, 720] width 18 height 9
click at [1548, 717] on button "Use setting" at bounding box center [1550, 720] width 18 height 9
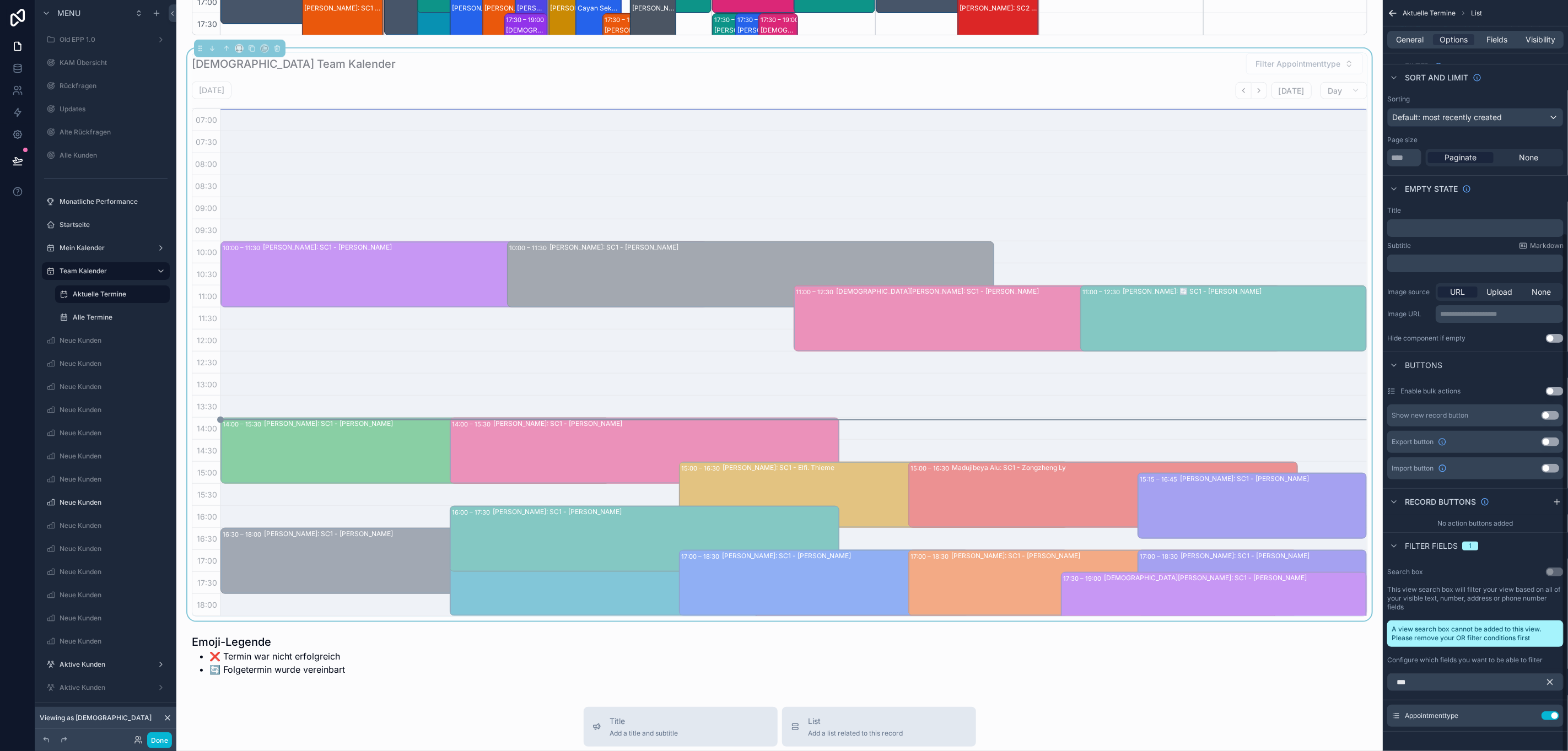
click at [1546, 683] on icon "scrollable content" at bounding box center [1550, 682] width 10 height 10
click at [1496, 678] on input "scrollable content" at bounding box center [1475, 682] width 177 height 18
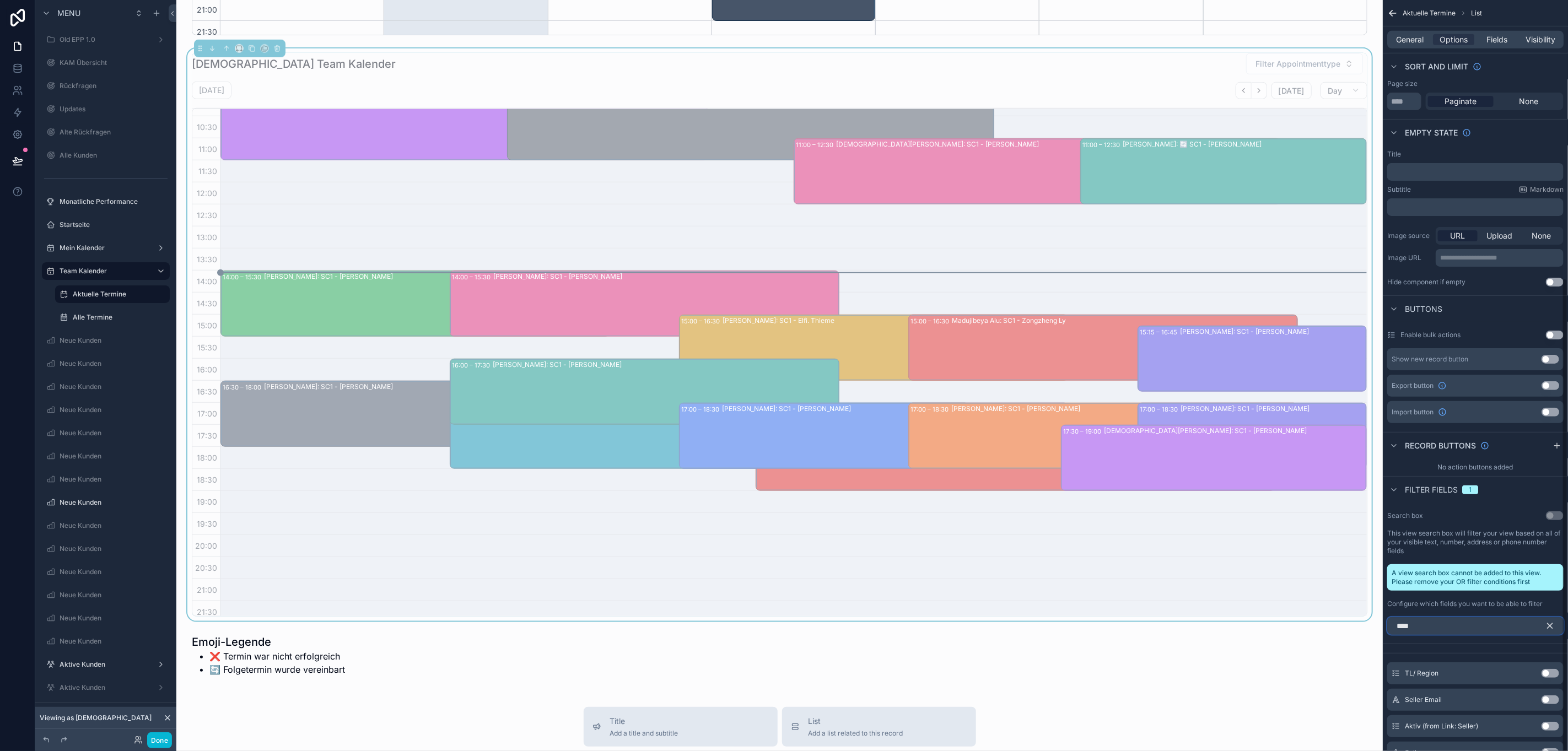
scroll to position [453, 0]
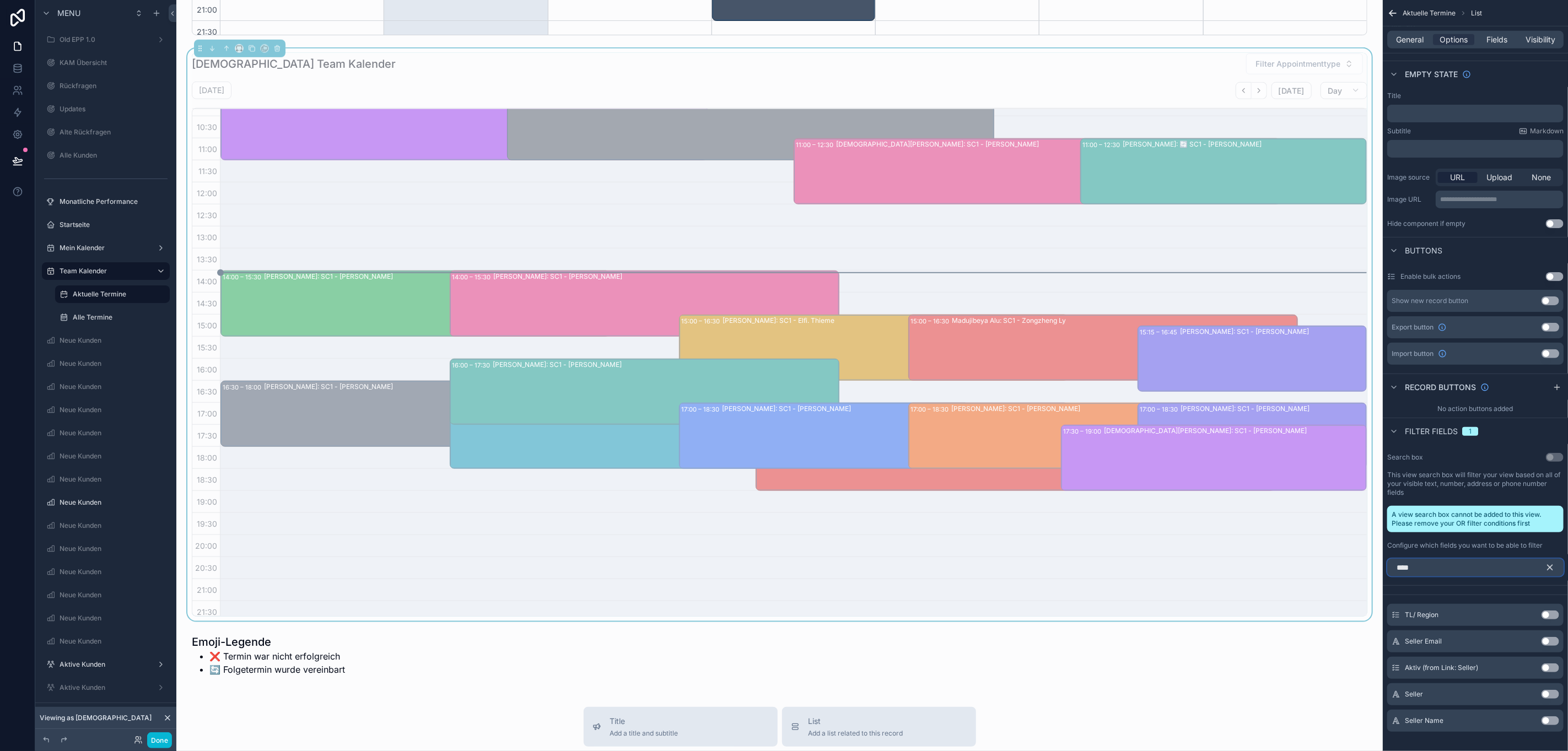
type input "****"
click at [1546, 723] on button "Use setting" at bounding box center [1550, 721] width 18 height 9
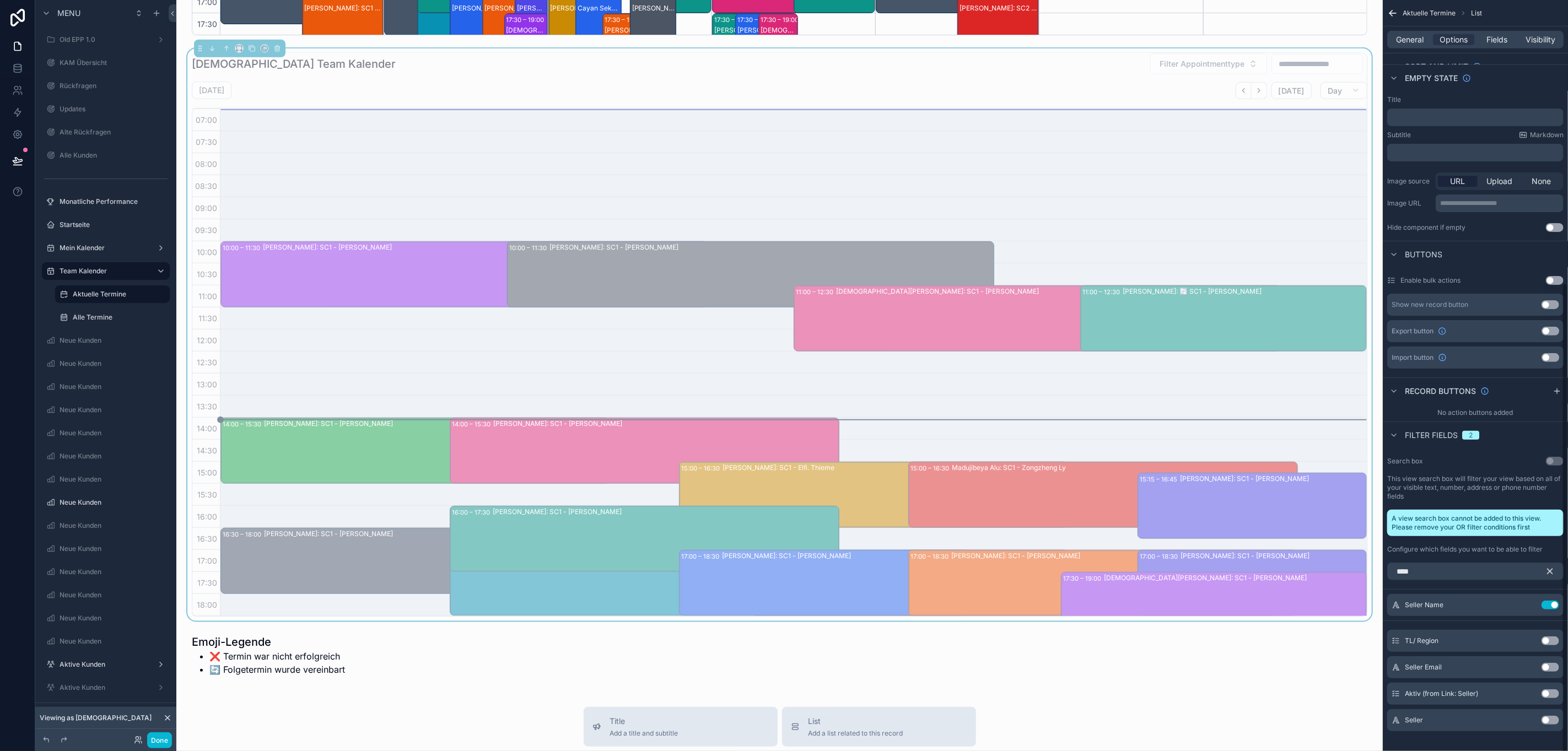
scroll to position [147, 0]
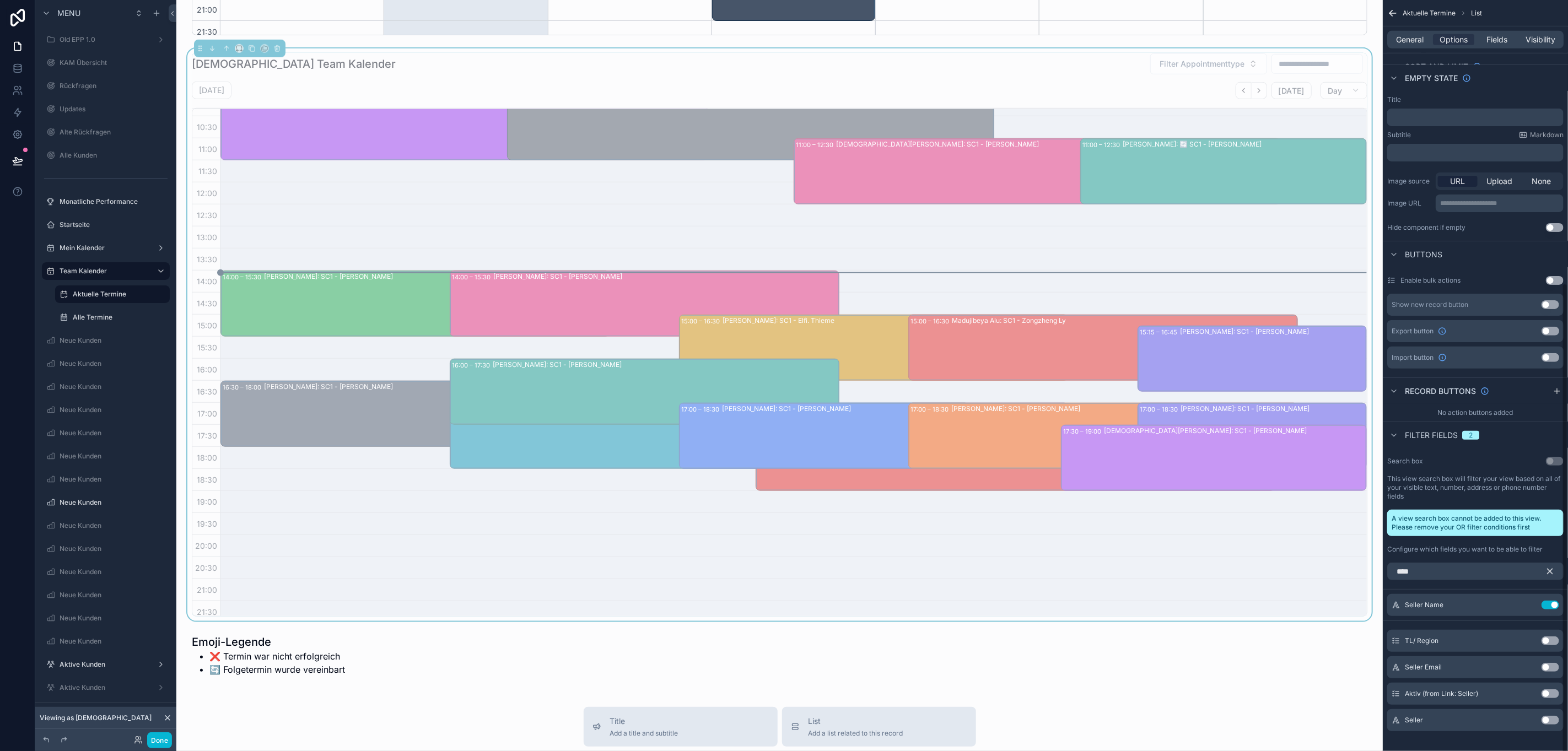
click at [1550, 571] on icon "scrollable content" at bounding box center [1550, 571] width 10 height 10
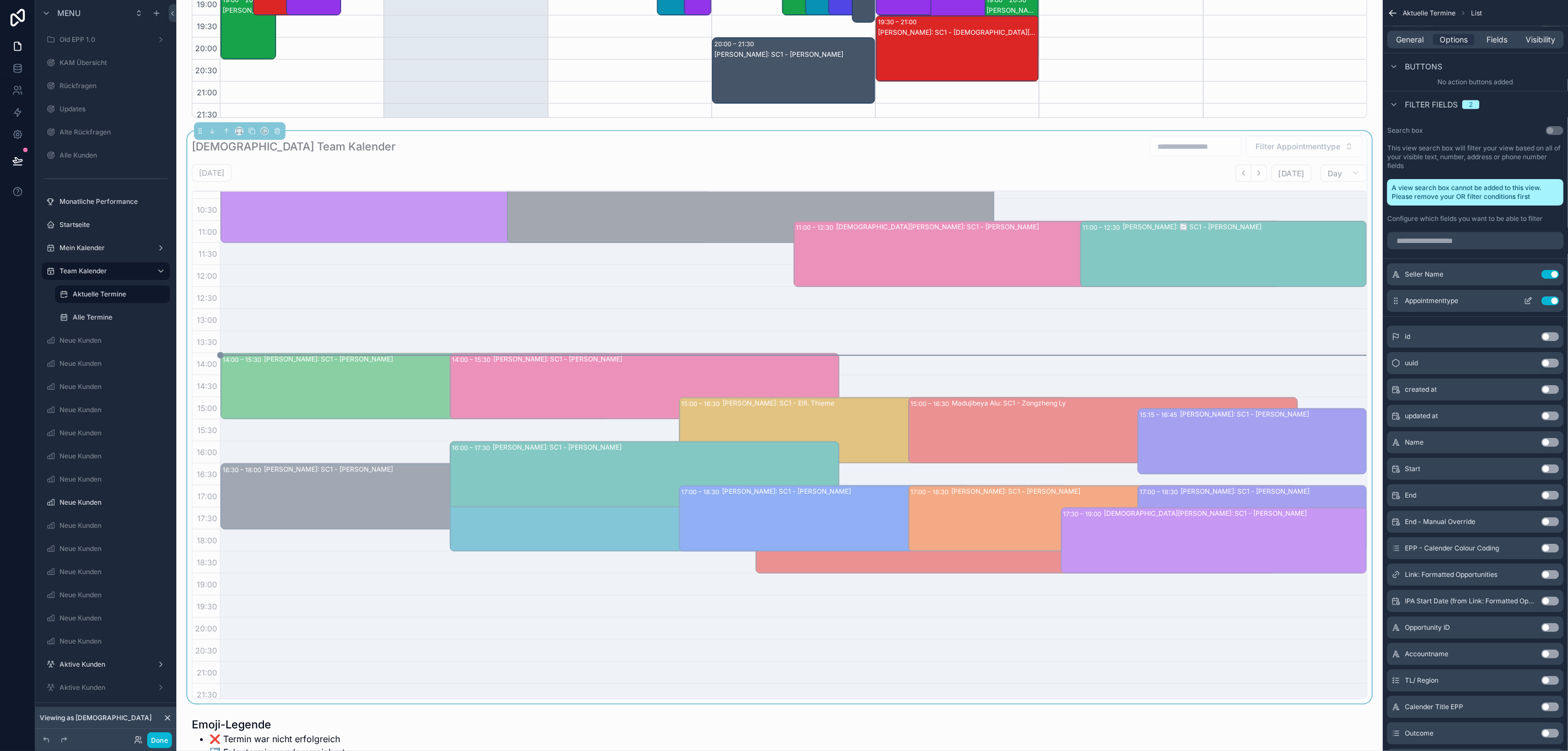
click at [1525, 299] on icon "scrollable content" at bounding box center [1528, 301] width 9 height 9
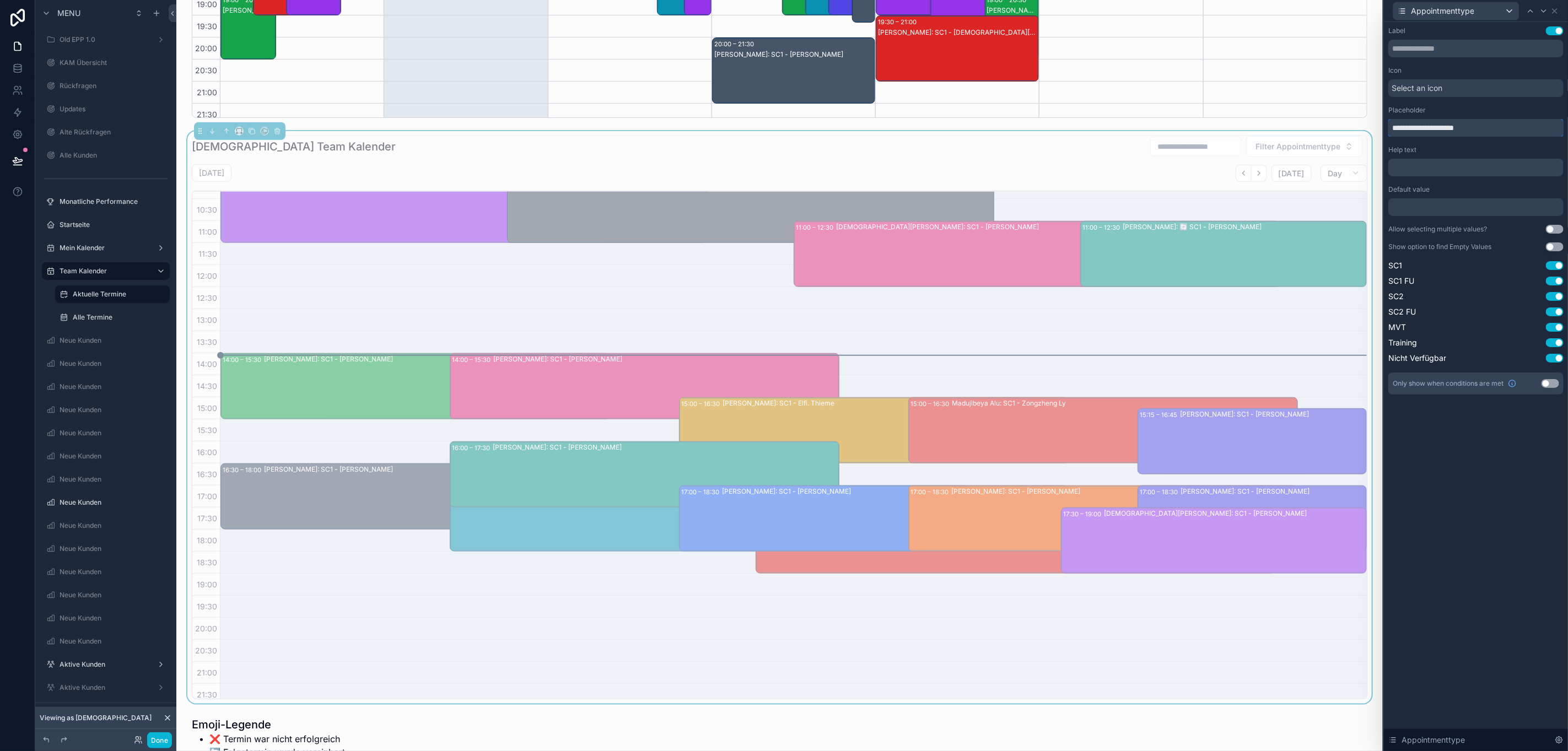
click at [1475, 122] on input "**********" at bounding box center [1476, 128] width 175 height 18
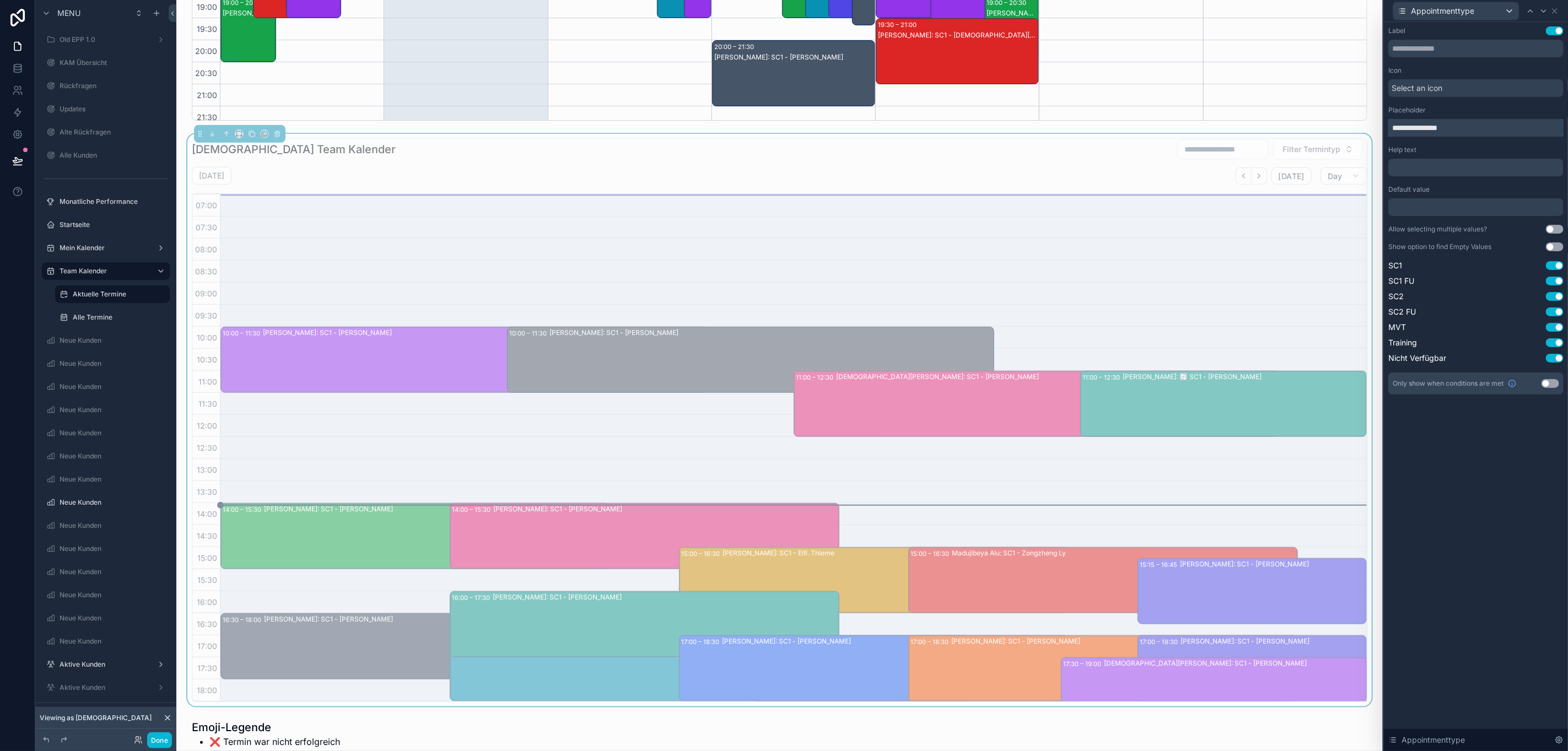
scroll to position [0, 0]
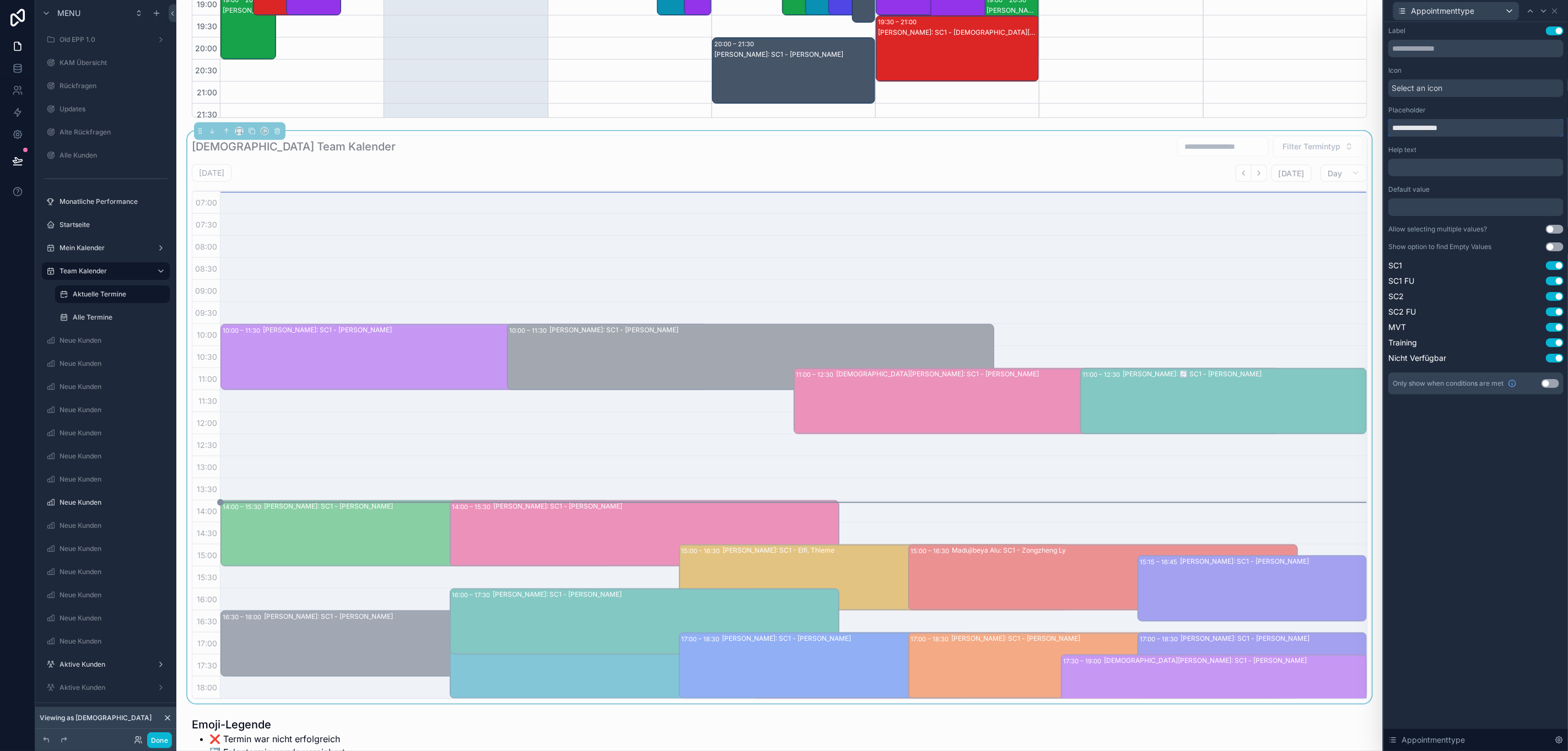
type input "**********"
click at [1009, 158] on div "[DEMOGRAPHIC_DATA] Team Kalender Filter Termintyp" at bounding box center [779, 146] width 1175 height 22
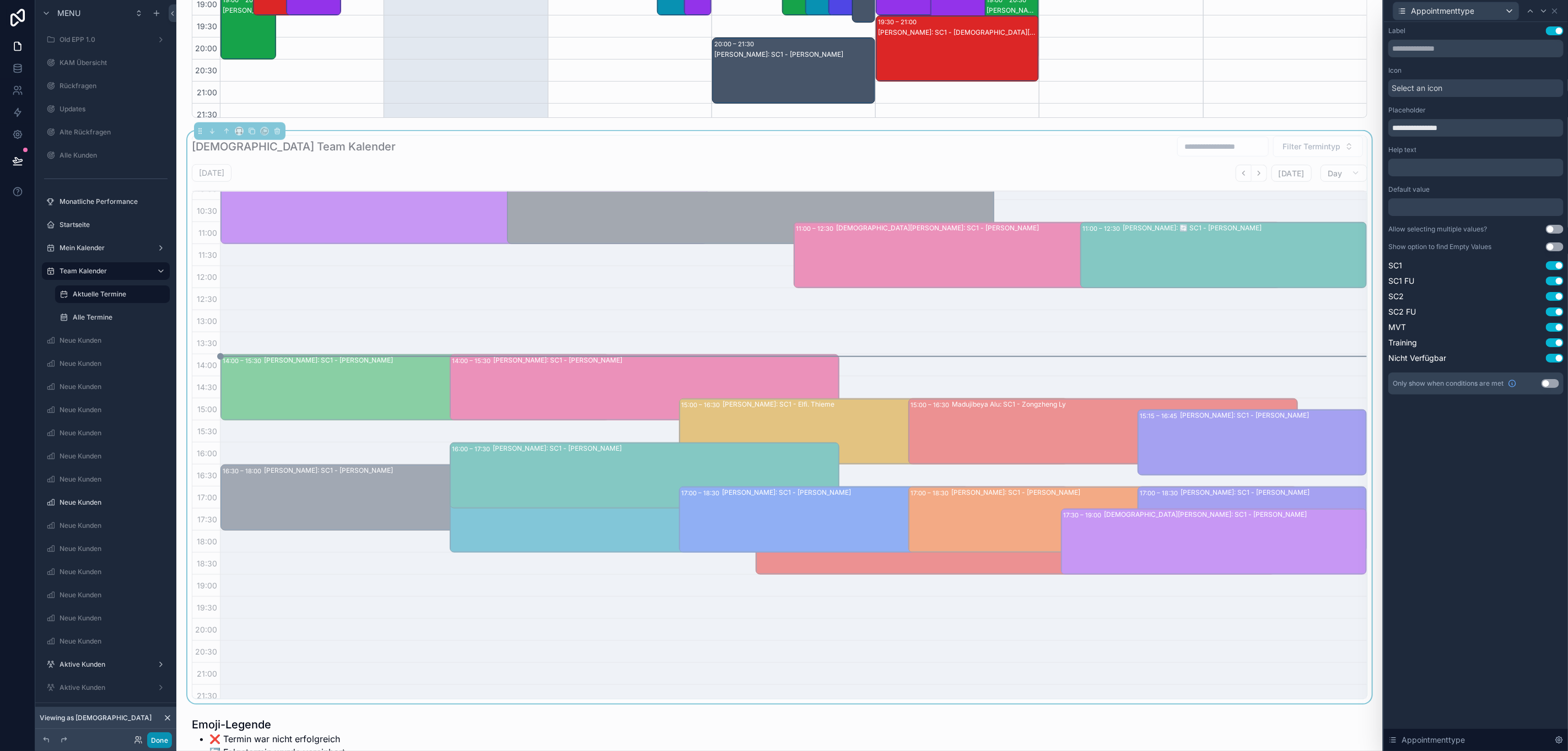
click at [155, 743] on button "Done" at bounding box center [159, 740] width 24 height 16
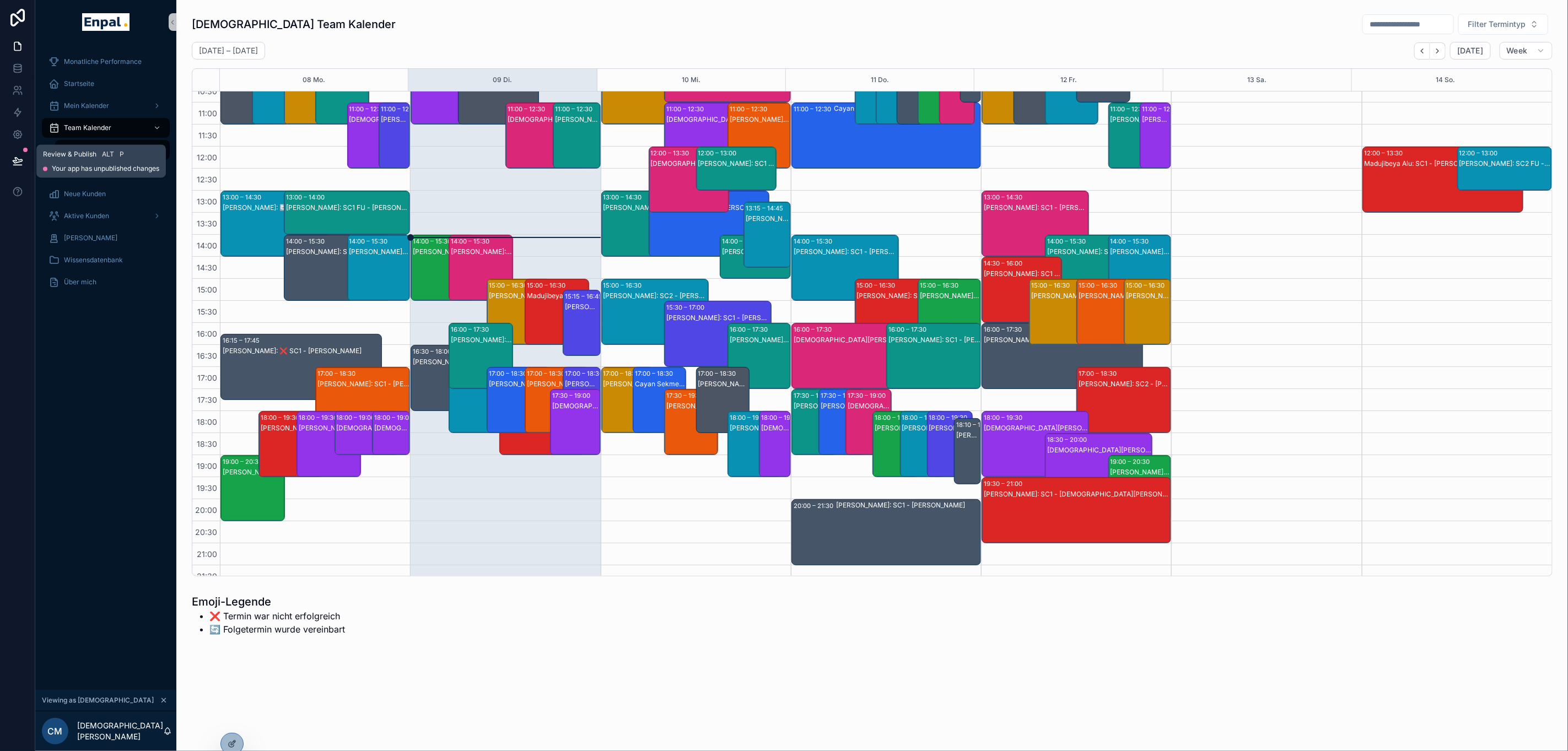
click at [13, 160] on icon at bounding box center [17, 160] width 9 height 6
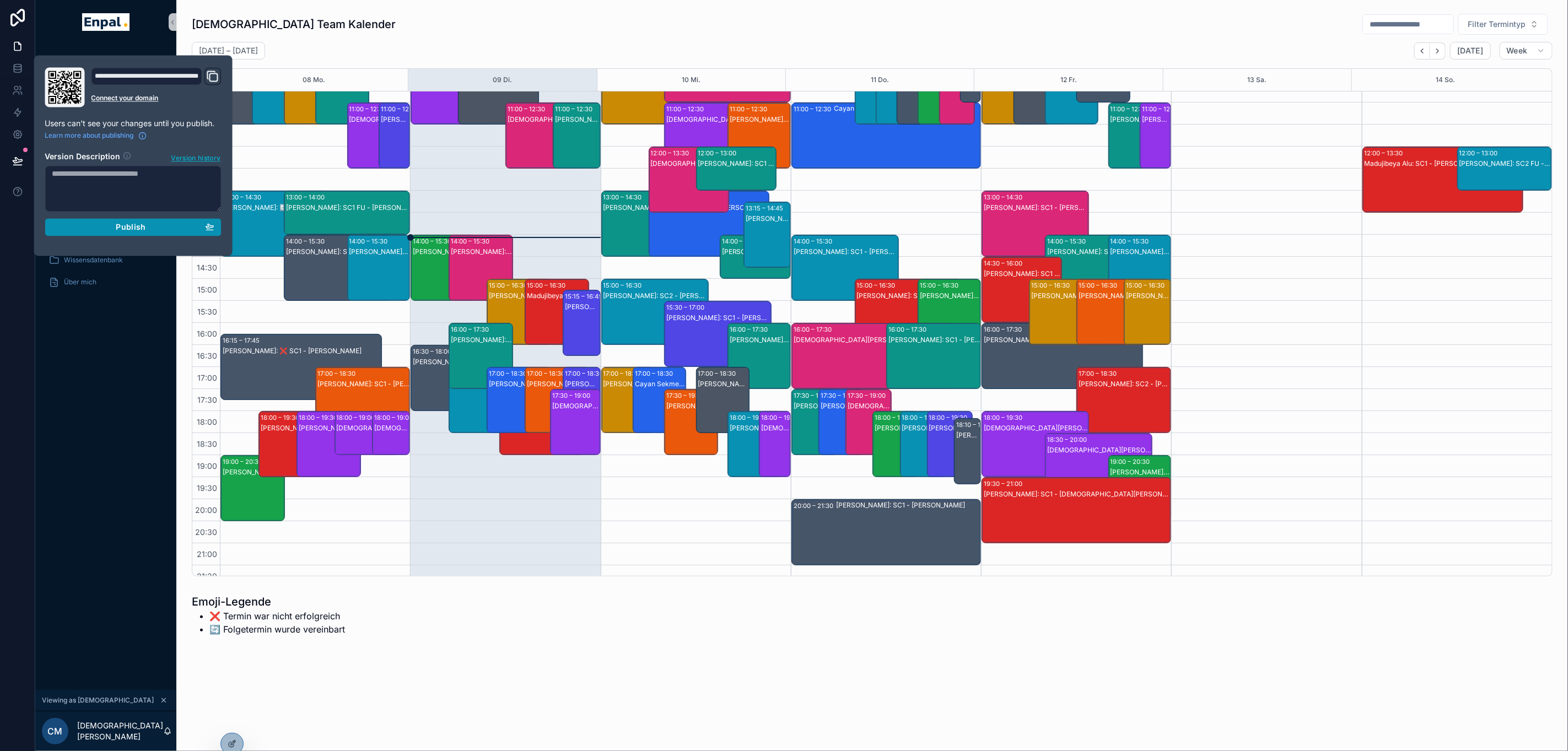
click at [168, 230] on div "Publish" at bounding box center [133, 227] width 162 height 10
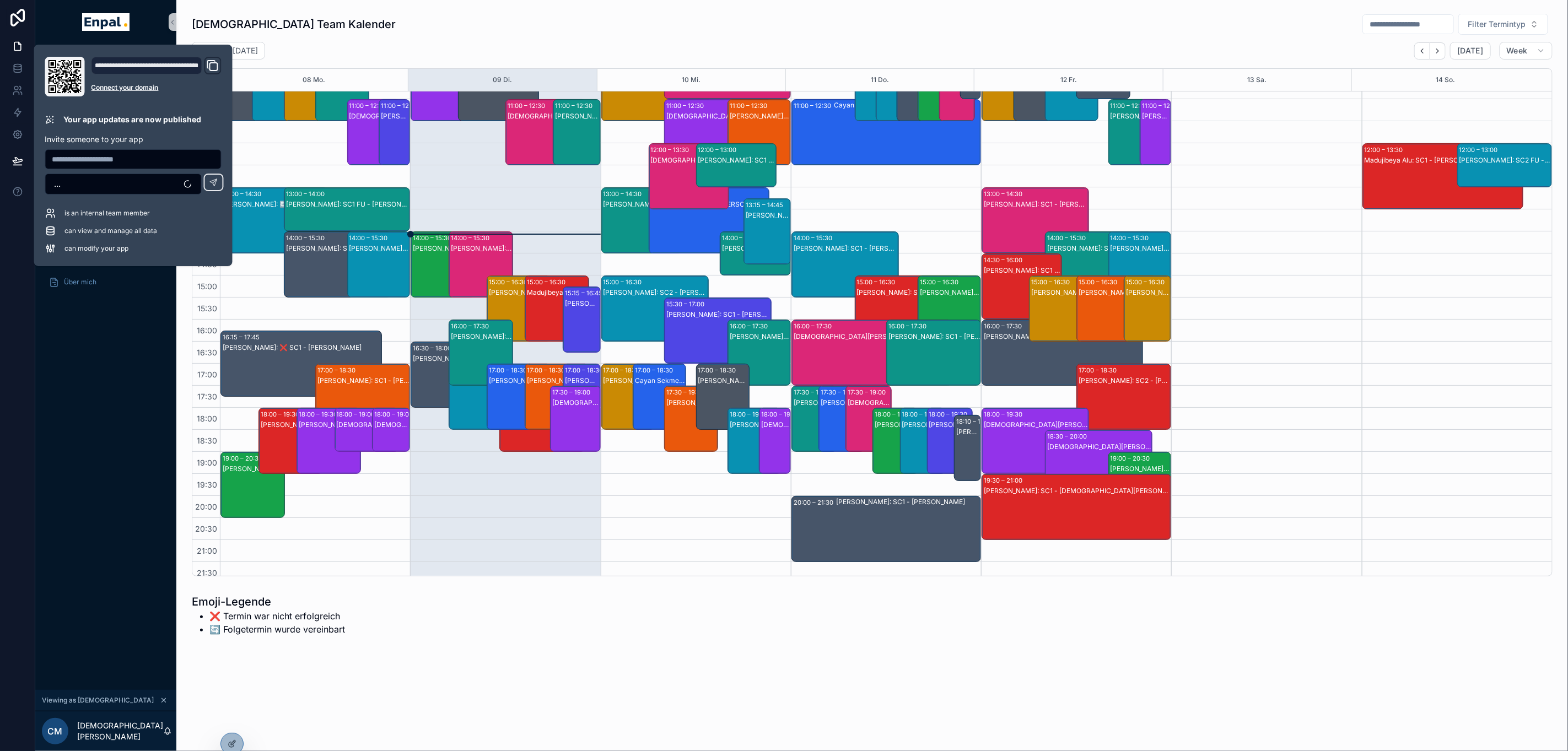
click at [422, 11] on div "[DEMOGRAPHIC_DATA] Team Kalender Filter Termintyp [DATE] – [DATE] [DATE] Week 0…" at bounding box center [872, 294] width 1374 height 572
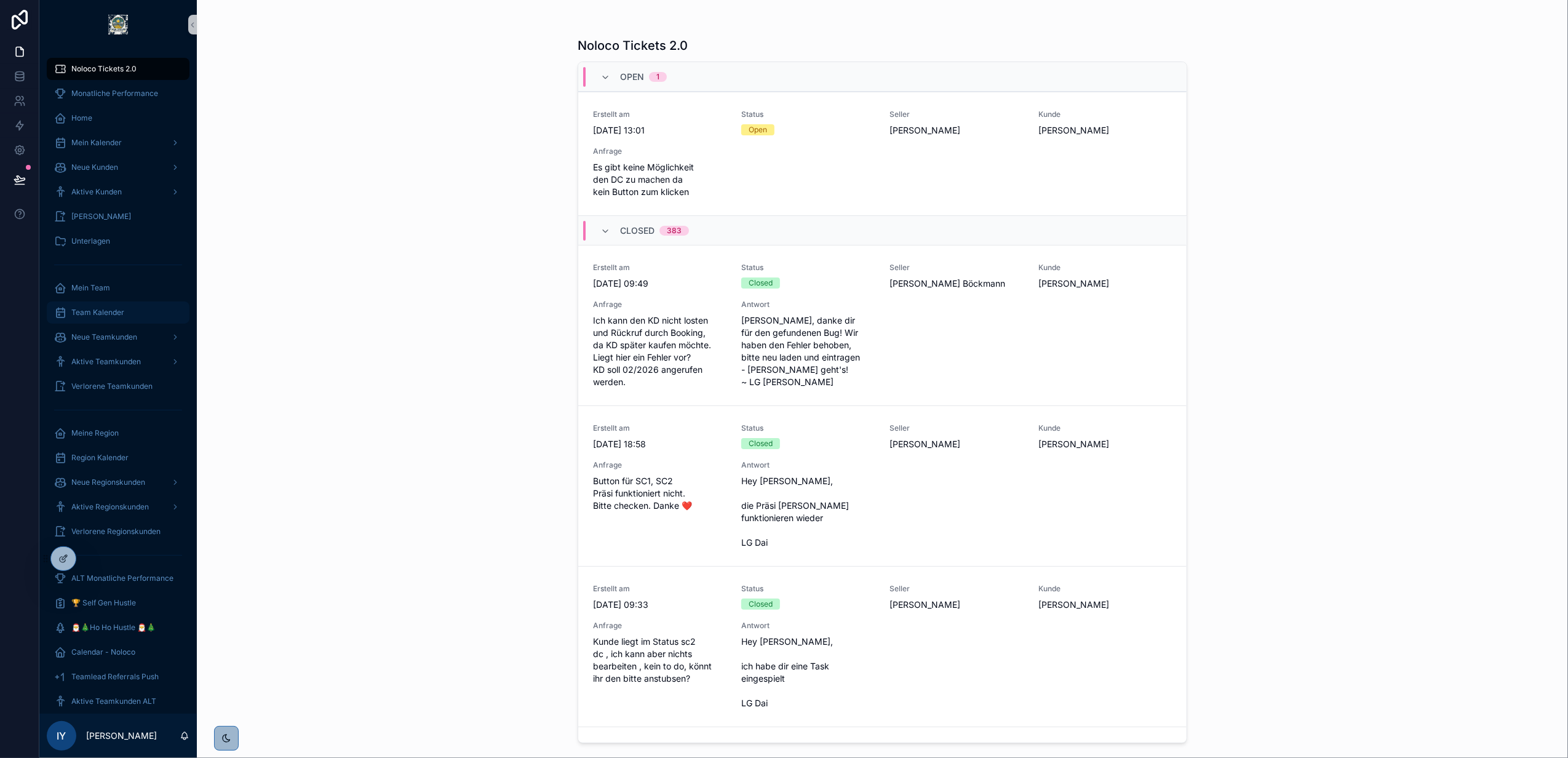
click at [128, 311] on div "Team Kalender" at bounding box center [118, 313] width 128 height 20
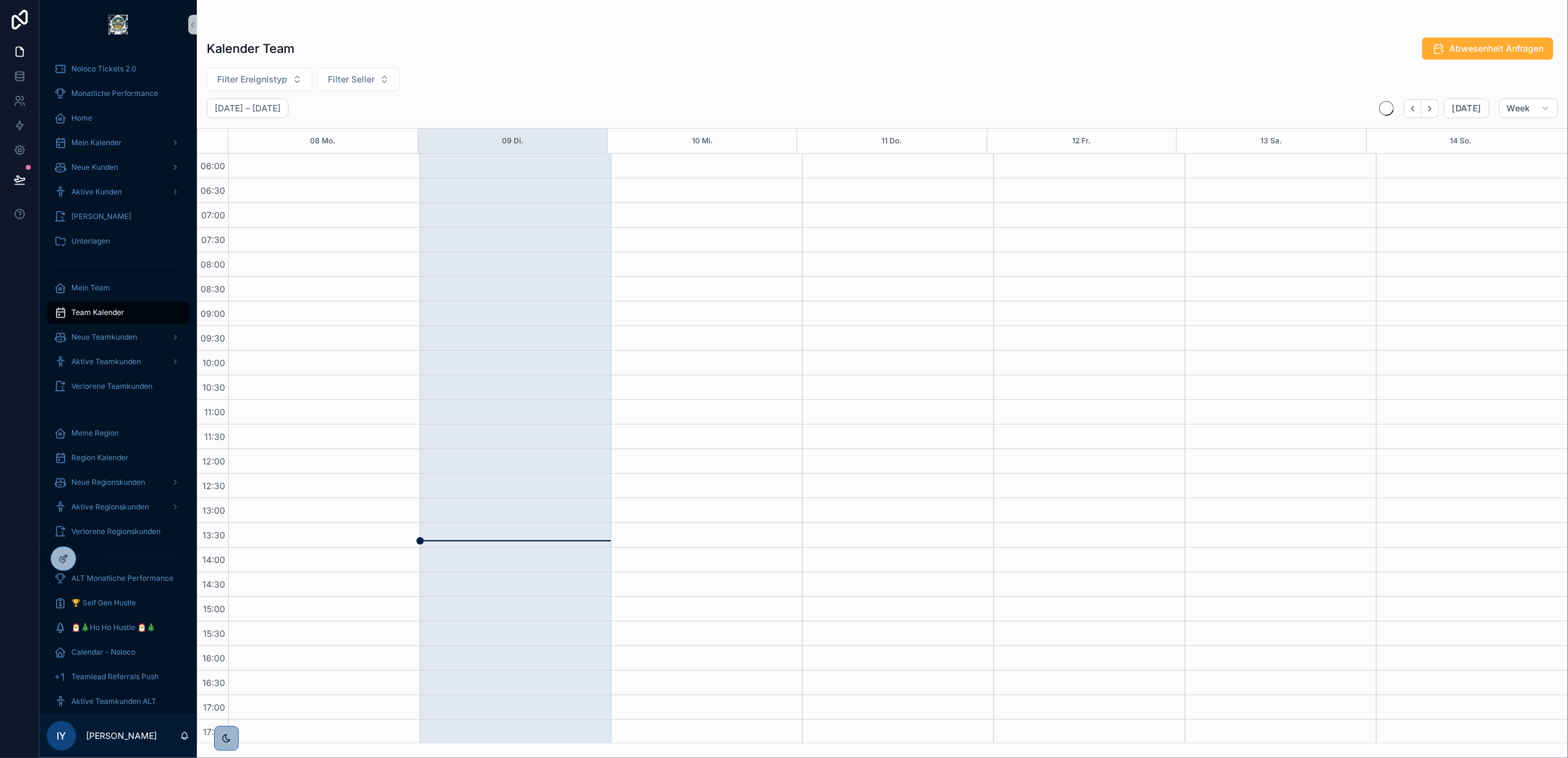
scroll to position [200, 0]
click at [62, 552] on div at bounding box center [63, 558] width 25 height 23
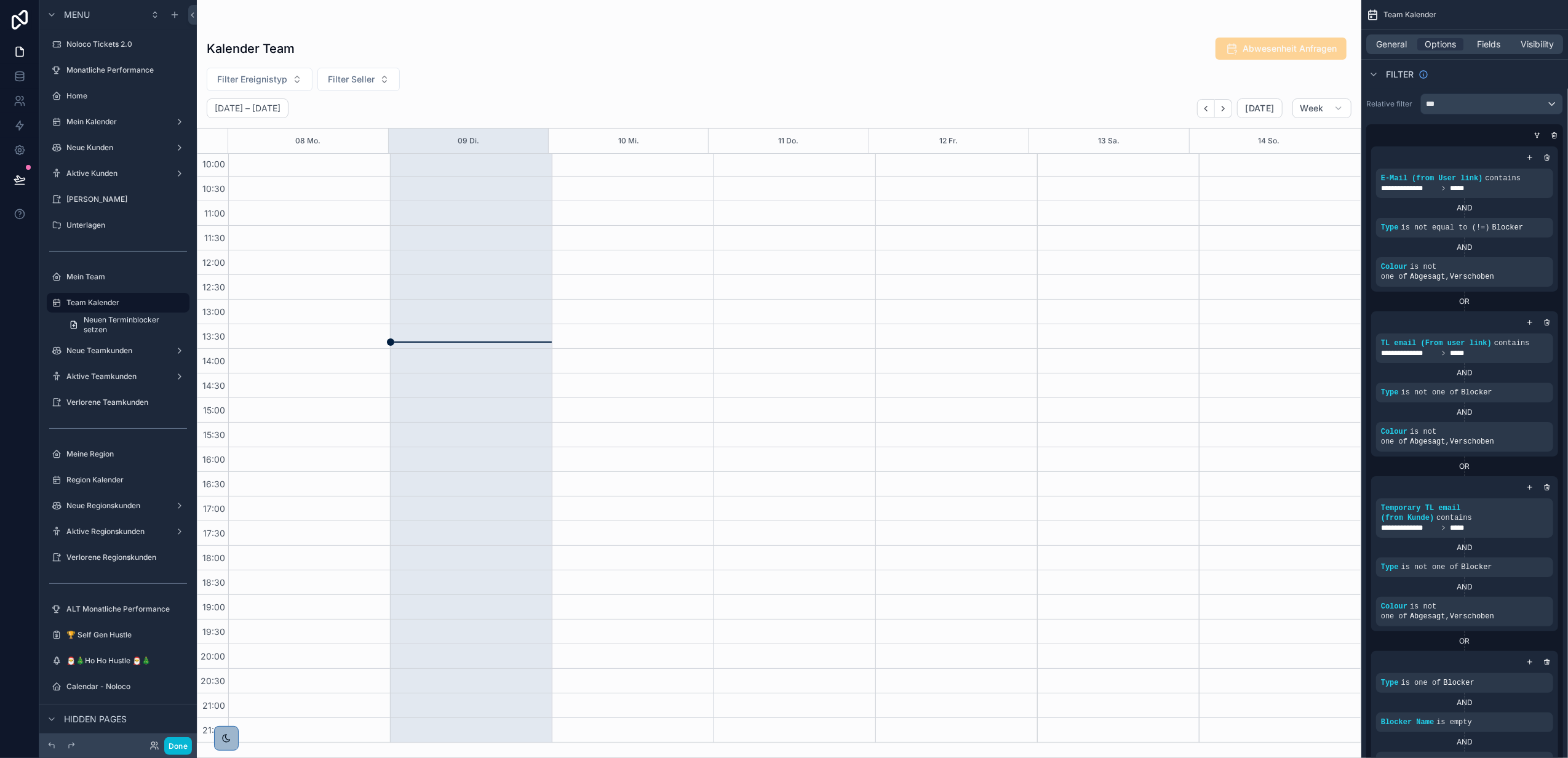
click at [453, 83] on div "scrollable content" at bounding box center [779, 379] width 1165 height 758
click at [638, 83] on div "Filter Ereignistyp Filter Seller" at bounding box center [779, 79] width 1165 height 23
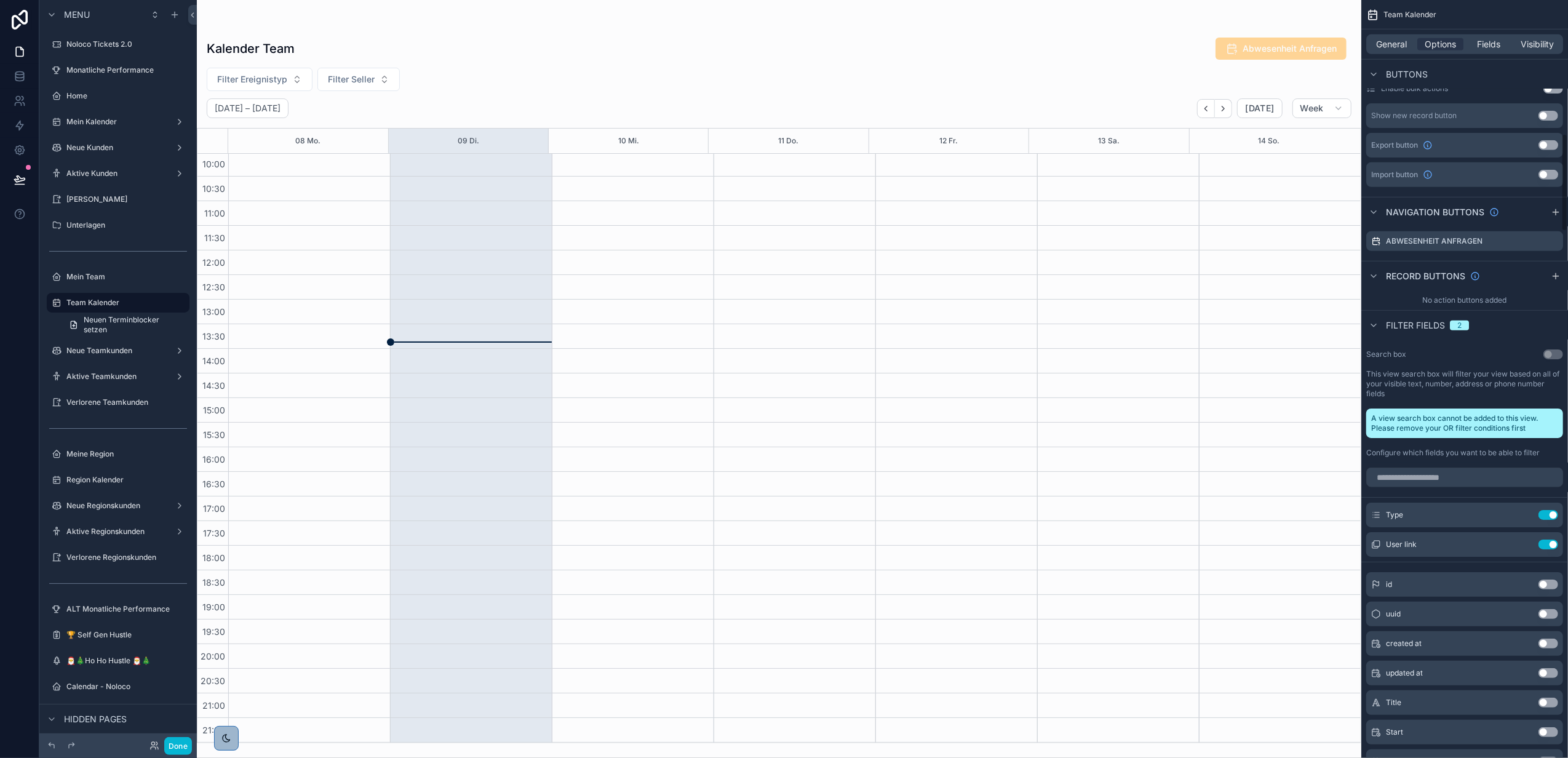
scroll to position [902, 0]
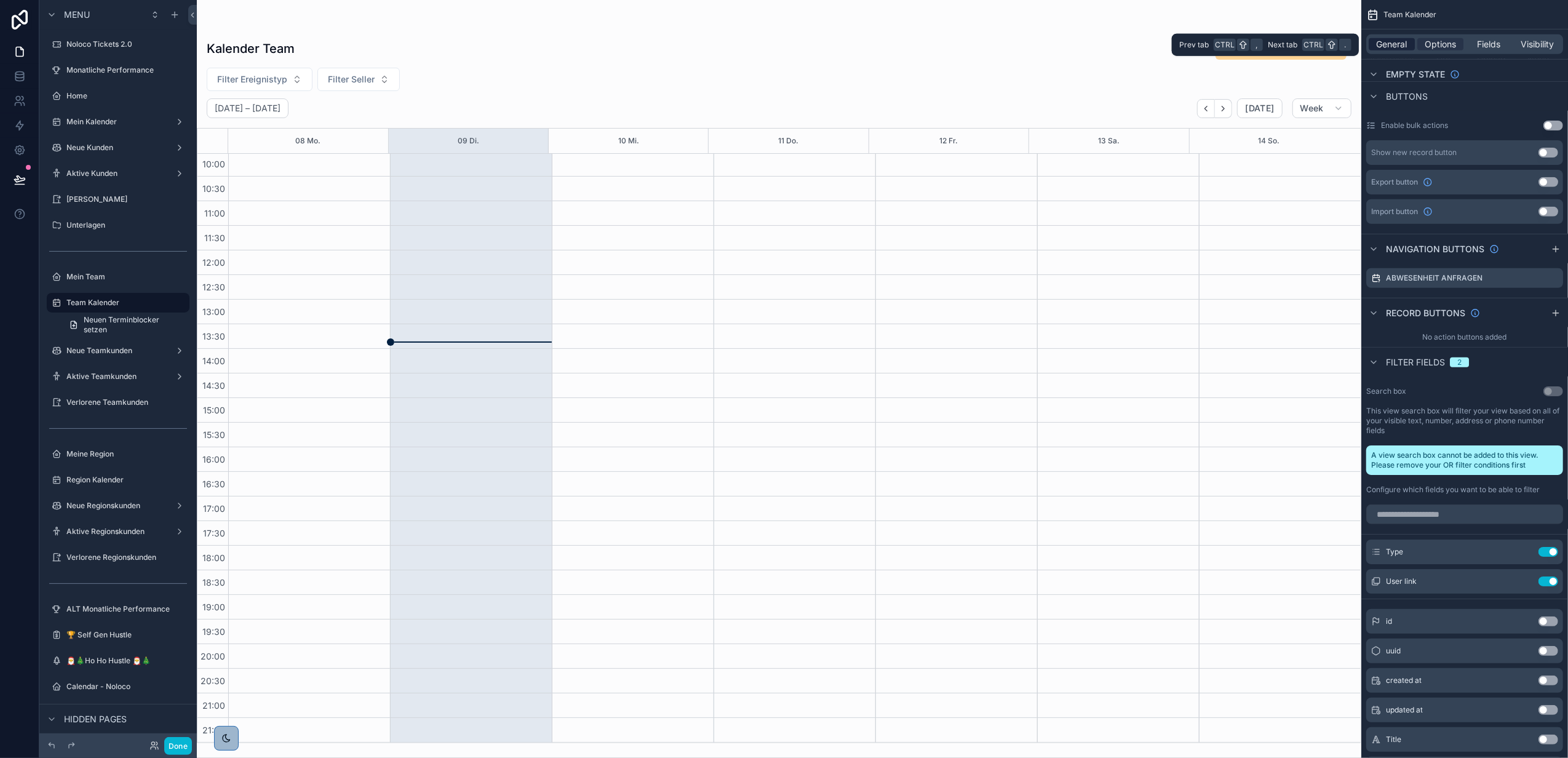
click at [1397, 38] on span "General" at bounding box center [1393, 44] width 31 height 13
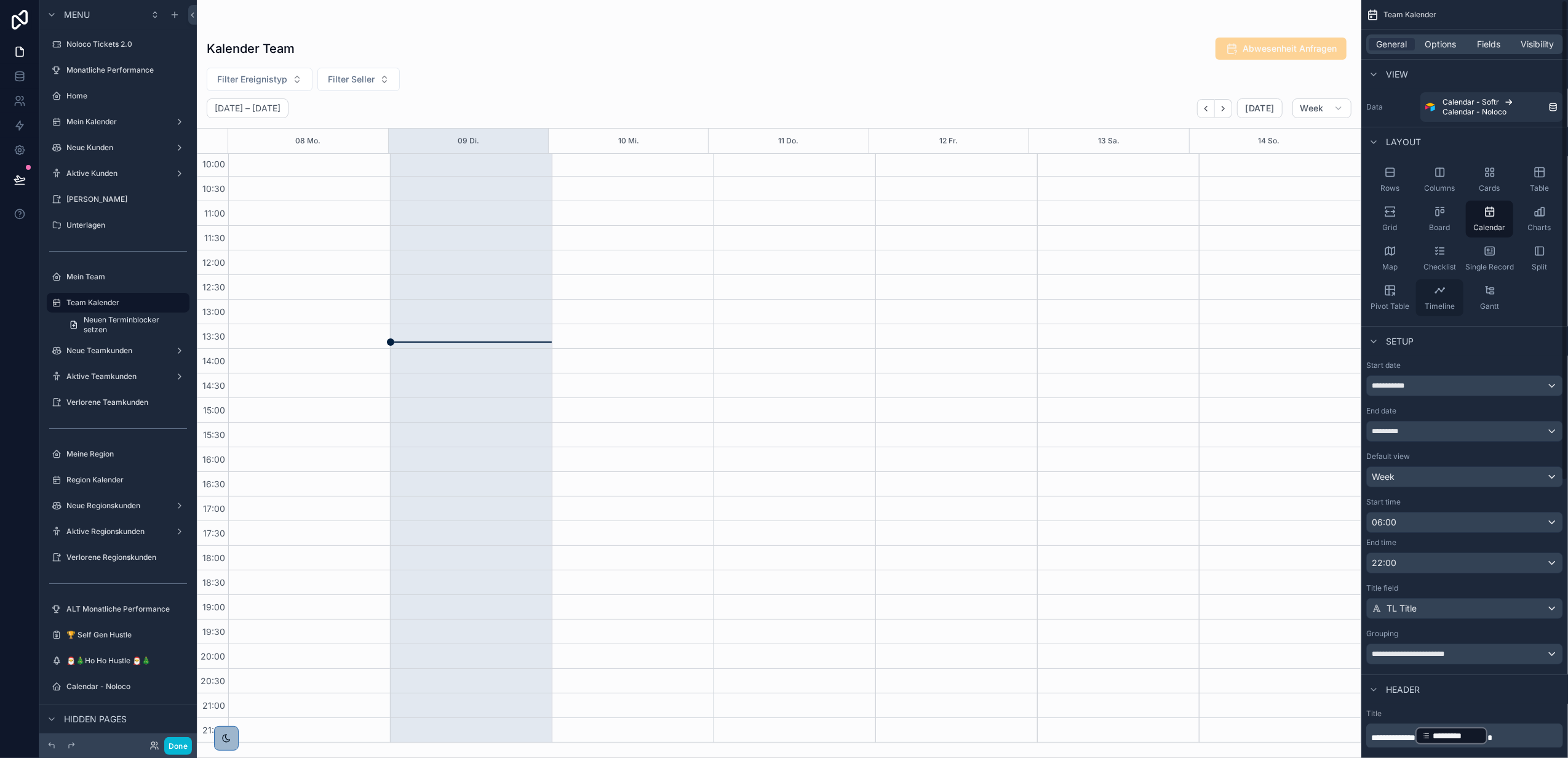
scroll to position [0, 0]
click at [1435, 50] on span "Options" at bounding box center [1440, 44] width 32 height 13
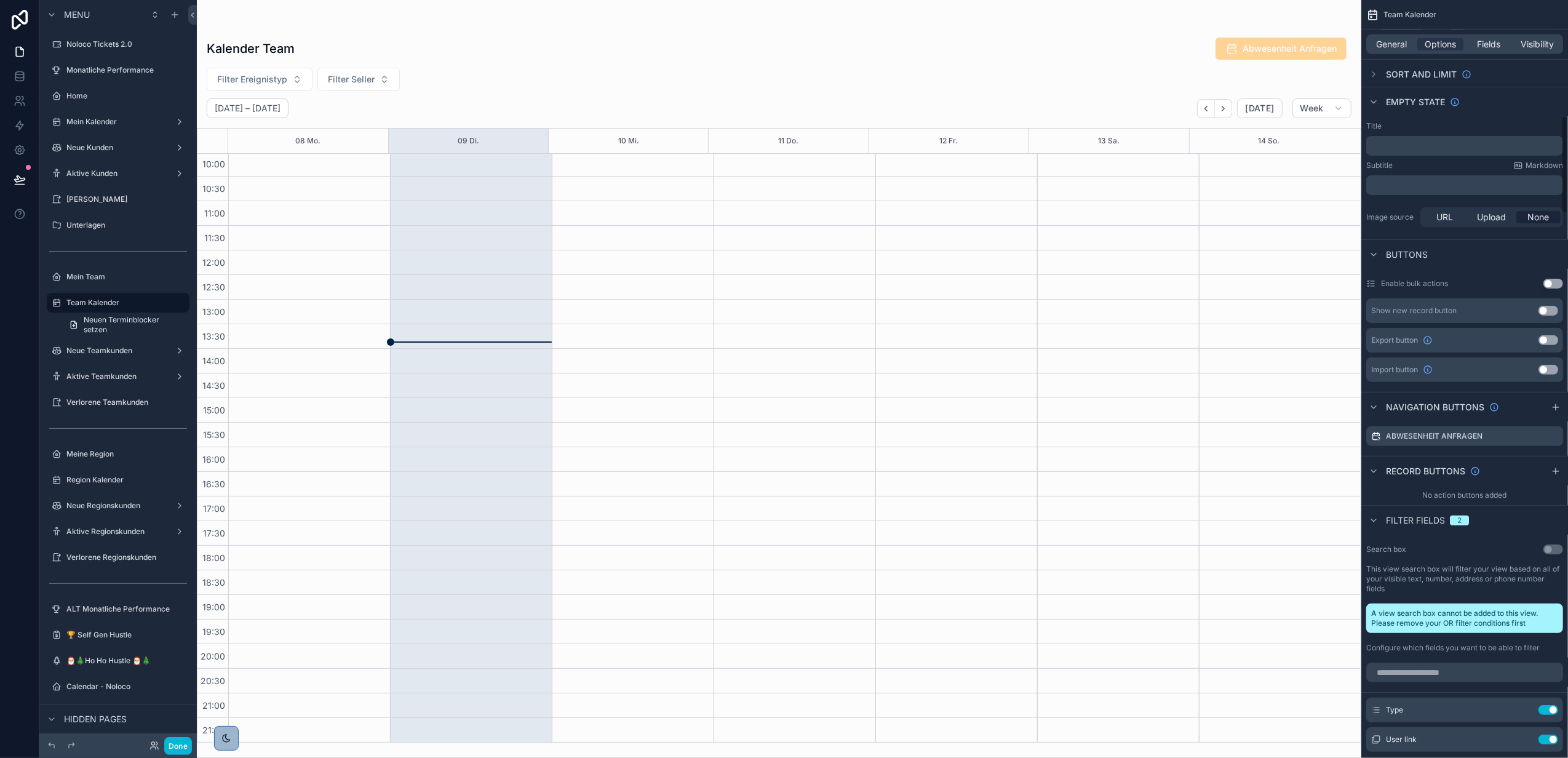
scroll to position [902, 0]
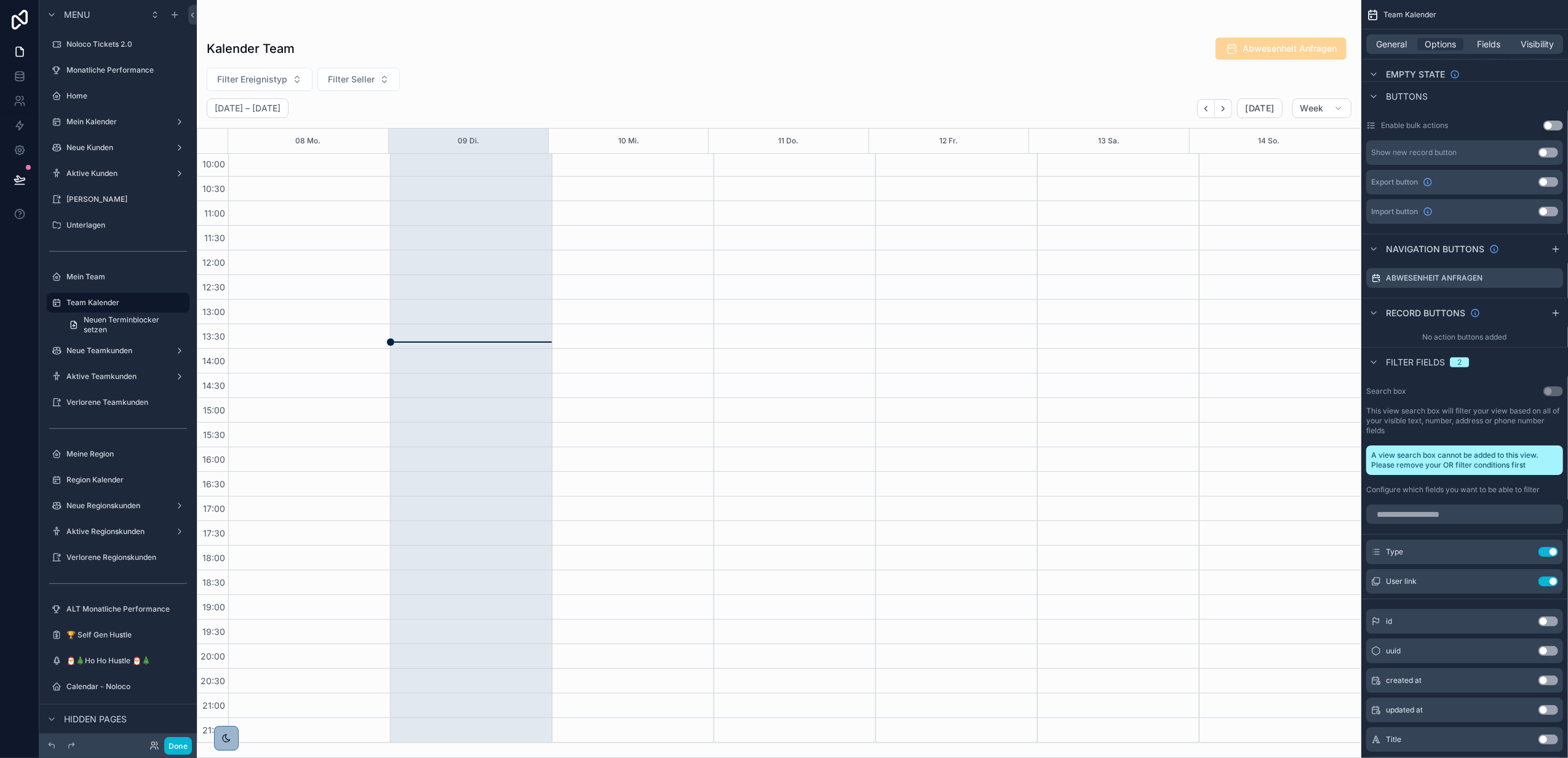
drag, startPoint x: 1381, startPoint y: 325, endPoint x: 1374, endPoint y: 326, distance: 7.1
click at [1379, 355] on div "Filter fields 2" at bounding box center [1418, 362] width 103 height 15
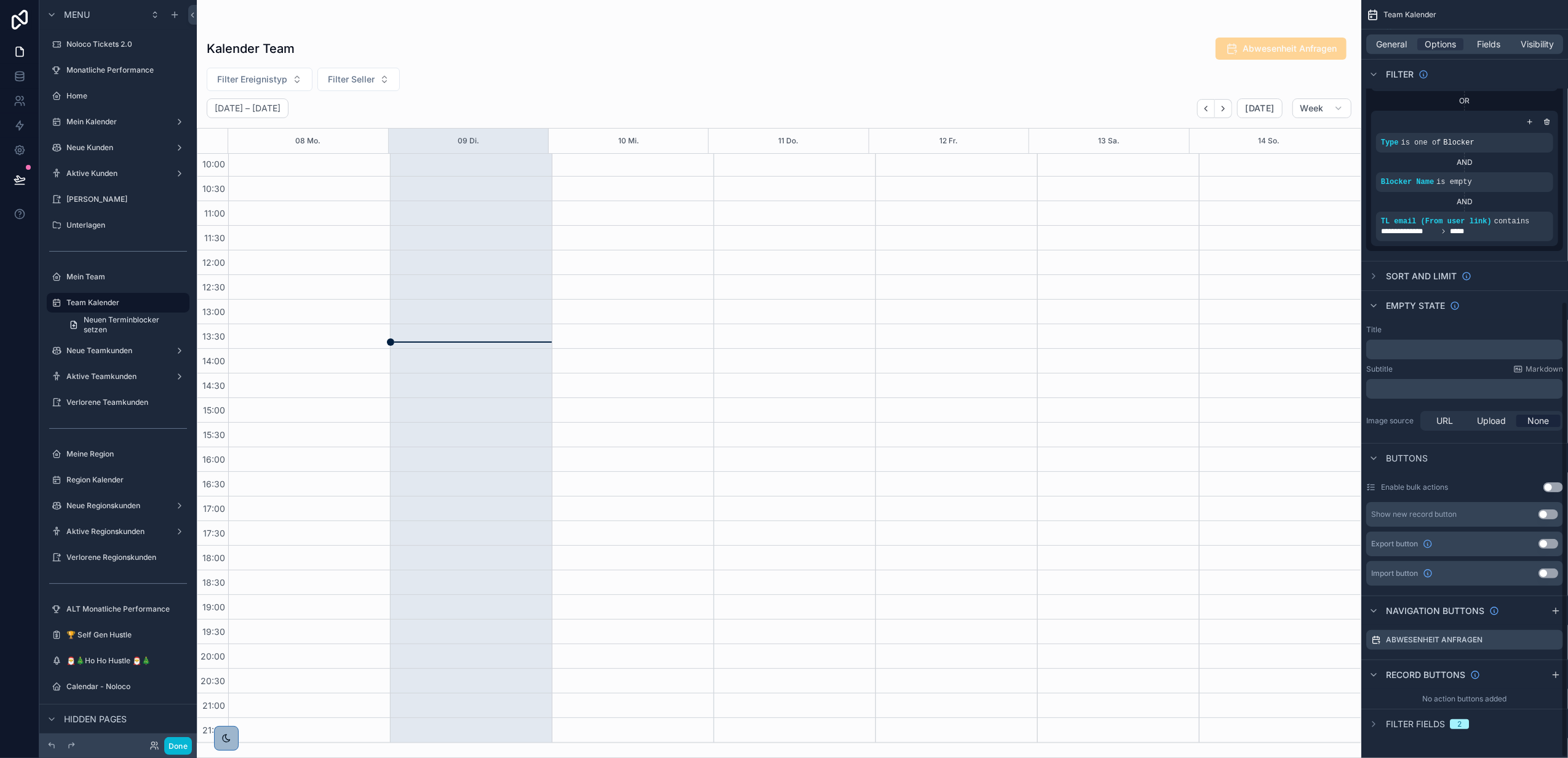
scroll to position [501, 0]
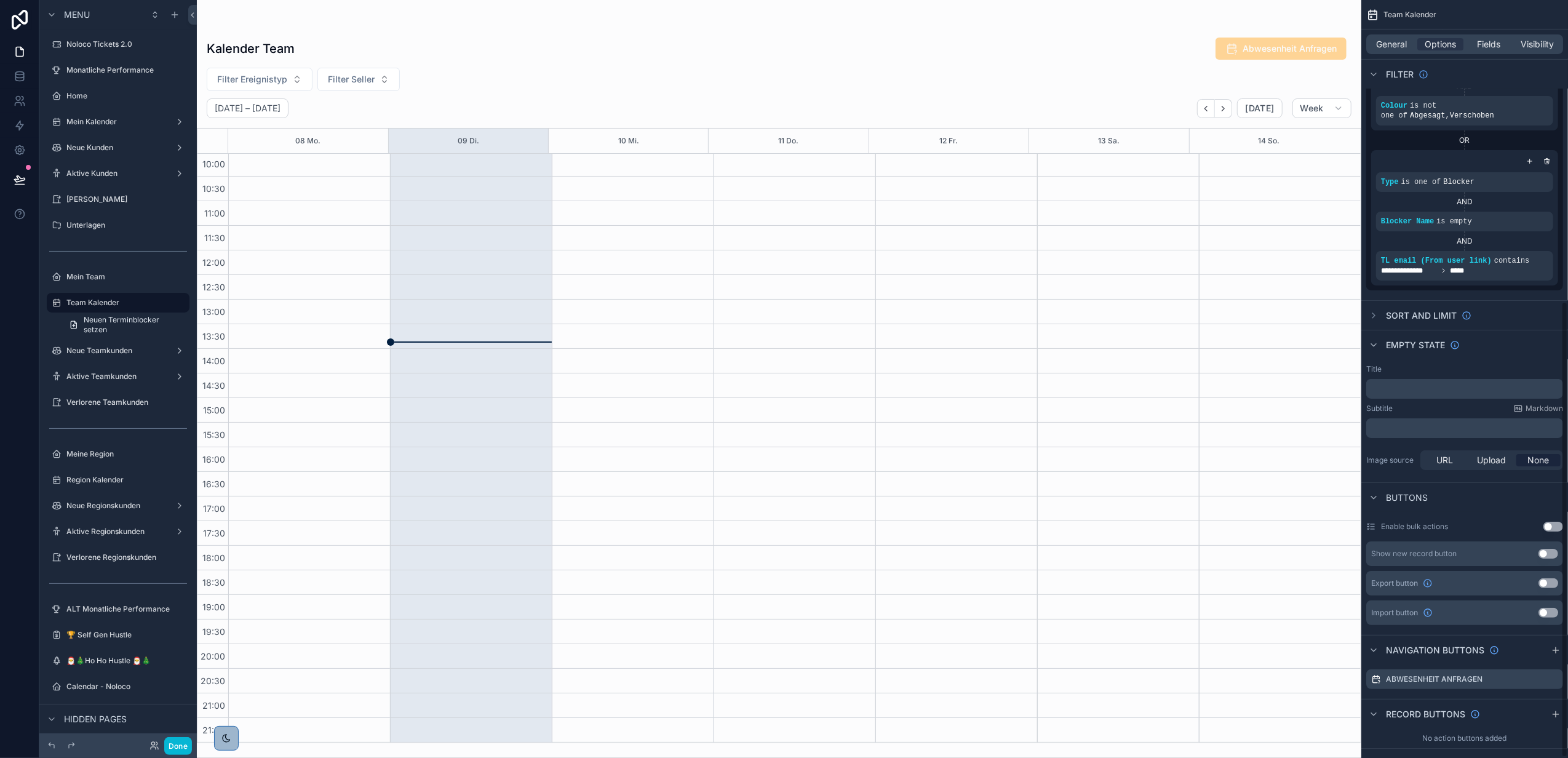
click at [1372, 364] on label "Title" at bounding box center [1374, 369] width 15 height 10
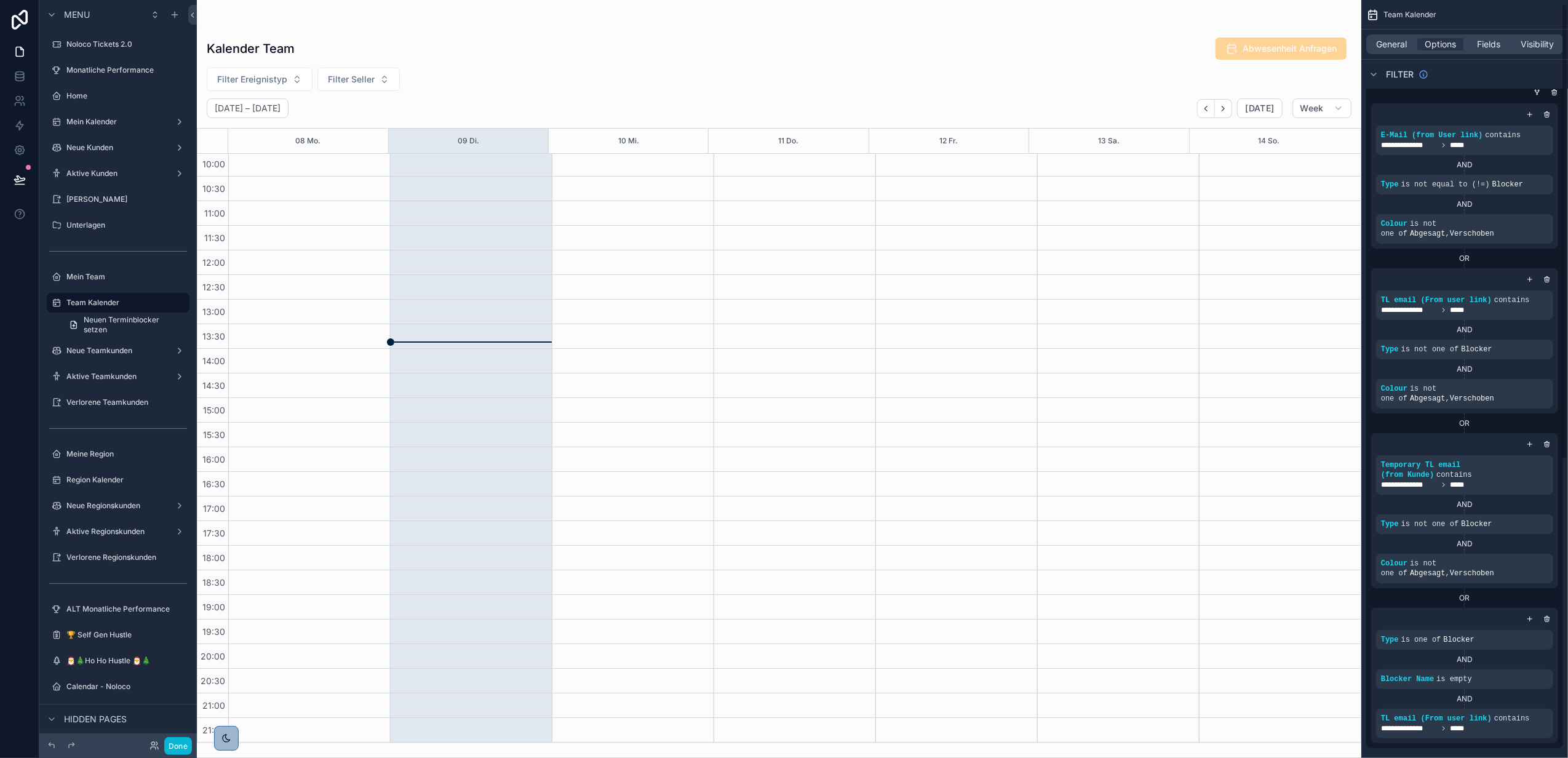
scroll to position [0, 0]
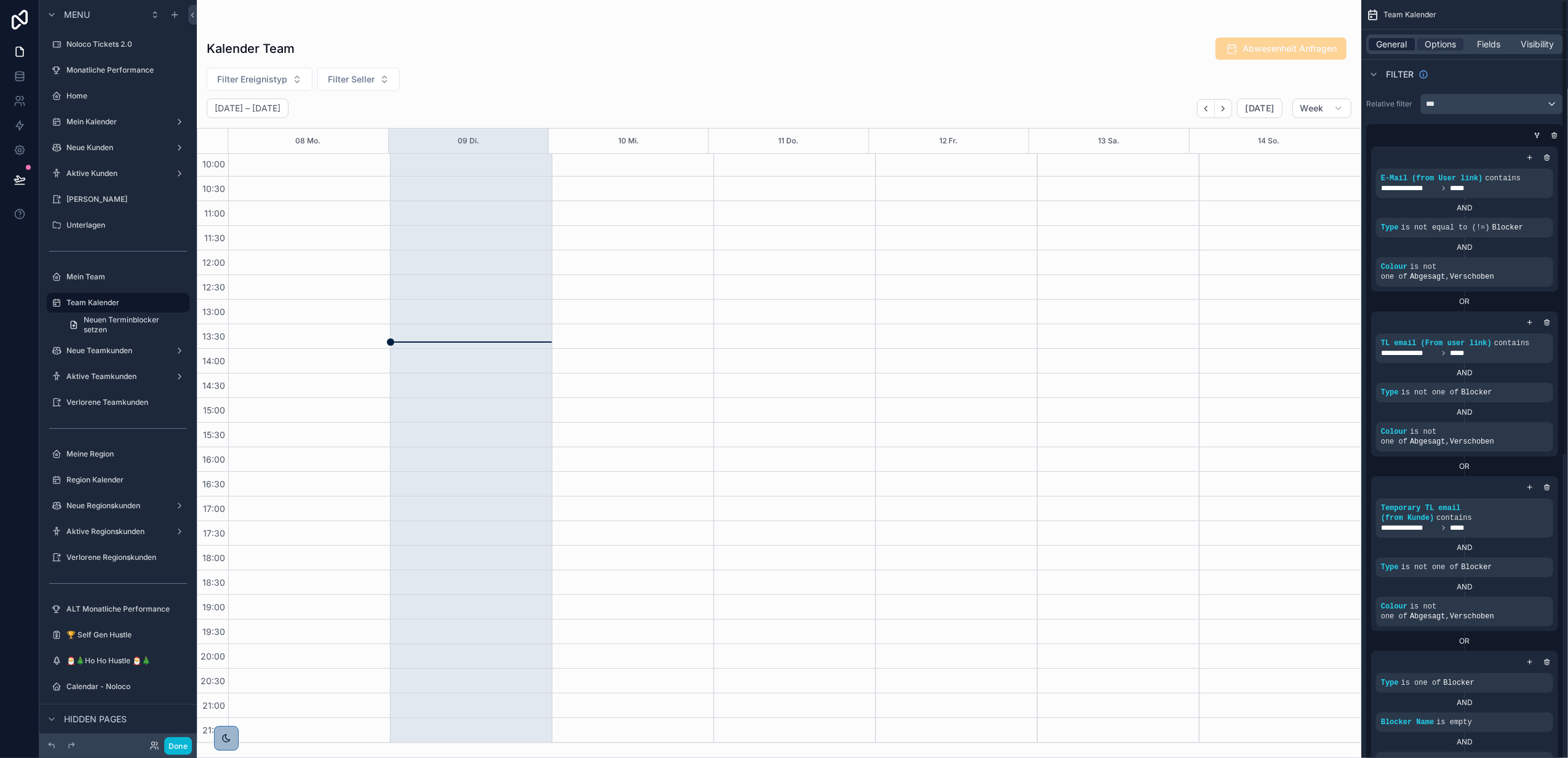
click at [1396, 50] on span "General" at bounding box center [1393, 44] width 31 height 13
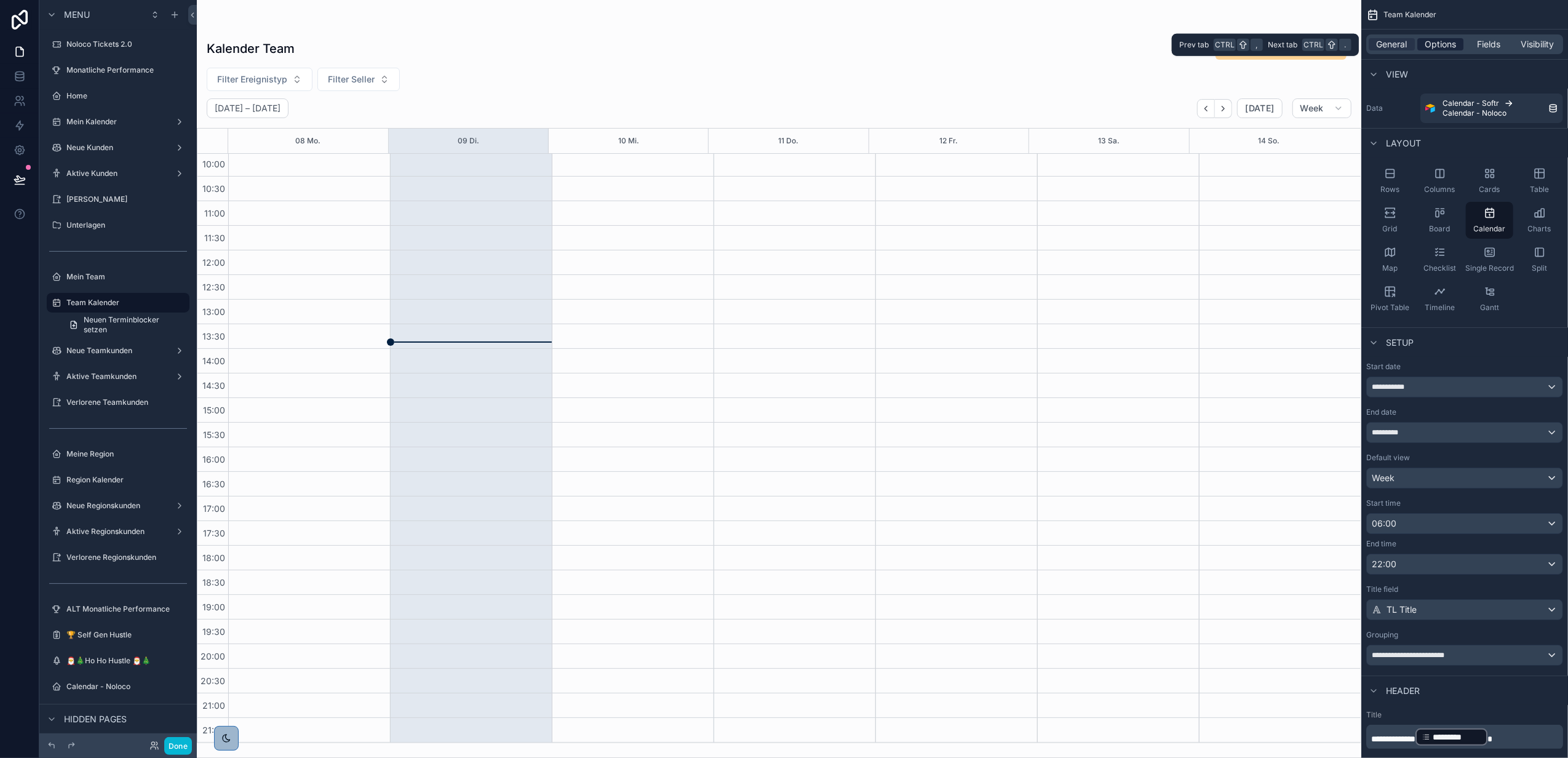
click at [1426, 43] on span "Options" at bounding box center [1440, 44] width 32 height 13
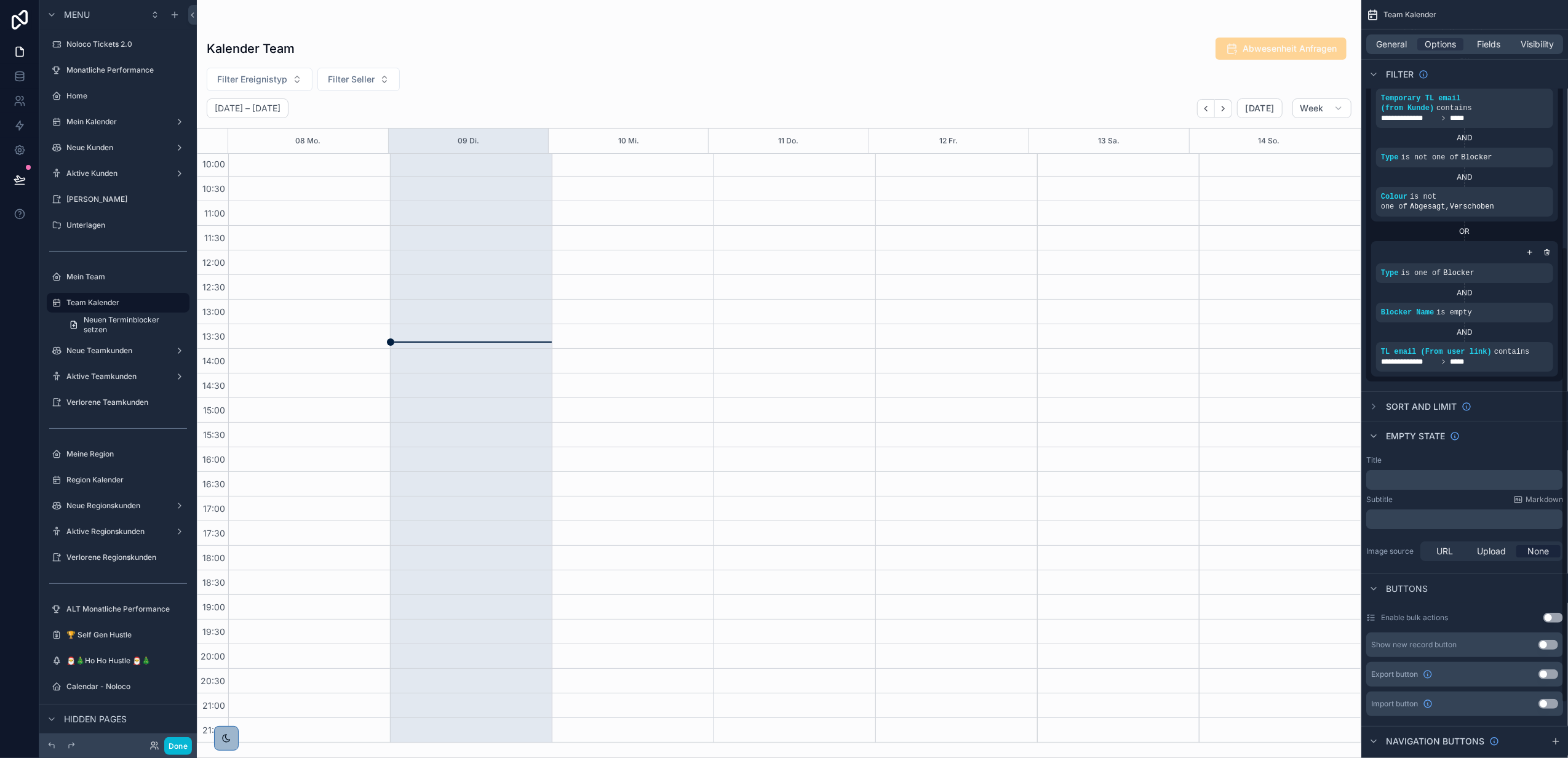
scroll to position [501, 0]
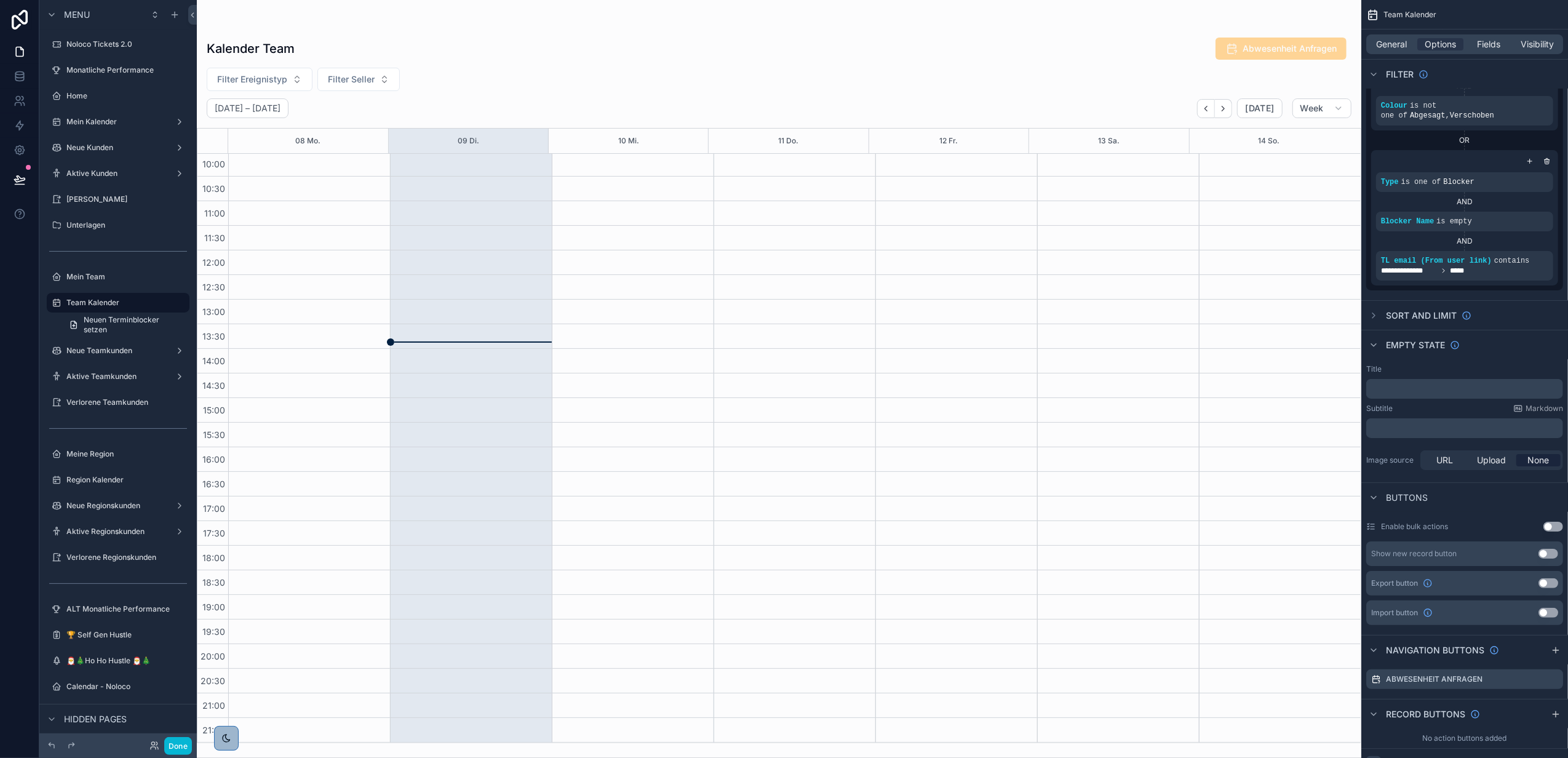
click at [1377, 757] on icon "scrollable content" at bounding box center [1374, 764] width 10 height 10
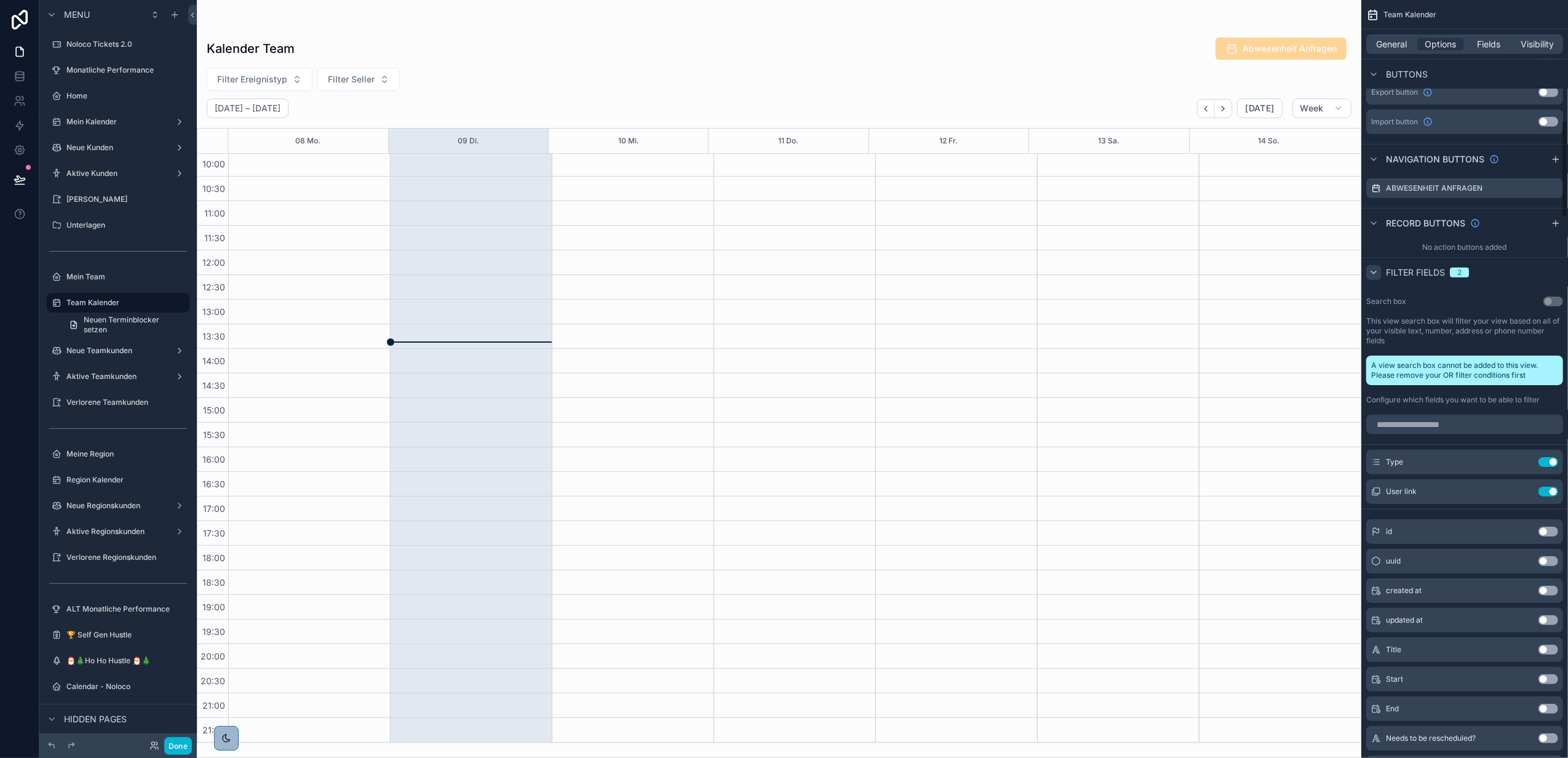
scroll to position [993, 0]
click at [292, 84] on button "Filter Ereignistyp" at bounding box center [259, 79] width 106 height 23
click at [365, 77] on span "Filter Seller" at bounding box center [351, 79] width 47 height 13
click at [786, 83] on div "Filter Ereignistyp Filter Seller" at bounding box center [779, 79] width 1165 height 23
click at [291, 77] on button "Filter Ereignistyp" at bounding box center [259, 79] width 106 height 23
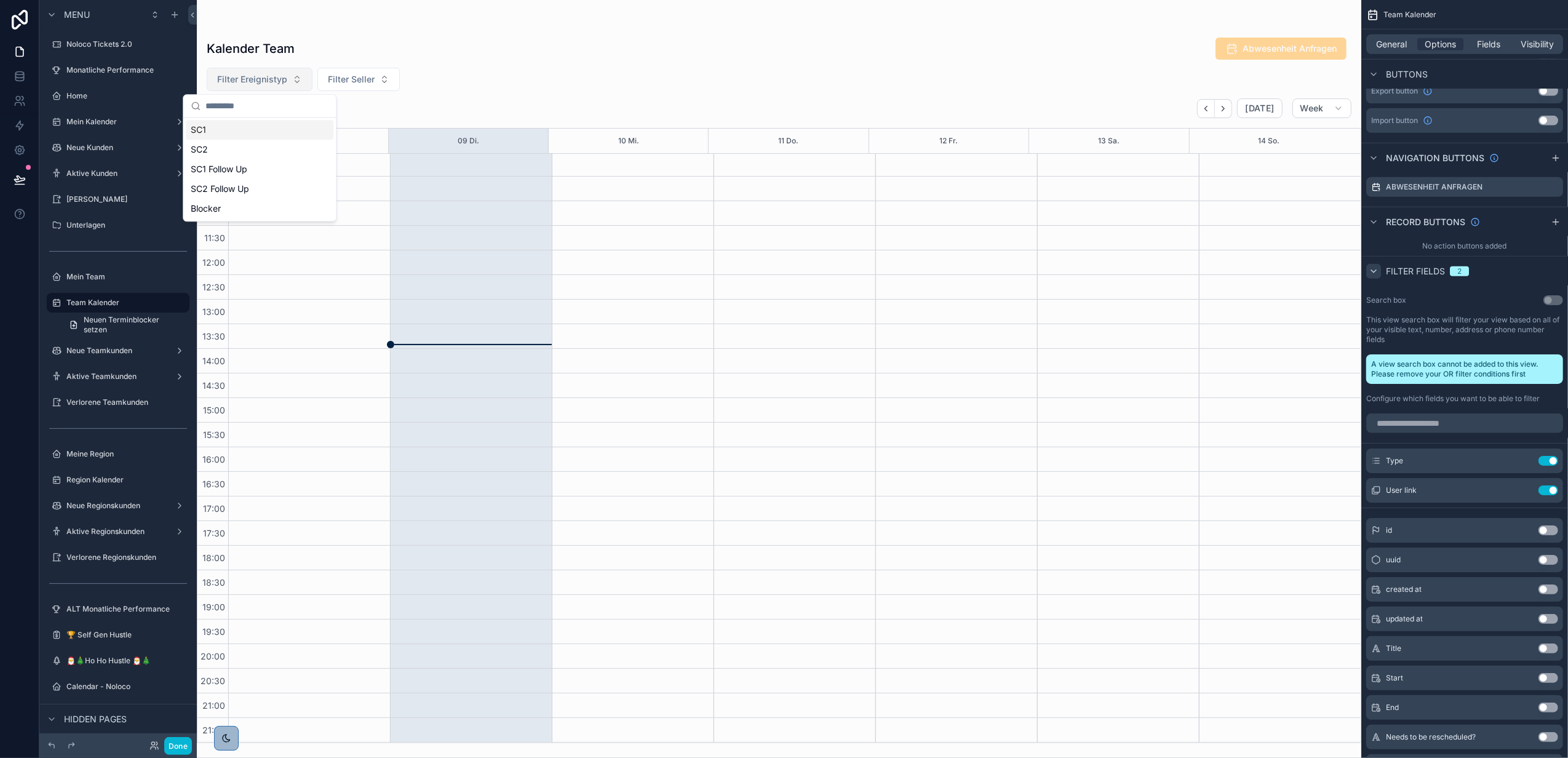
click at [291, 77] on button "Filter Ereignistyp" at bounding box center [259, 79] width 106 height 23
click at [363, 83] on span "Filter Seller" at bounding box center [351, 79] width 47 height 13
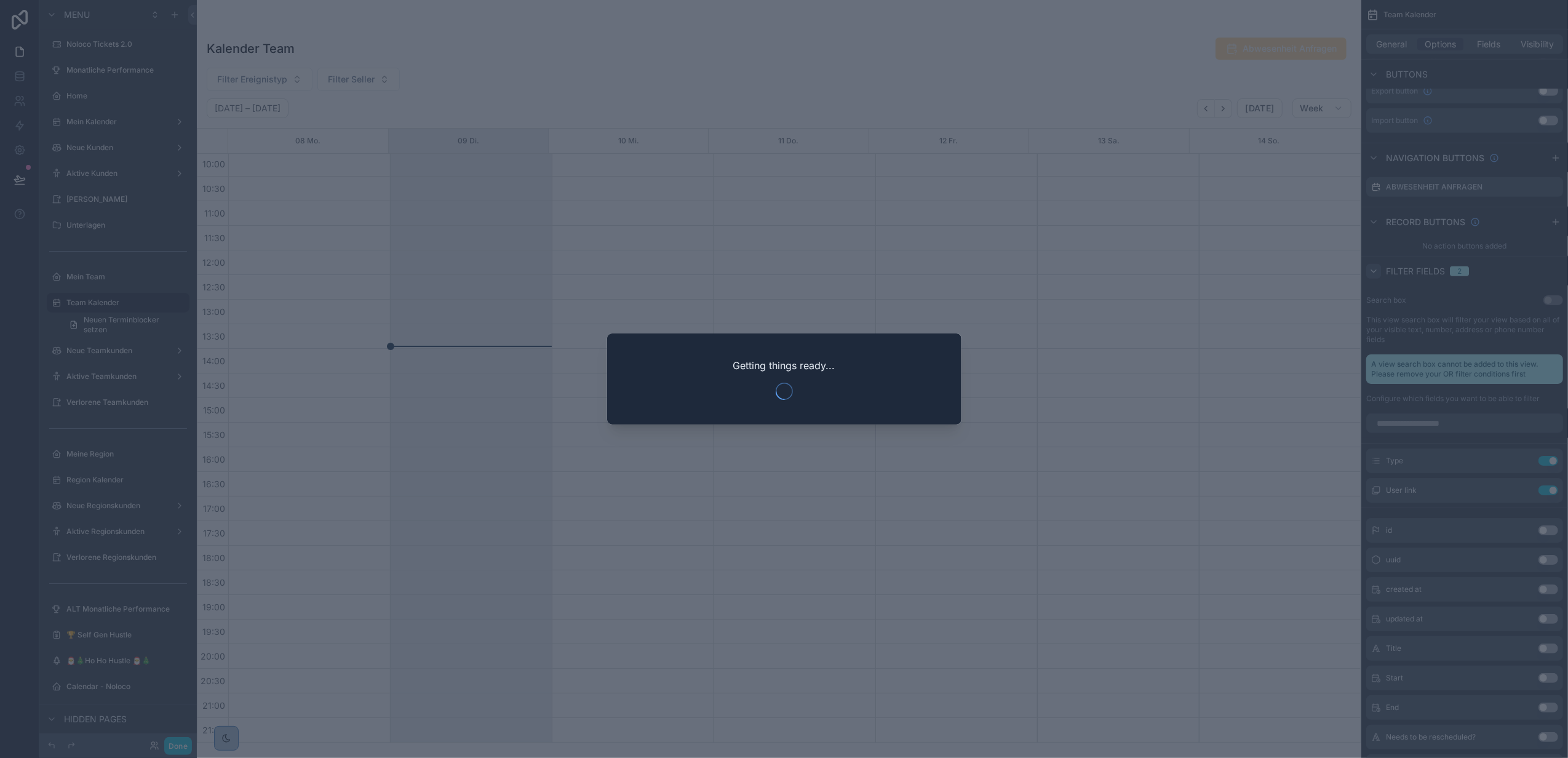
click at [991, 299] on div at bounding box center [784, 379] width 1568 height 758
click at [1010, 256] on div at bounding box center [784, 379] width 1568 height 758
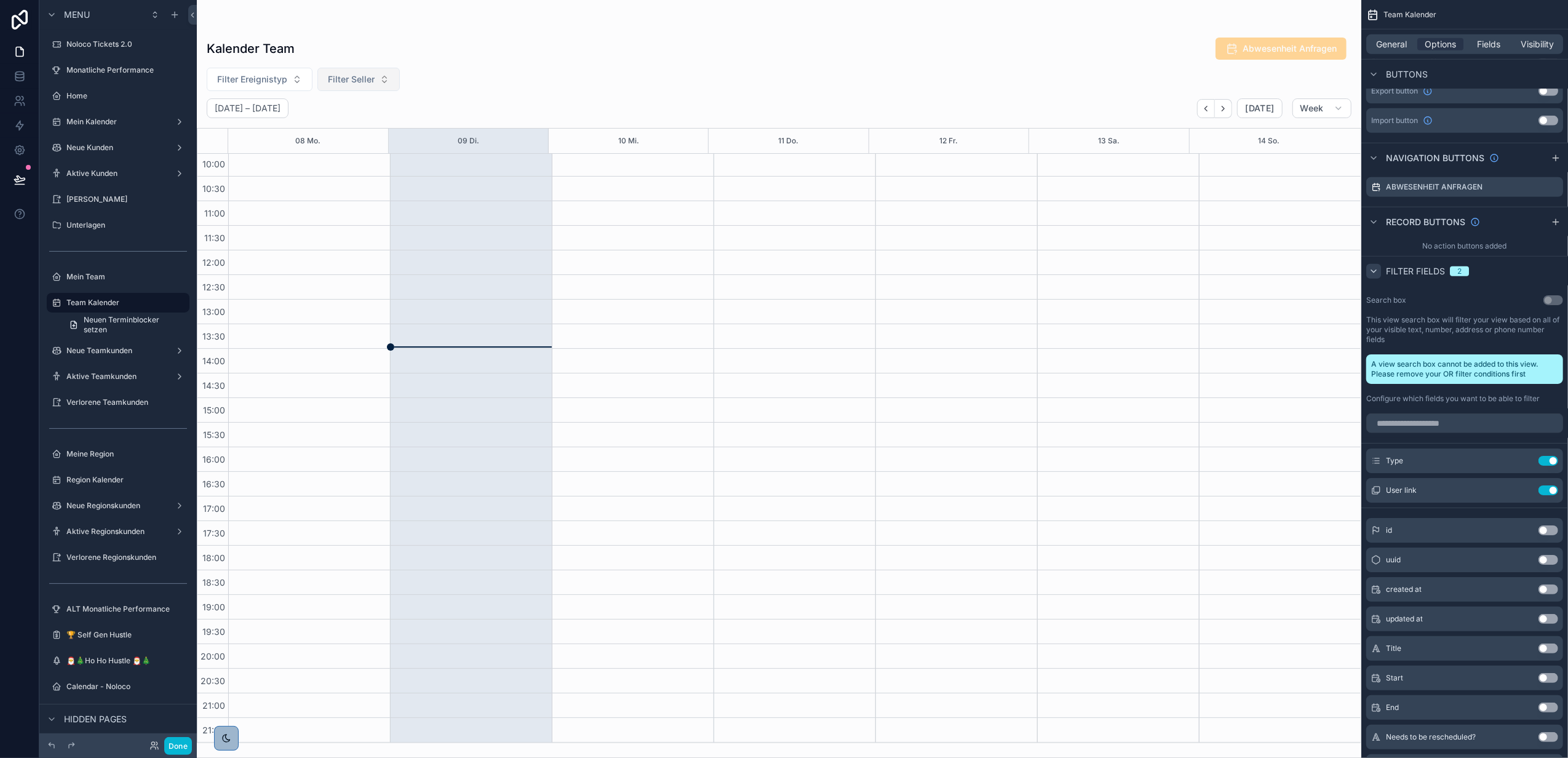
click at [360, 83] on span "Filter Seller" at bounding box center [351, 79] width 47 height 13
click at [456, 54] on div "Kalender Team Abwesenheit Anfragen" at bounding box center [779, 48] width 1145 height 23
click at [350, 78] on span "Filter Seller" at bounding box center [351, 79] width 47 height 13
click at [269, 76] on span "Filter Ereignistyp" at bounding box center [252, 79] width 70 height 13
click at [383, 76] on button "Filter Seller" at bounding box center [359, 79] width 83 height 23
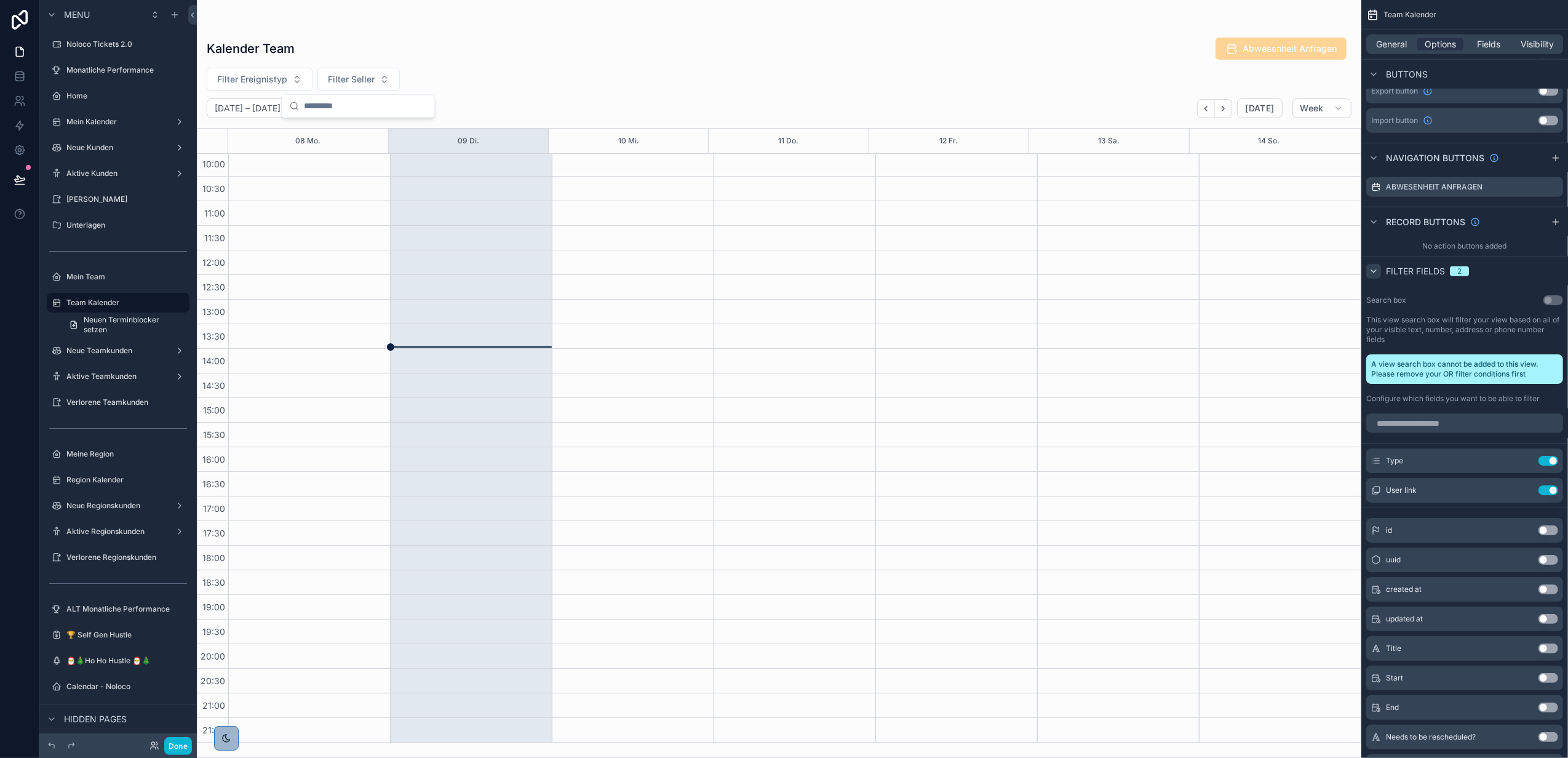
click at [538, 69] on div "Filter Ereignistyp Filter Seller" at bounding box center [779, 79] width 1165 height 23
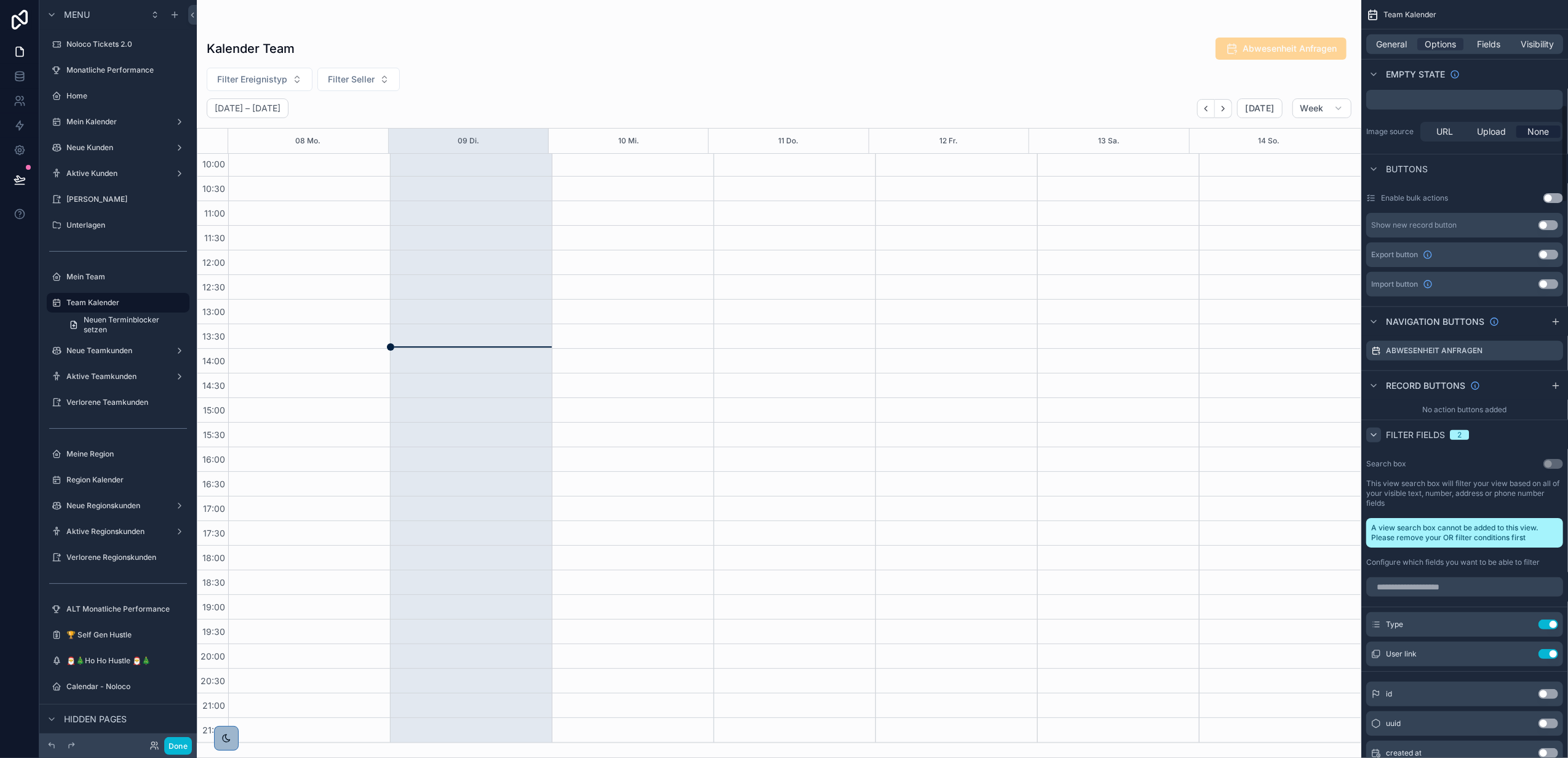
scroll to position [419, 0]
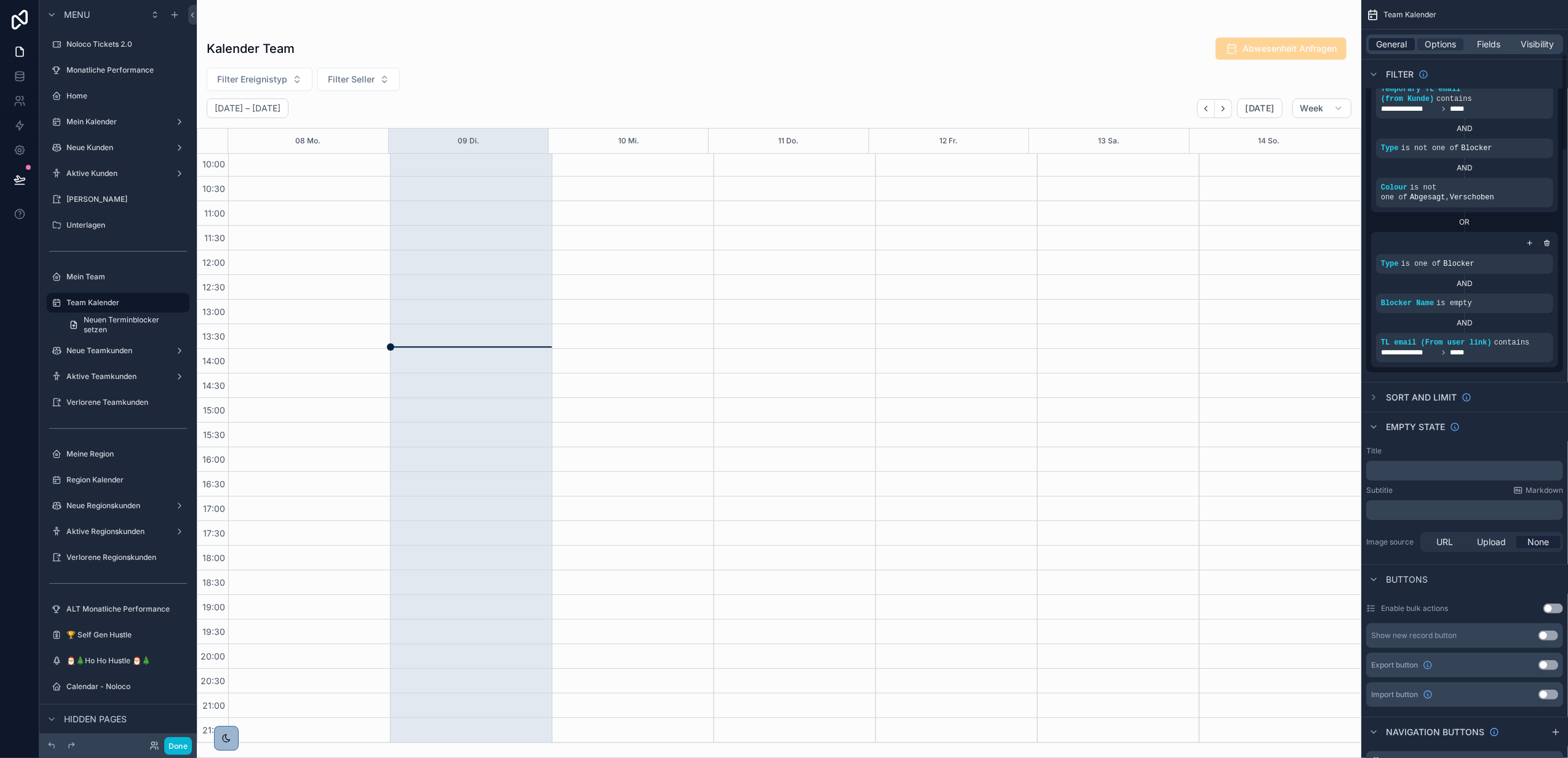
click at [1404, 43] on span "General" at bounding box center [1393, 44] width 31 height 13
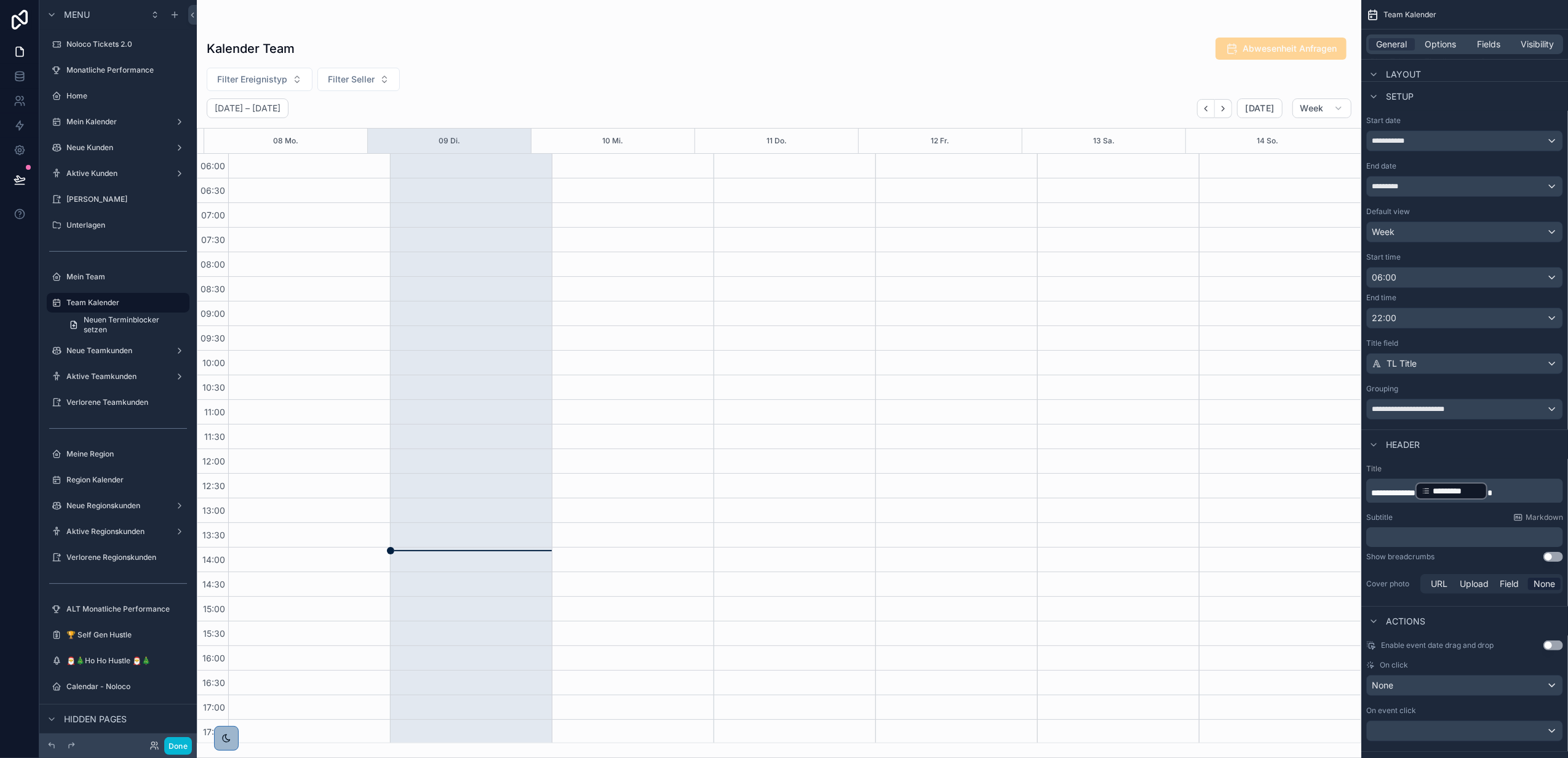
scroll to position [200, 0]
